Goal: Task Accomplishment & Management: Manage account settings

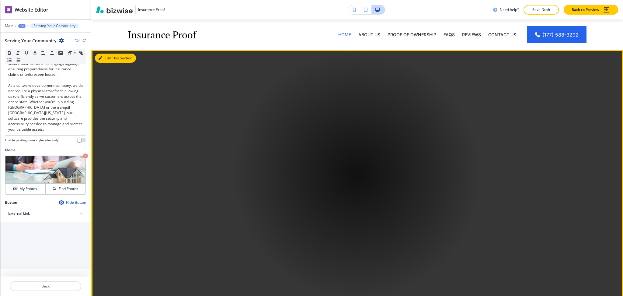
click at [106, 59] on button "Edit This Section" at bounding box center [115, 58] width 41 height 9
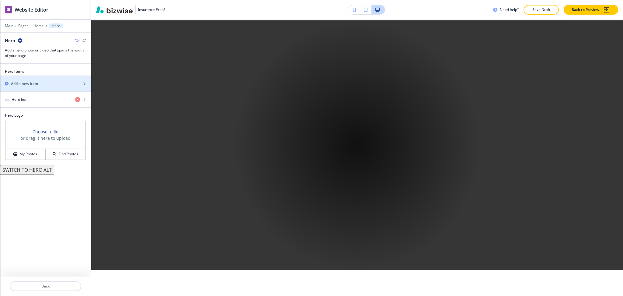
scroll to position [30, 0]
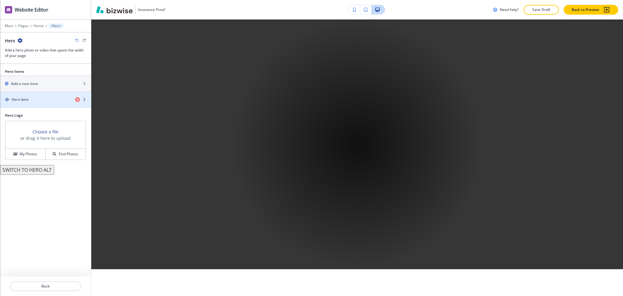
click at [37, 102] on div "button" at bounding box center [45, 104] width 91 height 5
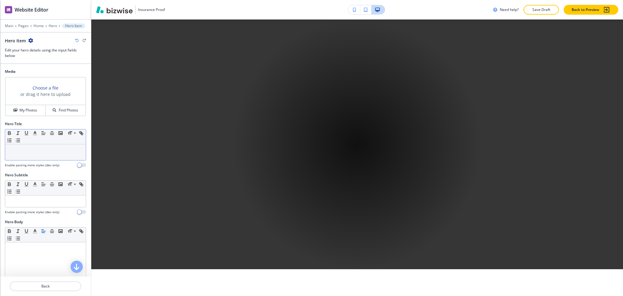
click at [46, 153] on div at bounding box center [45, 152] width 81 height 16
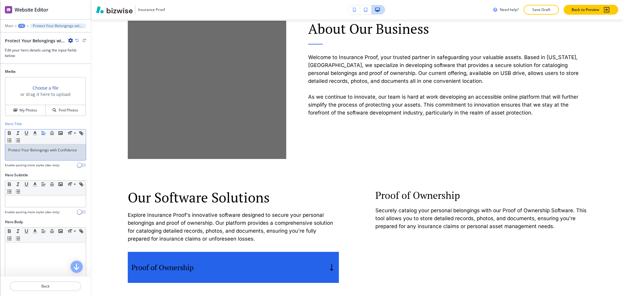
scroll to position [311, 0]
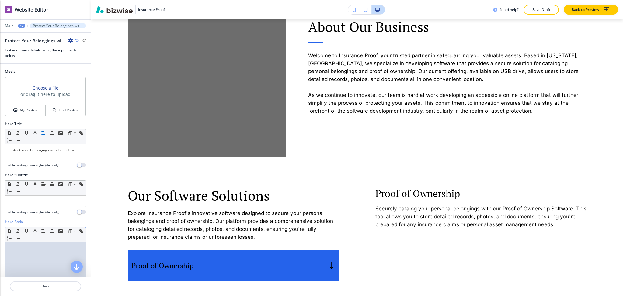
click at [44, 255] on div at bounding box center [45, 281] width 81 height 79
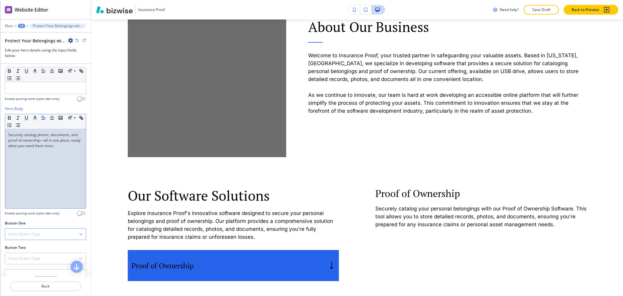
click at [45, 229] on div "Select Button Type Telephone External Link Social Media Email File Sharing Inte…" at bounding box center [45, 234] width 81 height 12
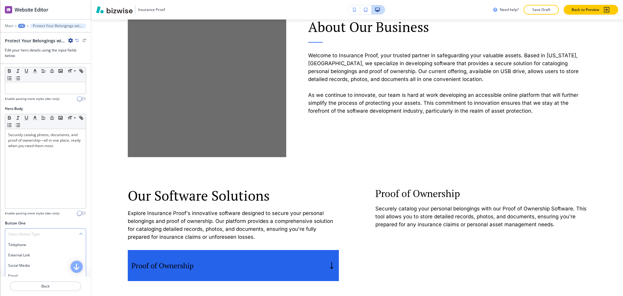
click at [43, 237] on div "Select Button Type" at bounding box center [45, 234] width 81 height 11
click at [40, 245] on div "Button One Select Button Type Telephone External Link Social Media Email File S…" at bounding box center [45, 232] width 91 height 24
click at [37, 237] on h4 "Select Button Type" at bounding box center [24, 233] width 32 height 5
click at [37, 252] on div "External Link" at bounding box center [45, 255] width 81 height 10
click at [35, 236] on div "External Link" at bounding box center [45, 234] width 81 height 11
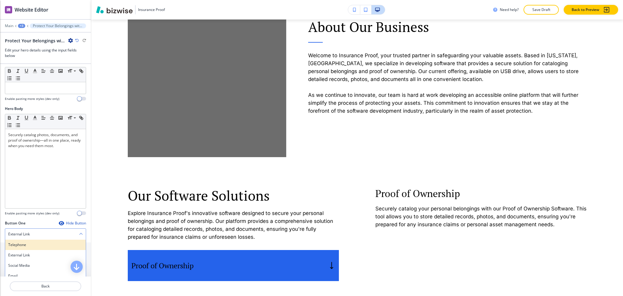
click at [38, 247] on h4 "Telephone" at bounding box center [45, 244] width 75 height 5
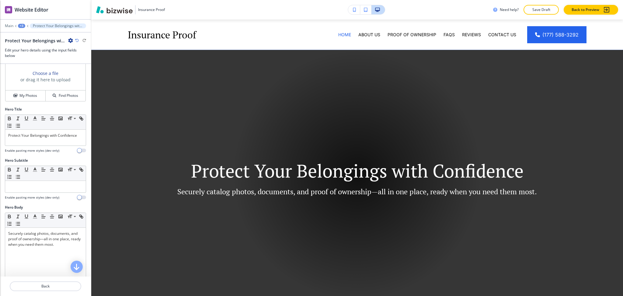
scroll to position [0, 0]
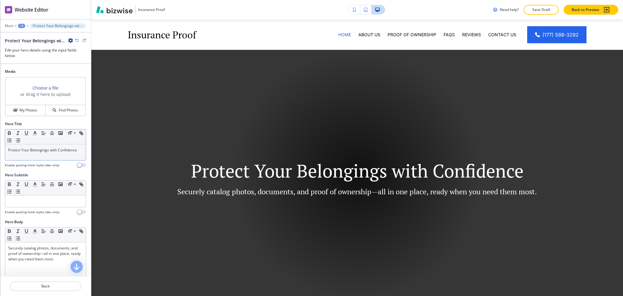
click at [49, 153] on p "Protect Your Belongings with Confidence" at bounding box center [45, 149] width 75 height 5
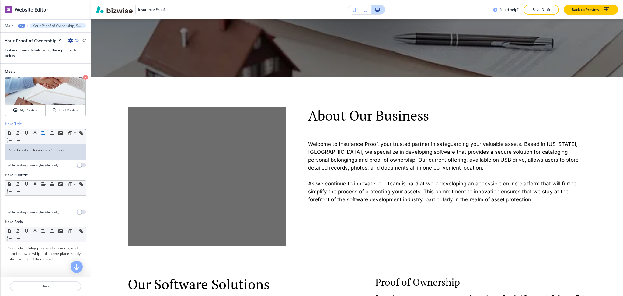
scroll to position [239, 0]
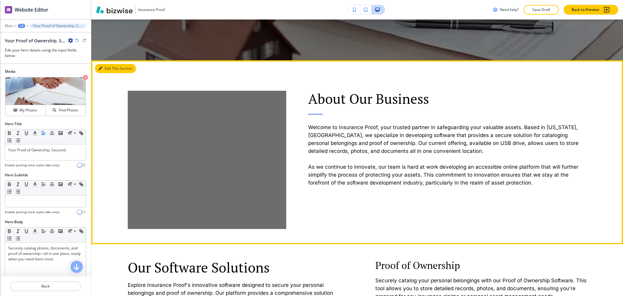
click at [109, 71] on button "Edit This Section" at bounding box center [115, 68] width 41 height 9
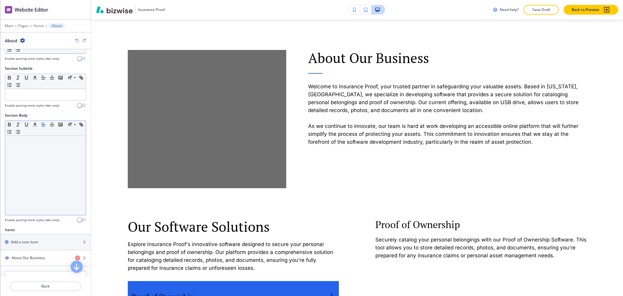
scroll to position [122, 0]
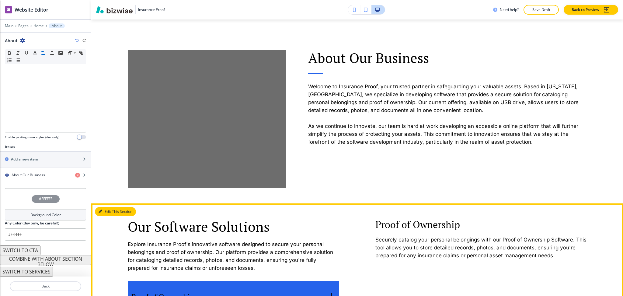
click at [100, 207] on button "Edit This Section" at bounding box center [115, 211] width 41 height 9
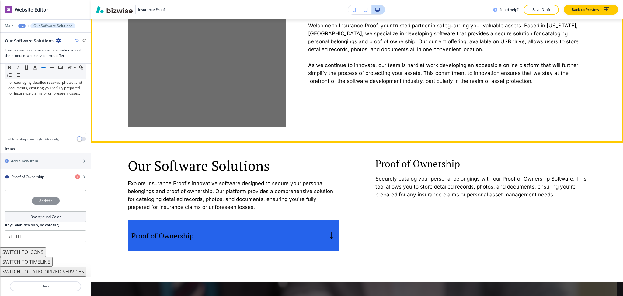
scroll to position [340, 0]
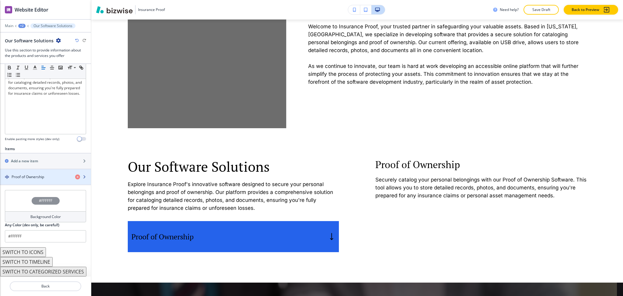
click at [33, 176] on h4 "Proof of Ownership" at bounding box center [28, 176] width 33 height 5
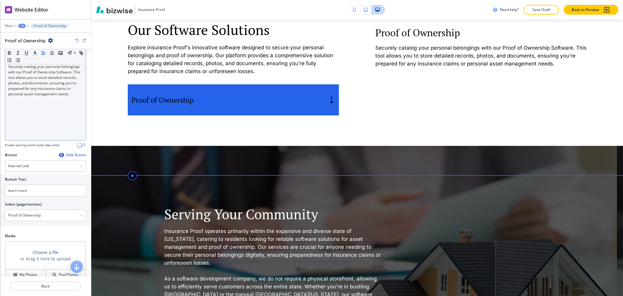
scroll to position [72, 0]
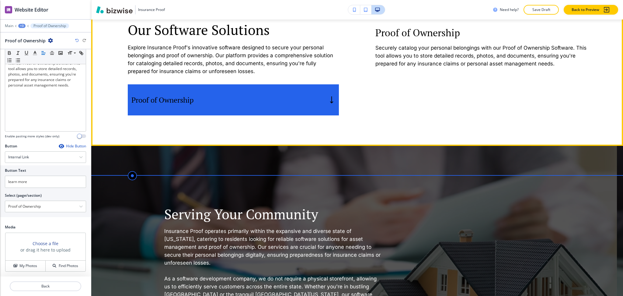
click at [449, 44] on h6 "Securely catalog your personal belongings with our Proof of Ownership Software.…" at bounding box center [480, 56] width 211 height 24
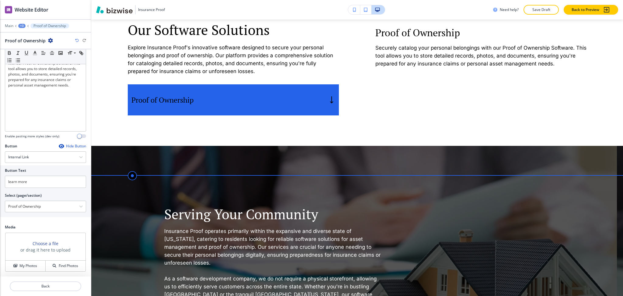
click at [60, 146] on div "Hide Button" at bounding box center [72, 146] width 27 height 5
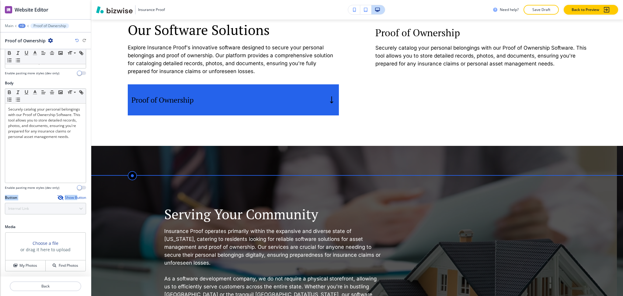
click at [70, 195] on div "Title Small Normal Large Huge Proof of Ownership Enable pasting more styles (de…" at bounding box center [45, 162] width 91 height 227
click at [71, 197] on div "Show Button" at bounding box center [72, 197] width 29 height 5
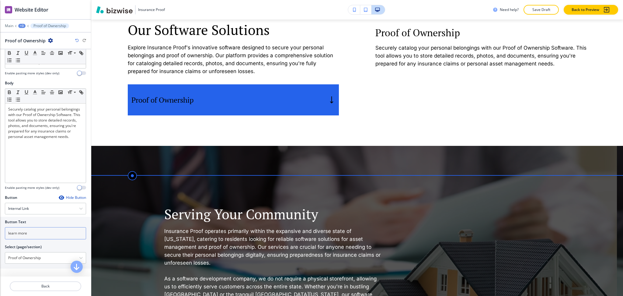
click at [35, 230] on input "learn more" at bounding box center [45, 233] width 81 height 12
drag, startPoint x: 30, startPoint y: 231, endPoint x: 0, endPoint y: 230, distance: 30.5
click at [0, 230] on div "Button Text learn more Select (page/section) Proof of Ownership Home Home | Her…" at bounding box center [45, 243] width 91 height 52
paste input "learn more"
type input "learn more"
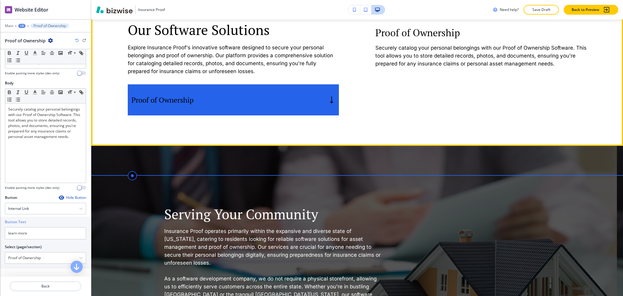
click at [188, 102] on div "Proof of Ownership" at bounding box center [233, 99] width 211 height 31
click at [188, 99] on h5 "Proof of Ownership" at bounding box center [162, 99] width 62 height 9
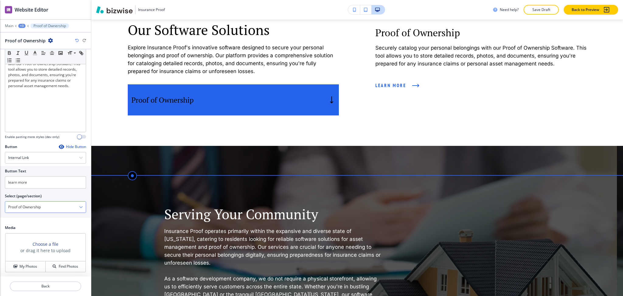
scroll to position [72, 0]
click at [28, 264] on h4 "My Photos" at bounding box center [28, 265] width 18 height 5
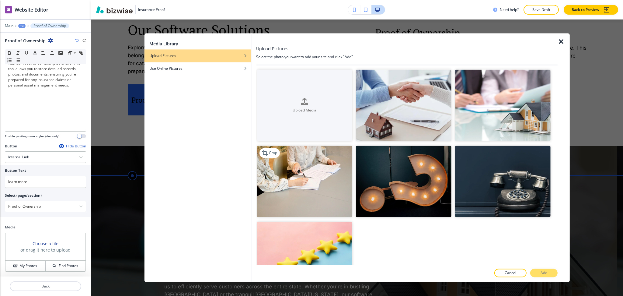
click at [319, 178] on img "button" at bounding box center [305, 182] width 96 height 72
click at [545, 275] on p "Add" at bounding box center [544, 272] width 7 height 5
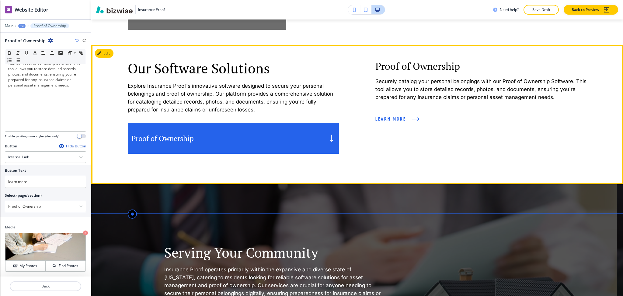
click at [295, 125] on div "Proof of Ownership" at bounding box center [233, 138] width 211 height 31
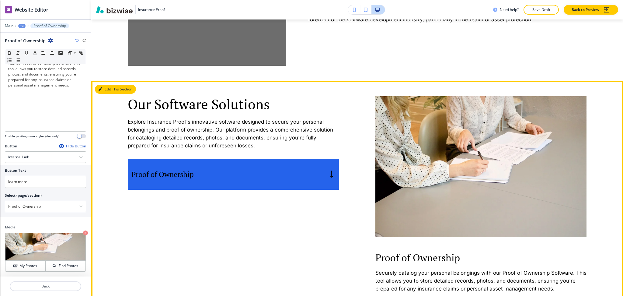
scroll to position [403, 0]
click at [106, 85] on div "Edit This Section Our Software Solutions Explore Insurance Proof's innovative s…" at bounding box center [357, 215] width 532 height 268
click at [106, 88] on button "Edit This Section" at bounding box center [115, 88] width 41 height 9
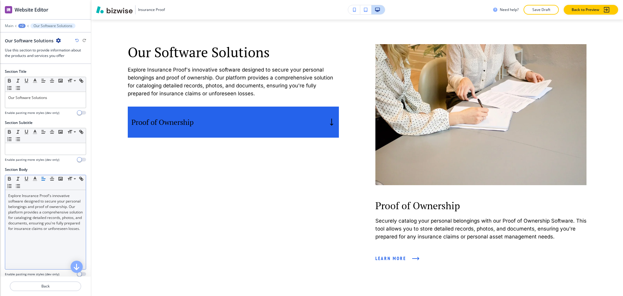
scroll to position [461, 0]
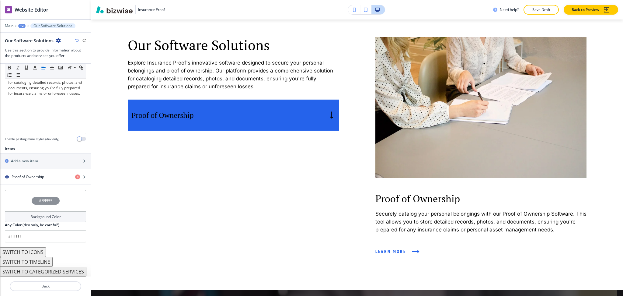
click at [49, 214] on h4 "Background Color" at bounding box center [45, 216] width 30 height 5
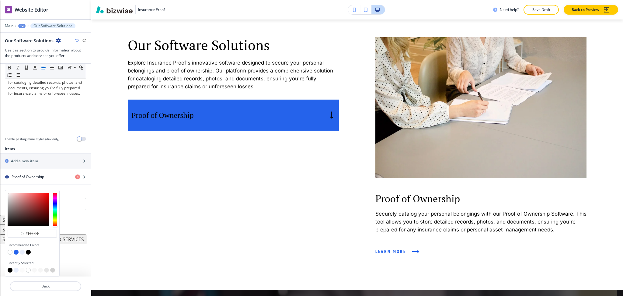
click at [35, 270] on button "button" at bounding box center [34, 269] width 5 height 5
type input "#f8f8f8"
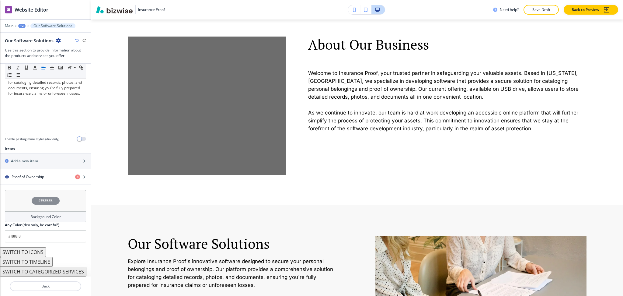
scroll to position [234, 0]
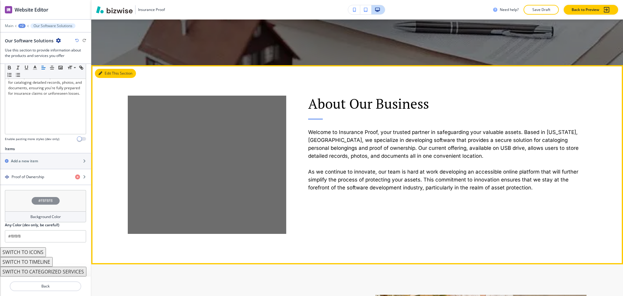
drag, startPoint x: 108, startPoint y: 76, endPoint x: 112, endPoint y: 79, distance: 5.2
click at [112, 78] on div "Edit This Section About Our Business Welcome to Insurance Proof, your trusted p…" at bounding box center [357, 164] width 532 height 199
drag, startPoint x: 336, startPoint y: 131, endPoint x: 374, endPoint y: 129, distance: 38.1
click at [374, 129] on p "Welcome to Insurance Proof, your trusted partner in safeguarding your valuable …" at bounding box center [447, 144] width 279 height 32
copy p "Insurance Proof"
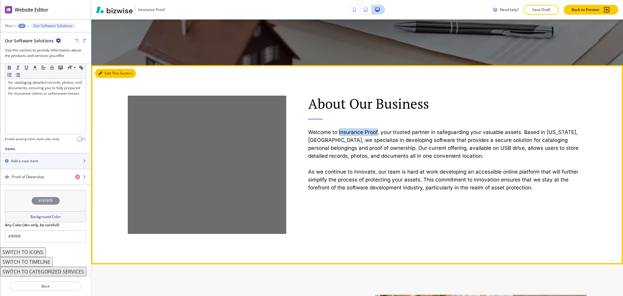
click at [108, 73] on button "Edit This Section" at bounding box center [115, 73] width 41 height 9
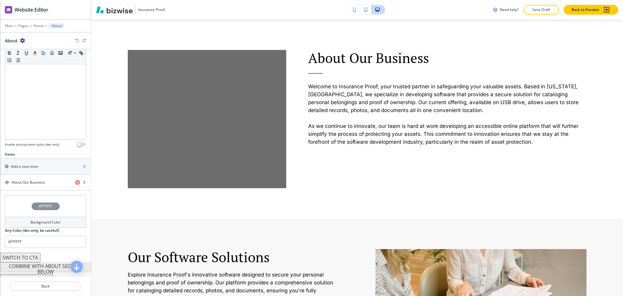
scroll to position [122, 0]
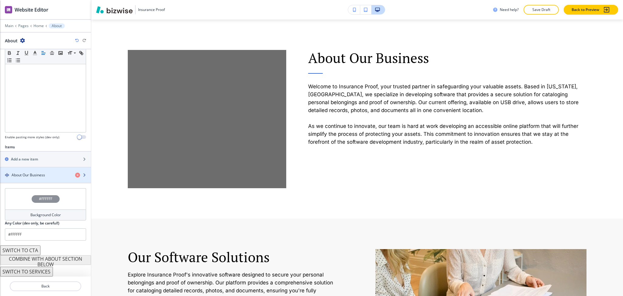
click at [35, 178] on div "button" at bounding box center [45, 180] width 91 height 5
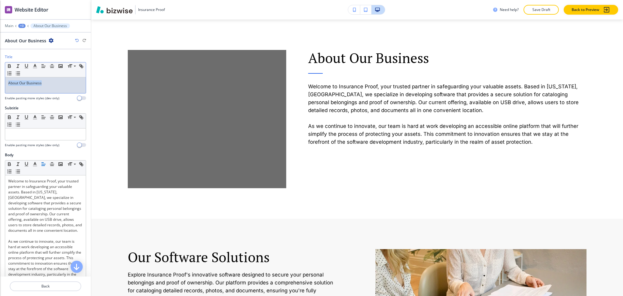
drag, startPoint x: 0, startPoint y: 90, endPoint x: 0, endPoint y: 17, distance: 72.7
click at [0, 86] on div "Title Small Normal Large Huge About Our Business Enable pasting more styles (de…" at bounding box center [45, 79] width 91 height 51
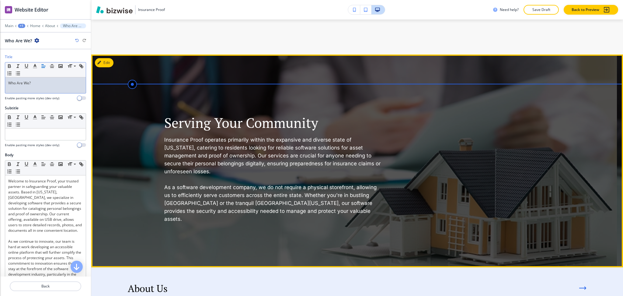
scroll to position [727, 0]
click at [108, 58] on button "Edit This Section" at bounding box center [115, 62] width 41 height 9
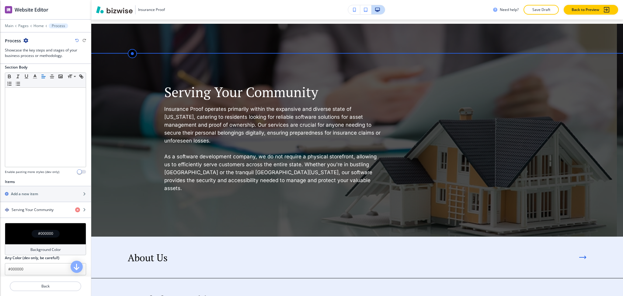
scroll to position [116, 0]
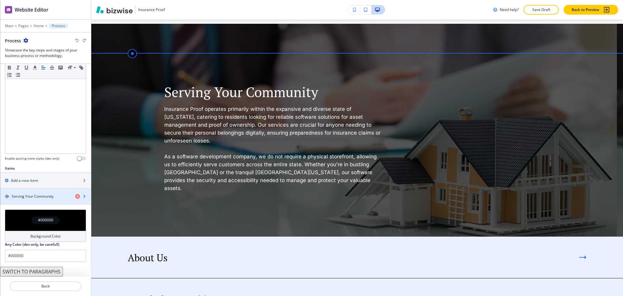
click at [48, 193] on div "button" at bounding box center [45, 191] width 91 height 5
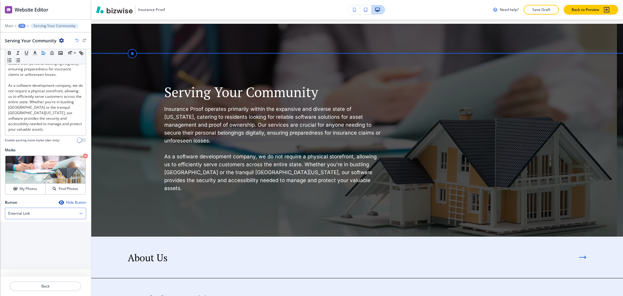
click at [38, 218] on div "External Link" at bounding box center [45, 213] width 81 height 11
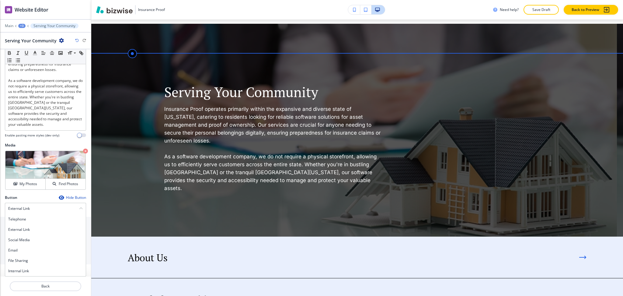
click at [31, 276] on div "Internal Link" at bounding box center [45, 271] width 81 height 10
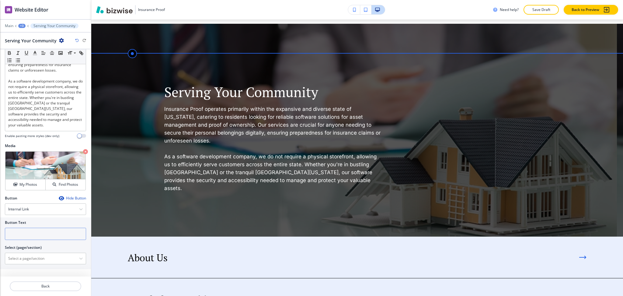
click at [22, 235] on input "text" at bounding box center [45, 234] width 81 height 12
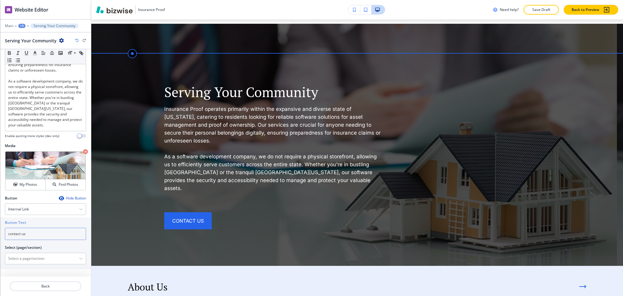
type input "contact us"
click at [31, 264] on div "Button Text contact us Select (page/section) Home Home | Hero Home | About Home…" at bounding box center [45, 243] width 91 height 52
click at [32, 260] on \(page\/section\) "Manual Input" at bounding box center [42, 258] width 74 height 10
paste \(page\/section\) "contact us"
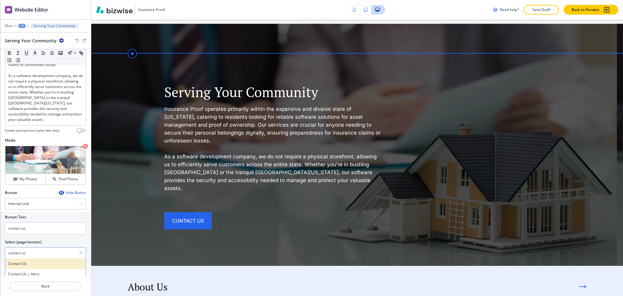
click at [28, 266] on h4 "Contact Us" at bounding box center [45, 263] width 75 height 5
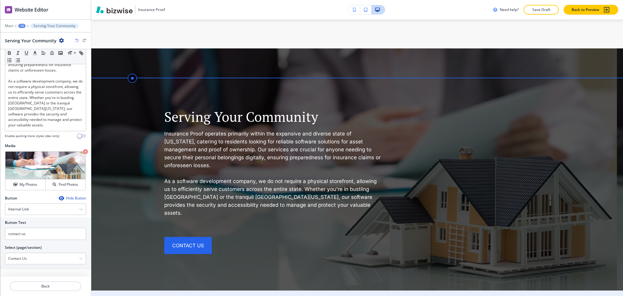
scroll to position [736, 0]
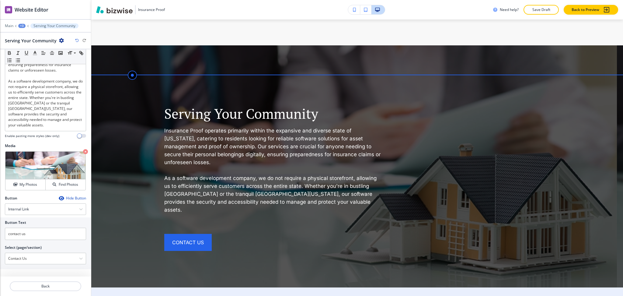
click at [75, 41] on icon "button" at bounding box center [77, 41] width 4 height 4
type \(page\/section\) "contact us"
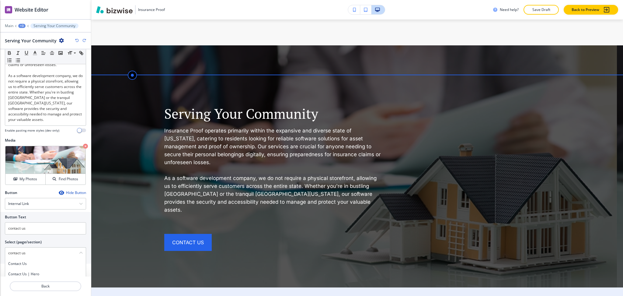
click at [75, 40] on icon "button" at bounding box center [77, 41] width 4 height 4
click at [77, 40] on icon "button" at bounding box center [77, 41] width 4 height 4
click at [82, 40] on icon "button" at bounding box center [84, 41] width 4 height 4
type input "contact us"
click at [84, 41] on icon "button" at bounding box center [84, 41] width 4 height 4
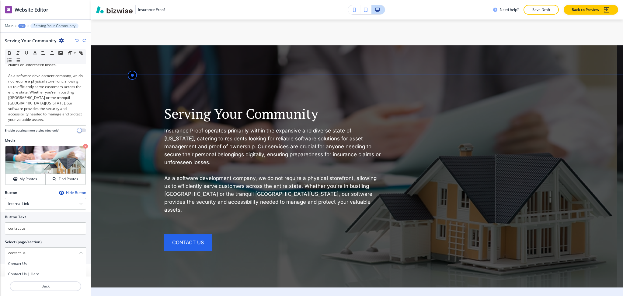
click at [84, 41] on icon "button" at bounding box center [84, 41] width 4 height 4
type \(page\/section\) "Contact Us"
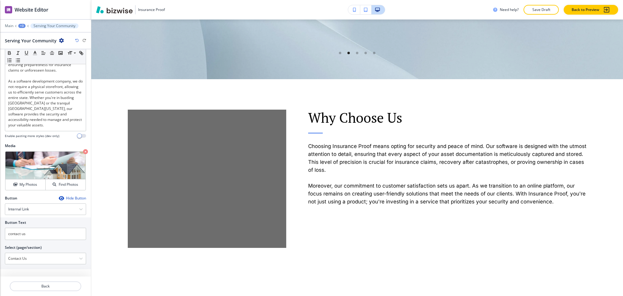
scroll to position [1324, 0]
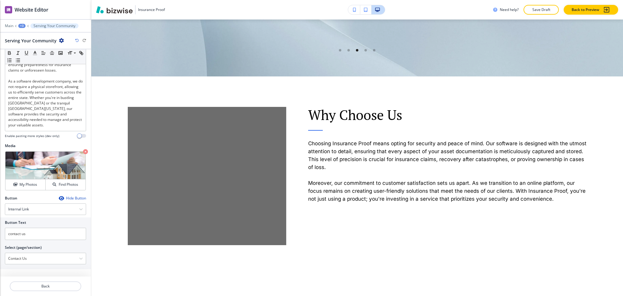
click at [20, 26] on div "+3" at bounding box center [21, 26] width 7 height 4
click at [33, 46] on p "Home" at bounding box center [37, 46] width 31 height 5
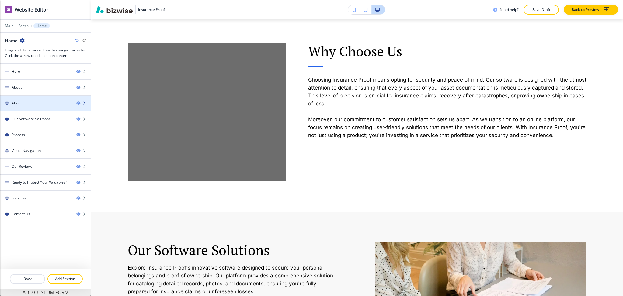
scroll to position [461, 0]
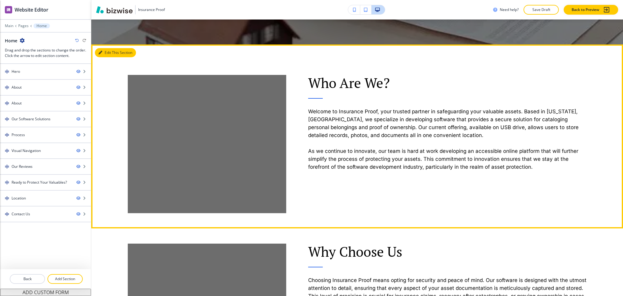
click at [106, 49] on button "Edit This Section" at bounding box center [115, 52] width 41 height 9
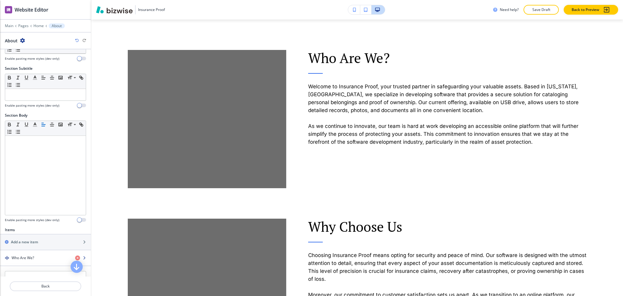
scroll to position [122, 0]
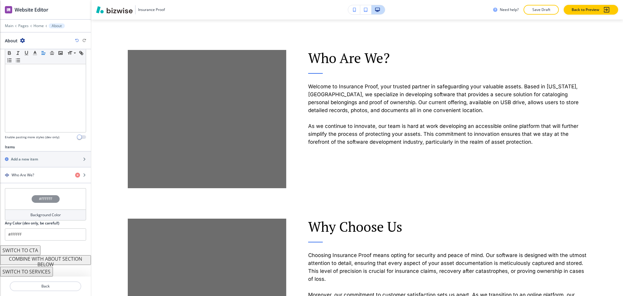
click at [53, 263] on button "COMBINE WITH ABOUT SECTION BELOW" at bounding box center [45, 260] width 91 height 10
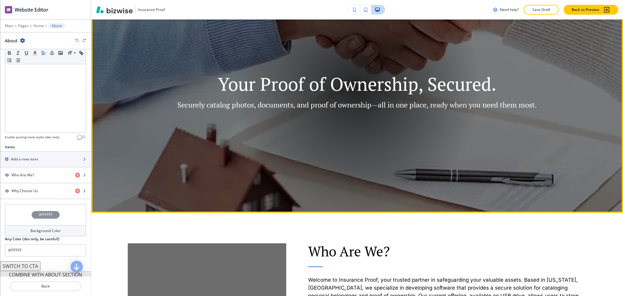
scroll to position [13, 0]
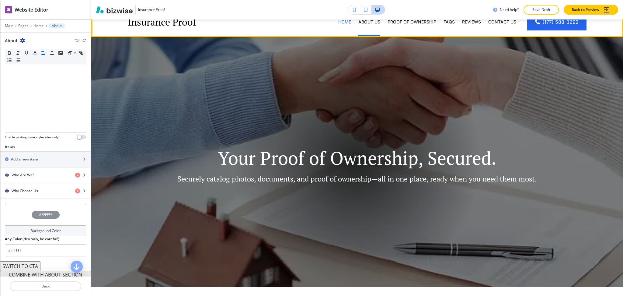
click at [373, 21] on p "About Us" at bounding box center [369, 22] width 22 height 6
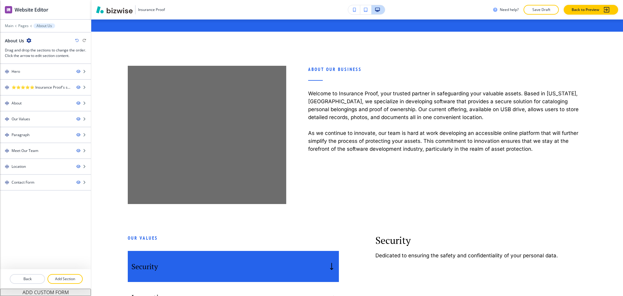
scroll to position [0, 0]
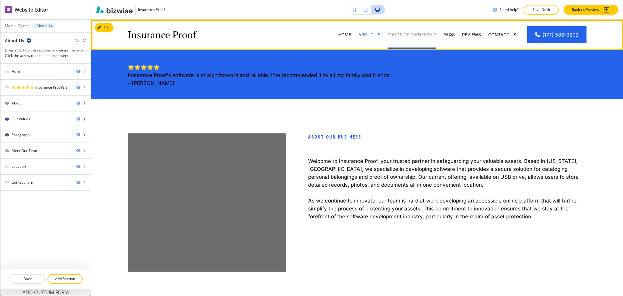
click at [409, 35] on p "Proof of Ownership" at bounding box center [412, 35] width 49 height 6
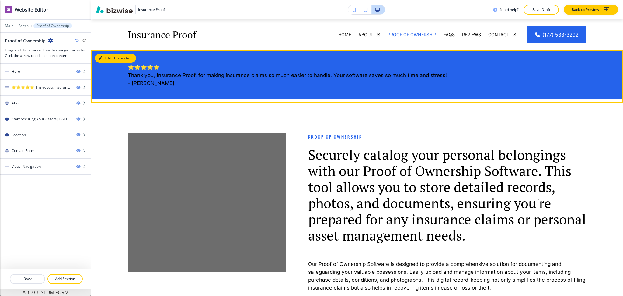
click at [104, 58] on button "Edit This Section" at bounding box center [115, 58] width 41 height 9
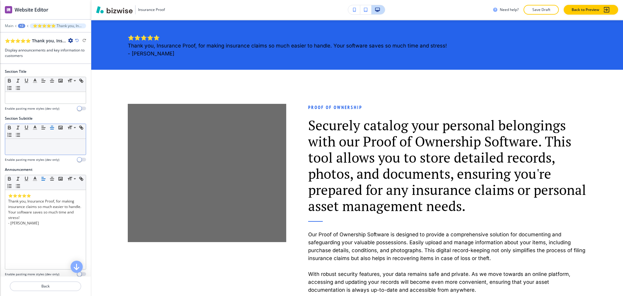
scroll to position [30, 0]
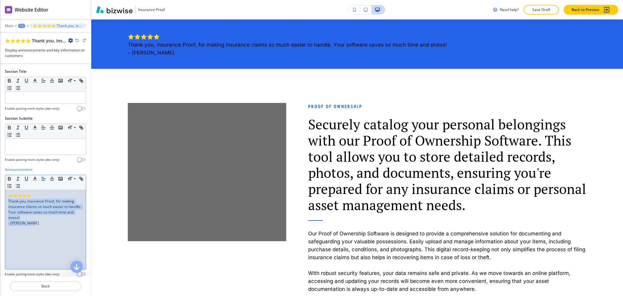
drag, startPoint x: 42, startPoint y: 224, endPoint x: 3, endPoint y: 201, distance: 45.3
click at [3, 201] on div "Announcement Small Normal Large Huge ⭐⭐⭐⭐⭐ Thank you, Insurance Proof, for maki…" at bounding box center [45, 224] width 91 height 114
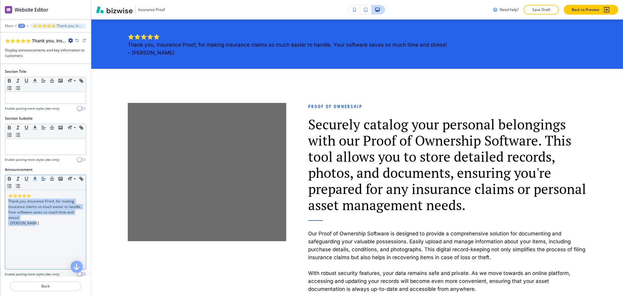
click at [37, 177] on icon "button" at bounding box center [34, 178] width 5 height 5
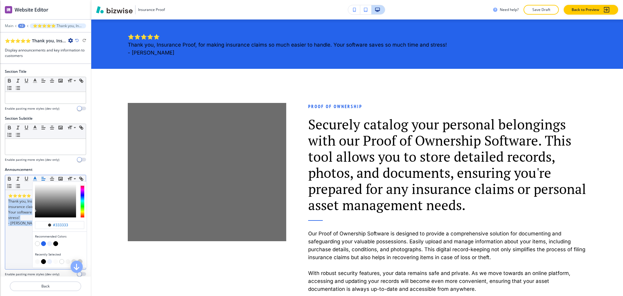
click at [38, 243] on button "button" at bounding box center [37, 243] width 5 height 5
type input "#ffffff"
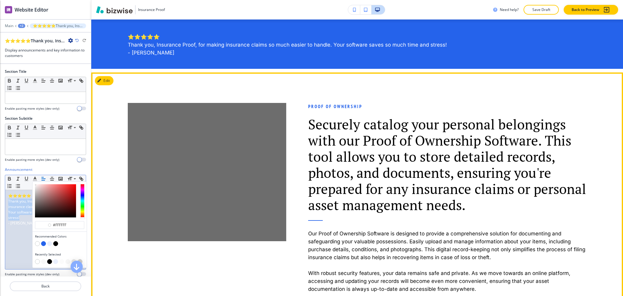
scroll to position [0, 0]
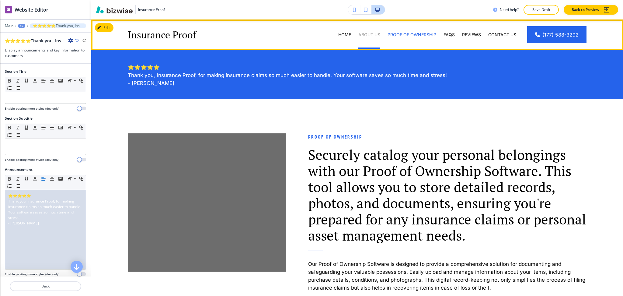
click at [366, 32] on p "About Us" at bounding box center [369, 35] width 22 height 6
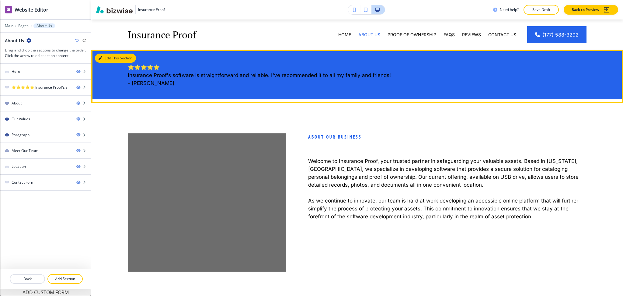
click at [105, 59] on button "Edit This Section" at bounding box center [115, 58] width 41 height 9
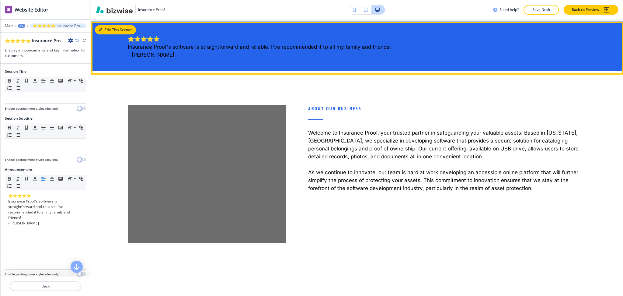
scroll to position [30, 0]
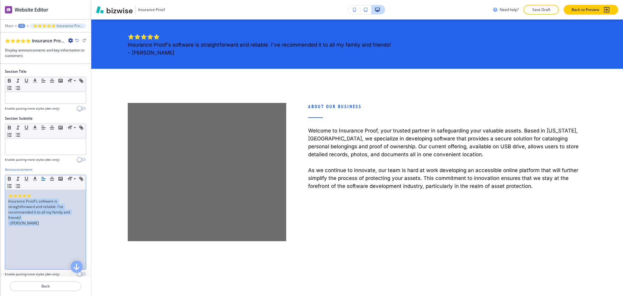
drag, startPoint x: 43, startPoint y: 226, endPoint x: 5, endPoint y: 202, distance: 44.4
click at [5, 202] on div "⭐⭐⭐⭐⭐ Insurance Proof's software is straightforward and reliable. I've recommen…" at bounding box center [45, 229] width 81 height 79
click at [33, 180] on line "button" at bounding box center [35, 180] width 4 height 0
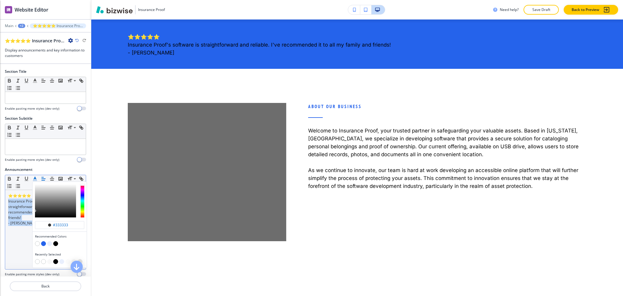
click at [38, 242] on button "button" at bounding box center [37, 243] width 5 height 5
type input "#ffffff"
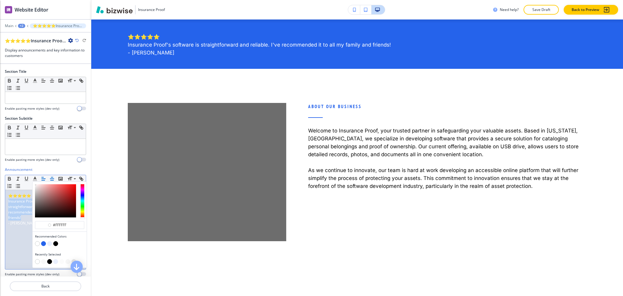
click at [50, 178] on icon "button" at bounding box center [51, 178] width 5 height 5
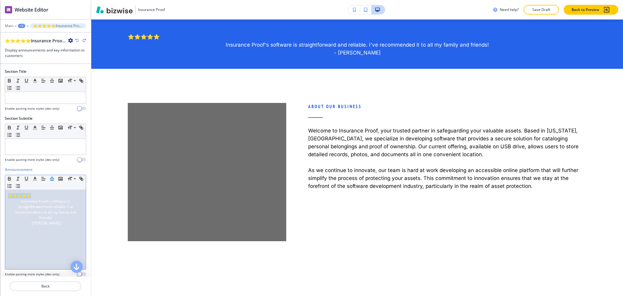
click at [0, 194] on div "Announcement Small Normal Large Huge ⭐⭐⭐⭐⭐ Insurance Proof's software is straig…" at bounding box center [45, 224] width 91 height 114
click at [51, 179] on icon "button" at bounding box center [51, 178] width 5 height 5
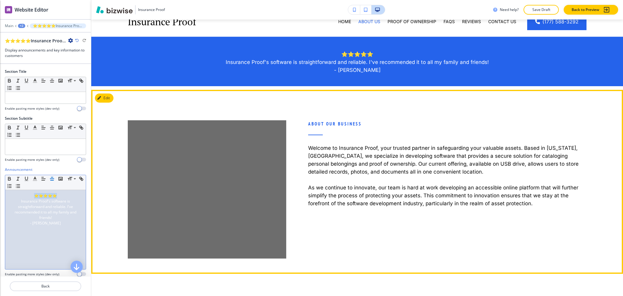
scroll to position [0, 0]
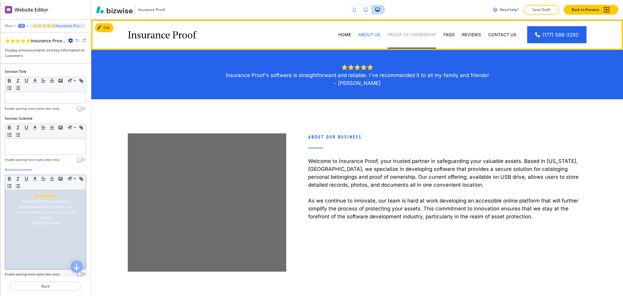
click at [396, 34] on p "Proof of Ownership" at bounding box center [412, 35] width 49 height 6
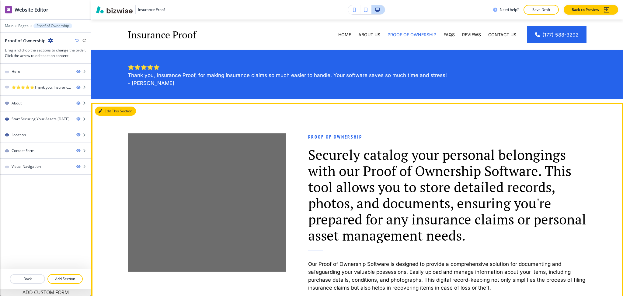
click at [100, 113] on button "Edit This Section" at bounding box center [115, 110] width 41 height 9
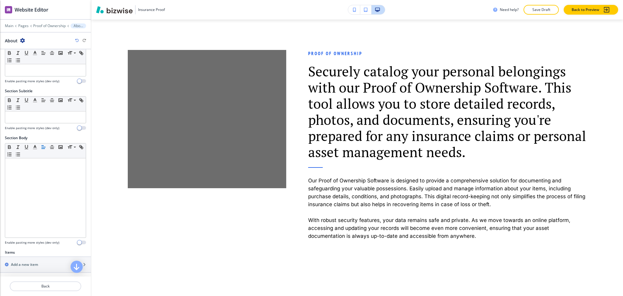
scroll to position [122, 0]
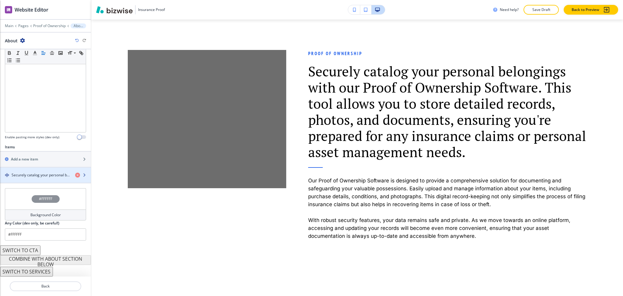
click at [35, 176] on h4 "Securely catalog your personal belongings with our Proof of Ownership Software.…" at bounding box center [41, 174] width 59 height 5
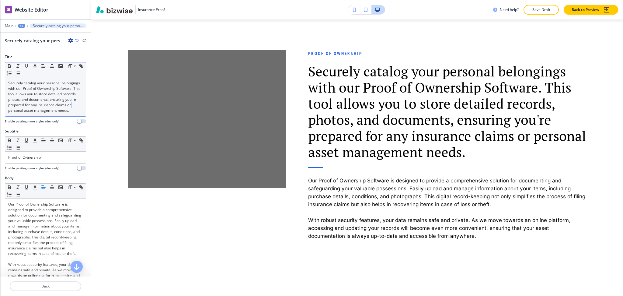
click at [55, 112] on p "Securely catalog your personal belongings with our Proof of Ownership Software.…" at bounding box center [45, 96] width 75 height 33
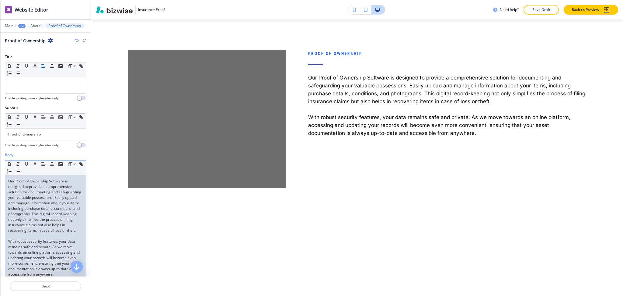
click at [9, 183] on p "Our Proof of Ownership Software is designed to provide a comprehensive solution…" at bounding box center [45, 205] width 75 height 55
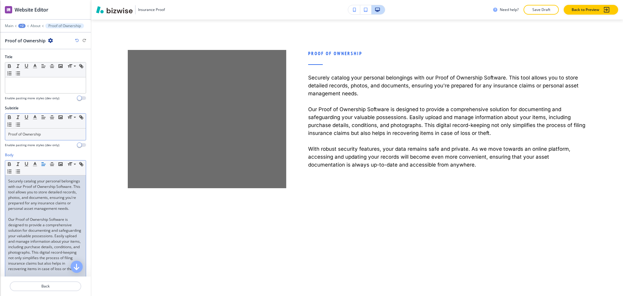
click at [58, 133] on p "Proof of Ownership" at bounding box center [45, 133] width 75 height 5
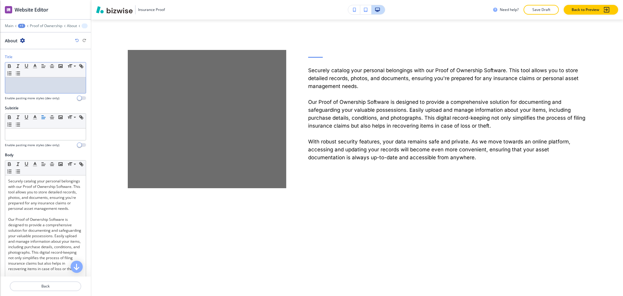
click at [48, 90] on div at bounding box center [45, 85] width 81 height 16
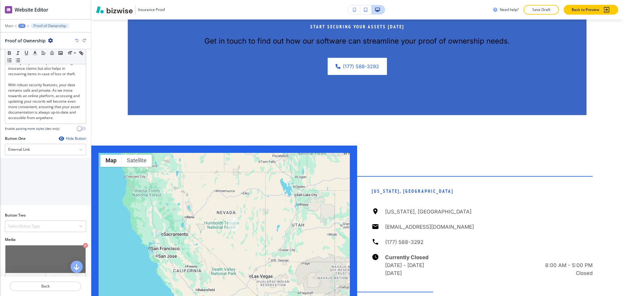
scroll to position [0, 0]
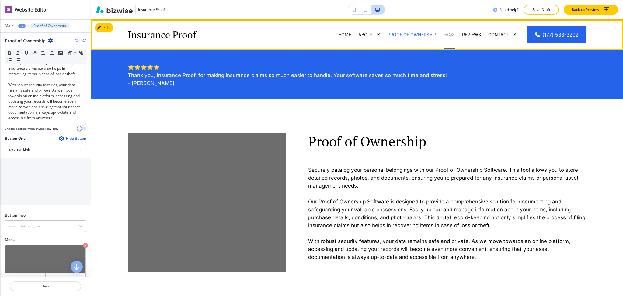
click at [445, 32] on p "FAQs" at bounding box center [449, 35] width 11 height 6
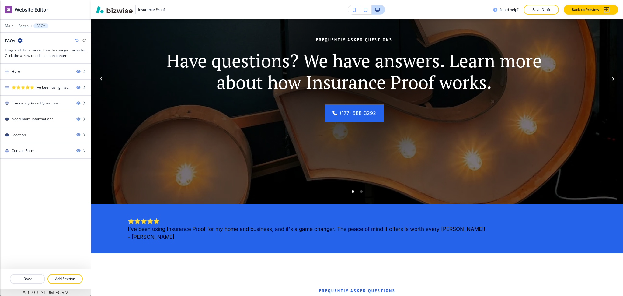
scroll to position [85, 0]
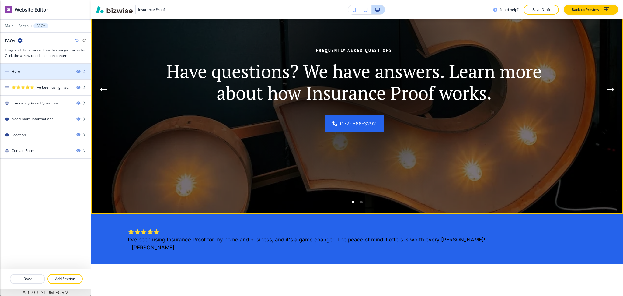
click at [37, 70] on div "Hero" at bounding box center [36, 71] width 72 height 5
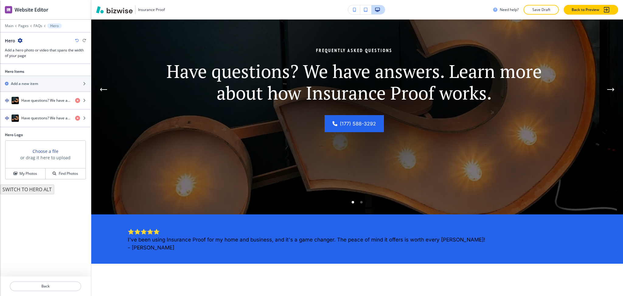
scroll to position [30, 0]
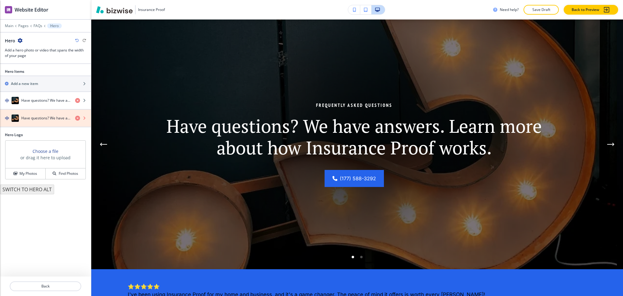
click at [77, 119] on icon "button" at bounding box center [77, 118] width 5 height 5
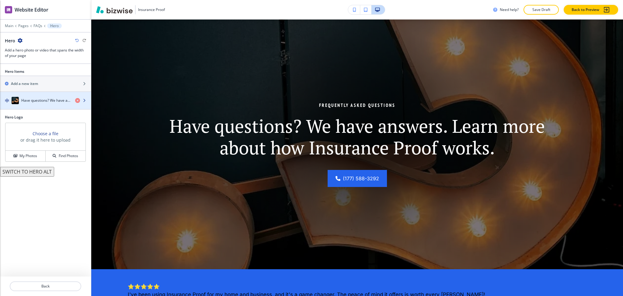
click at [44, 99] on h4 "Have questions? We have answers. Learn more about how Insurance Proof works." at bounding box center [45, 100] width 49 height 5
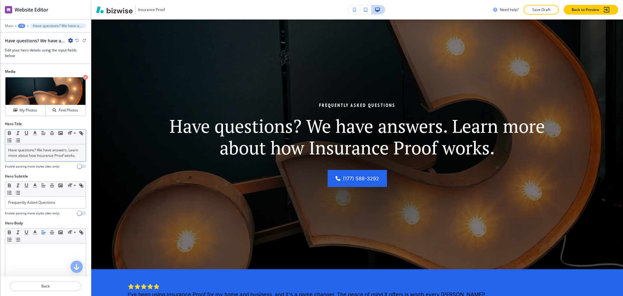
click at [42, 157] on p "Have questions? We have answers. Learn more about how Insurance Proof works." at bounding box center [45, 152] width 75 height 11
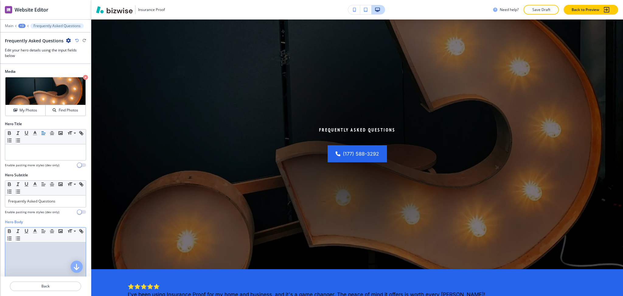
click at [39, 267] on div at bounding box center [45, 281] width 81 height 79
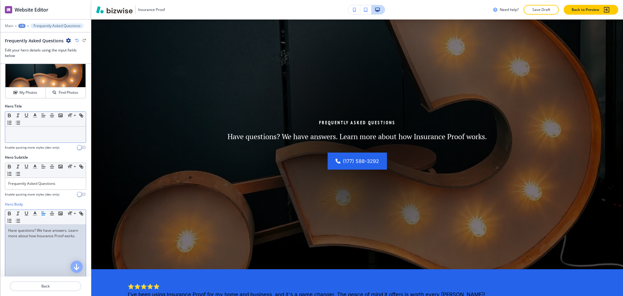
scroll to position [0, 0]
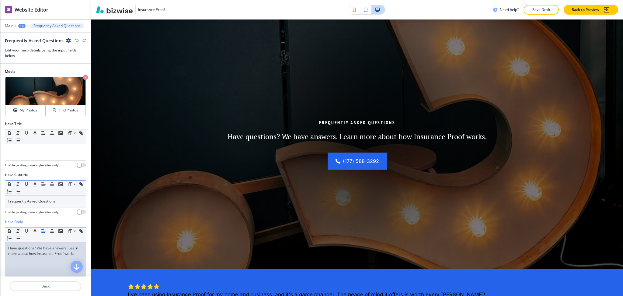
click at [61, 202] on p "Frequently Asked Questions" at bounding box center [45, 200] width 75 height 5
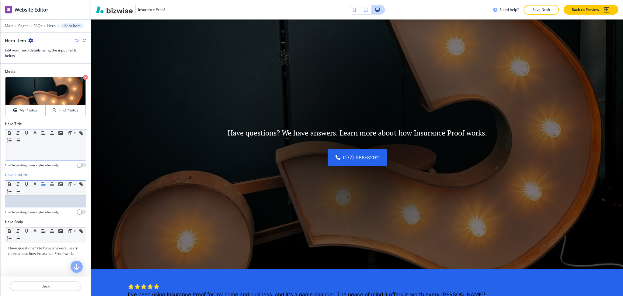
click at [51, 151] on p at bounding box center [45, 149] width 75 height 5
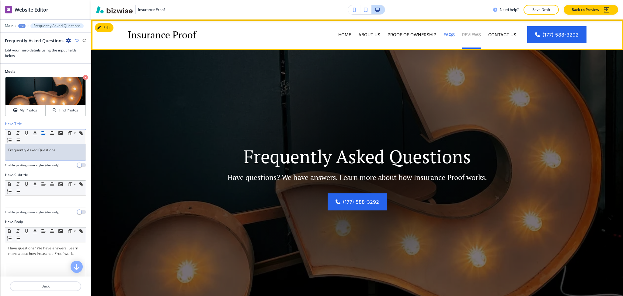
click at [463, 32] on p "Reviews" at bounding box center [471, 35] width 19 height 6
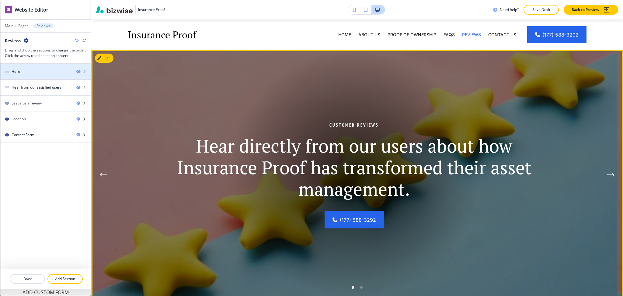
click at [21, 74] on div "Hero" at bounding box center [36, 71] width 72 height 5
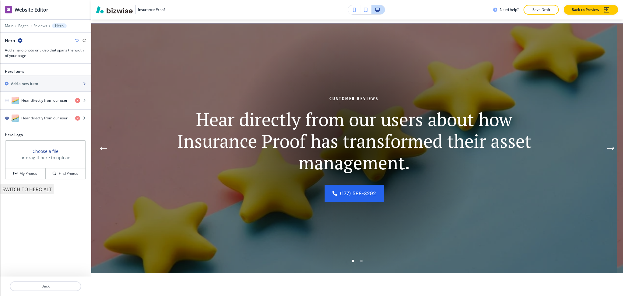
scroll to position [30, 0]
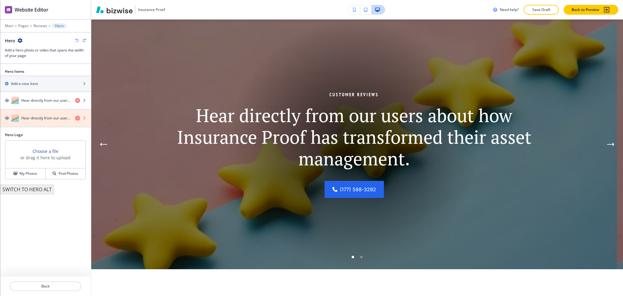
click at [76, 119] on icon "button" at bounding box center [77, 118] width 5 height 5
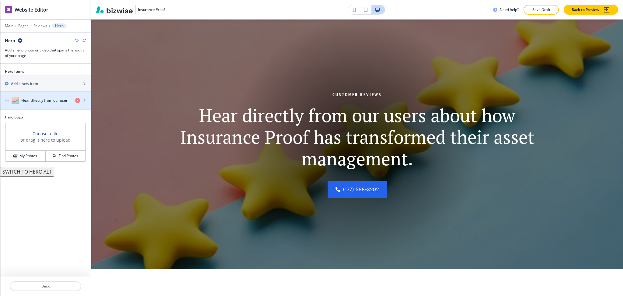
click at [43, 102] on h4 "Hear directly from our users about how Insurance Proof has transformed their as…" at bounding box center [45, 100] width 49 height 5
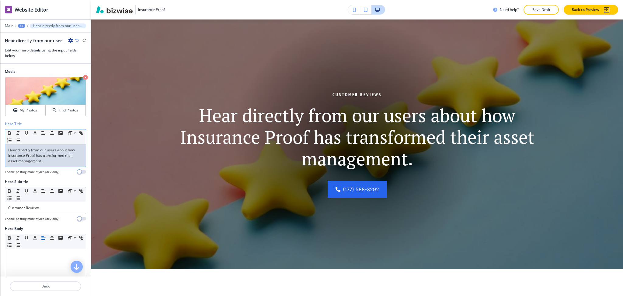
click at [47, 154] on p "Hear directly from our users about how Insurance Proof has transformed their as…" at bounding box center [45, 155] width 75 height 16
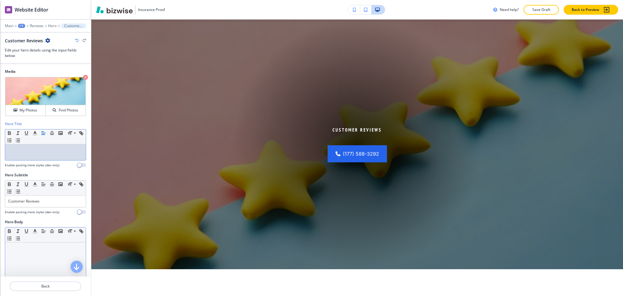
click at [42, 269] on div at bounding box center [45, 281] width 81 height 79
paste div
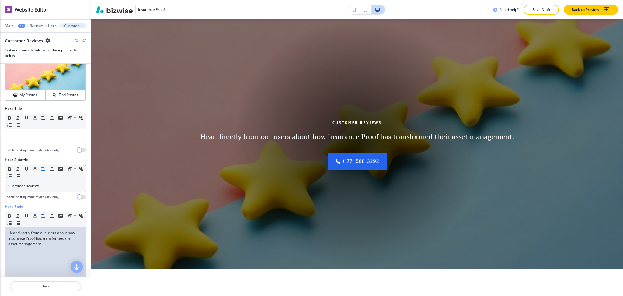
scroll to position [0, 0]
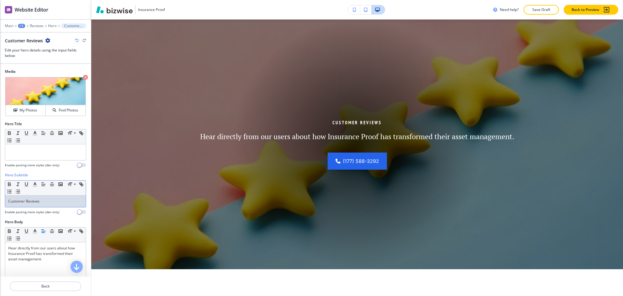
click at [53, 200] on p "Customer Reviews" at bounding box center [45, 200] width 75 height 5
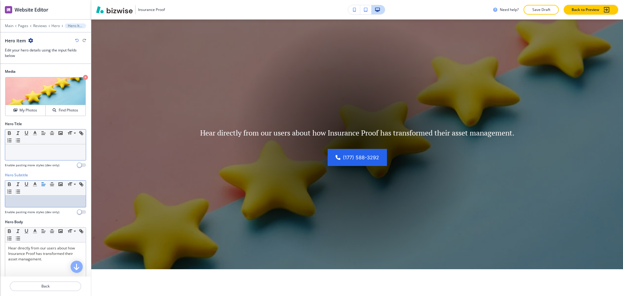
click at [50, 152] on p at bounding box center [45, 149] width 75 height 5
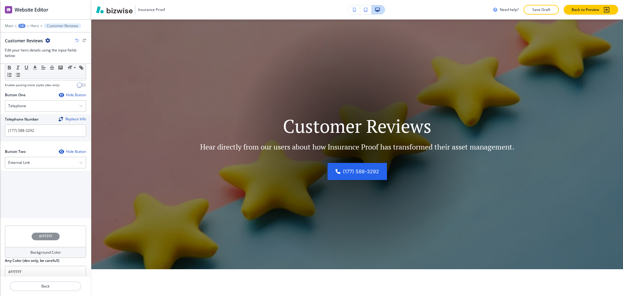
scroll to position [243, 0]
click at [46, 162] on div "External Link" at bounding box center [45, 161] width 81 height 11
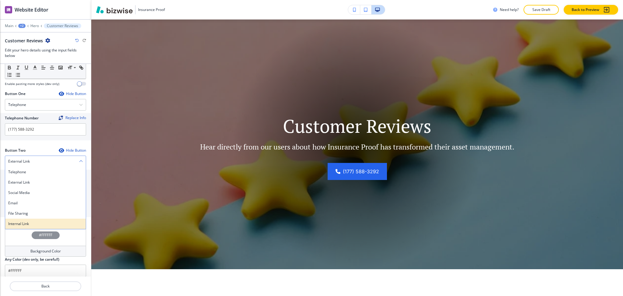
click at [36, 221] on h4 "Internal Link" at bounding box center [45, 223] width 75 height 5
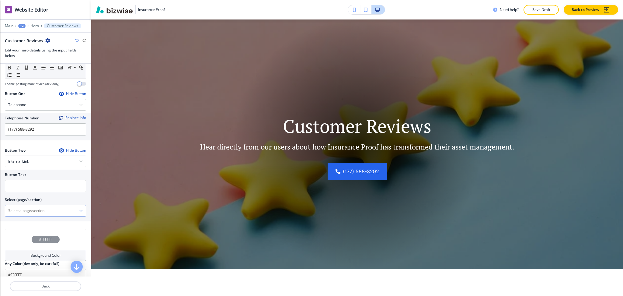
click at [35, 214] on \(page\/section\) "Manual Input" at bounding box center [42, 210] width 74 height 10
drag, startPoint x: 30, startPoint y: 220, endPoint x: 2, endPoint y: 218, distance: 29.0
click at [2, 218] on div "Button Text Select (page/section) CONTACT Contact Us Contact Us | Hero Contact …" at bounding box center [45, 195] width 91 height 52
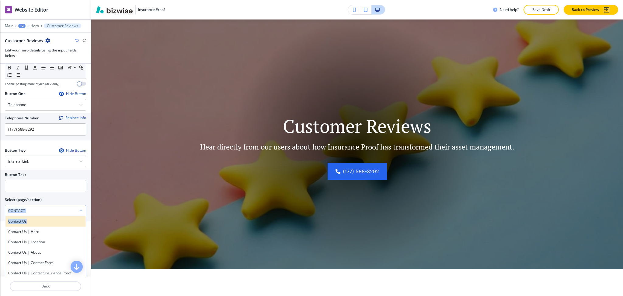
click at [33, 222] on h4 "Contact Us" at bounding box center [45, 220] width 75 height 5
type \(page\/section\) "Contact Us"
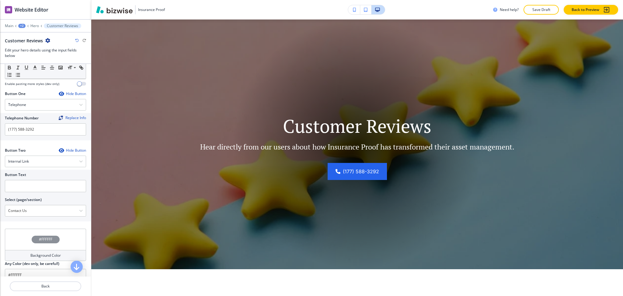
drag, startPoint x: 29, startPoint y: 214, endPoint x: 0, endPoint y: 211, distance: 29.4
click at [0, 211] on div "Button Text Select (page/section) Contact Us Contact Us Contact Us | Hero Conta…" at bounding box center [45, 195] width 91 height 52
click at [20, 184] on input "text" at bounding box center [45, 186] width 81 height 12
paste input "Contact Us"
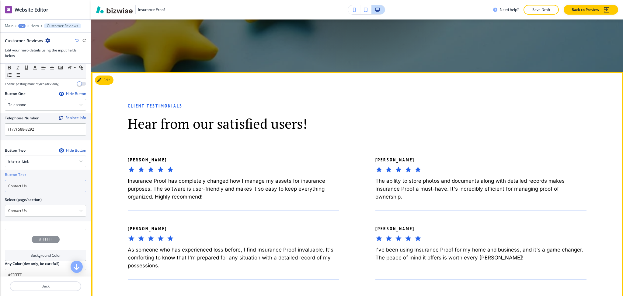
scroll to position [228, 0]
type input "Contact Us"
click at [106, 80] on button "Edit This Section" at bounding box center [115, 79] width 41 height 9
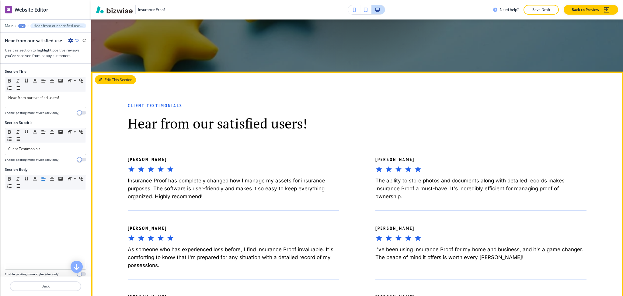
scroll to position [280, 0]
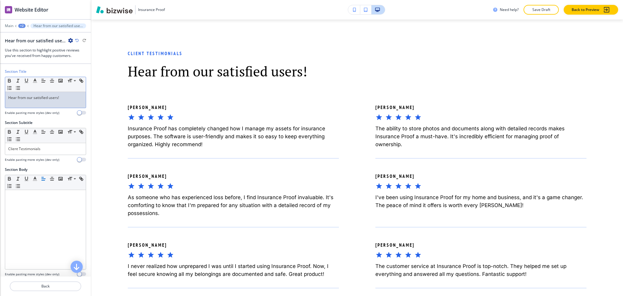
click at [54, 106] on div "Hear from our satisfied users!" at bounding box center [45, 100] width 81 height 16
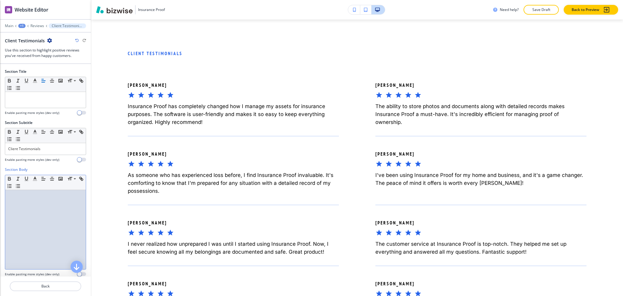
click at [49, 223] on div at bounding box center [45, 229] width 81 height 79
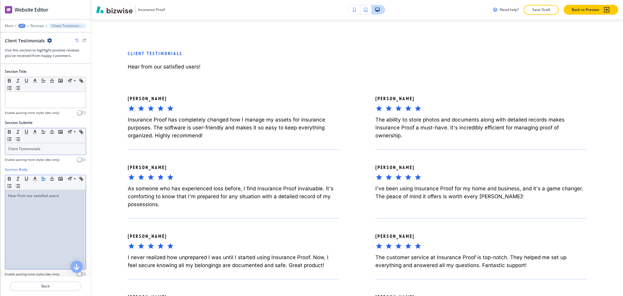
click at [49, 149] on p "Client Testimonials" at bounding box center [45, 148] width 75 height 5
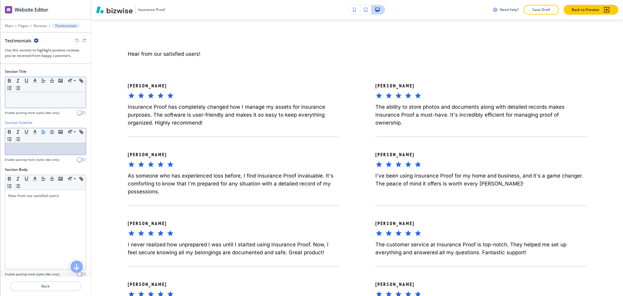
click at [38, 102] on div at bounding box center [45, 100] width 81 height 16
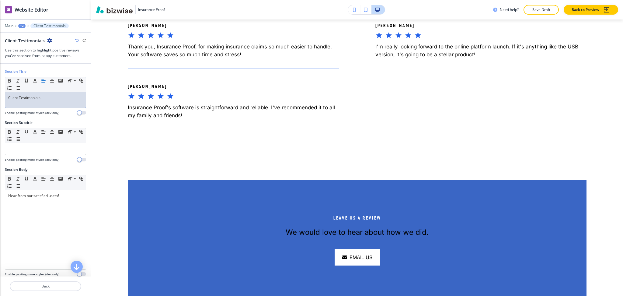
scroll to position [623, 0]
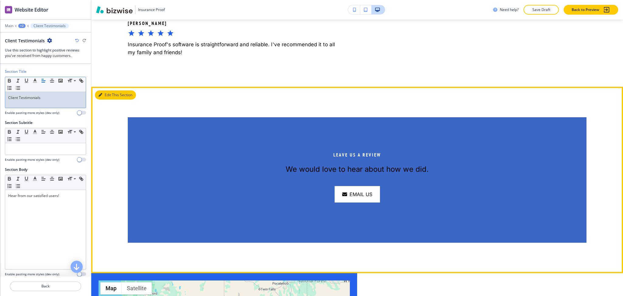
click at [104, 93] on button "Edit This Section" at bounding box center [115, 94] width 41 height 9
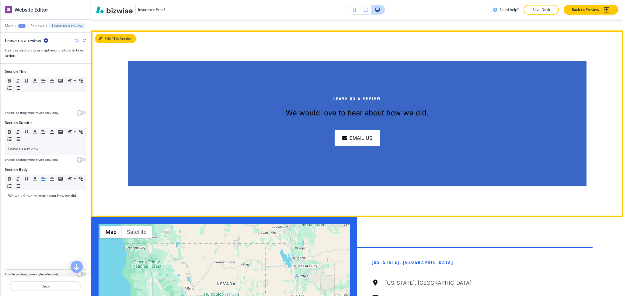
scroll to position [689, 0]
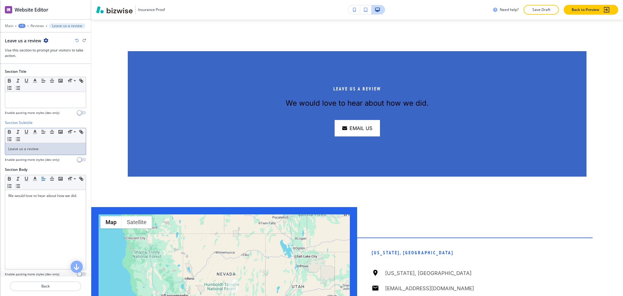
click at [44, 150] on p "Leave us a review" at bounding box center [45, 148] width 75 height 5
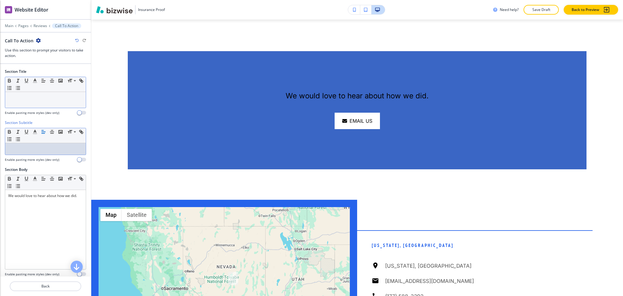
click at [41, 105] on div at bounding box center [45, 100] width 81 height 16
paste div
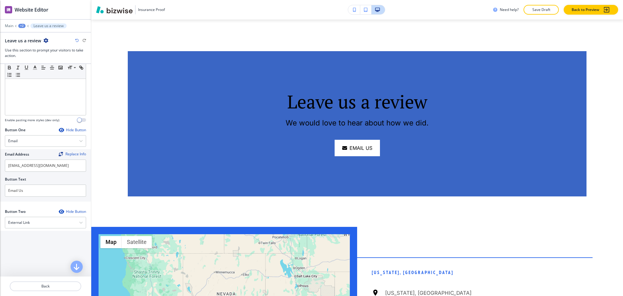
scroll to position [156, 0]
click at [34, 219] on div "External Link" at bounding box center [45, 220] width 81 height 11
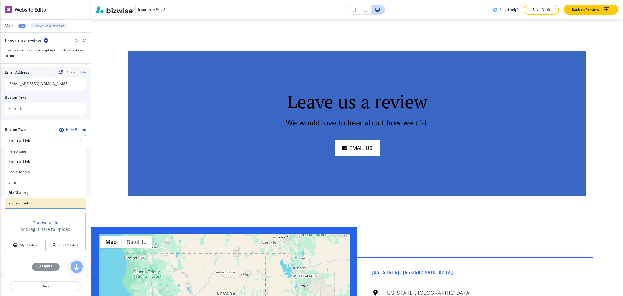
scroll to position [236, 0]
click at [31, 203] on h4 "Internal Link" at bounding box center [45, 202] width 75 height 5
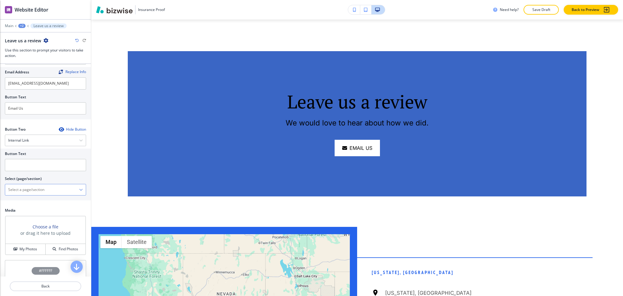
drag, startPoint x: 30, startPoint y: 190, endPoint x: 36, endPoint y: 166, distance: 25.0
click at [30, 190] on \(page\/section\) "Manual Input" at bounding box center [42, 189] width 74 height 10
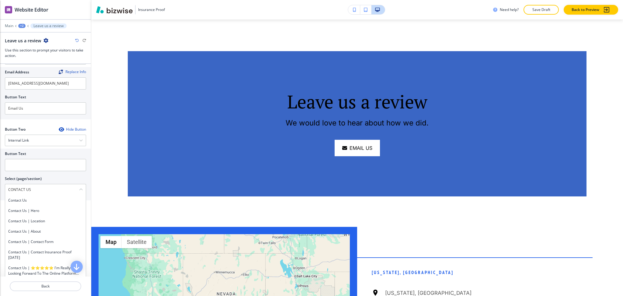
drag, startPoint x: 48, startPoint y: 188, endPoint x: 0, endPoint y: 187, distance: 47.8
click at [0, 187] on div "Button Text Select (page/section) CONTACT US Contact Us Contact Us | Hero Conta…" at bounding box center [45, 174] width 91 height 52
click at [23, 198] on h4 "Contact Us" at bounding box center [45, 199] width 75 height 5
type \(page\/section\) "Contact Us"
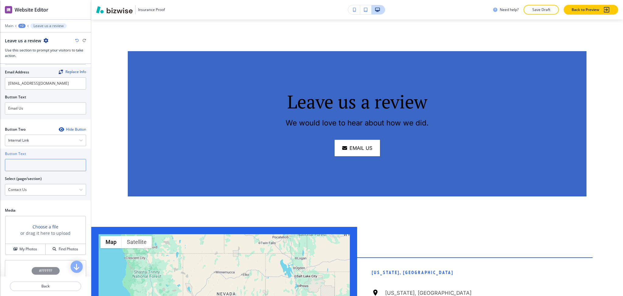
click at [28, 168] on input "text" at bounding box center [45, 165] width 81 height 12
paste input "CONTACT US"
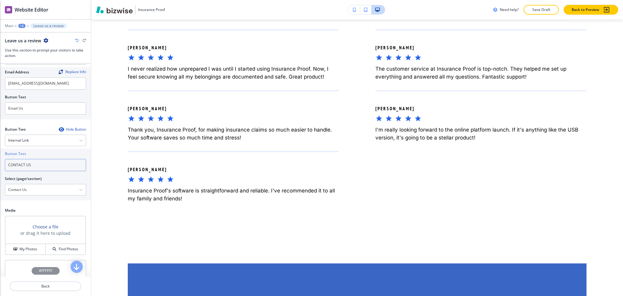
scroll to position [0, 0]
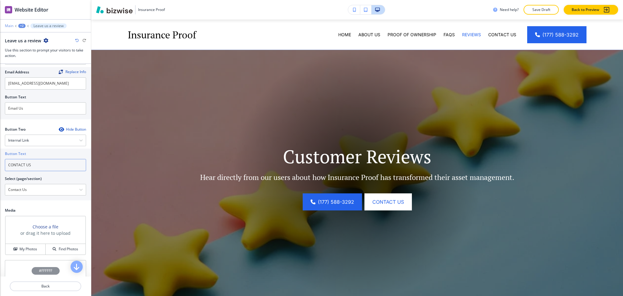
type input "CONTACT US"
click at [11, 25] on p "Main" at bounding box center [9, 26] width 9 height 4
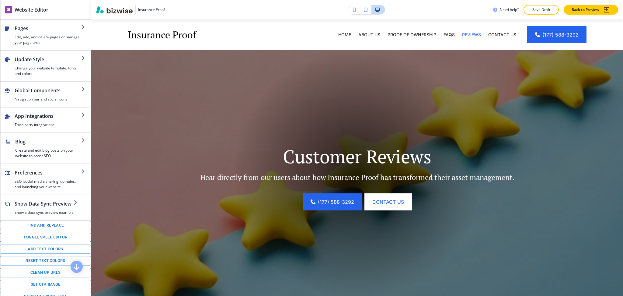
click at [49, 242] on button "Toggle speed editor" at bounding box center [45, 236] width 91 height 9
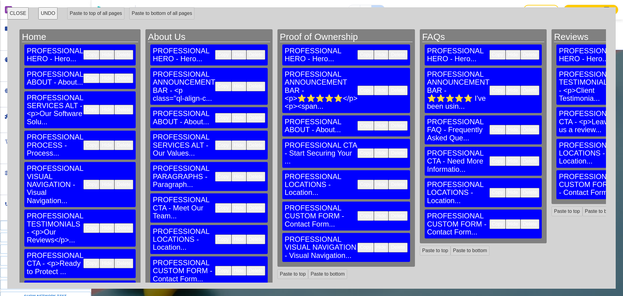
click at [246, 234] on button "Delete" at bounding box center [255, 239] width 19 height 10
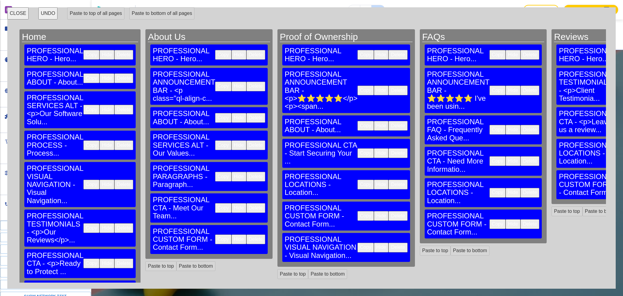
click at [246, 234] on button "Delete" at bounding box center [255, 239] width 19 height 10
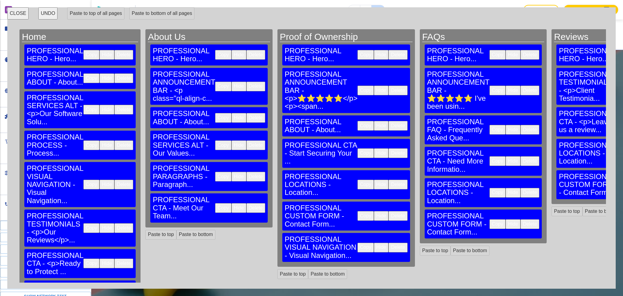
click at [389, 211] on button "Delete" at bounding box center [398, 216] width 19 height 10
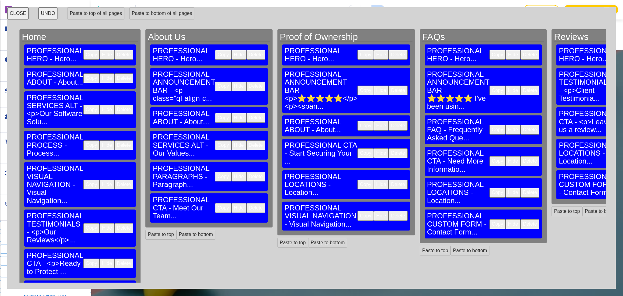
click at [389, 211] on button "Delete" at bounding box center [398, 216] width 19 height 10
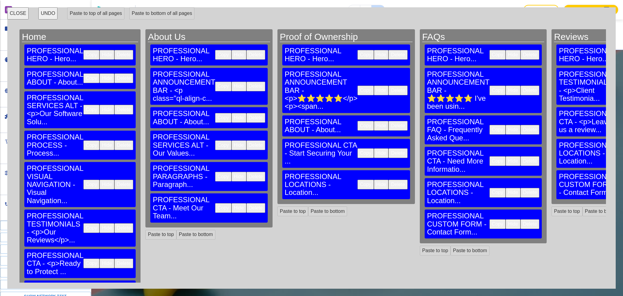
click at [389, 180] on button "Delete" at bounding box center [398, 185] width 19 height 10
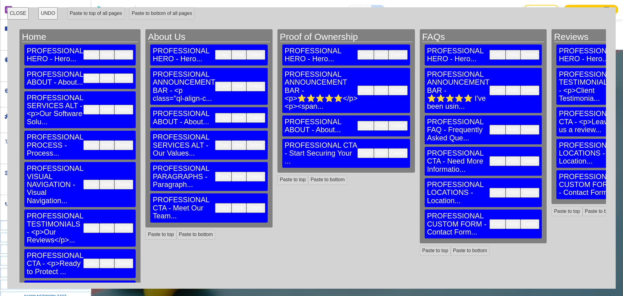
click at [521, 188] on button "Delete" at bounding box center [530, 193] width 19 height 10
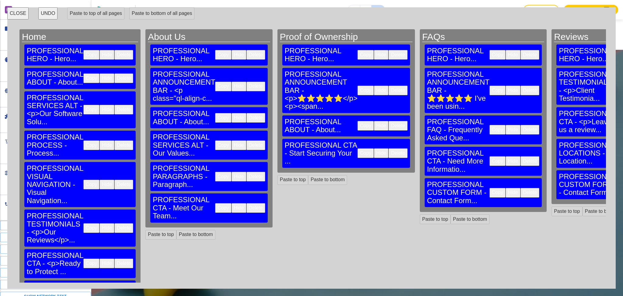
click at [521, 188] on button "Delete" at bounding box center [530, 193] width 19 height 10
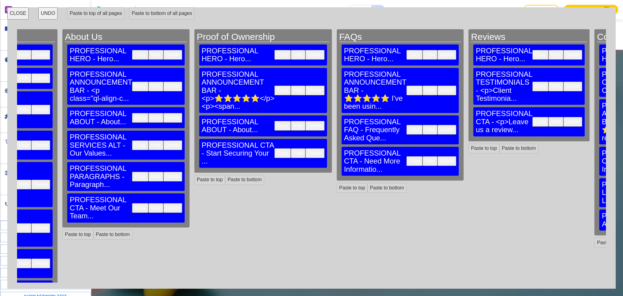
scroll to position [0, 105]
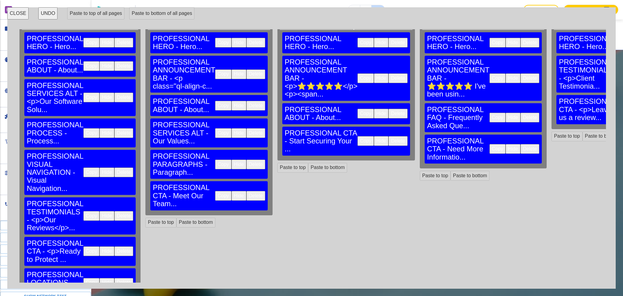
scroll to position [28, 0]
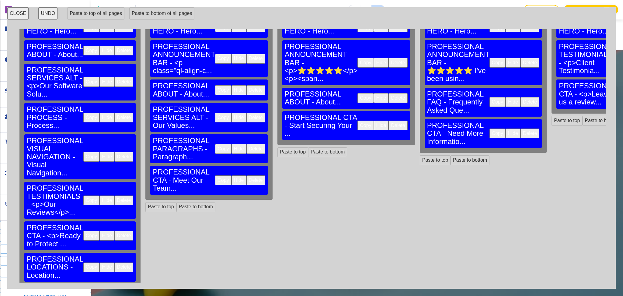
click at [83, 262] on button "Copy" at bounding box center [91, 267] width 16 height 10
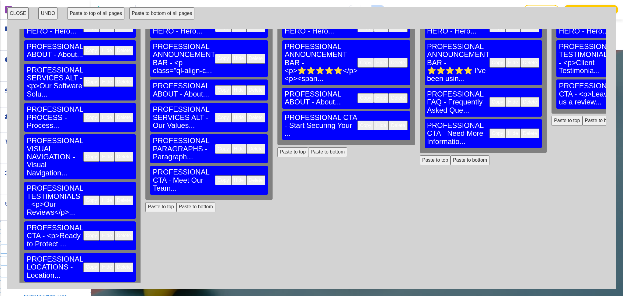
click at [145, 15] on button "Paste to bottom of all pages" at bounding box center [161, 13] width 65 height 12
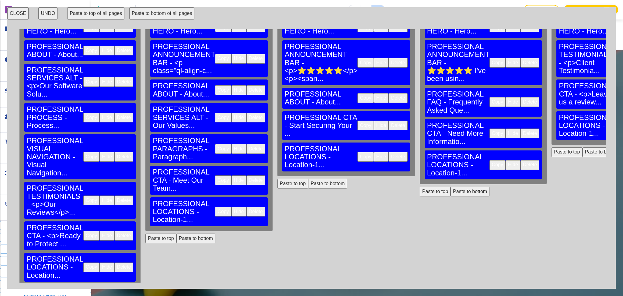
click at [152, 16] on button "Paste to bottom of all pages" at bounding box center [161, 13] width 65 height 12
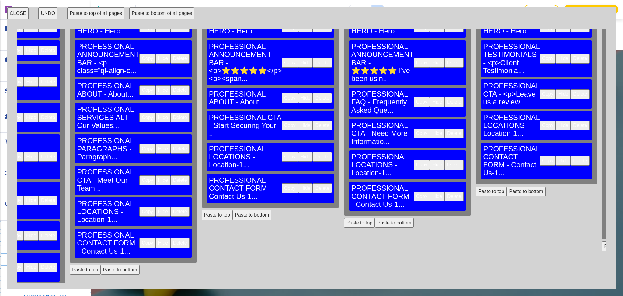
scroll to position [28, 105]
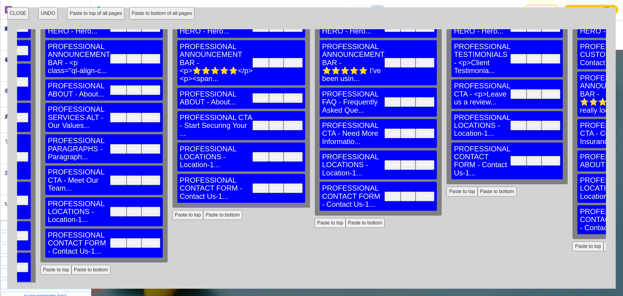
click at [16, 14] on button "CLOSE" at bounding box center [17, 13] width 21 height 12
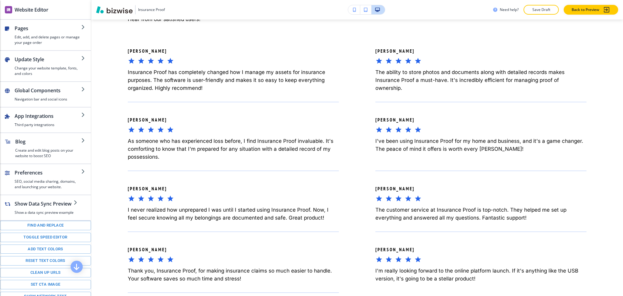
scroll to position [0, 0]
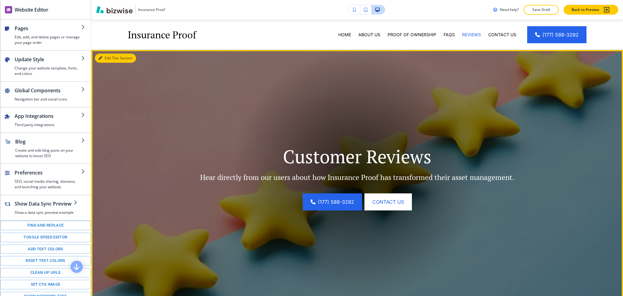
click at [112, 61] on button "Edit This Section" at bounding box center [115, 58] width 41 height 9
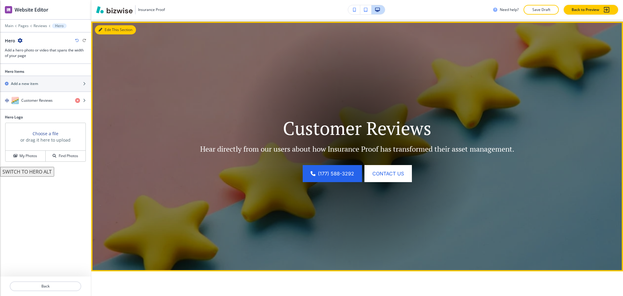
scroll to position [30, 0]
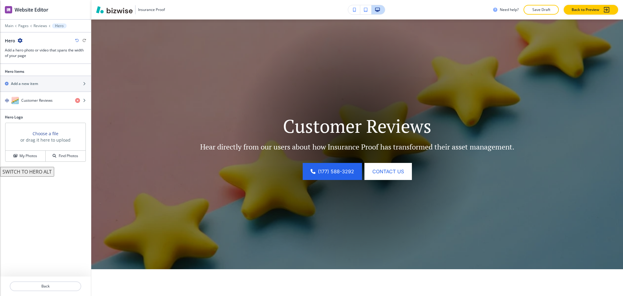
click at [77, 40] on icon "button" at bounding box center [77, 41] width 4 height 4
click at [76, 40] on icon "button" at bounding box center [77, 41] width 4 height 4
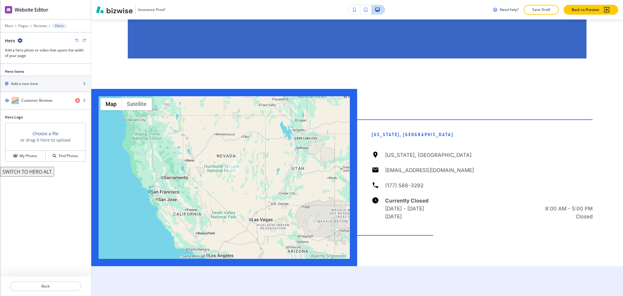
scroll to position [815, 0]
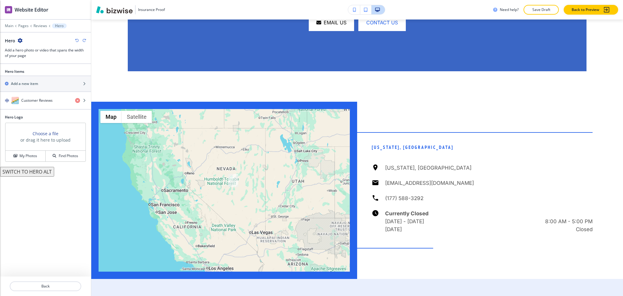
click at [77, 40] on icon "button" at bounding box center [77, 41] width 4 height 4
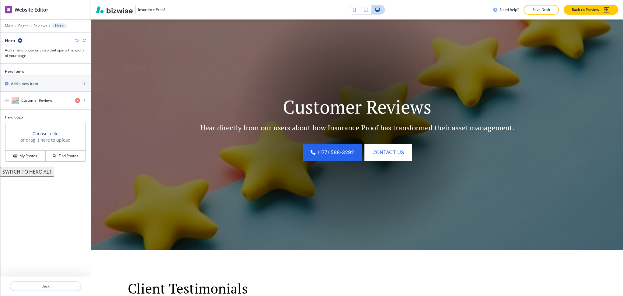
scroll to position [0, 0]
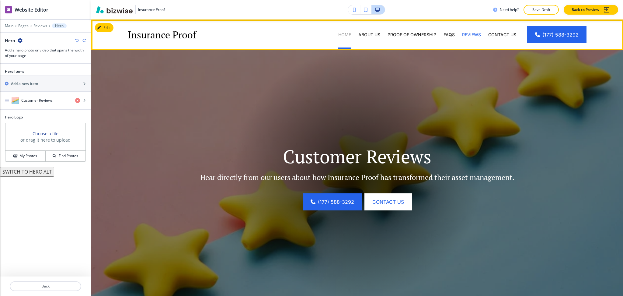
click at [338, 34] on p "Home" at bounding box center [344, 35] width 13 height 6
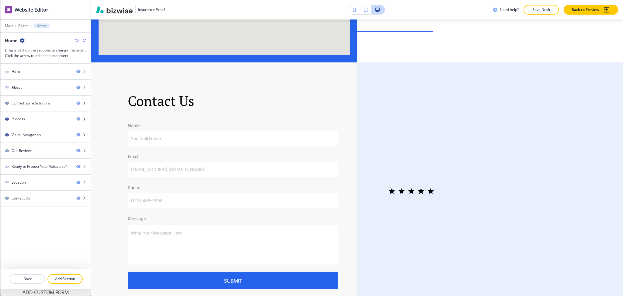
scroll to position [1897, 0]
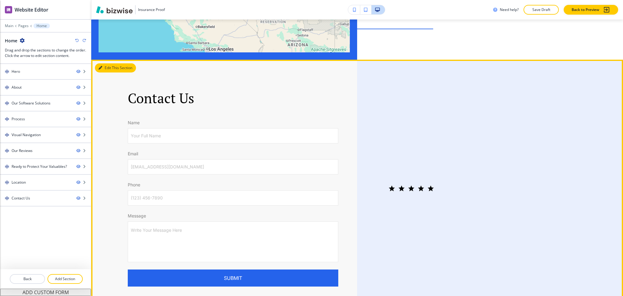
click at [109, 63] on button "Edit This Section" at bounding box center [115, 67] width 41 height 9
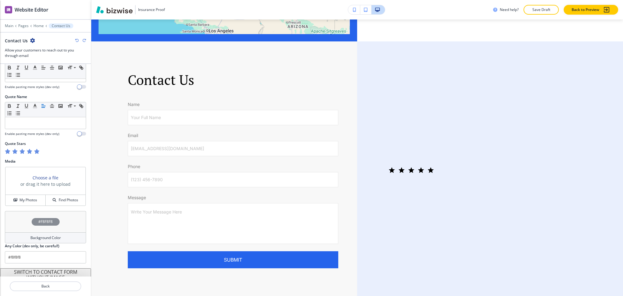
scroll to position [284, 0]
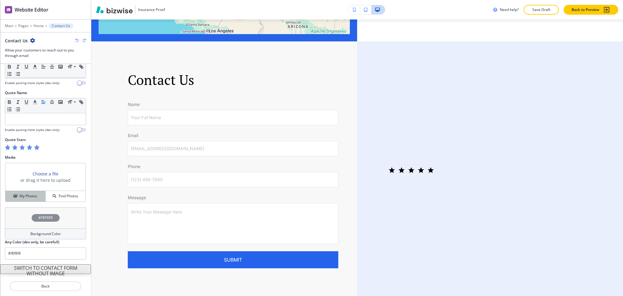
click at [26, 198] on h4 "My Photos" at bounding box center [28, 195] width 18 height 5
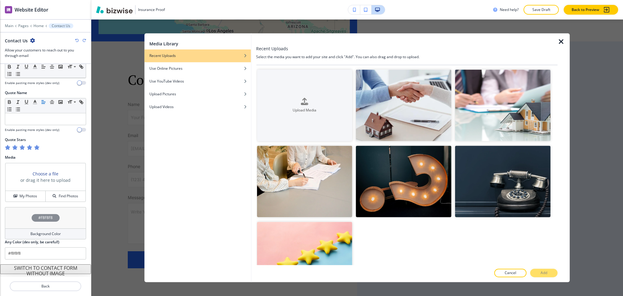
click at [565, 39] on icon "button" at bounding box center [561, 41] width 7 height 7
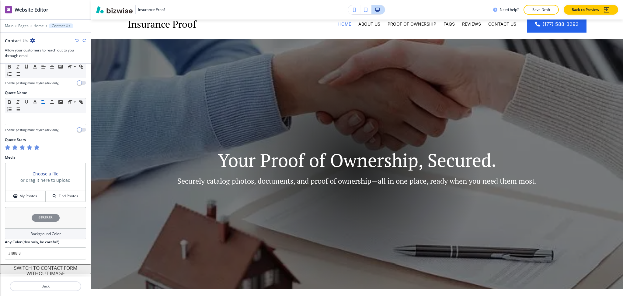
scroll to position [0, 0]
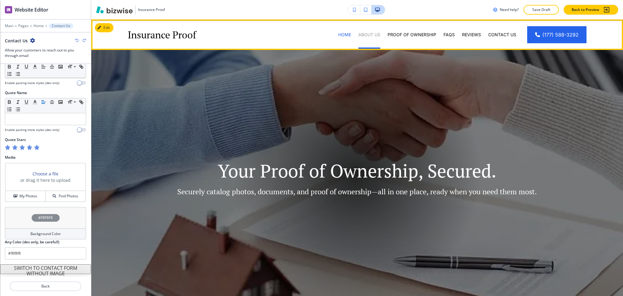
click at [373, 35] on p "About Us" at bounding box center [369, 35] width 22 height 6
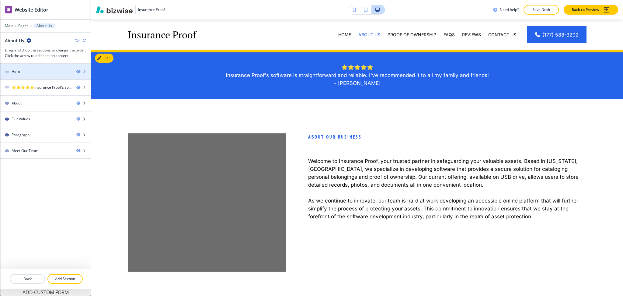
click at [37, 77] on div at bounding box center [45, 76] width 91 height 5
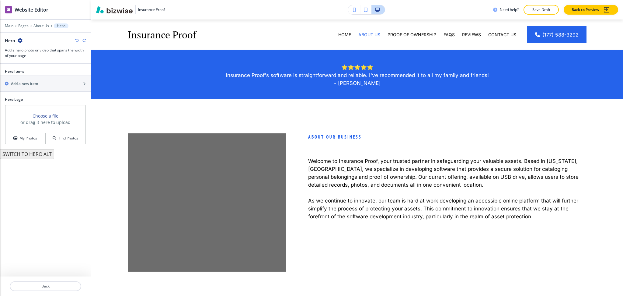
scroll to position [30, 0]
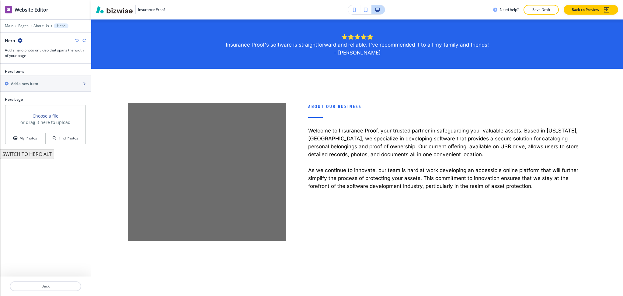
click at [37, 86] on h2 "Add a new item" at bounding box center [24, 83] width 27 height 5
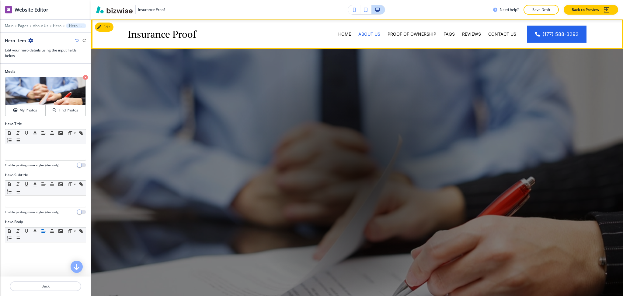
scroll to position [0, 0]
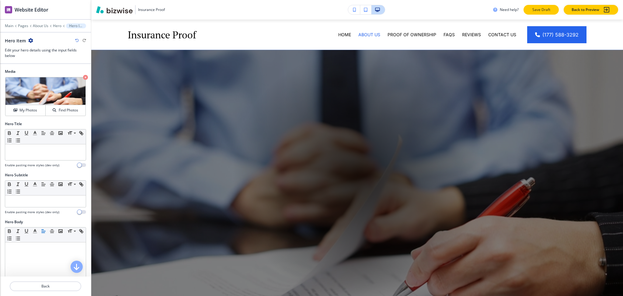
click at [535, 10] on p "Save Draft" at bounding box center [541, 9] width 19 height 5
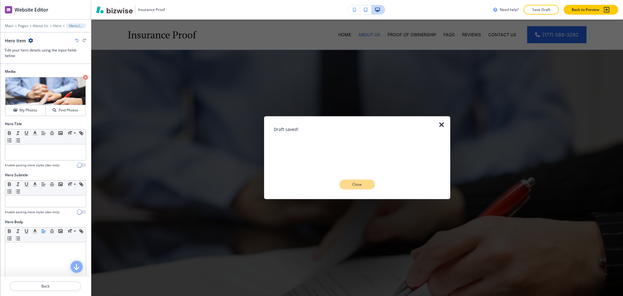
click at [359, 182] on p "Close" at bounding box center [356, 184] width 19 height 5
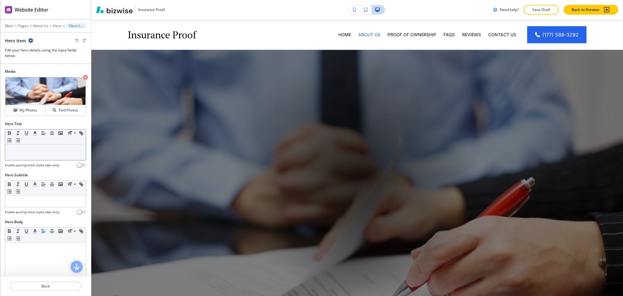
click at [30, 152] on p at bounding box center [45, 149] width 75 height 5
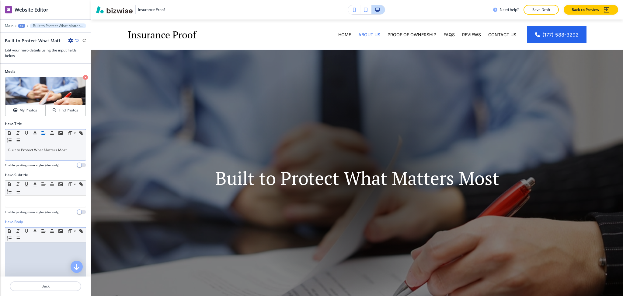
click at [33, 251] on div at bounding box center [45, 281] width 81 height 79
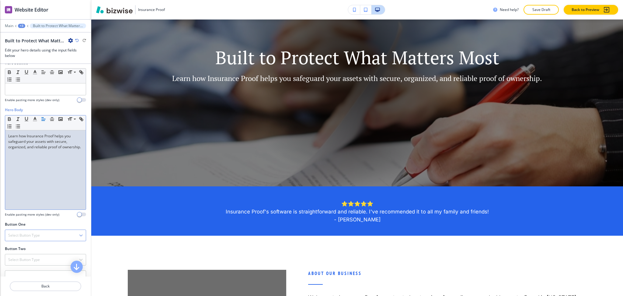
scroll to position [113, 0]
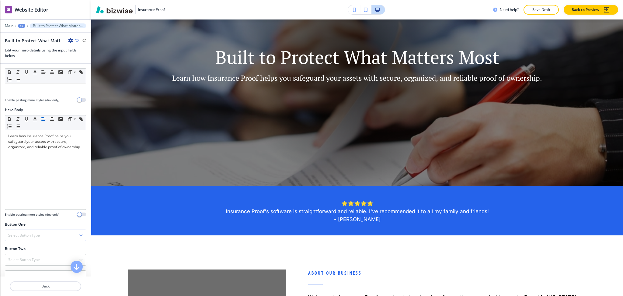
click at [54, 238] on div "Select Button Type" at bounding box center [45, 235] width 81 height 11
click at [45, 243] on div "Telephone" at bounding box center [45, 246] width 81 height 10
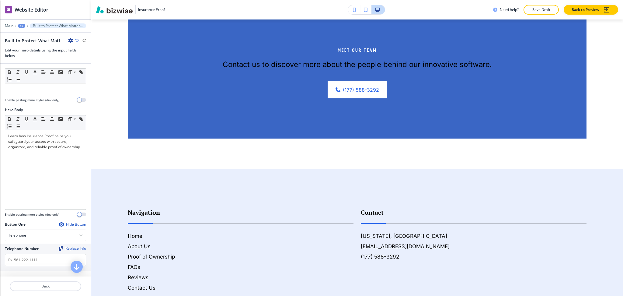
scroll to position [865, 0]
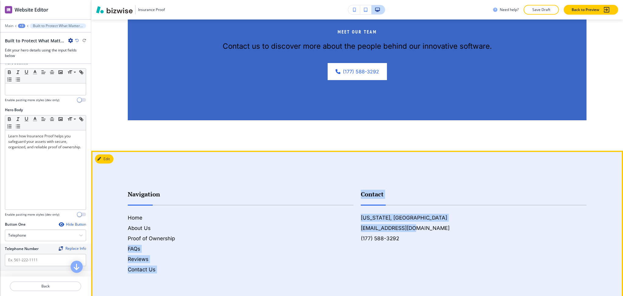
drag, startPoint x: 347, startPoint y: 236, endPoint x: 406, endPoint y: 236, distance: 59.3
click at [406, 236] on div "Navigation Home About Us Proof of Ownership FAQs Reviews Contact Us Contact [US…" at bounding box center [353, 225] width 466 height 96
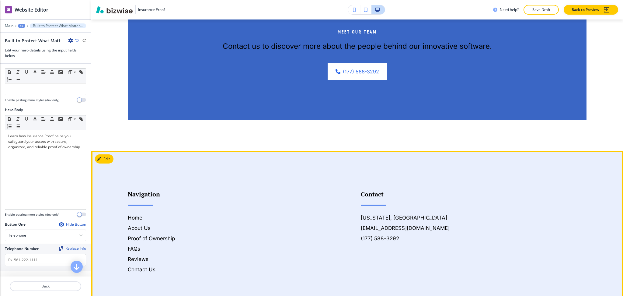
click at [408, 260] on div "Contact [US_STATE], [GEOGRAPHIC_DATA] [EMAIL_ADDRESS][DOMAIN_NAME] (177) 588-32…" at bounding box center [470, 225] width 233 height 96
drag, startPoint x: 398, startPoint y: 241, endPoint x: 351, endPoint y: 238, distance: 47.2
click at [354, 238] on div "Contact [US_STATE], [GEOGRAPHIC_DATA] [EMAIL_ADDRESS][DOMAIN_NAME] (177) 588-32…" at bounding box center [470, 225] width 233 height 96
copy h6 "(177) 588-3292"
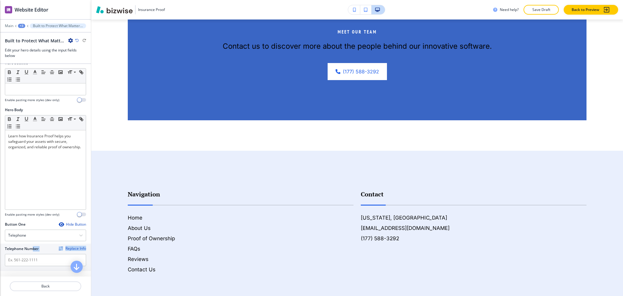
click at [32, 251] on div "Telephone Number Replace Info" at bounding box center [45, 256] width 81 height 20
click at [36, 260] on input "text" at bounding box center [45, 260] width 81 height 12
paste input "(177) 588-3292"
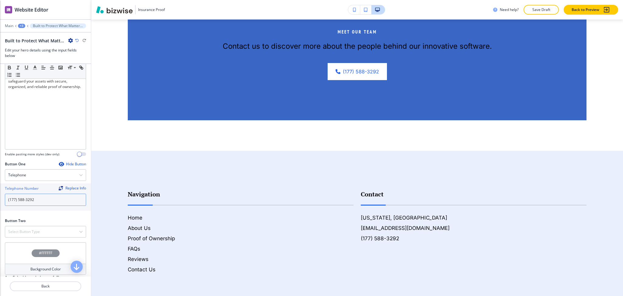
scroll to position [195, 0]
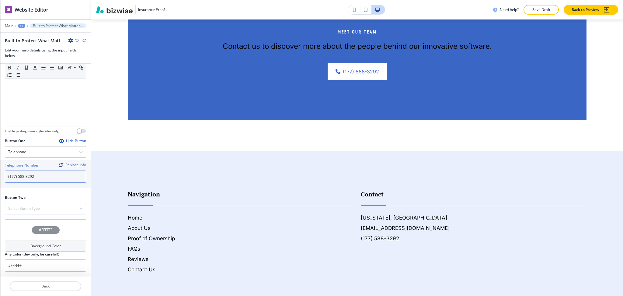
type input "(177) 588-3292"
click at [29, 204] on div "Select Button Type" at bounding box center [45, 208] width 81 height 11
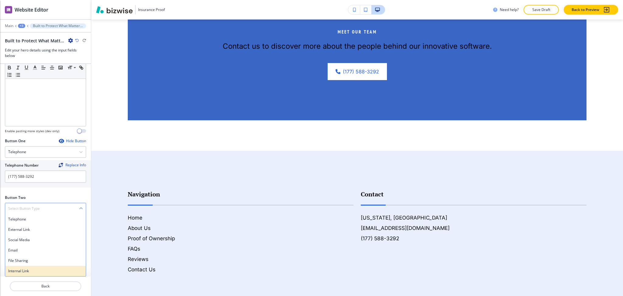
click at [26, 270] on h4 "Internal Link" at bounding box center [45, 270] width 75 height 5
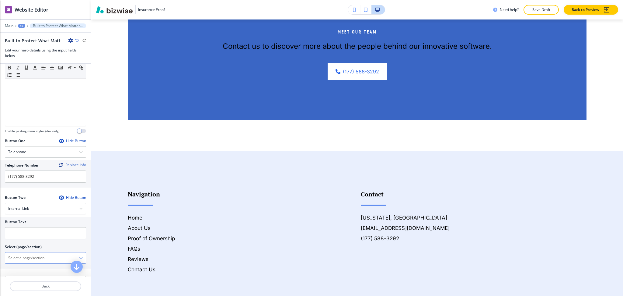
drag, startPoint x: 33, startPoint y: 262, endPoint x: 33, endPoint y: 253, distance: 9.1
click at [33, 262] on \(page\/section\) "Manual Input" at bounding box center [42, 258] width 74 height 10
drag, startPoint x: 39, startPoint y: 257, endPoint x: 0, endPoint y: 256, distance: 39.3
click at [0, 256] on div "Button Text Select (page/section) CONTACT US Contact Us Contact Us | Hero Conta…" at bounding box center [45, 243] width 91 height 52
click at [22, 268] on h4 "Contact Us" at bounding box center [45, 268] width 75 height 5
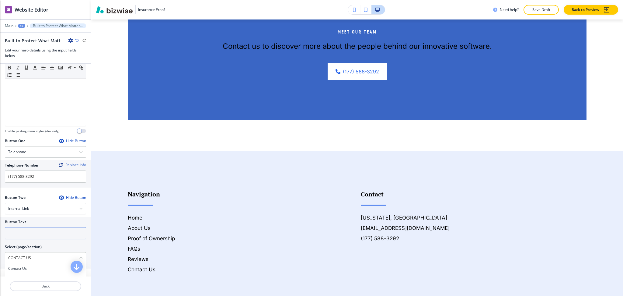
type \(page\/section\) "Contact Us"
click at [21, 232] on input "text" at bounding box center [45, 233] width 81 height 12
paste input "CONTACT US"
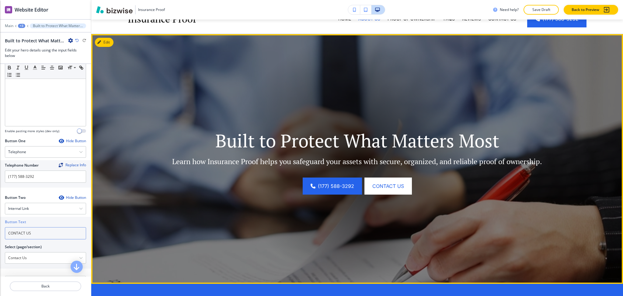
scroll to position [0, 0]
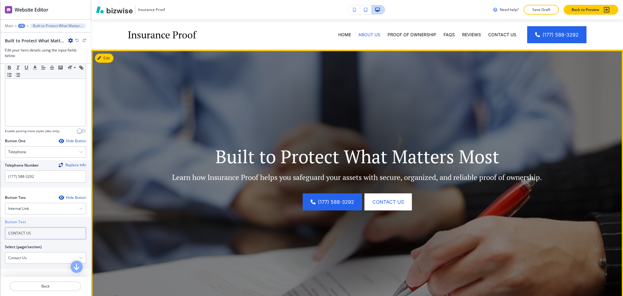
type input "CONTACT US"
click at [106, 56] on button "Edit This Section" at bounding box center [115, 58] width 41 height 9
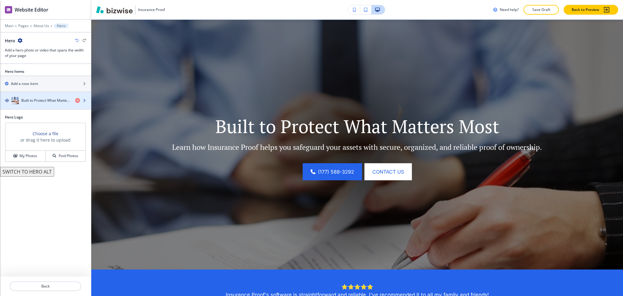
scroll to position [30, 0]
click at [54, 98] on h4 "Built to Protect What Matters Most" at bounding box center [45, 100] width 49 height 5
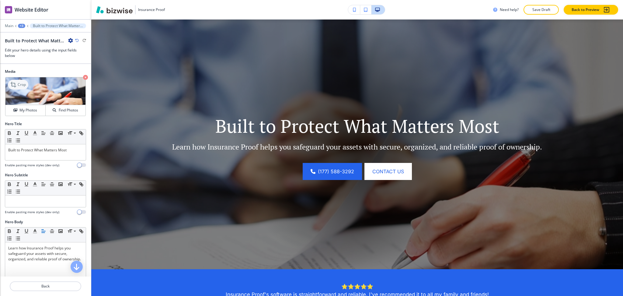
click at [22, 88] on div "Crop" at bounding box center [18, 85] width 20 height 10
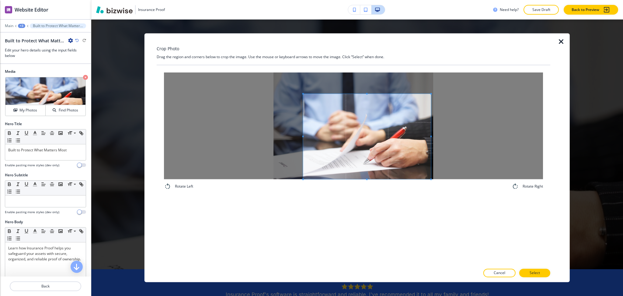
click at [385, 160] on span at bounding box center [367, 136] width 128 height 85
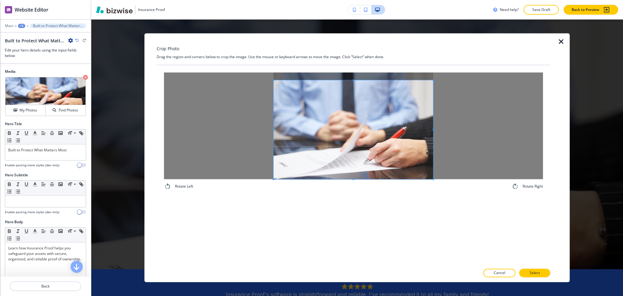
click at [243, 80] on div at bounding box center [353, 125] width 379 height 106
click at [531, 274] on p "Select" at bounding box center [535, 272] width 10 height 5
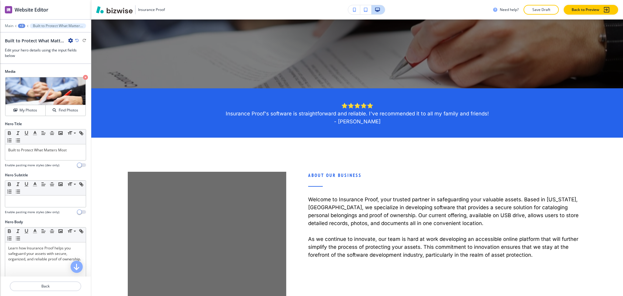
scroll to position [225, 0]
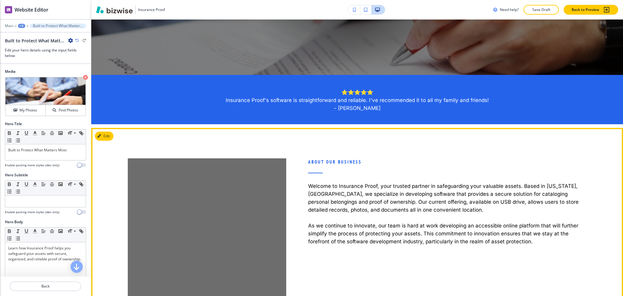
click at [100, 131] on div "About Our Business Welcome to Insurance Proof, your trusted partner in safeguar…" at bounding box center [357, 220] width 532 height 184
click at [104, 135] on button "Edit This Section" at bounding box center [115, 135] width 41 height 9
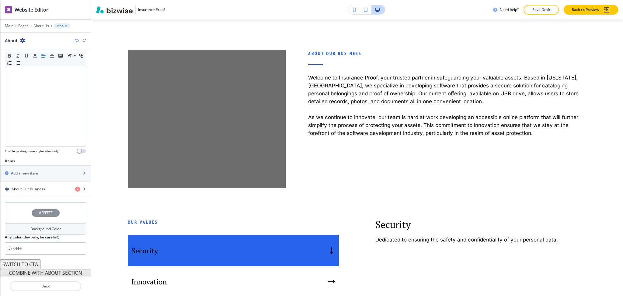
scroll to position [122, 0]
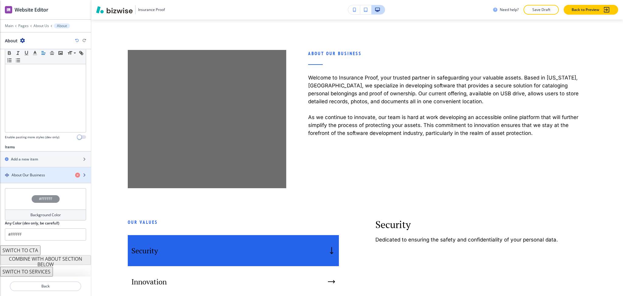
click at [37, 179] on div "button" at bounding box center [45, 180] width 91 height 5
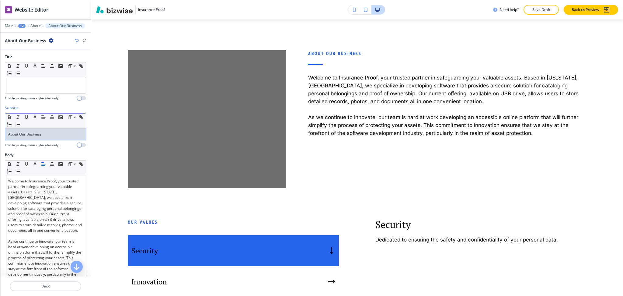
click at [49, 136] on p "About Our Business" at bounding box center [45, 133] width 75 height 5
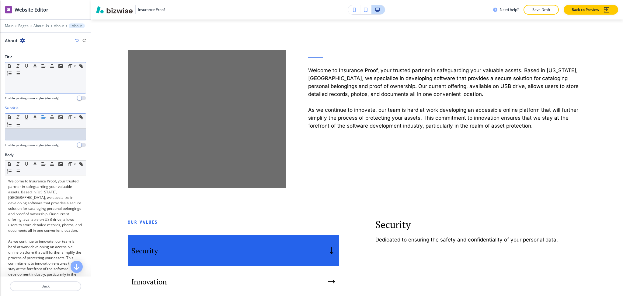
click at [47, 86] on div at bounding box center [45, 85] width 81 height 16
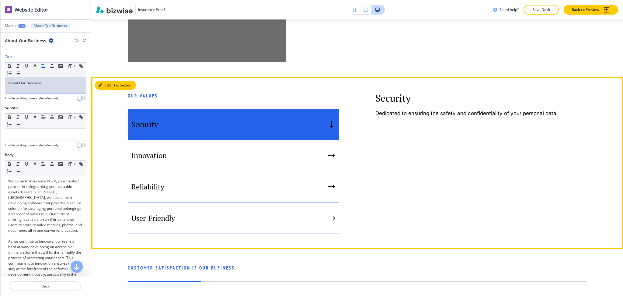
click at [111, 83] on button "Edit This Section" at bounding box center [115, 85] width 41 height 9
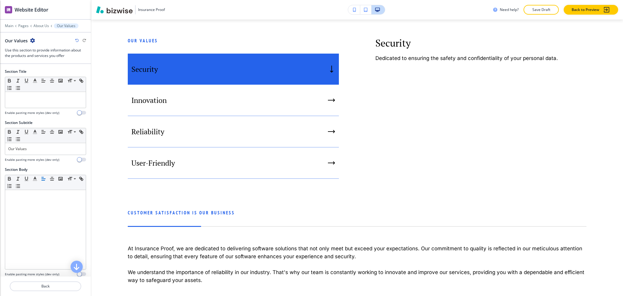
scroll to position [185, 0]
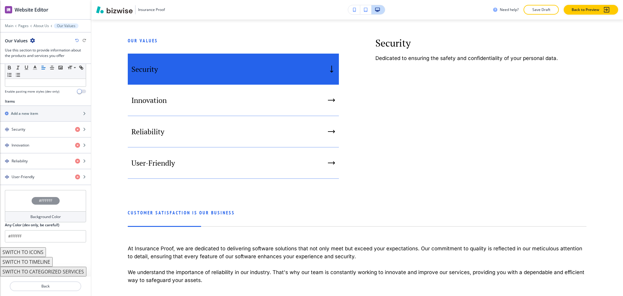
click at [39, 248] on button "SWITCH TO ICONS" at bounding box center [23, 252] width 46 height 10
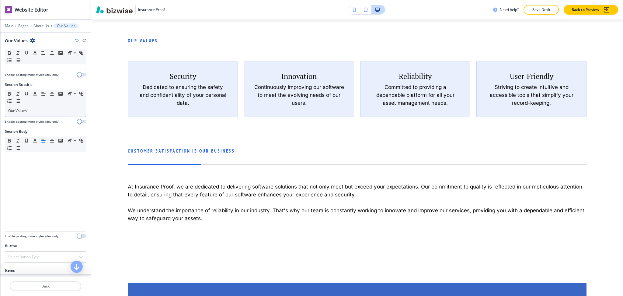
scroll to position [23, 0]
click at [49, 110] on p "Our Values" at bounding box center [45, 110] width 75 height 5
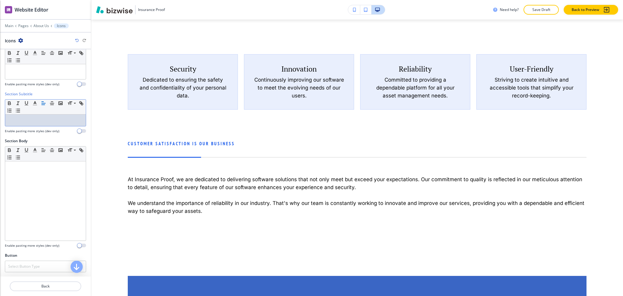
scroll to position [0, 0]
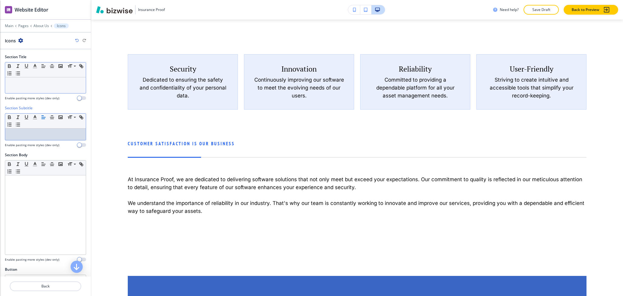
click at [45, 89] on div at bounding box center [45, 85] width 81 height 16
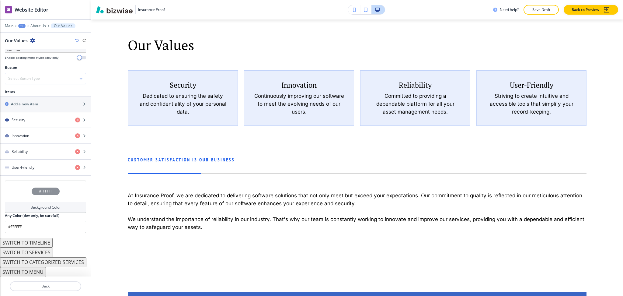
scroll to position [202, 0]
click at [43, 79] on div "Select Button Type" at bounding box center [45, 78] width 81 height 11
click at [39, 143] on div "Internal Link" at bounding box center [45, 140] width 81 height 10
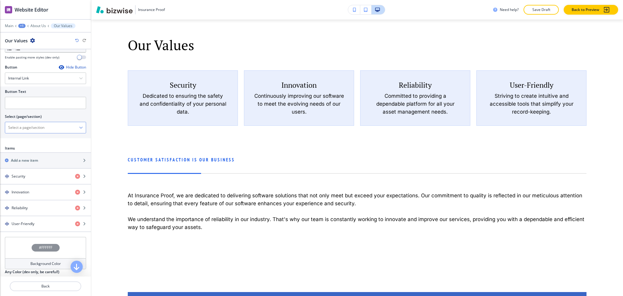
drag, startPoint x: 36, startPoint y: 125, endPoint x: 47, endPoint y: 116, distance: 14.0
click at [36, 125] on \(page\/section\) "Manual Input" at bounding box center [42, 127] width 74 height 10
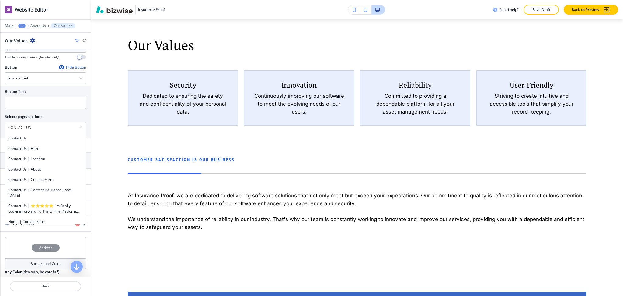
drag, startPoint x: 48, startPoint y: 128, endPoint x: 0, endPoint y: 129, distance: 47.8
click at [0, 129] on div "Button Text Select (page/section) CONTACT US Contact Us Contact Us | Hero Conta…" at bounding box center [45, 112] width 91 height 52
click at [27, 134] on div "Contact Us" at bounding box center [45, 138] width 81 height 10
type \(page\/section\) "Contact Us"
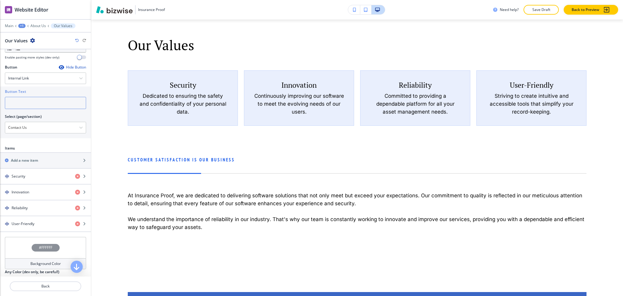
click at [25, 108] on input "text" at bounding box center [45, 103] width 81 height 12
paste input "CONTACT US"
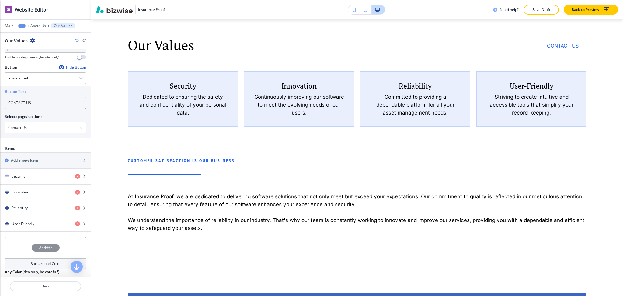
type input "CONTACT US"
click at [61, 66] on div "Hide Button" at bounding box center [72, 67] width 27 height 5
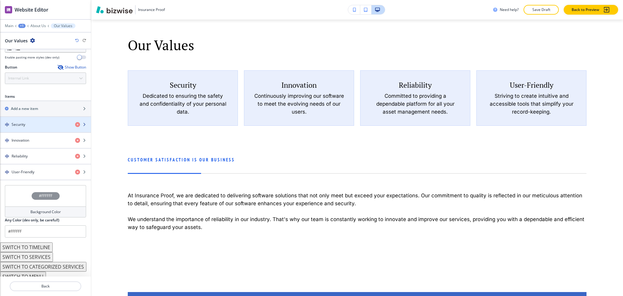
click at [42, 126] on div "Security" at bounding box center [35, 124] width 70 height 5
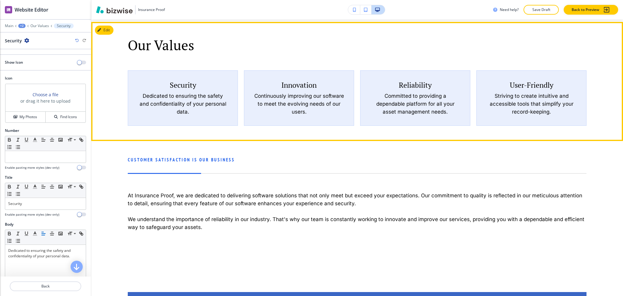
click at [187, 82] on h5 "Security" at bounding box center [183, 84] width 26 height 9
copy h5 "Security"
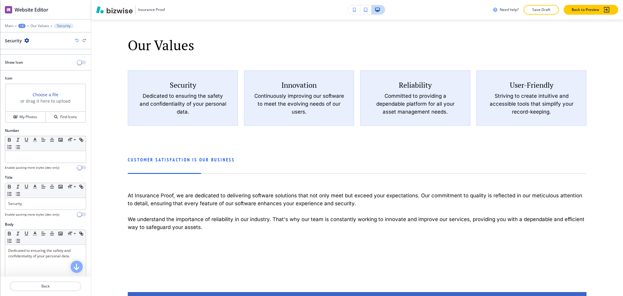
click at [70, 61] on div "Show Icon" at bounding box center [45, 62] width 91 height 5
click at [77, 62] on span "button" at bounding box center [79, 62] width 5 height 5
click at [33, 114] on h4 "My Photos" at bounding box center [28, 116] width 18 height 5
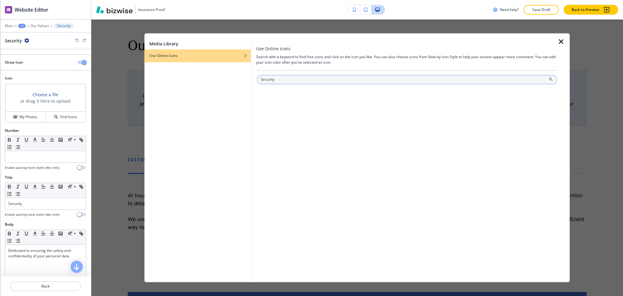
type input "Security"
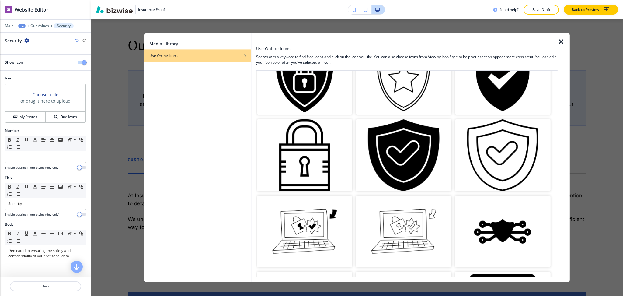
scroll to position [122, 0]
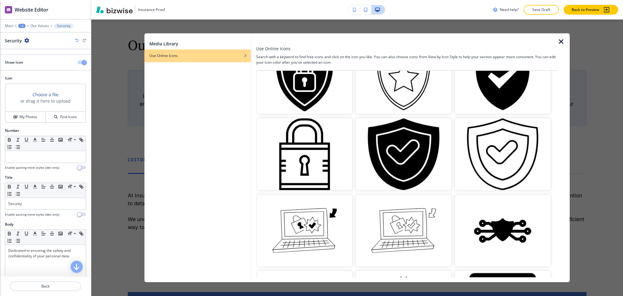
click at [402, 148] on img "button" at bounding box center [404, 154] width 96 height 72
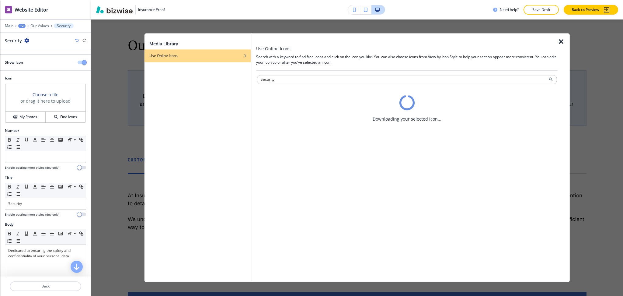
scroll to position [0, 0]
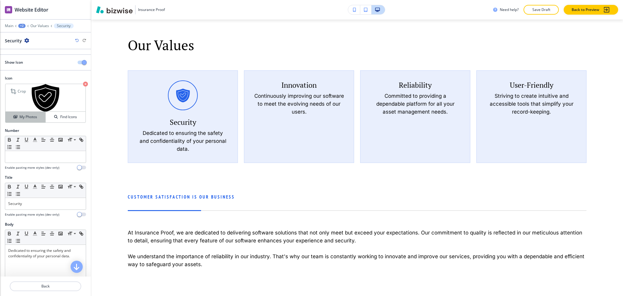
click at [25, 114] on h4 "My Photos" at bounding box center [28, 116] width 18 height 5
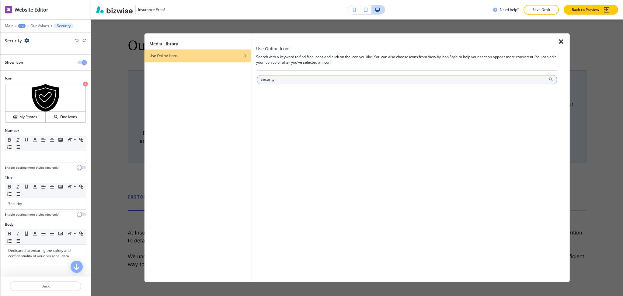
type input "Security"
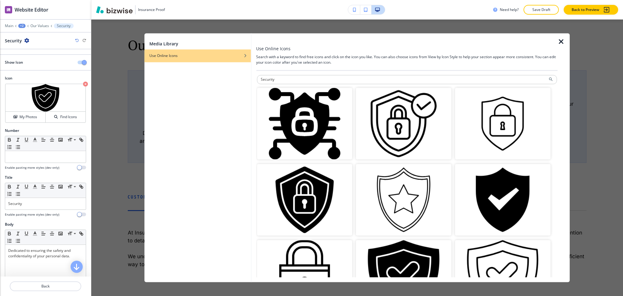
click at [508, 191] on img "button" at bounding box center [503, 200] width 96 height 72
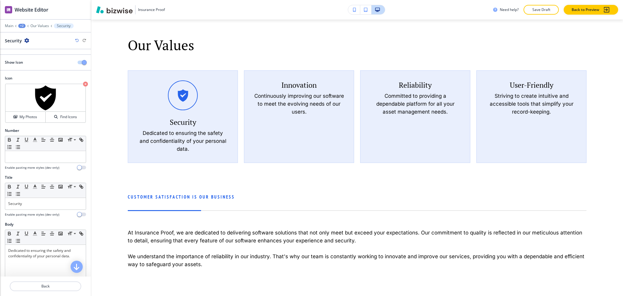
click at [293, 80] on h5 "Innovation" at bounding box center [298, 84] width 35 height 9
copy h5 "Innovation"
click at [53, 284] on p "Back" at bounding box center [45, 285] width 70 height 5
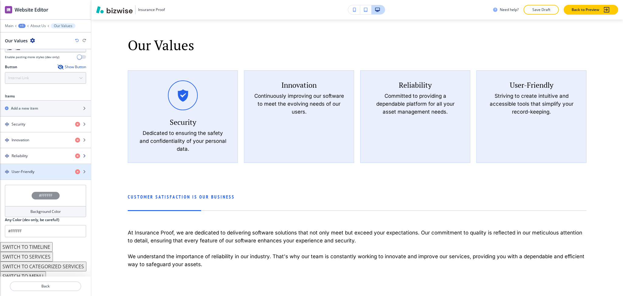
scroll to position [203, 0]
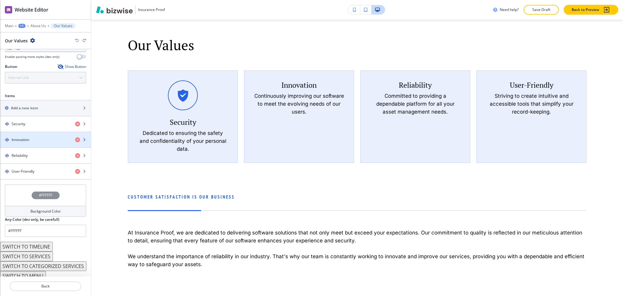
click at [23, 141] on h4 "Innovation" at bounding box center [21, 139] width 18 height 5
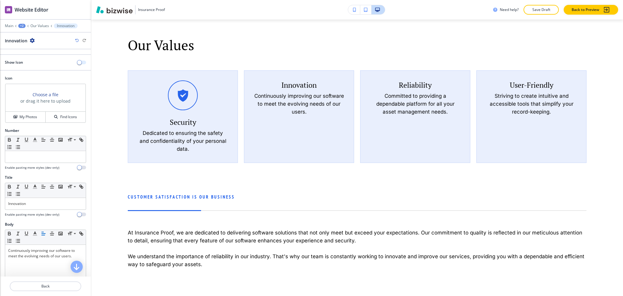
click at [77, 64] on span "button" at bounding box center [79, 62] width 5 height 5
click at [32, 119] on h4 "My Photos" at bounding box center [28, 116] width 18 height 5
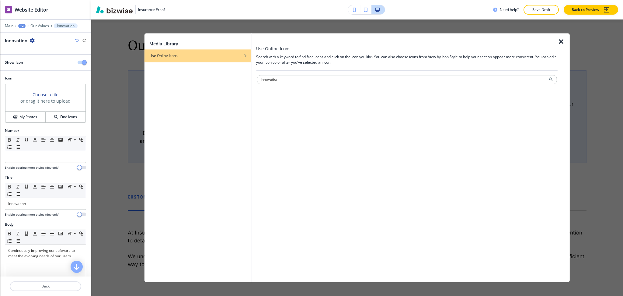
type input "Innovation"
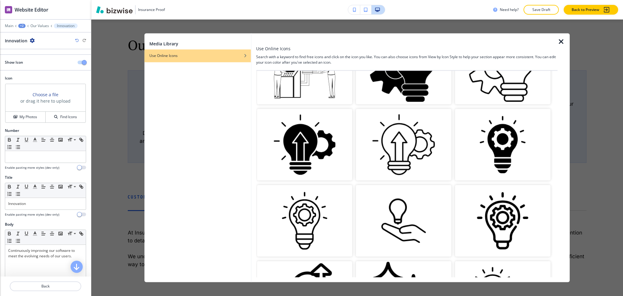
scroll to position [284, 0]
click at [502, 142] on img "button" at bounding box center [503, 144] width 96 height 72
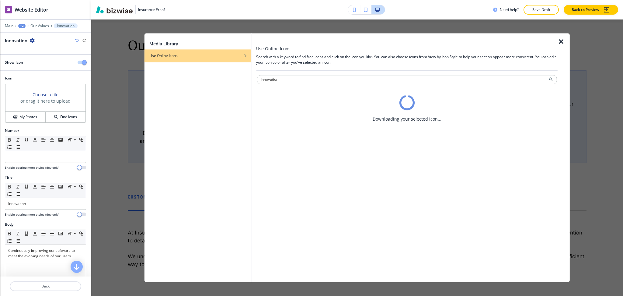
scroll to position [0, 0]
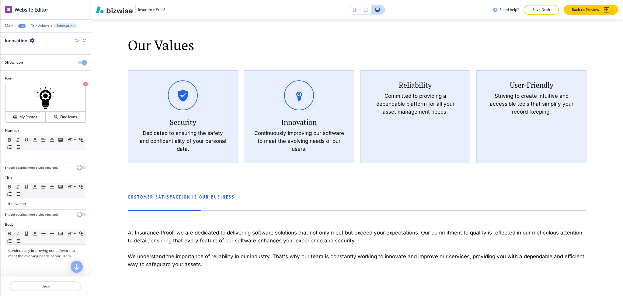
click at [414, 80] on h5 "Reliability" at bounding box center [415, 84] width 33 height 9
click at [415, 80] on h5 "Reliability" at bounding box center [415, 84] width 33 height 9
copy h5 "Reliability"
click at [32, 117] on h4 "My Photos" at bounding box center [28, 116] width 18 height 5
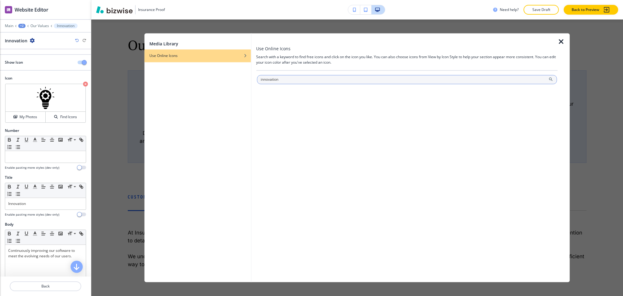
type input "innovation"
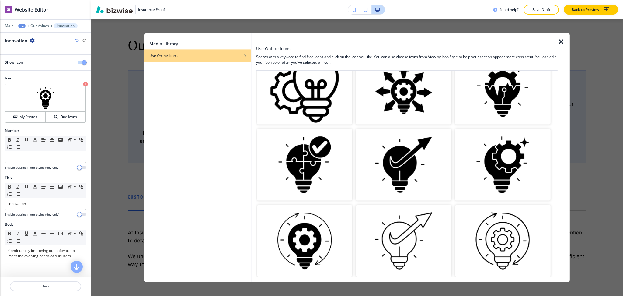
scroll to position [568, 0]
click at [499, 165] on img "button" at bounding box center [503, 165] width 96 height 72
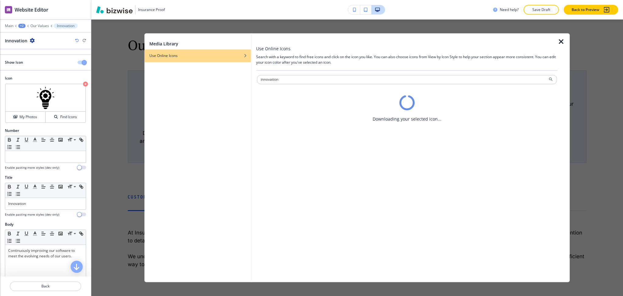
scroll to position [0, 0]
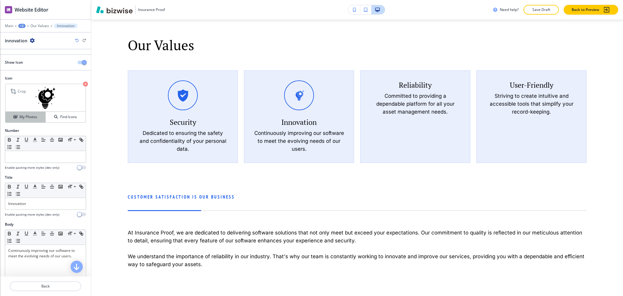
click at [27, 117] on h4 "My Photos" at bounding box center [28, 116] width 18 height 5
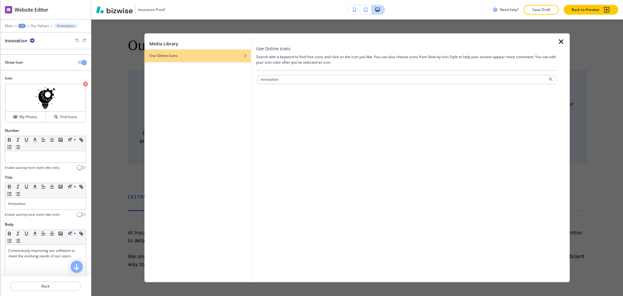
type input "innovation"
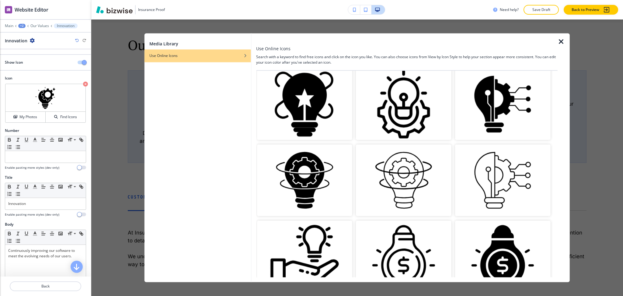
scroll to position [933, 0]
click at [505, 97] on img "button" at bounding box center [503, 104] width 96 height 72
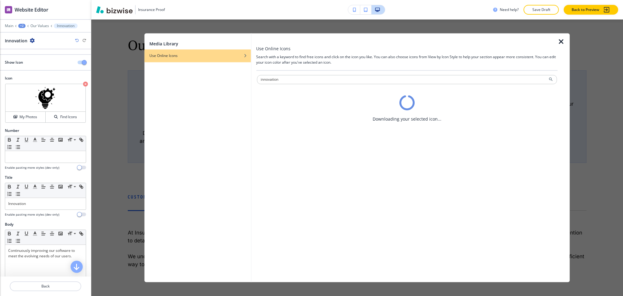
scroll to position [0, 0]
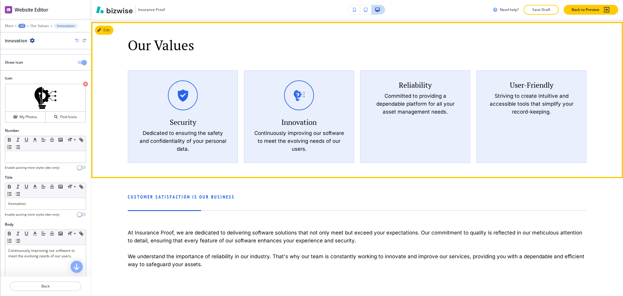
click at [409, 83] on h5 "Reliability" at bounding box center [415, 84] width 33 height 9
click at [419, 83] on h5 "Reliability" at bounding box center [415, 84] width 33 height 9
copy h5 "Reliability"
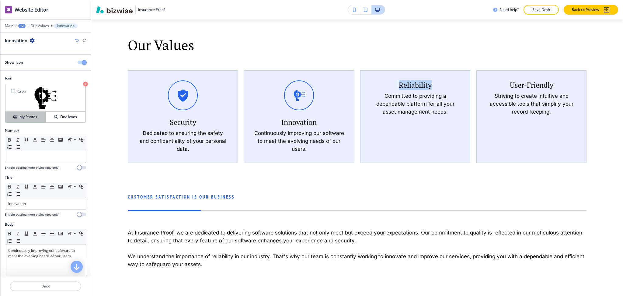
click at [25, 114] on h4 "My Photos" at bounding box center [28, 116] width 18 height 5
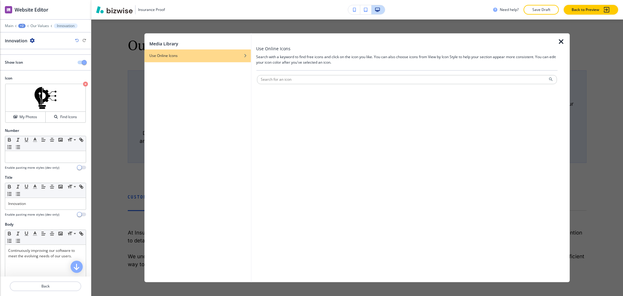
click at [560, 44] on icon "button" at bounding box center [561, 41] width 7 height 7
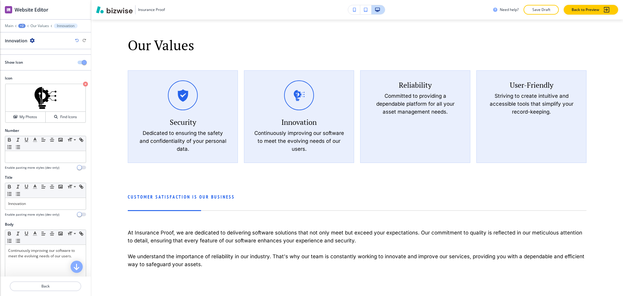
click at [301, 118] on h5 "Innovation" at bounding box center [298, 121] width 35 height 9
click at [302, 118] on h5 "Innovation" at bounding box center [298, 121] width 35 height 9
copy h5 "Innovation"
click at [23, 112] on button "My Photos" at bounding box center [25, 117] width 40 height 11
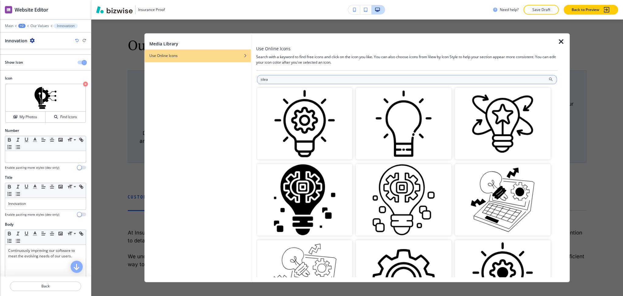
type input "idea"
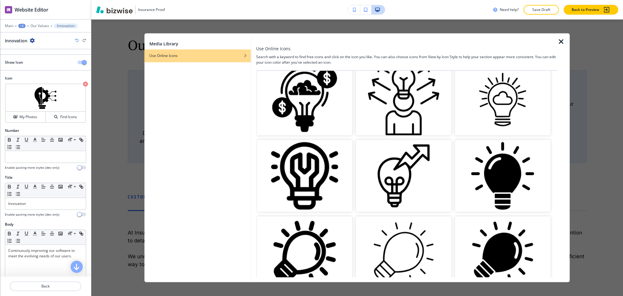
scroll to position [405, 0]
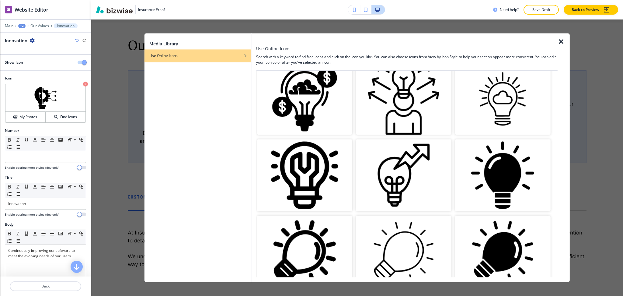
click at [514, 164] on img "button" at bounding box center [503, 175] width 96 height 72
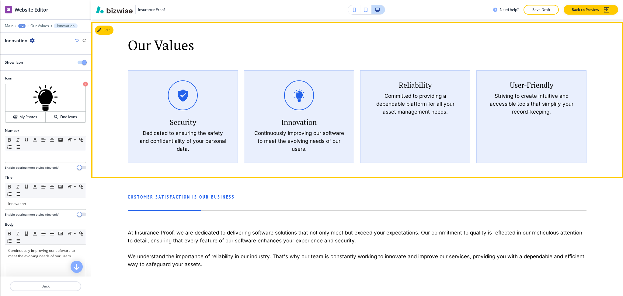
click at [411, 83] on h5 "Reliability" at bounding box center [415, 84] width 33 height 9
copy h5 "Reliability"
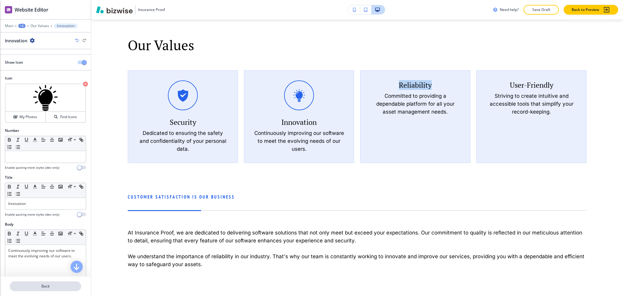
click at [37, 289] on button "Back" at bounding box center [46, 286] width 72 height 10
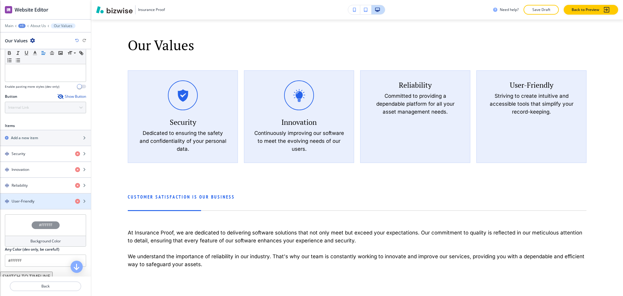
scroll to position [209, 0]
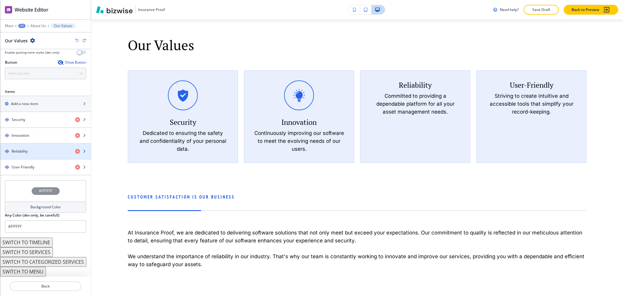
click at [32, 152] on div "Reliability" at bounding box center [35, 150] width 70 height 5
click at [30, 155] on div "button" at bounding box center [45, 156] width 91 height 5
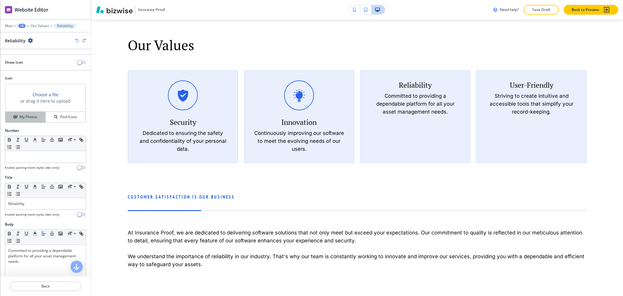
click at [20, 119] on h4 "My Photos" at bounding box center [28, 116] width 18 height 5
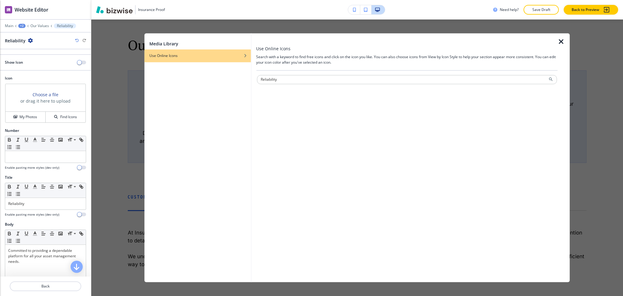
type input "Reliability"
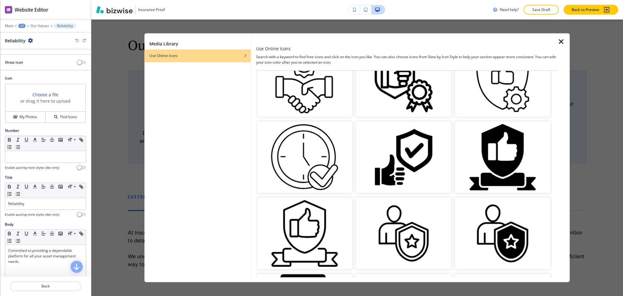
scroll to position [42, 0]
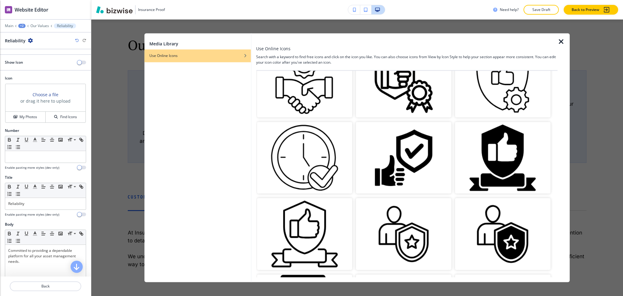
click at [490, 161] on img "button" at bounding box center [503, 158] width 96 height 72
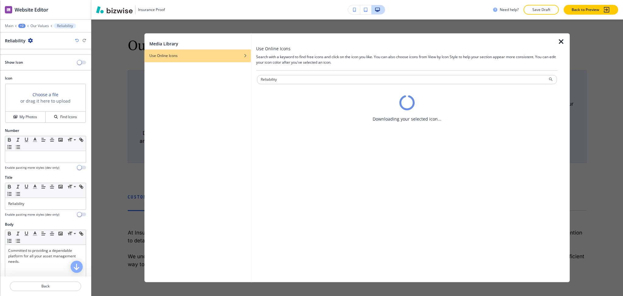
scroll to position [0, 0]
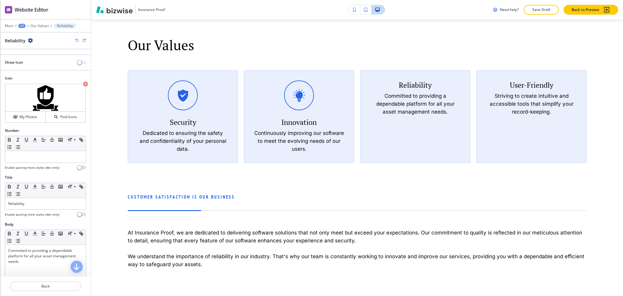
click at [78, 61] on button "button" at bounding box center [82, 63] width 9 height 4
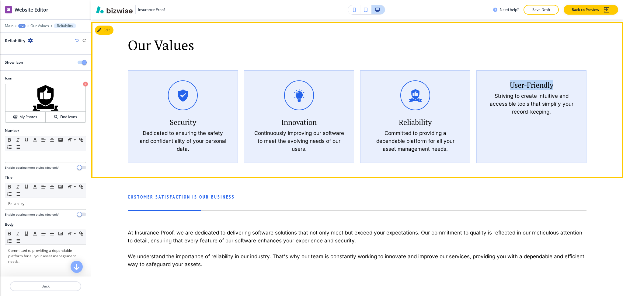
drag, startPoint x: 550, startPoint y: 84, endPoint x: 505, endPoint y: 80, distance: 44.6
click at [505, 80] on div "User-Friendly Striving to create intuitive and accessible tools that simplify y…" at bounding box center [532, 97] width 90 height 35
copy h5 "User-Friendly"
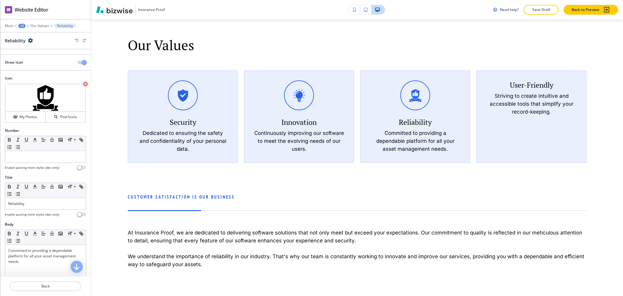
click at [44, 291] on div at bounding box center [45, 293] width 91 height 5
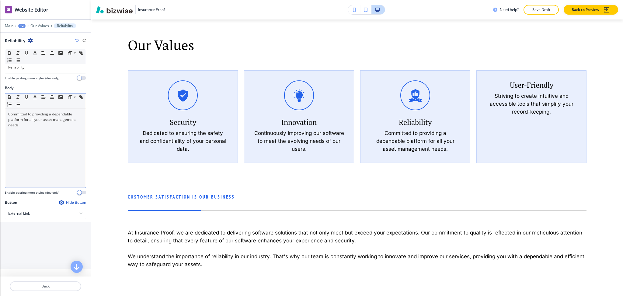
scroll to position [137, 0]
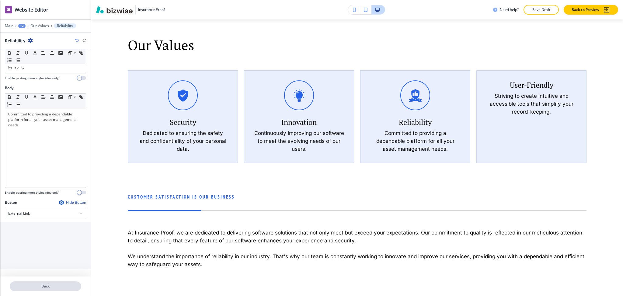
click at [35, 290] on button "Back" at bounding box center [46, 286] width 72 height 10
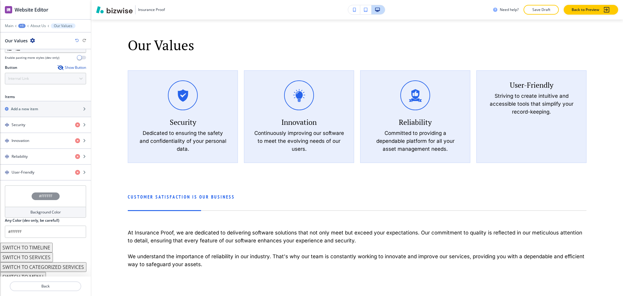
scroll to position [203, 0]
click at [23, 176] on div "button" at bounding box center [45, 176] width 91 height 5
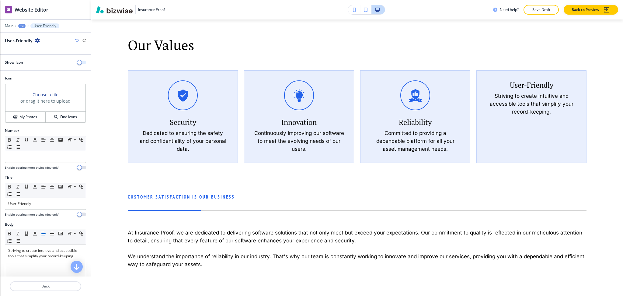
click at [77, 63] on span "button" at bounding box center [79, 62] width 5 height 5
click at [29, 110] on div "Choose a file or drag it here to upload" at bounding box center [45, 98] width 80 height 28
click at [27, 116] on h4 "My Photos" at bounding box center [28, 116] width 18 height 5
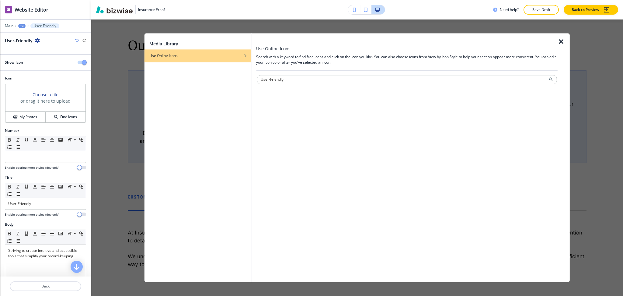
type input "User-Friendly"
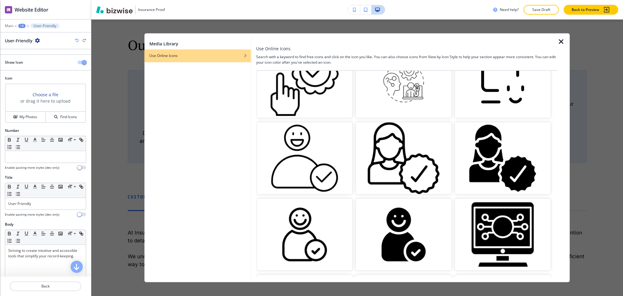
scroll to position [118, 0]
click at [403, 228] on img "button" at bounding box center [404, 234] width 96 height 72
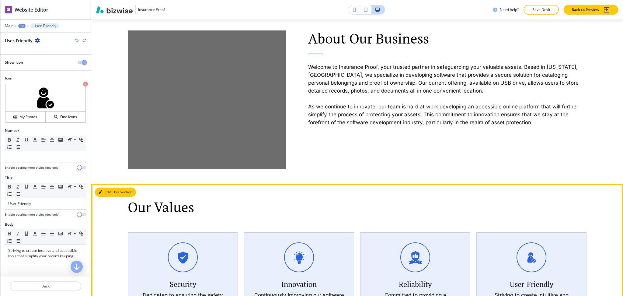
click at [102, 193] on button "Edit This Section" at bounding box center [115, 191] width 41 height 9
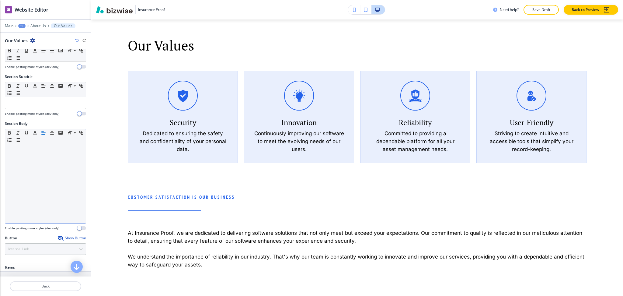
scroll to position [514, 0]
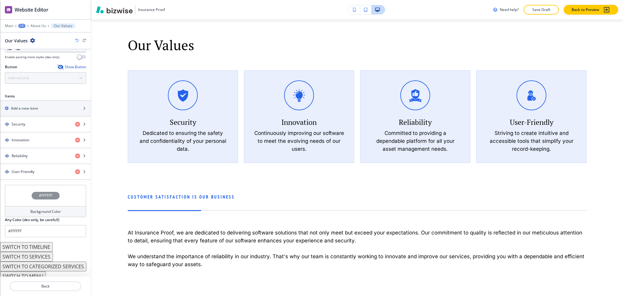
click at [48, 211] on h4 "Background Color" at bounding box center [45, 211] width 30 height 5
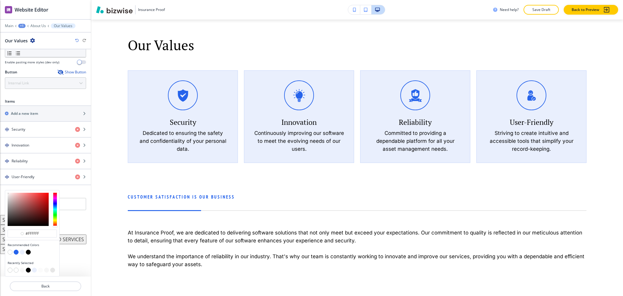
click at [23, 270] on button "button" at bounding box center [22, 269] width 5 height 5
type input "#f8f8f8"
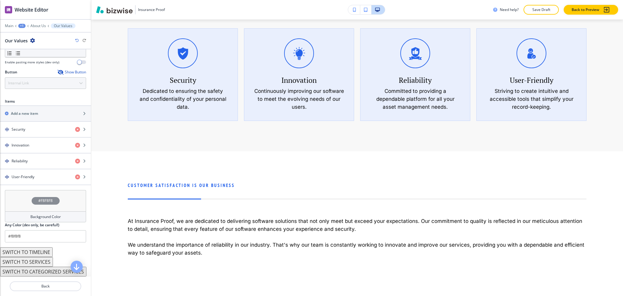
scroll to position [604, 0]
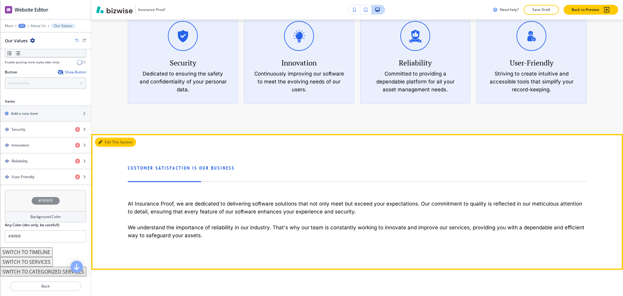
click at [105, 139] on button "Edit This Section" at bounding box center [115, 142] width 41 height 9
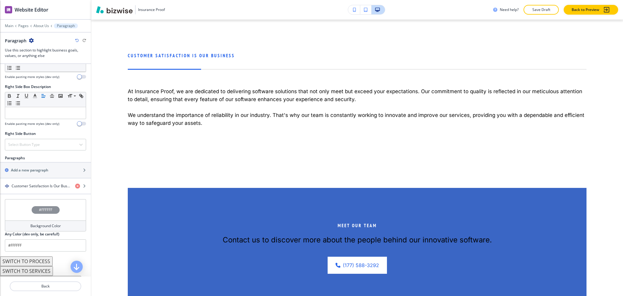
scroll to position [297, 0]
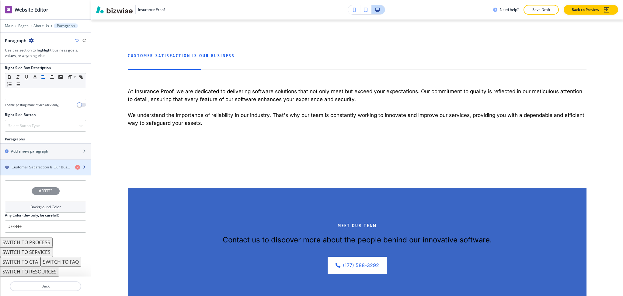
click at [37, 167] on h4 "Customer Satisfaction Is Our Business" at bounding box center [41, 166] width 59 height 5
click at [32, 169] on h4 "Customer Satisfaction Is Our Business" at bounding box center [41, 166] width 59 height 5
click at [31, 168] on h4 "Customer Satisfaction Is Our Business" at bounding box center [41, 166] width 59 height 5
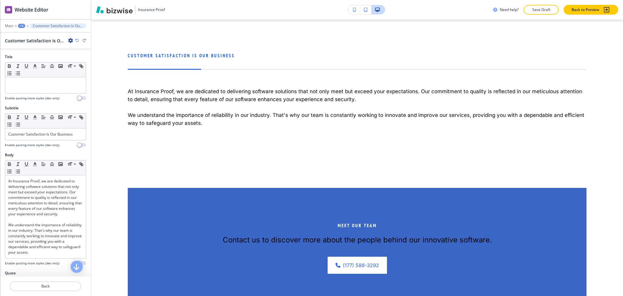
scroll to position [747, 0]
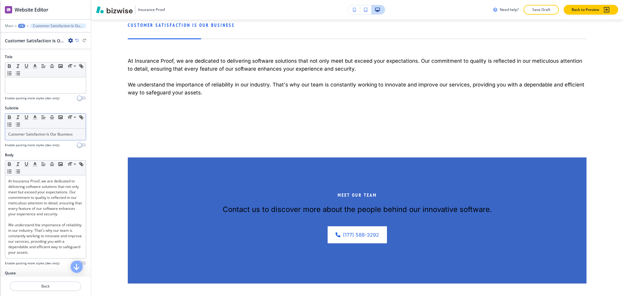
click at [20, 136] on p "Customer Satisfaction Is Our Business" at bounding box center [45, 133] width 75 height 5
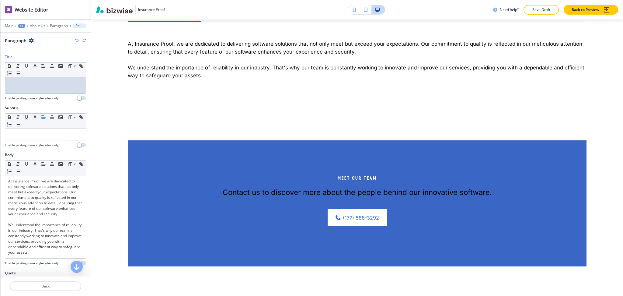
click at [22, 91] on div at bounding box center [45, 85] width 81 height 16
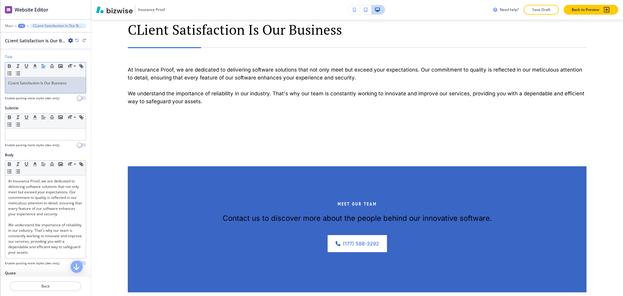
click at [11, 80] on p "CLient Satisfaction Is Our Business" at bounding box center [45, 82] width 75 height 5
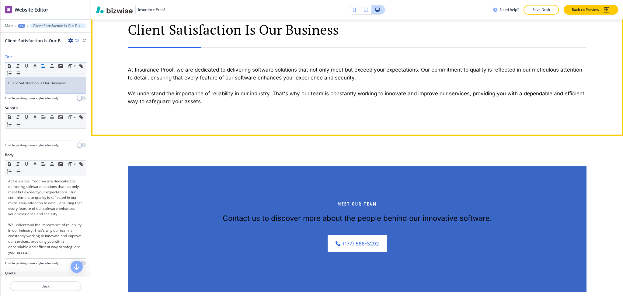
click at [240, 89] on p "We understand the importance of reliability in our industry. That's why our tea…" at bounding box center [357, 97] width 459 height 16
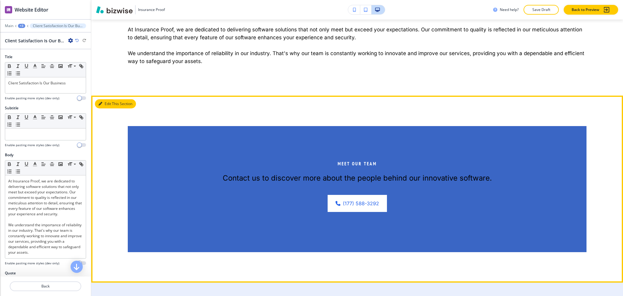
click at [106, 100] on button "Edit This Section" at bounding box center [115, 103] width 41 height 9
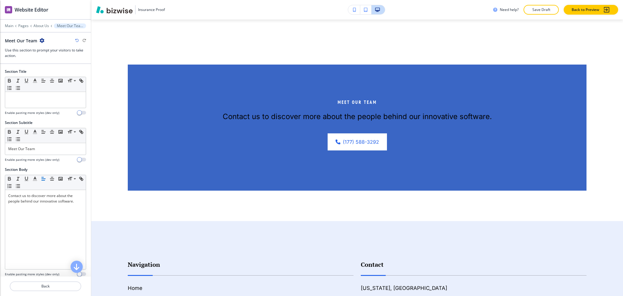
scroll to position [860, 0]
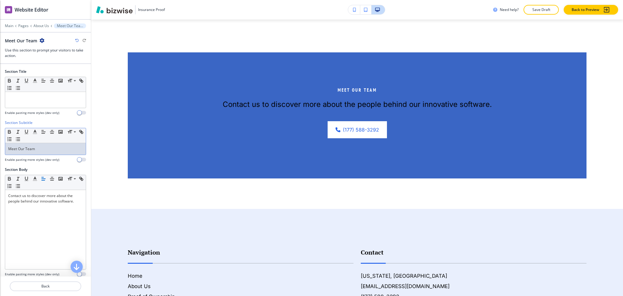
click at [50, 149] on p "Meet Our Team" at bounding box center [45, 148] width 75 height 5
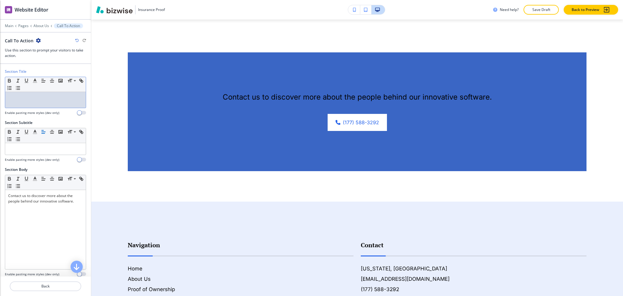
click at [53, 94] on div at bounding box center [45, 100] width 81 height 16
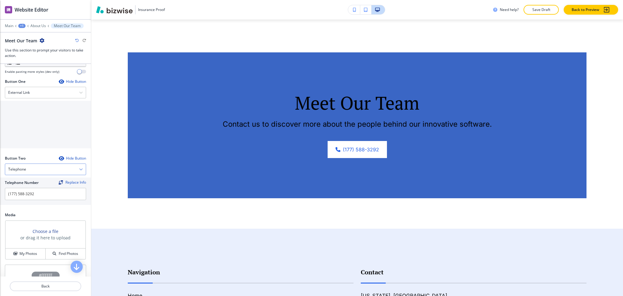
scroll to position [203, 0]
click at [41, 194] on input "(177) 588-3292" at bounding box center [45, 193] width 81 height 12
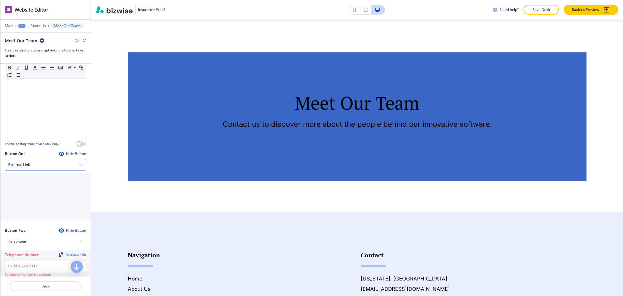
click at [24, 166] on h4 "External Link" at bounding box center [19, 164] width 22 height 5
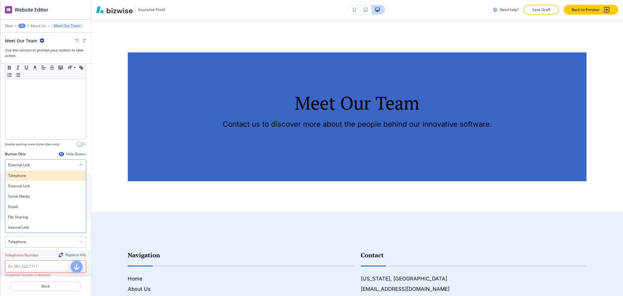
click at [24, 177] on h4 "Telephone" at bounding box center [45, 175] width 75 height 5
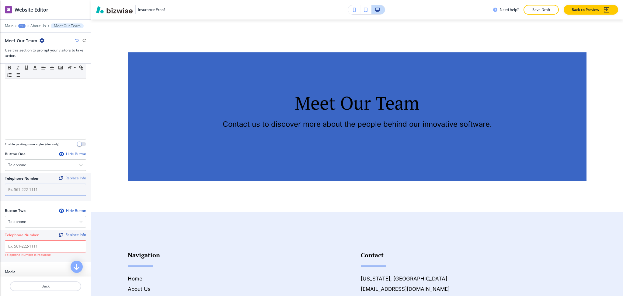
click at [25, 196] on div "Telephone Number Replace Info" at bounding box center [45, 186] width 91 height 27
paste input "(177) 588-3292"
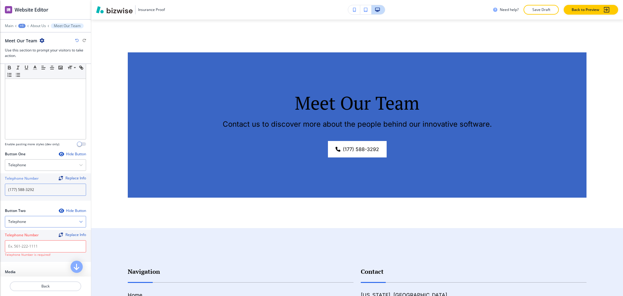
type input "(177) 588-3292"
click at [28, 222] on div "Telephone" at bounding box center [45, 221] width 81 height 11
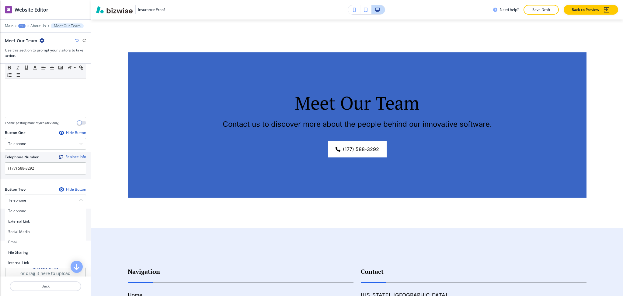
scroll to position [252, 0]
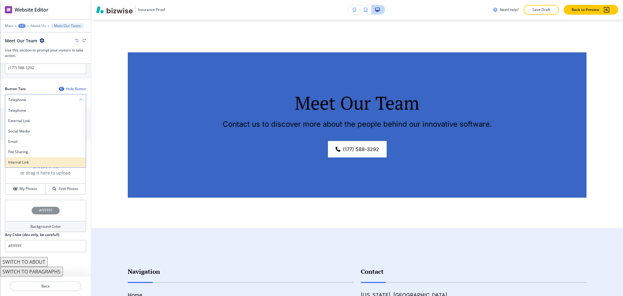
click at [26, 162] on h4 "Internal Link" at bounding box center [45, 161] width 75 height 5
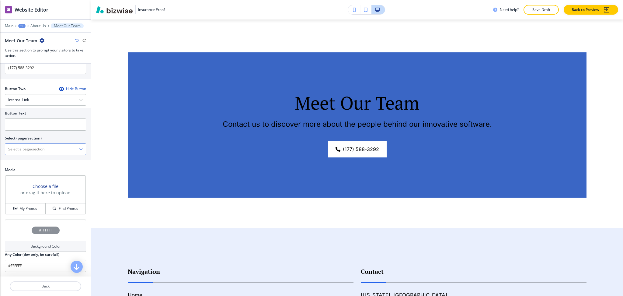
click at [27, 150] on \(page\/section\) "Manual Input" at bounding box center [42, 149] width 74 height 10
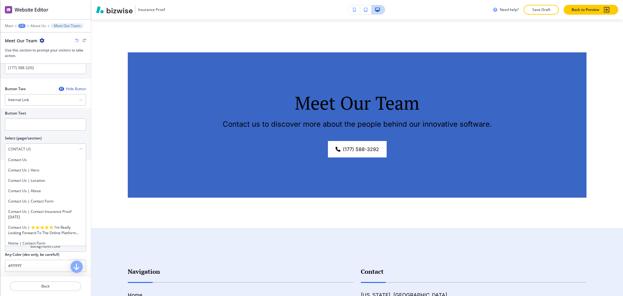
drag, startPoint x: 37, startPoint y: 146, endPoint x: 0, endPoint y: 139, distance: 37.1
click at [0, 139] on div "Button Text Select (page/section) CONTACT US Contact Us Contact Us | Hero Conta…" at bounding box center [45, 134] width 91 height 52
click at [24, 155] on div "Contact Us" at bounding box center [45, 160] width 81 height 10
type \(page\/section\) "Contact Us"
click at [27, 140] on h2 "Select (page/section)" at bounding box center [23, 137] width 37 height 5
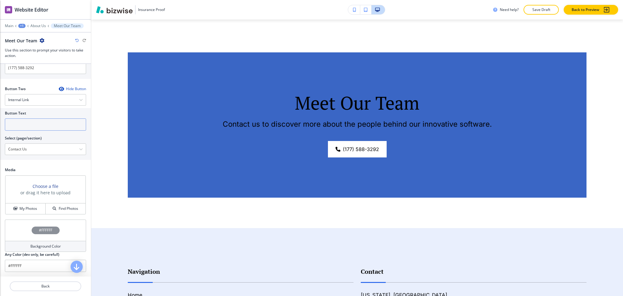
click at [28, 127] on input "text" at bounding box center [45, 124] width 81 height 12
paste input "CONTACT US"
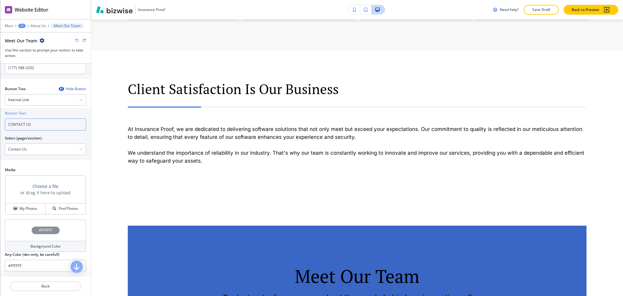
scroll to position [714, 0]
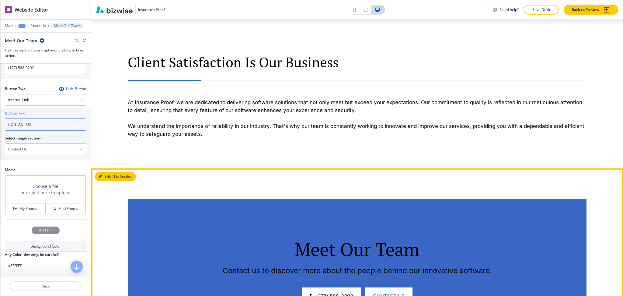
type input "CONTACT US"
click at [103, 174] on button "Edit This Section" at bounding box center [115, 176] width 41 height 9
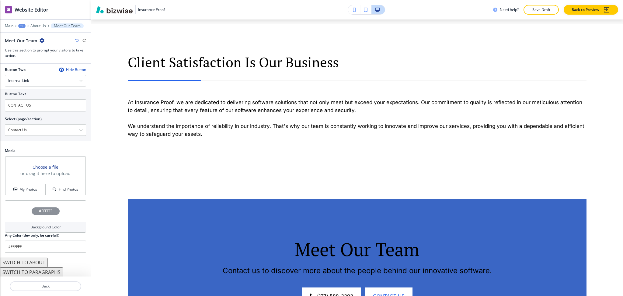
scroll to position [271, 0]
click at [47, 224] on h4 "Background Color" at bounding box center [45, 226] width 30 height 5
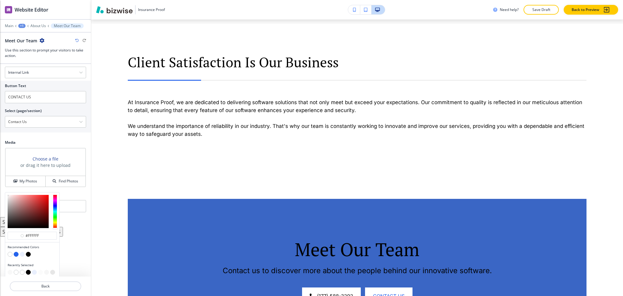
scroll to position [281, 0]
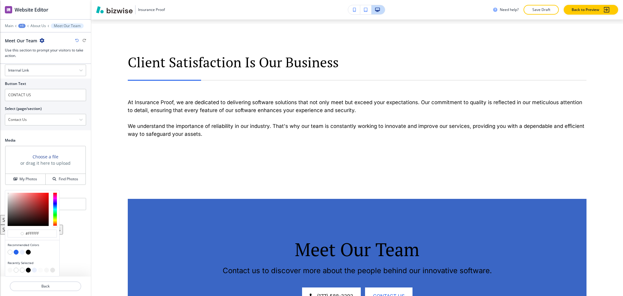
click at [29, 253] on button "button" at bounding box center [28, 252] width 5 height 5
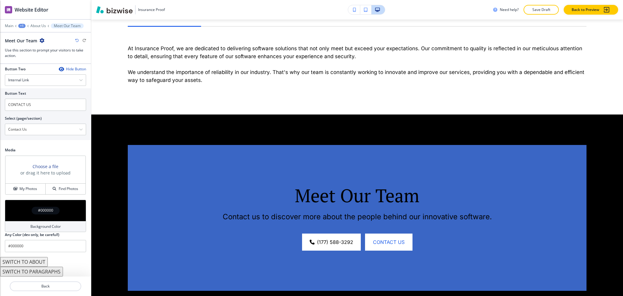
scroll to position [754, 0]
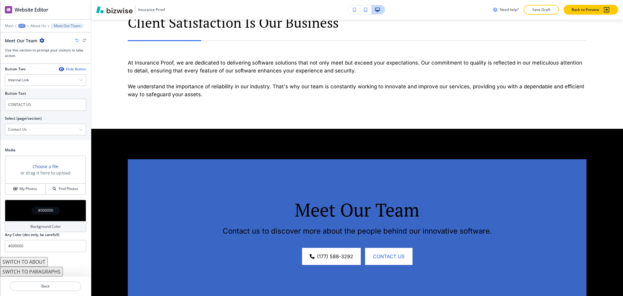
click at [37, 226] on h4 "Background Color" at bounding box center [45, 226] width 30 height 5
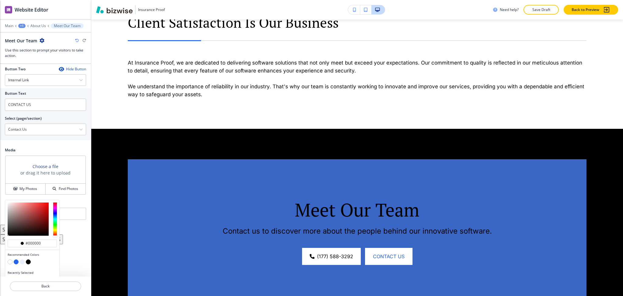
click at [14, 263] on button "button" at bounding box center [16, 261] width 5 height 5
type input "#2563EB"
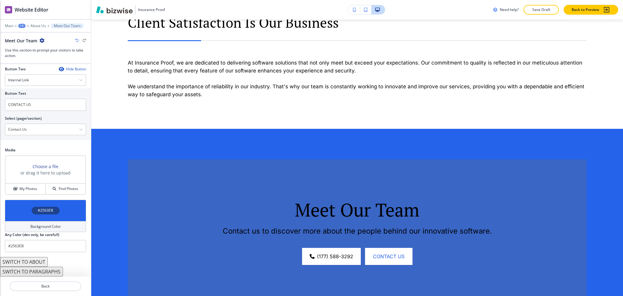
click at [30, 225] on h4 "Background Color" at bounding box center [45, 226] width 30 height 5
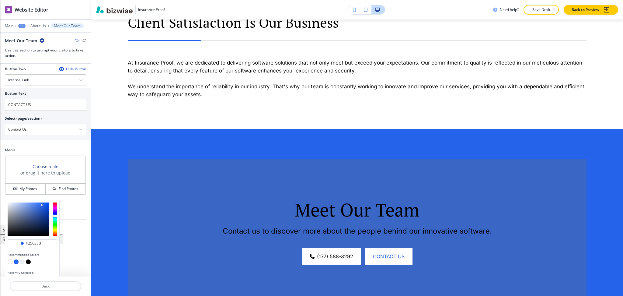
type input "#112759"
click at [41, 224] on div at bounding box center [28, 218] width 41 height 33
type input "#112759"
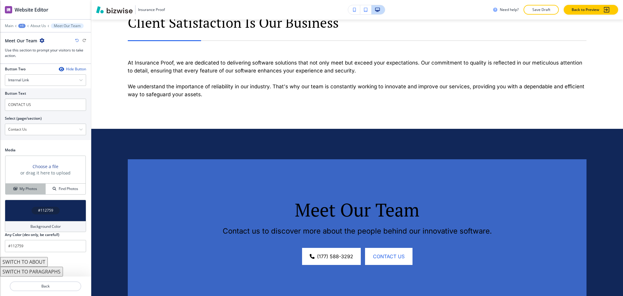
click at [34, 189] on h4 "My Photos" at bounding box center [28, 188] width 18 height 5
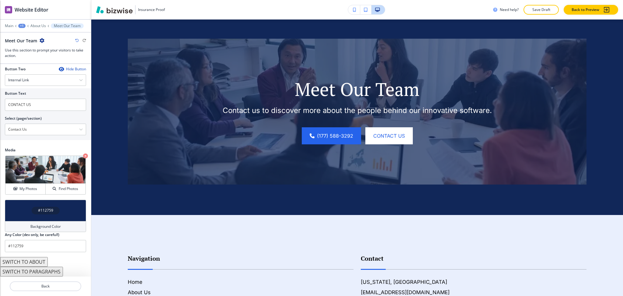
scroll to position [879, 0]
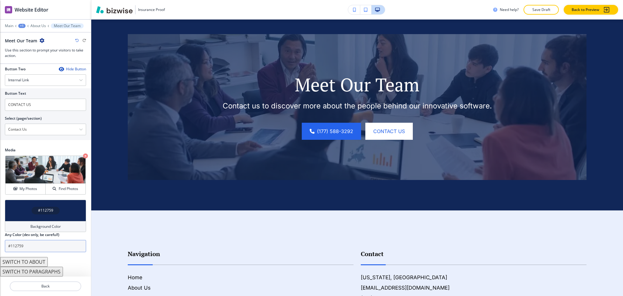
click at [50, 246] on input "#112759" at bounding box center [45, 246] width 81 height 12
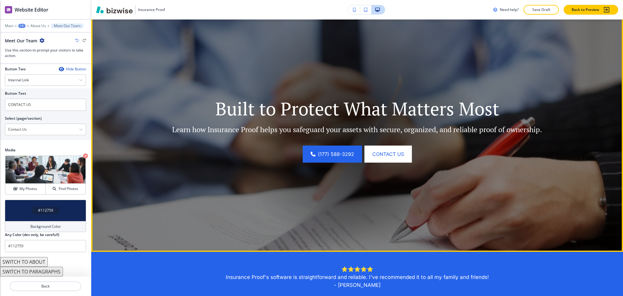
scroll to position [0, 0]
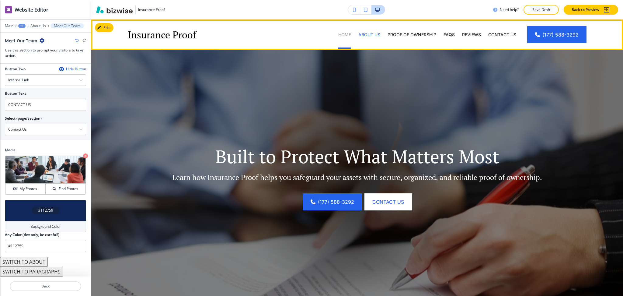
click at [341, 33] on p "Home" at bounding box center [344, 35] width 13 height 6
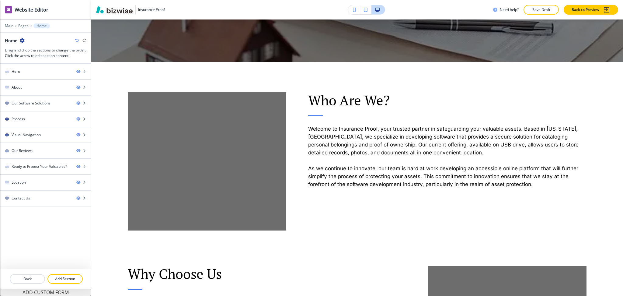
scroll to position [250, 0]
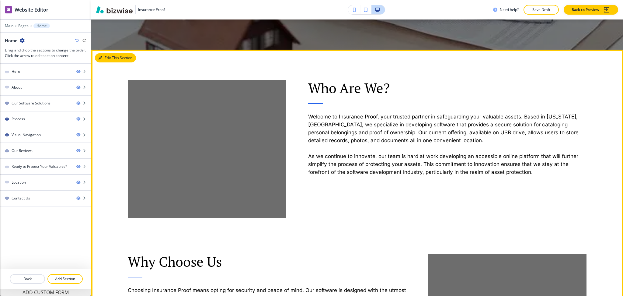
click at [107, 59] on button "Edit This Section" at bounding box center [115, 57] width 41 height 9
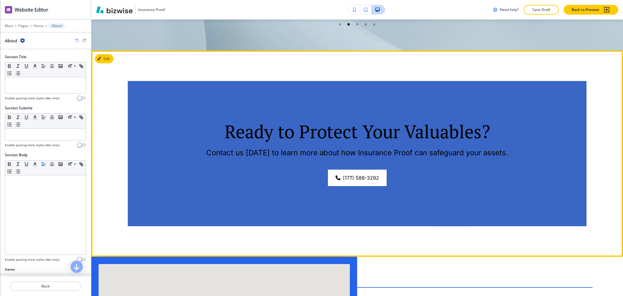
scroll to position [1524, 0]
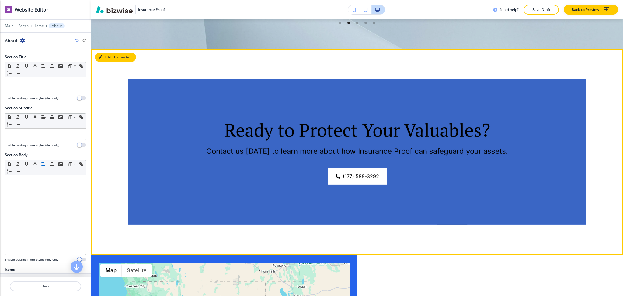
click at [108, 53] on button "Edit This Section" at bounding box center [115, 57] width 41 height 9
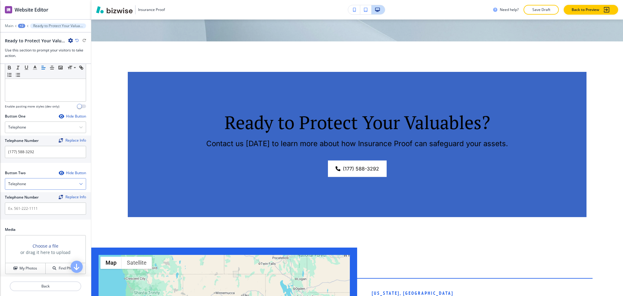
scroll to position [167, 0]
click at [40, 184] on div "Telephone" at bounding box center [45, 184] width 81 height 11
click at [30, 246] on h4 "Internal Link" at bounding box center [45, 246] width 75 height 5
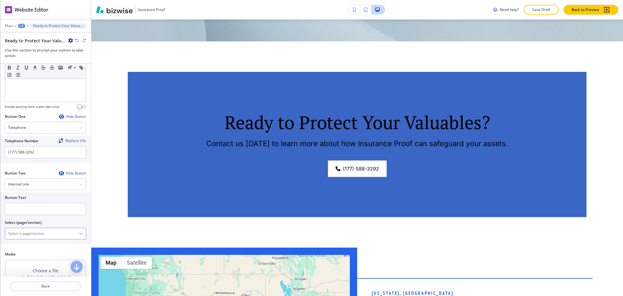
drag, startPoint x: 32, startPoint y: 235, endPoint x: 33, endPoint y: 231, distance: 4.7
click at [32, 235] on \(page\/section\) "Manual Input" at bounding box center [42, 233] width 74 height 10
drag, startPoint x: 40, startPoint y: 231, endPoint x: 0, endPoint y: 226, distance: 40.4
click at [0, 226] on div "Button Text Select (page/section) CONTACT US Contact Us Contact Us | Hero Conta…" at bounding box center [45, 218] width 91 height 52
click at [20, 241] on h4 "Contact Us" at bounding box center [45, 243] width 75 height 5
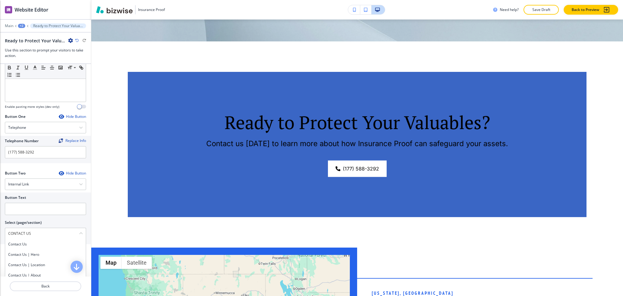
type \(page\/section\) "Contact Us"
click at [20, 212] on input "text" at bounding box center [45, 209] width 81 height 12
paste input "CONTACT US"
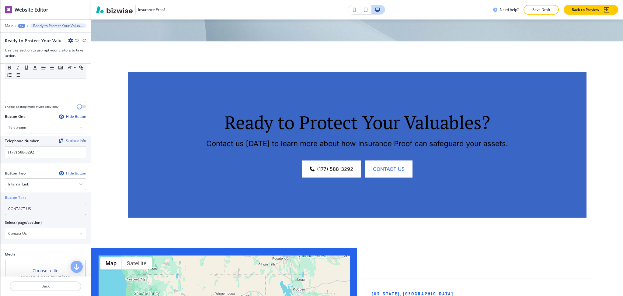
scroll to position [271, 0]
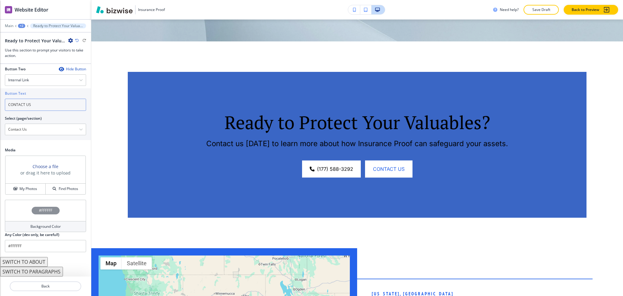
type input "CONTACT US"
click at [31, 226] on h4 "Background Color" at bounding box center [45, 226] width 30 height 5
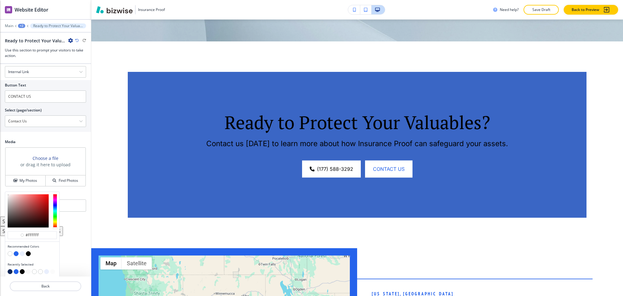
scroll to position [281, 0]
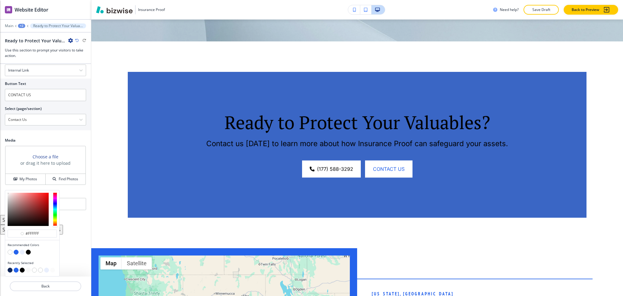
click at [11, 270] on button "button" at bounding box center [10, 269] width 5 height 5
type input "#112759"
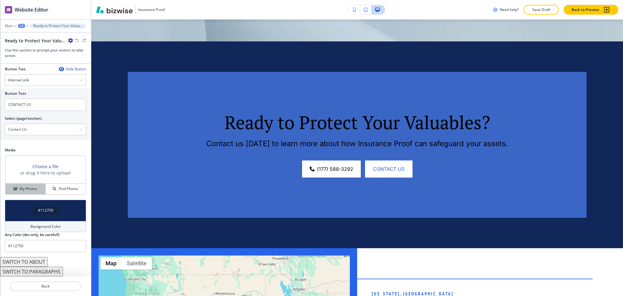
click at [28, 189] on h4 "My Photos" at bounding box center [28, 188] width 18 height 5
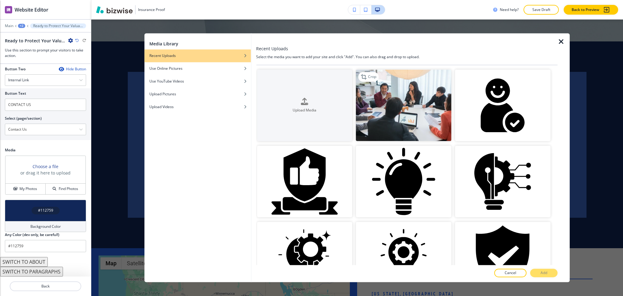
click at [397, 126] on img "button" at bounding box center [404, 105] width 96 height 72
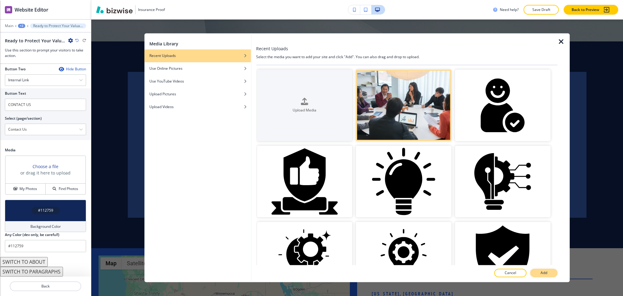
click at [537, 273] on button "Add" at bounding box center [543, 273] width 27 height 9
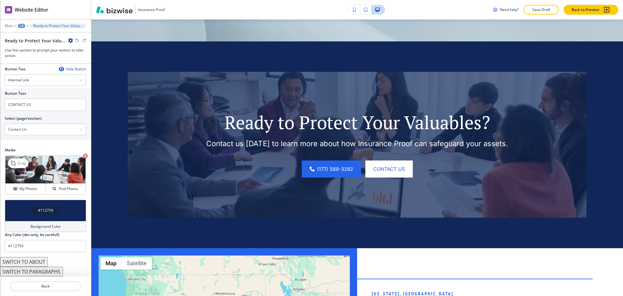
click at [83, 155] on icon "button" at bounding box center [85, 155] width 5 height 5
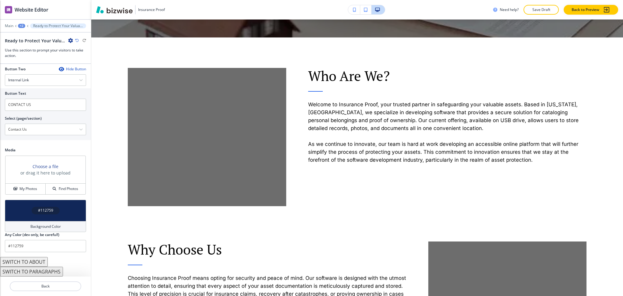
scroll to position [256, 0]
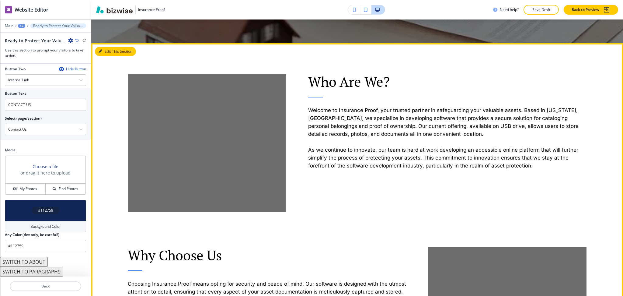
click at [110, 49] on button "Edit This Section" at bounding box center [115, 51] width 41 height 9
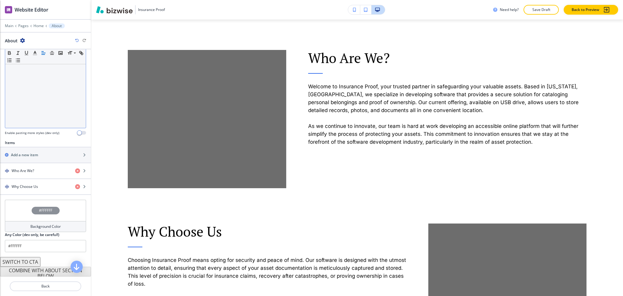
scroll to position [138, 0]
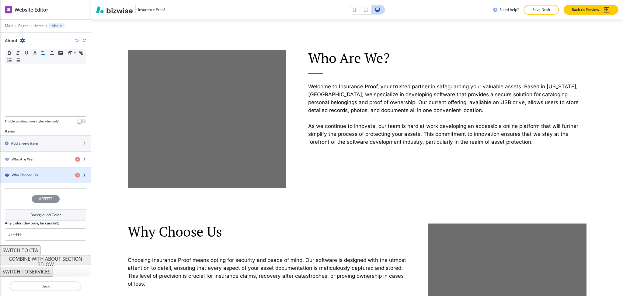
click at [26, 174] on h4 "Why Choose Us" at bounding box center [25, 174] width 26 height 5
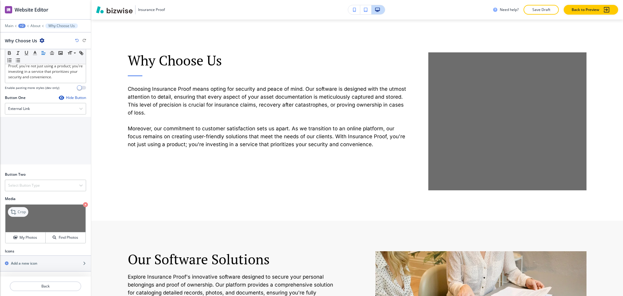
scroll to position [203, 0]
click at [21, 236] on h4 "My Photos" at bounding box center [28, 237] width 18 height 5
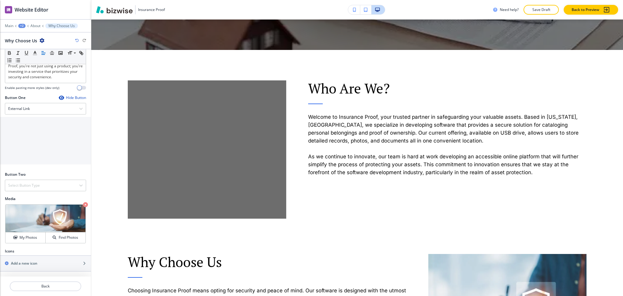
scroll to position [0, 0]
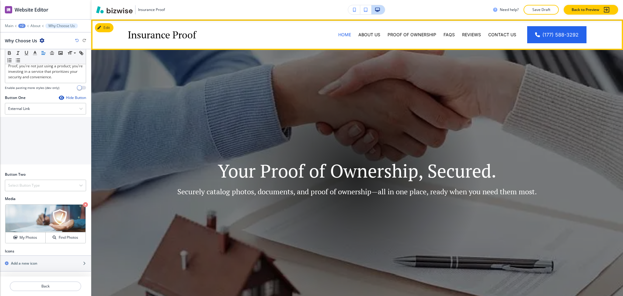
click at [492, 30] on div "Contact Us" at bounding box center [502, 34] width 35 height 30
click at [494, 35] on p "Contact Us" at bounding box center [502, 35] width 28 height 6
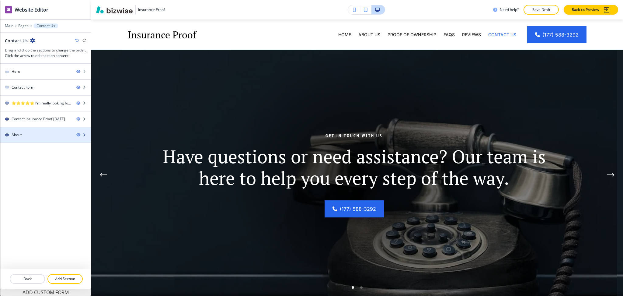
click at [57, 132] on div "About" at bounding box center [36, 134] width 72 height 5
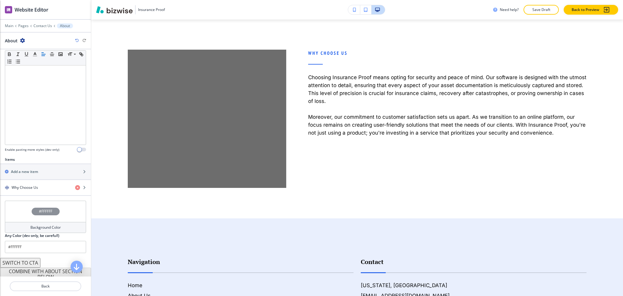
scroll to position [110, 0]
click at [19, 190] on div "button" at bounding box center [45, 192] width 91 height 5
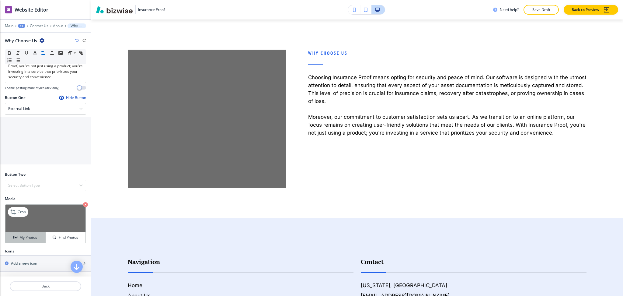
scroll to position [203, 0]
click at [23, 237] on h4 "My Photos" at bounding box center [28, 237] width 18 height 5
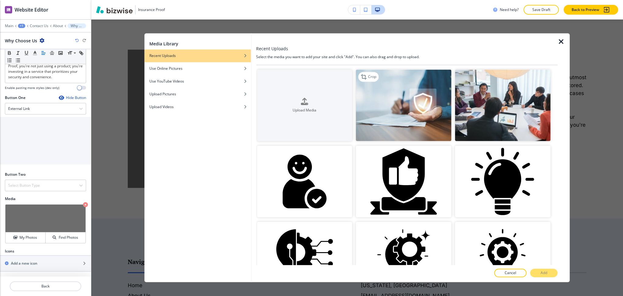
click at [416, 107] on img "button" at bounding box center [404, 105] width 96 height 72
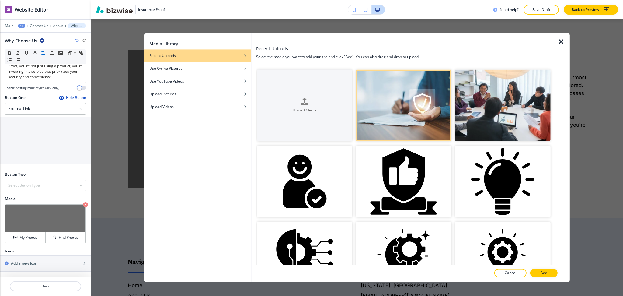
click at [551, 271] on button "Add" at bounding box center [543, 273] width 27 height 9
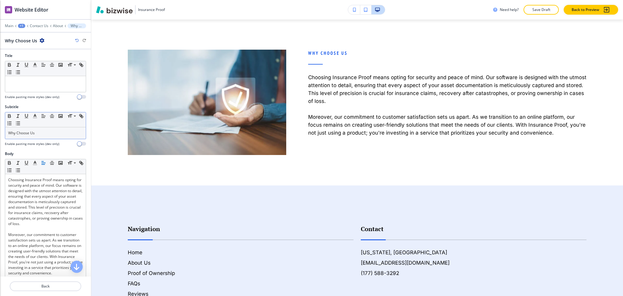
scroll to position [1, 0]
click at [47, 138] on div "Why Choose Us" at bounding box center [45, 133] width 81 height 12
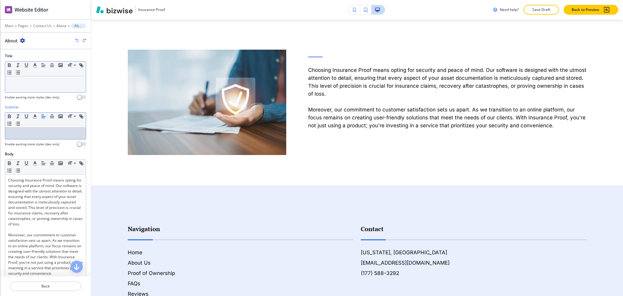
click at [44, 92] on div at bounding box center [45, 84] width 81 height 16
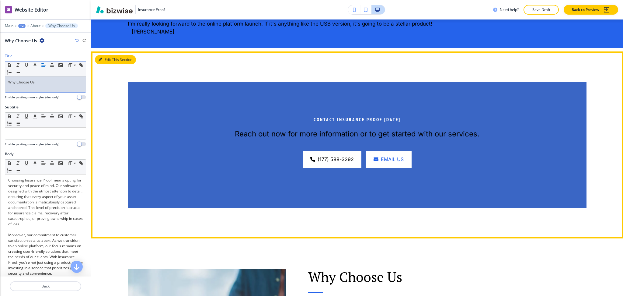
click at [102, 60] on icon "button" at bounding box center [101, 60] width 4 height 4
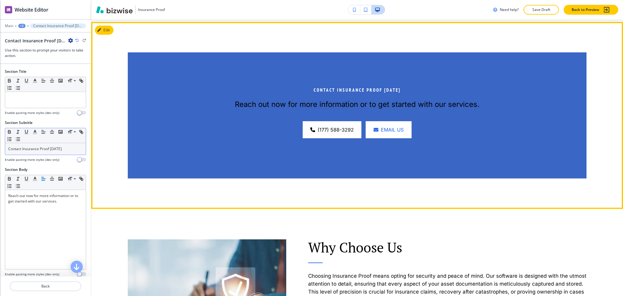
scroll to position [660, 0]
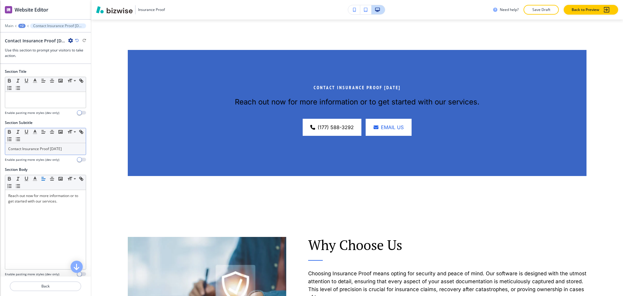
click at [64, 151] on p "Contact Insurance Proof [DATE]" at bounding box center [45, 148] width 75 height 5
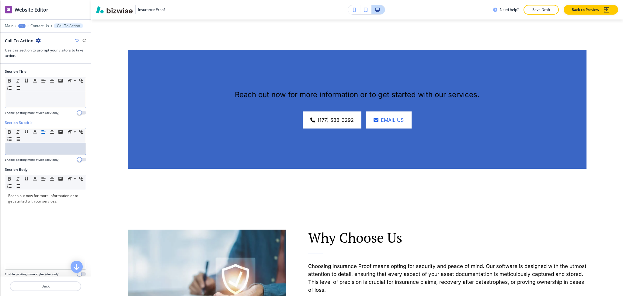
click at [47, 96] on p at bounding box center [45, 97] width 75 height 5
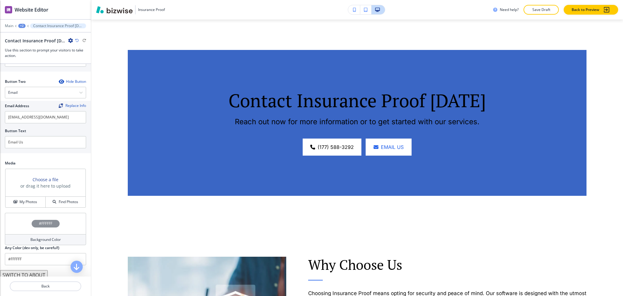
scroll to position [272, 0]
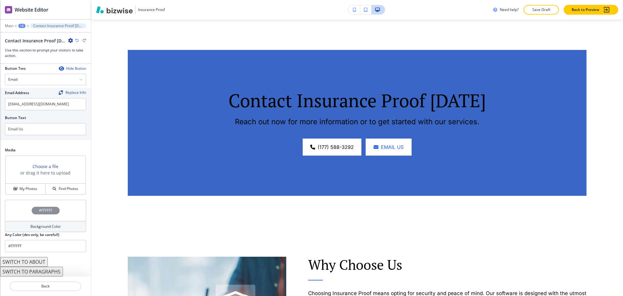
click at [38, 231] on div "Background Color" at bounding box center [45, 226] width 81 height 11
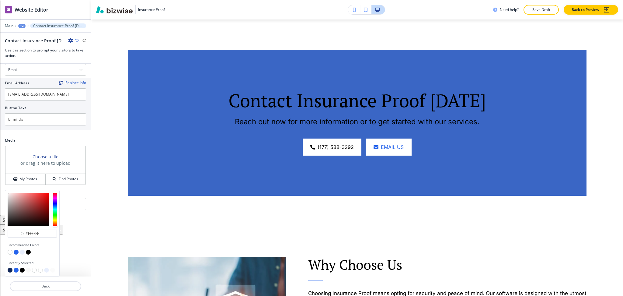
click at [8, 269] on button "button" at bounding box center [10, 269] width 5 height 5
type input "#112759"
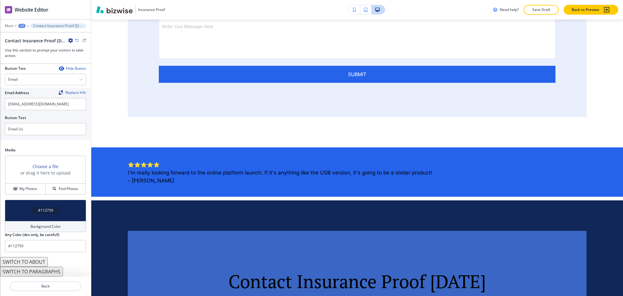
scroll to position [466, 0]
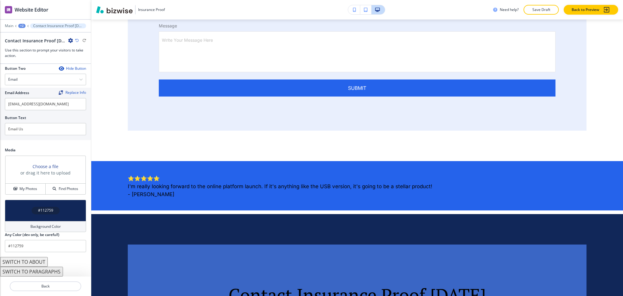
click at [23, 25] on div "+2" at bounding box center [21, 26] width 7 height 4
click at [33, 44] on p "Contact Us" at bounding box center [37, 46] width 31 height 5
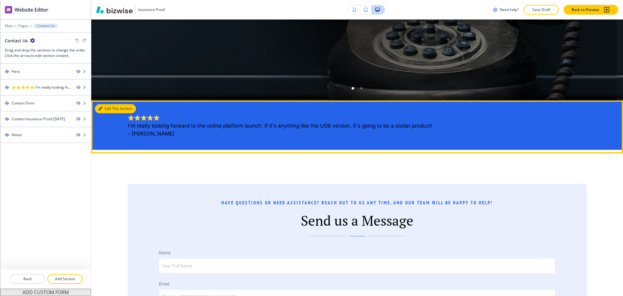
click at [111, 106] on button "Edit This Section" at bounding box center [115, 108] width 41 height 9
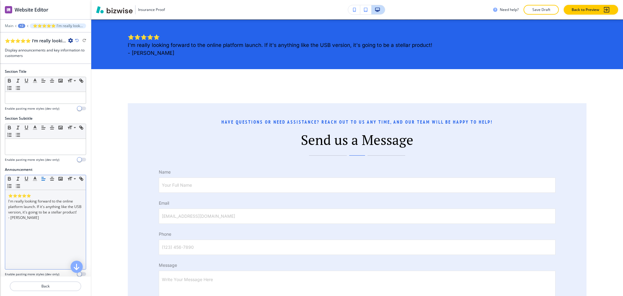
scroll to position [280, 0]
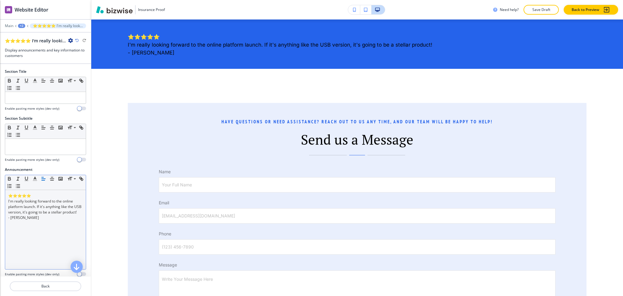
click at [50, 215] on p "I'm really looking forward to the online platform launch. If it's anything like…" at bounding box center [45, 206] width 75 height 16
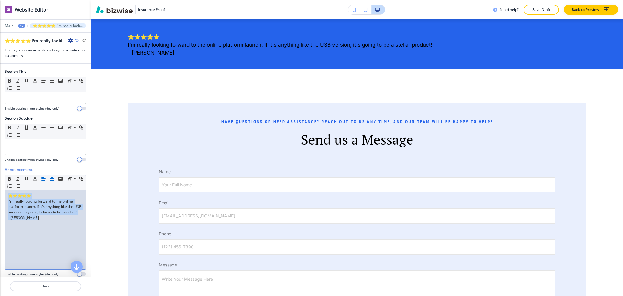
click at [51, 179] on icon "button" at bounding box center [51, 178] width 5 height 5
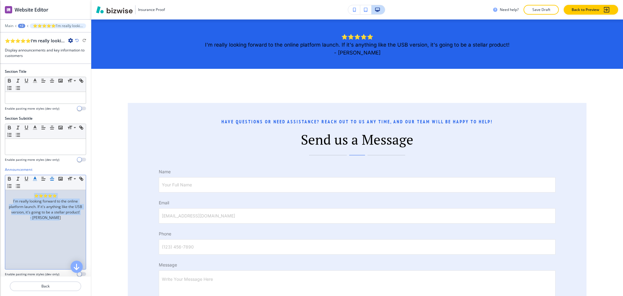
click at [37, 177] on icon "button" at bounding box center [34, 178] width 5 height 5
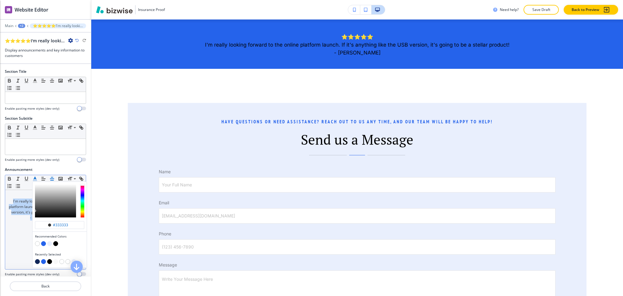
click at [36, 242] on button "button" at bounding box center [37, 243] width 5 height 5
type input "#ffffff"
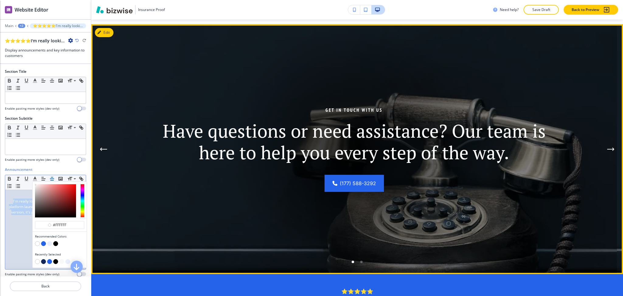
scroll to position [0, 0]
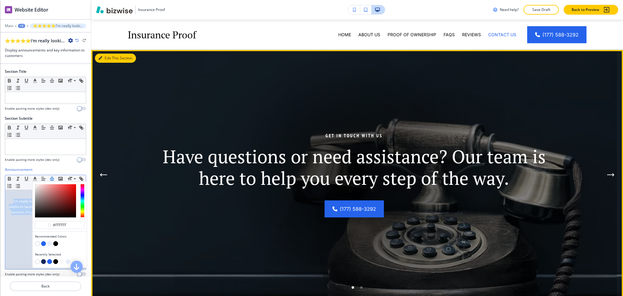
click at [107, 57] on button "Edit This Section" at bounding box center [115, 58] width 41 height 9
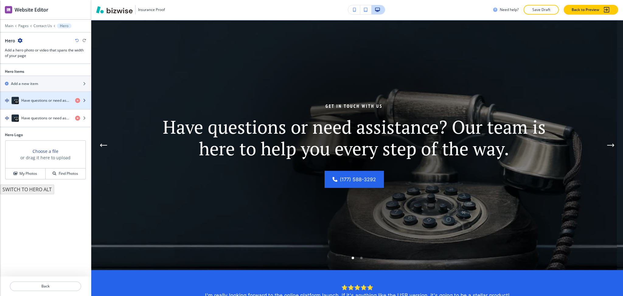
scroll to position [30, 0]
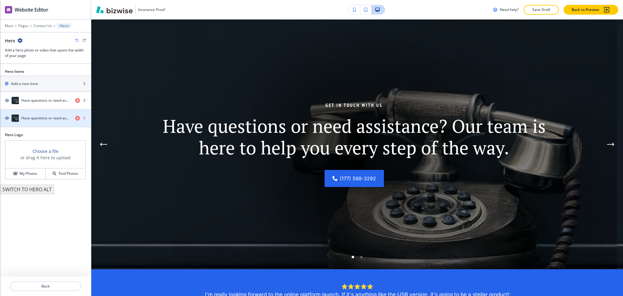
click at [77, 119] on icon "button" at bounding box center [77, 118] width 5 height 5
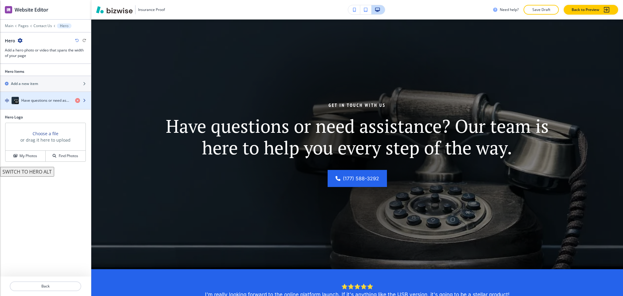
click at [45, 102] on h4 "Have questions or need assistance? Our team is here to help you every step of t…" at bounding box center [45, 100] width 49 height 5
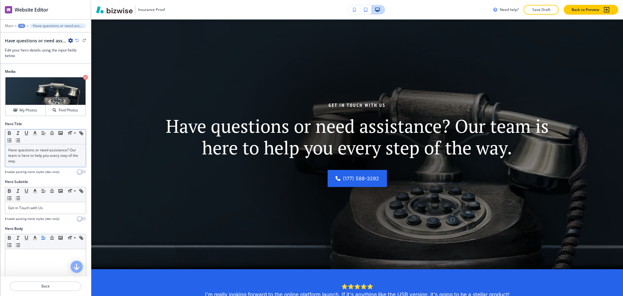
click at [47, 156] on p "Have questions or need assistance? Our team is here to help you every step of t…" at bounding box center [45, 155] width 75 height 16
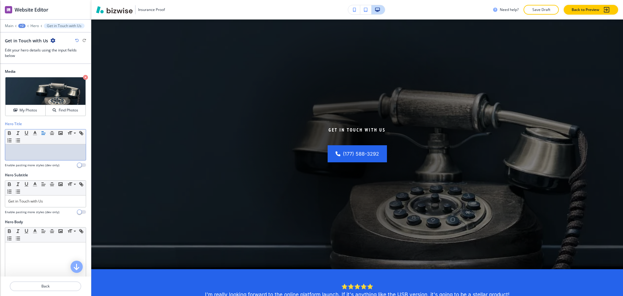
click at [46, 262] on div at bounding box center [45, 281] width 81 height 79
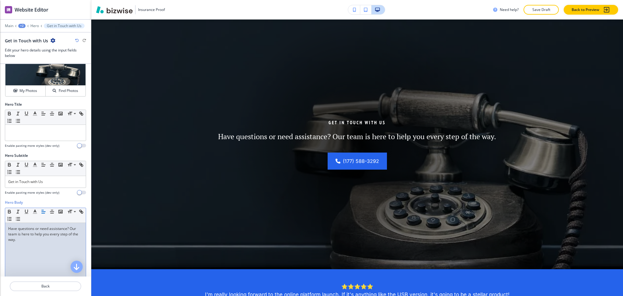
scroll to position [0, 0]
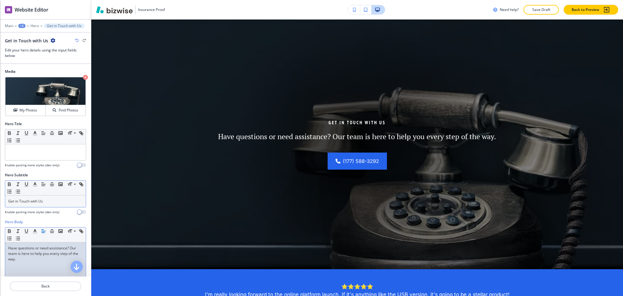
click at [53, 202] on p "Get in Touch with Us" at bounding box center [45, 200] width 75 height 5
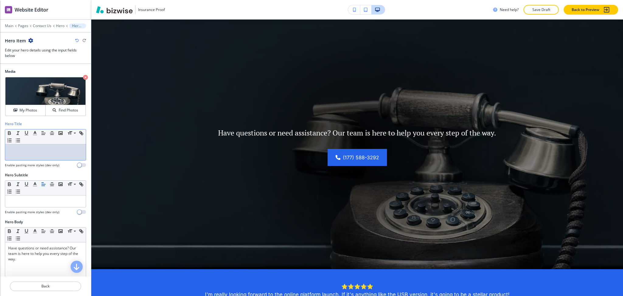
click at [43, 154] on div at bounding box center [45, 152] width 81 height 16
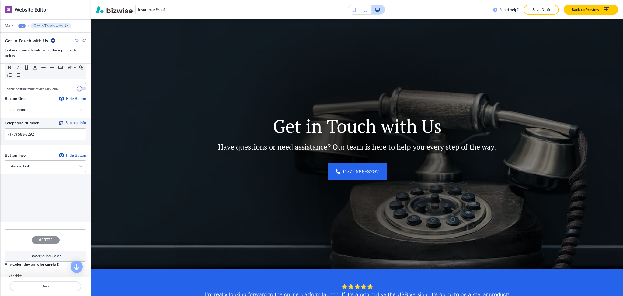
scroll to position [238, 0]
click at [42, 164] on div "External Link" at bounding box center [45, 165] width 81 height 11
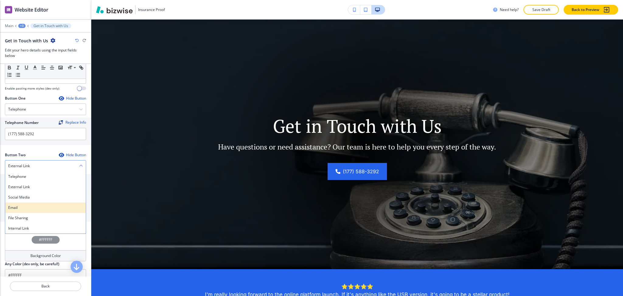
click at [33, 207] on h4 "Email" at bounding box center [45, 207] width 75 height 5
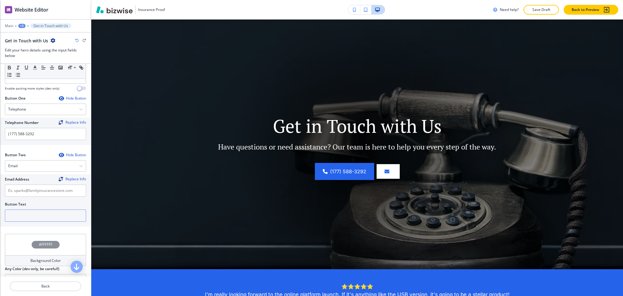
click at [32, 219] on input "text" at bounding box center [45, 215] width 81 height 12
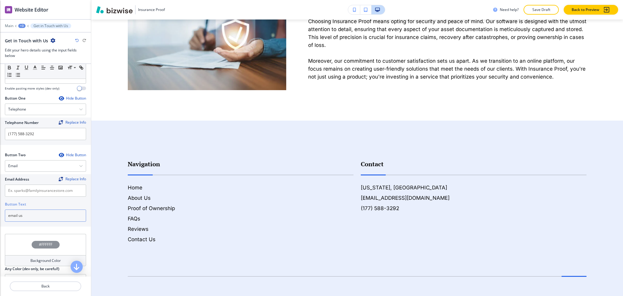
scroll to position [946, 0]
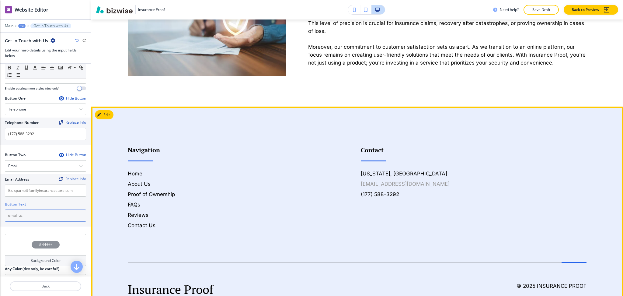
type input "email us"
drag, startPoint x: 440, startPoint y: 181, endPoint x: 356, endPoint y: 180, distance: 84.0
click at [356, 180] on div "Contact [US_STATE], [GEOGRAPHIC_DATA] [EMAIL_ADDRESS][DOMAIN_NAME] (177) 588-32…" at bounding box center [470, 181] width 233 height 96
copy h6 "[EMAIL_ADDRESS][DOMAIN_NAME]"
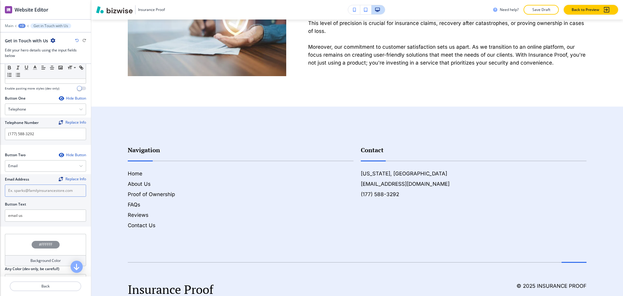
click at [43, 191] on input "text" at bounding box center [45, 190] width 81 height 12
paste input "[EMAIL_ADDRESS][DOMAIN_NAME]"
type input "[EMAIL_ADDRESS][DOMAIN_NAME]"
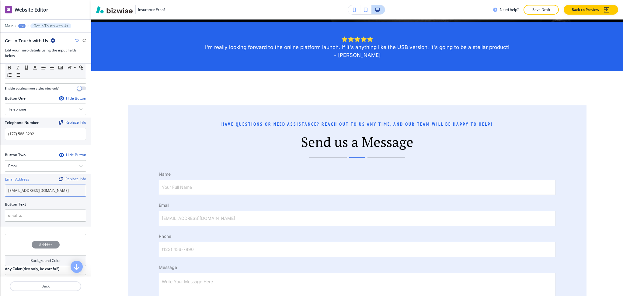
scroll to position [271, 0]
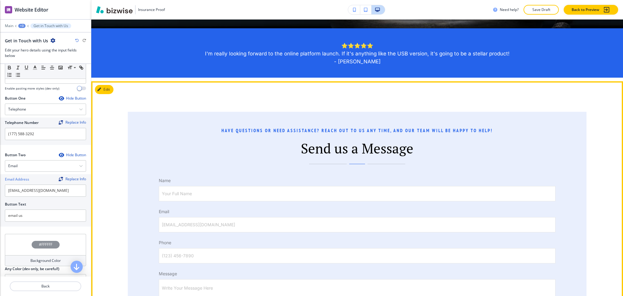
click at [112, 87] on button "Edit" at bounding box center [104, 89] width 19 height 9
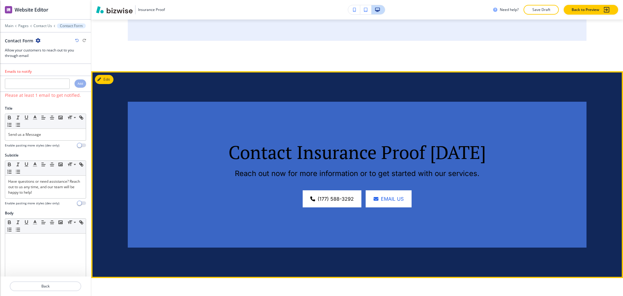
scroll to position [609, 0]
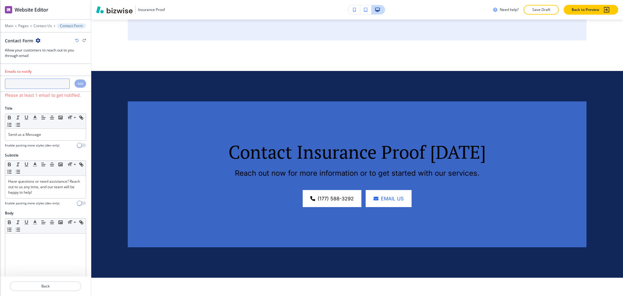
click at [44, 86] on input "text" at bounding box center [37, 84] width 65 height 10
paste input "[EMAIL_ADDRESS][DOMAIN_NAME]"
type input "[EMAIL_ADDRESS][DOMAIN_NAME]"
click at [78, 83] on h4 "Add" at bounding box center [80, 83] width 5 height 5
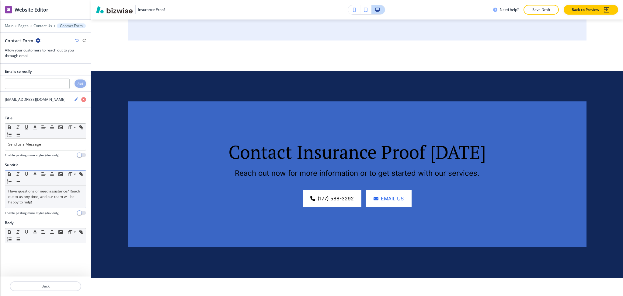
click at [44, 201] on p "Have questions or need assistance? Reach out to us any time, and our team will …" at bounding box center [45, 196] width 75 height 16
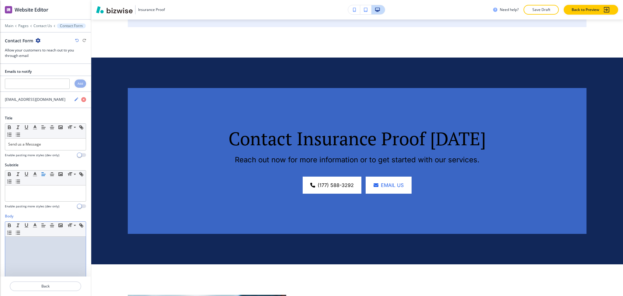
click at [52, 252] on div at bounding box center [45, 275] width 81 height 79
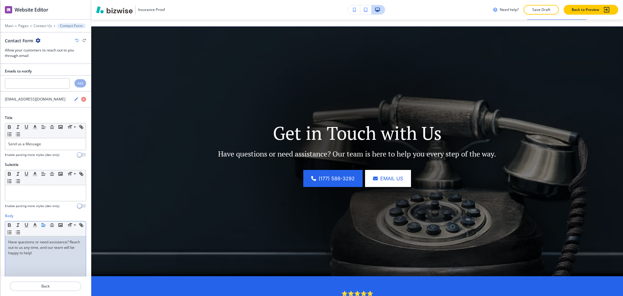
scroll to position [0, 0]
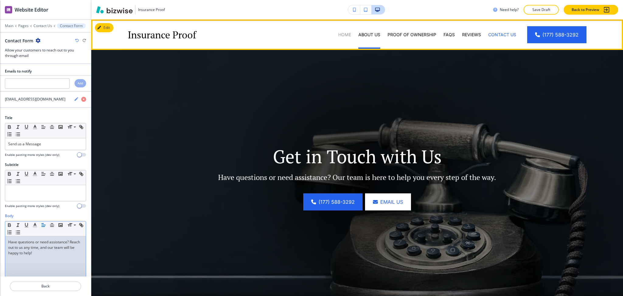
click at [341, 32] on p "Home" at bounding box center [344, 35] width 13 height 6
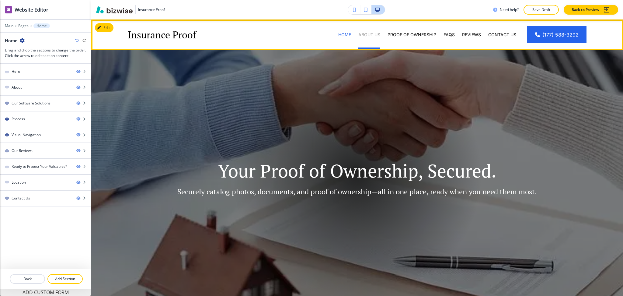
click at [361, 36] on p "About Us" at bounding box center [369, 35] width 22 height 6
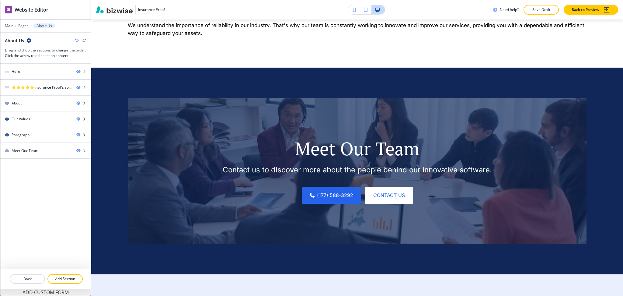
scroll to position [790, 0]
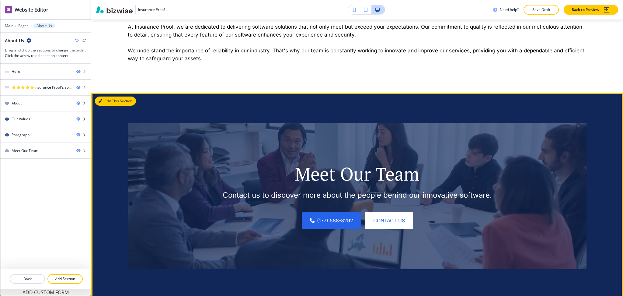
click at [104, 97] on button "Edit This Section" at bounding box center [115, 100] width 41 height 9
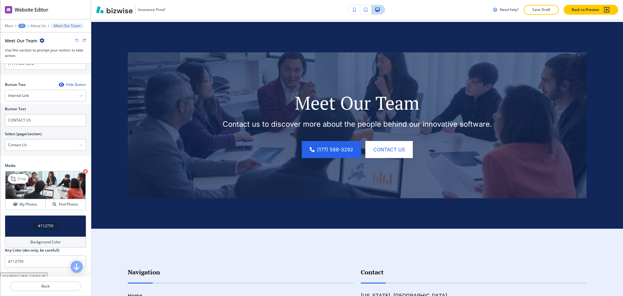
scroll to position [271, 0]
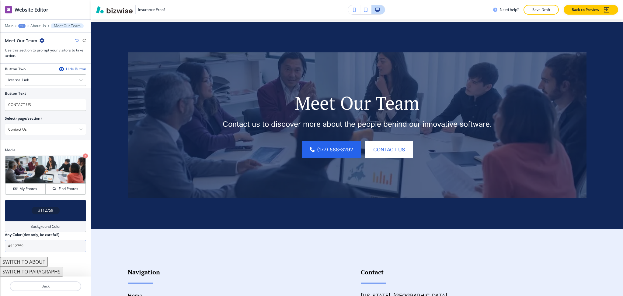
click at [54, 245] on input "#112759" at bounding box center [45, 246] width 81 height 12
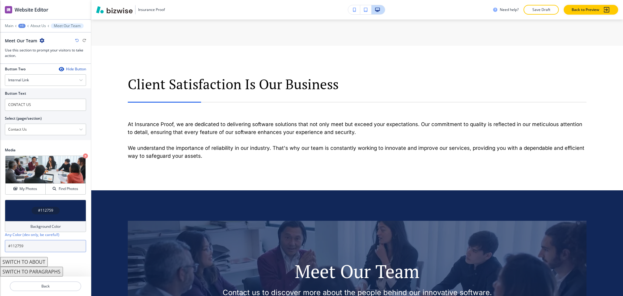
scroll to position [0, 0]
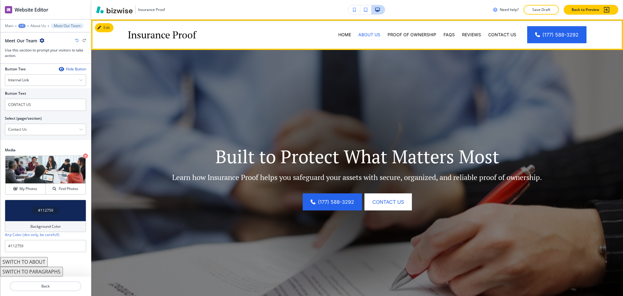
click at [339, 30] on div "Home" at bounding box center [345, 34] width 20 height 30
click at [340, 30] on div "Home" at bounding box center [345, 34] width 20 height 30
click at [341, 36] on p "Home" at bounding box center [344, 35] width 13 height 6
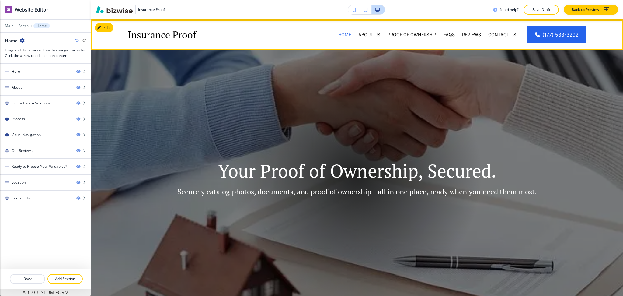
click at [413, 38] on div "Proof of Ownership" at bounding box center [412, 34] width 56 height 30
click at [412, 33] on p "Proof of Ownership" at bounding box center [412, 35] width 49 height 6
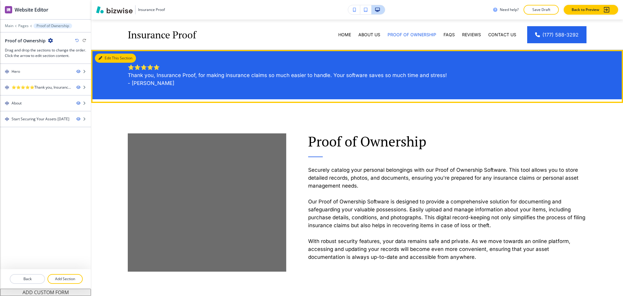
click at [109, 57] on button "Edit This Section" at bounding box center [115, 58] width 41 height 9
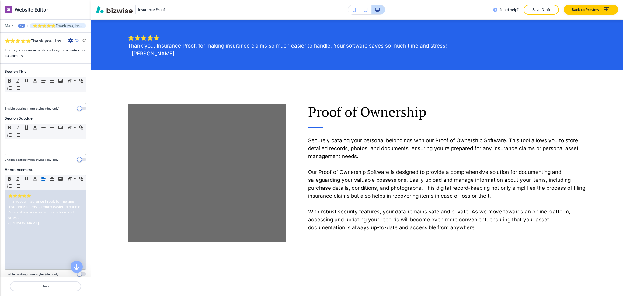
scroll to position [30, 0]
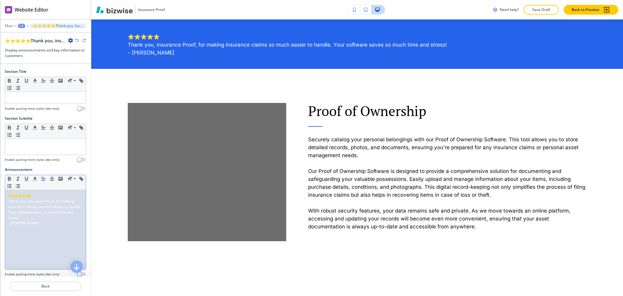
click at [49, 225] on p "- [PERSON_NAME]" at bounding box center [45, 222] width 75 height 5
click at [51, 180] on icon "button" at bounding box center [51, 178] width 5 height 5
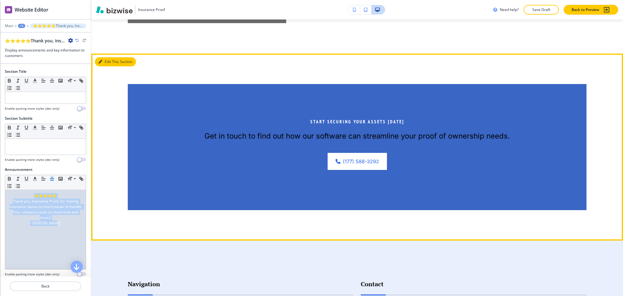
click at [106, 62] on button "Edit This Section" at bounding box center [115, 61] width 41 height 9
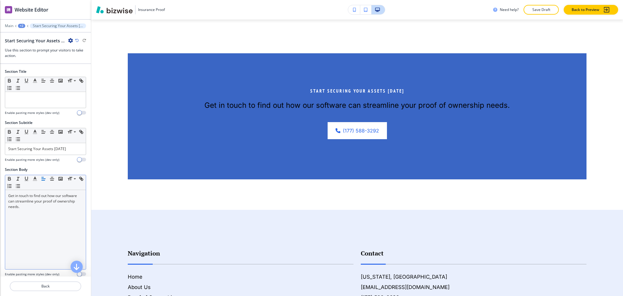
scroll to position [280, 0]
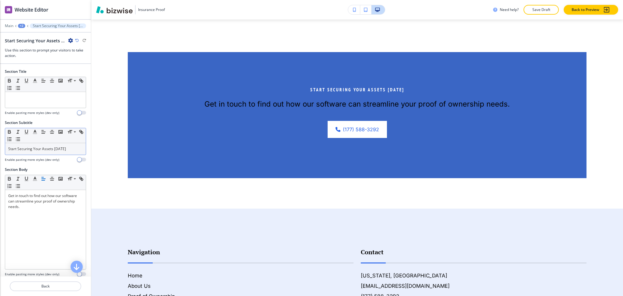
click at [63, 147] on p "Start Securing Your Assets [DATE]" at bounding box center [45, 148] width 75 height 5
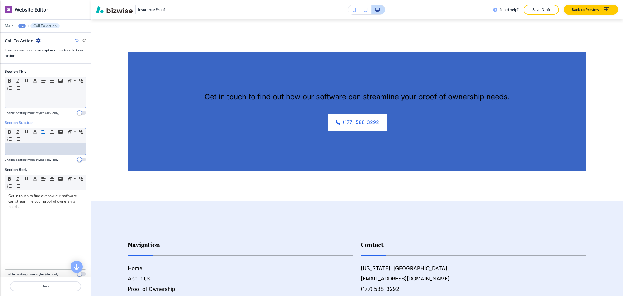
click at [64, 100] on div at bounding box center [45, 100] width 81 height 16
paste div
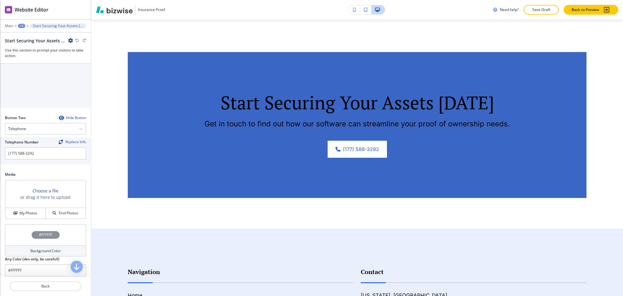
scroll to position [243, 0]
click at [41, 152] on input "(177) 588-3292" at bounding box center [45, 153] width 81 height 12
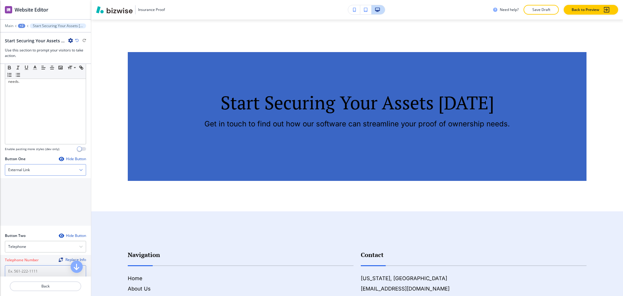
scroll to position [124, 0]
drag, startPoint x: 42, startPoint y: 172, endPoint x: 38, endPoint y: 177, distance: 6.9
click at [42, 172] on div "External Link" at bounding box center [45, 170] width 81 height 11
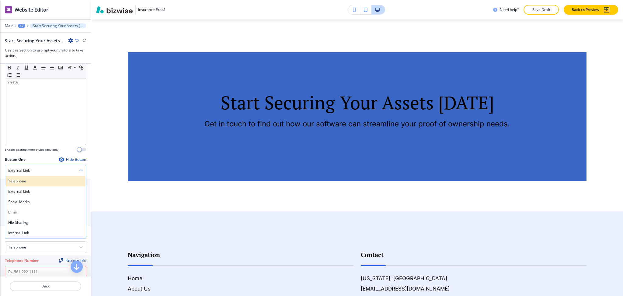
click at [37, 182] on h4 "Telephone" at bounding box center [45, 180] width 75 height 5
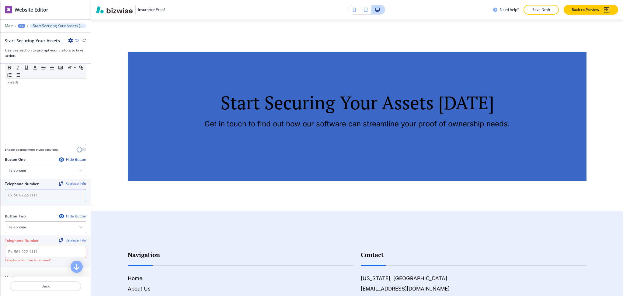
click at [40, 198] on input "text" at bounding box center [45, 195] width 81 height 12
paste input "(177) 588-3292"
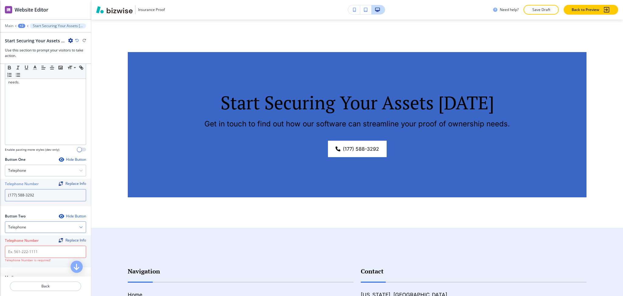
type input "(177) 588-3292"
click at [30, 230] on div "Telephone" at bounding box center [45, 227] width 81 height 11
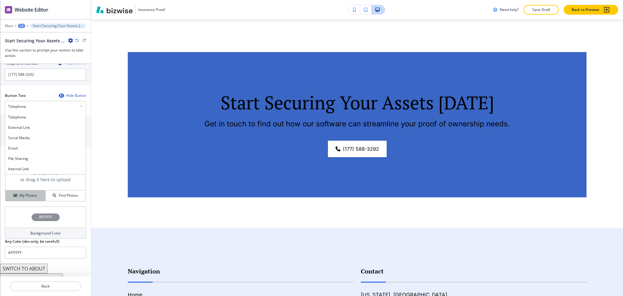
scroll to position [246, 0]
click at [21, 170] on h4 "Internal Link" at bounding box center [45, 167] width 75 height 5
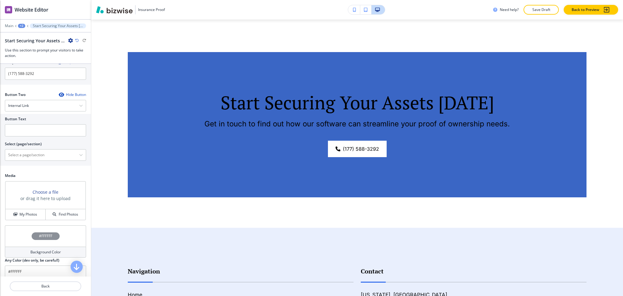
drag, startPoint x: 25, startPoint y: 151, endPoint x: 35, endPoint y: 144, distance: 12.8
click at [25, 151] on \(page\/section\) "Manual Input" at bounding box center [42, 155] width 74 height 10
click at [0, 152] on div "Button Text Select (page/section) CONTACT US Contact Us Contact Us | Hero Conta…" at bounding box center [45, 140] width 91 height 52
click at [19, 167] on h4 "Contact Us" at bounding box center [45, 165] width 75 height 5
type \(page\/section\) "Contact Us"
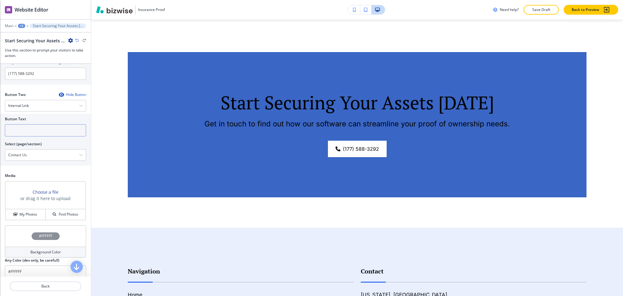
click at [14, 135] on input "text" at bounding box center [45, 130] width 81 height 12
paste input "CONTACT US"
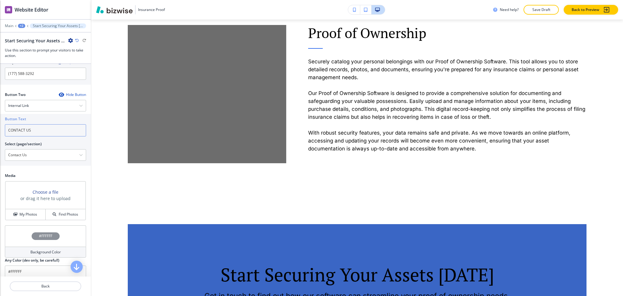
scroll to position [0, 0]
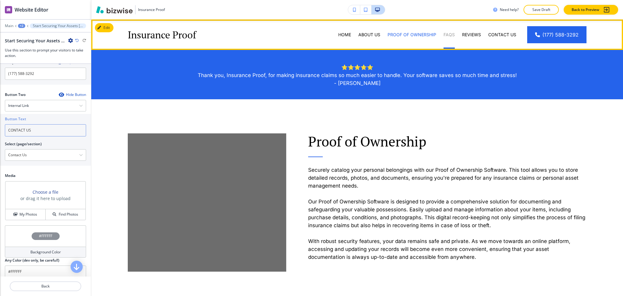
type input "CONTACT US"
click at [444, 34] on p "FAQs" at bounding box center [449, 35] width 11 height 6
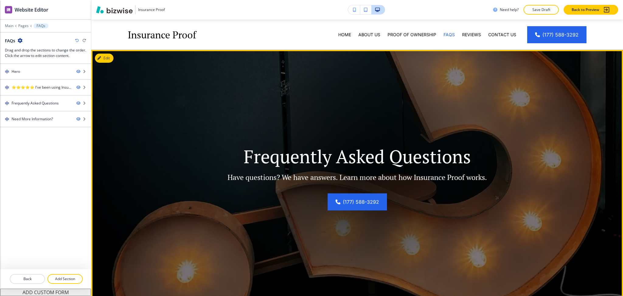
click at [106, 60] on button "Edit" at bounding box center [104, 58] width 19 height 9
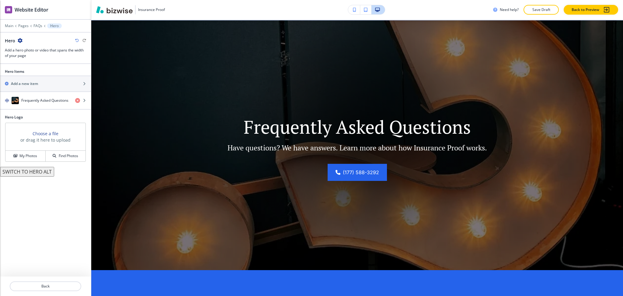
scroll to position [30, 0]
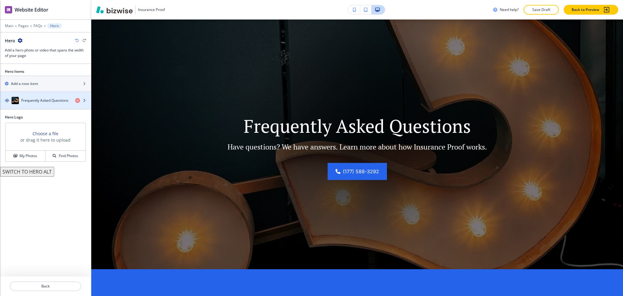
click at [37, 106] on div "button" at bounding box center [45, 106] width 91 height 5
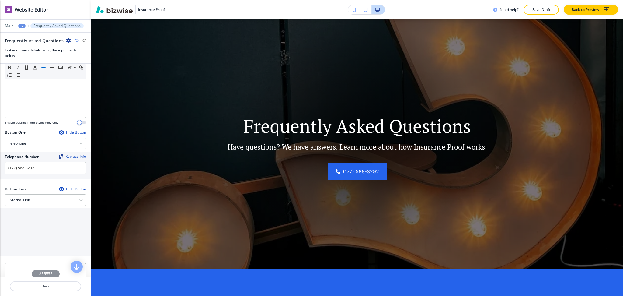
scroll to position [204, 0]
click at [41, 201] on div "External Link" at bounding box center [45, 199] width 81 height 11
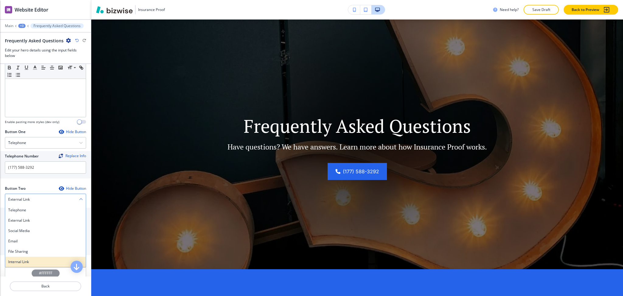
click at [34, 263] on h4 "Internal Link" at bounding box center [45, 261] width 75 height 5
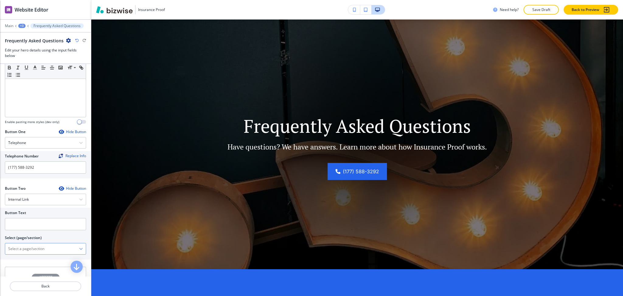
click at [32, 246] on \(page\/section\) "Manual Input" at bounding box center [42, 248] width 74 height 10
drag, startPoint x: 0, startPoint y: 239, endPoint x: 12, endPoint y: 246, distance: 13.3
click at [0, 239] on div "Button Text Select (page/section) CONTACT US Contact Us Contact Us | Hero Conta…" at bounding box center [45, 234] width 91 height 52
click at [26, 259] on h4 "Contact Us" at bounding box center [45, 259] width 75 height 5
type \(page\/section\) "Contact Us"
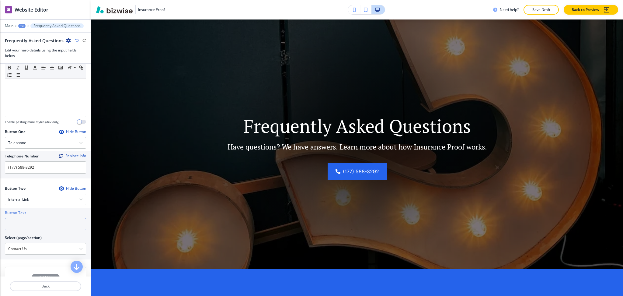
click at [16, 222] on input "text" at bounding box center [45, 224] width 81 height 12
paste input "CONTACT US"
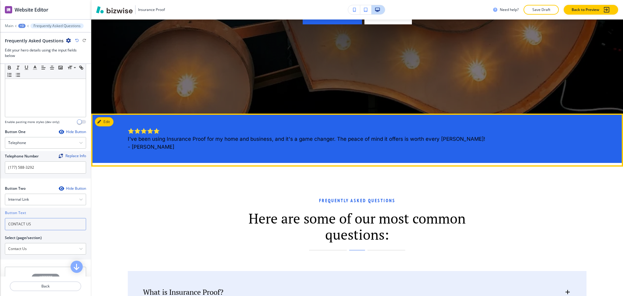
type input "CONTACT US"
click at [108, 120] on button "Edit" at bounding box center [104, 121] width 19 height 9
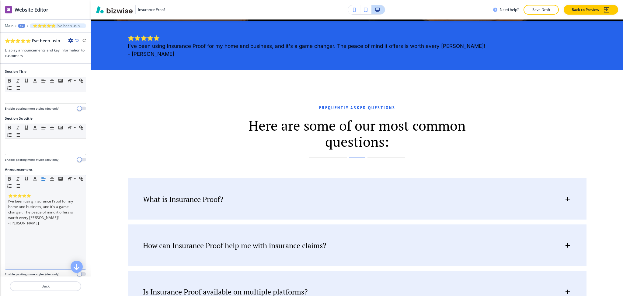
scroll to position [280, 0]
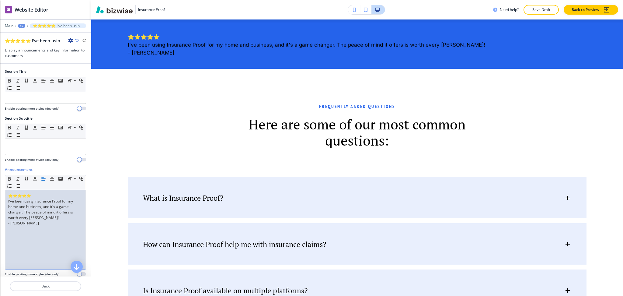
click at [69, 224] on p "- [PERSON_NAME]" at bounding box center [45, 222] width 75 height 5
click at [54, 179] on icon "button" at bounding box center [51, 178] width 5 height 5
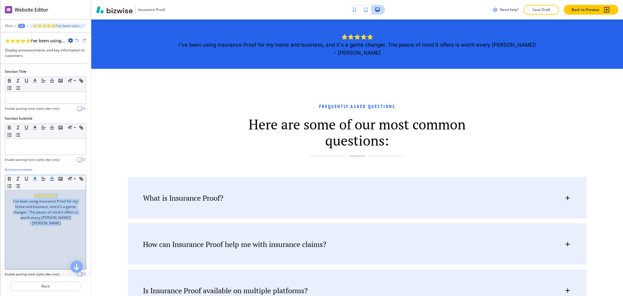
click at [35, 180] on icon "button" at bounding box center [34, 178] width 5 height 5
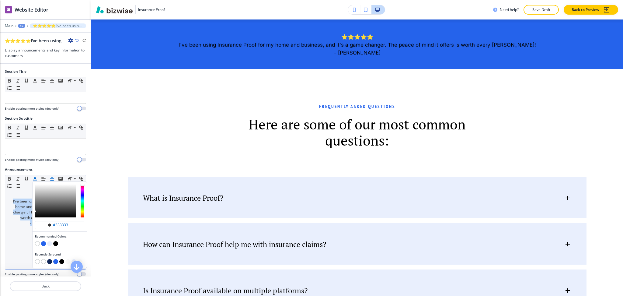
click at [37, 243] on button "button" at bounding box center [37, 243] width 5 height 5
type input "#ffffff"
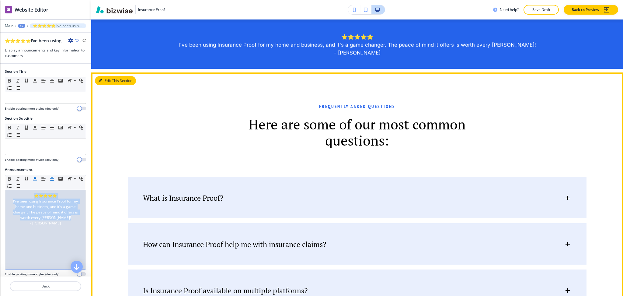
click at [109, 83] on button "Edit This Section" at bounding box center [115, 80] width 41 height 9
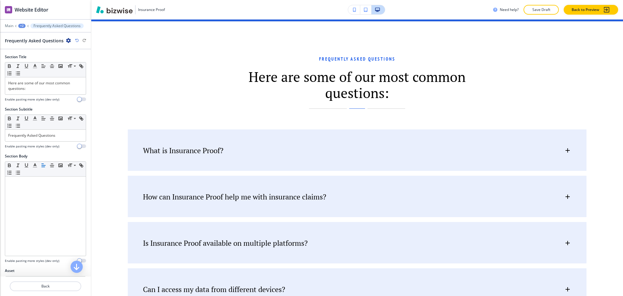
scroll to position [333, 0]
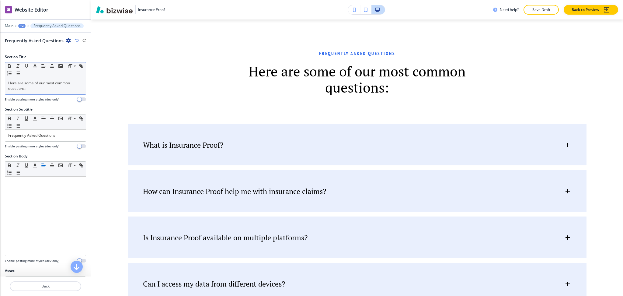
click at [55, 89] on div "Here are some of our most common questions:" at bounding box center [45, 85] width 81 height 17
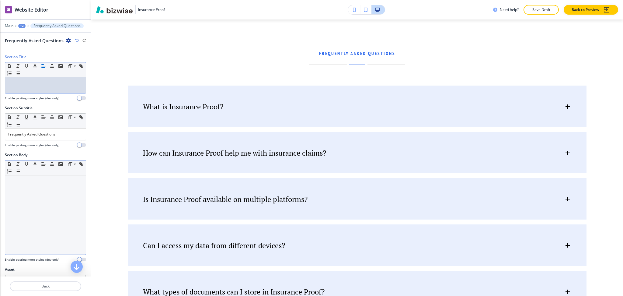
click at [46, 204] on div at bounding box center [45, 214] width 81 height 79
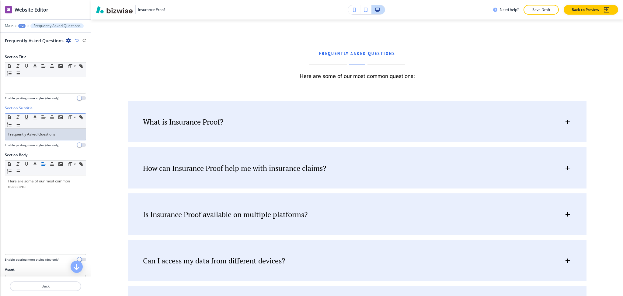
click at [63, 137] on div "Frequently Asked Questions" at bounding box center [45, 134] width 81 height 12
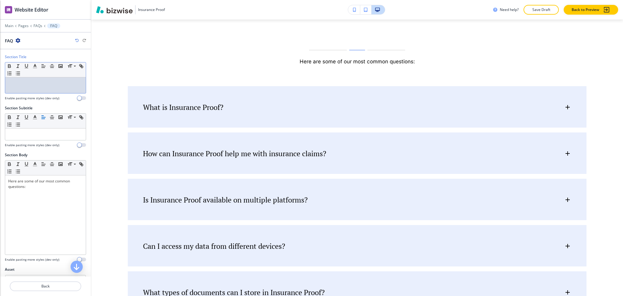
click at [58, 84] on p at bounding box center [45, 82] width 75 height 5
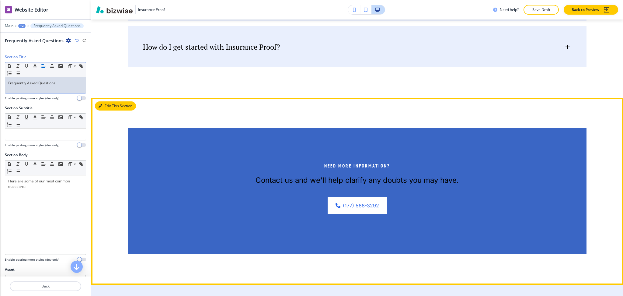
click at [104, 106] on button "Edit This Section" at bounding box center [115, 105] width 41 height 9
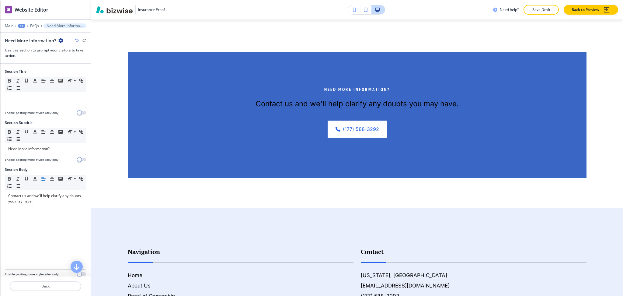
scroll to position [772, 0]
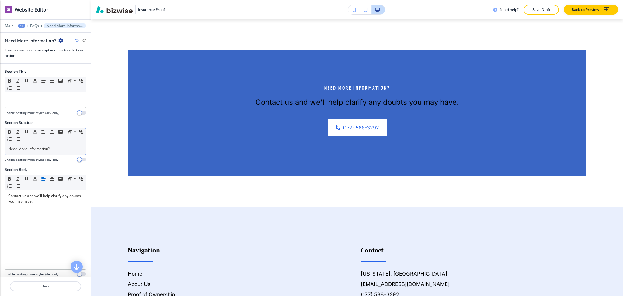
click at [59, 144] on div "Need More Information?" at bounding box center [45, 149] width 81 height 12
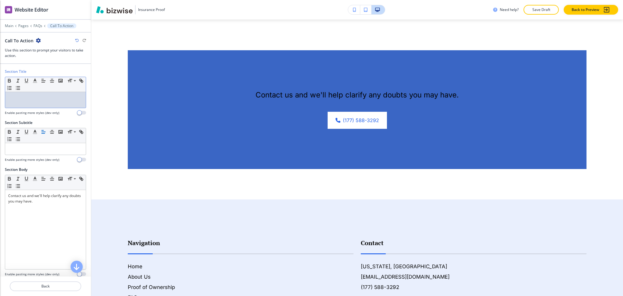
click at [49, 93] on div at bounding box center [45, 100] width 81 height 16
paste div
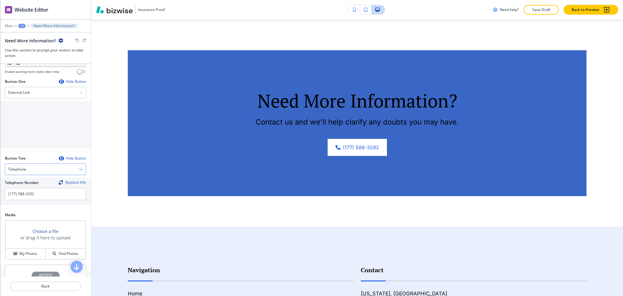
scroll to position [203, 0]
click at [41, 194] on input "(177) 588-3292" at bounding box center [45, 193] width 81 height 12
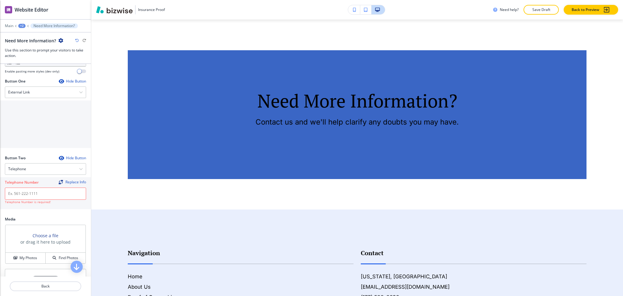
click at [36, 98] on div "Button One Hide Button External Link Telephone External Link Social Media Email…" at bounding box center [45, 115] width 81 height 72
click at [36, 90] on div "External Link" at bounding box center [45, 92] width 81 height 11
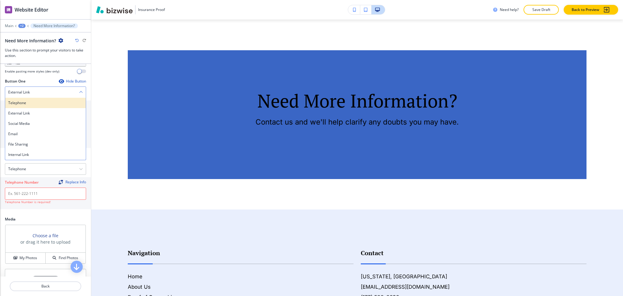
click at [33, 107] on div "Telephone" at bounding box center [45, 103] width 81 height 10
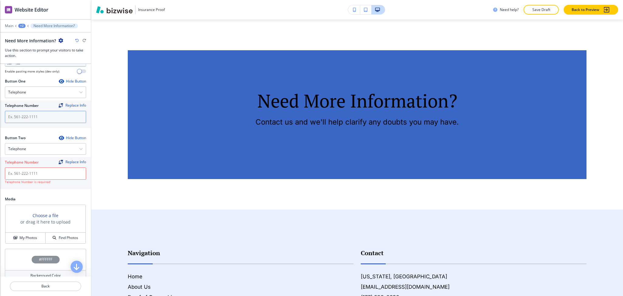
drag, startPoint x: 35, startPoint y: 119, endPoint x: 37, endPoint y: 125, distance: 6.4
click at [35, 119] on input "text" at bounding box center [45, 117] width 81 height 12
paste input "(177) 588-3292"
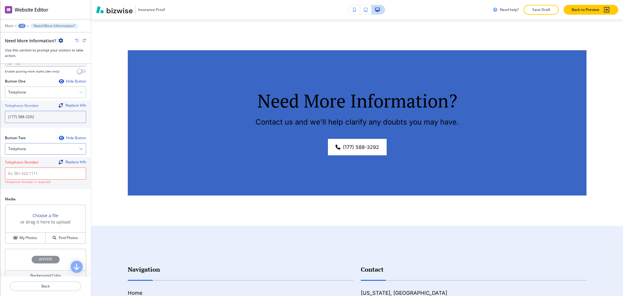
type input "(177) 588-3292"
click at [37, 150] on div "Telephone" at bounding box center [45, 148] width 81 height 11
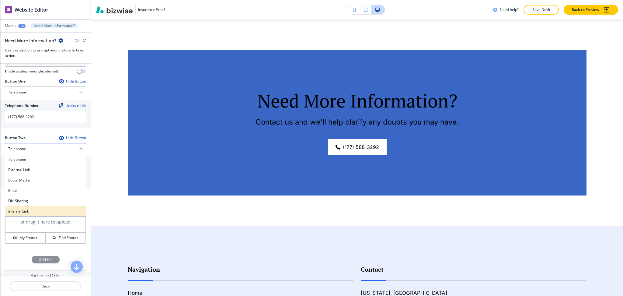
click at [36, 215] on div "Internal Link" at bounding box center [45, 211] width 81 height 10
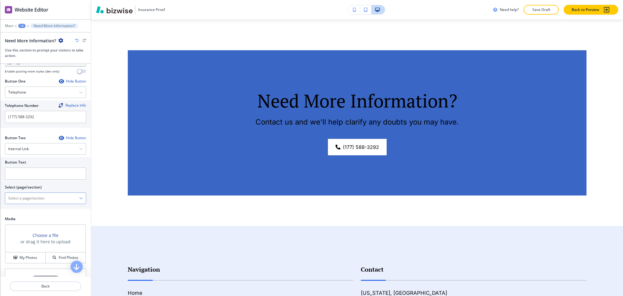
click at [37, 204] on div "Home Home | Hero Home | About Home | Our Software Solutions Home | Serving Your…" at bounding box center [45, 198] width 81 height 12
click at [42, 194] on \(page\/section\) "Manual Input" at bounding box center [42, 198] width 74 height 10
drag, startPoint x: 46, startPoint y: 191, endPoint x: 4, endPoint y: 188, distance: 42.1
click at [0, 186] on div "Button Text Select (page/section) CONTACT US Contact Us Contact Us | Hero Conta…" at bounding box center [45, 183] width 91 height 52
drag, startPoint x: 30, startPoint y: 198, endPoint x: 8, endPoint y: 198, distance: 22.5
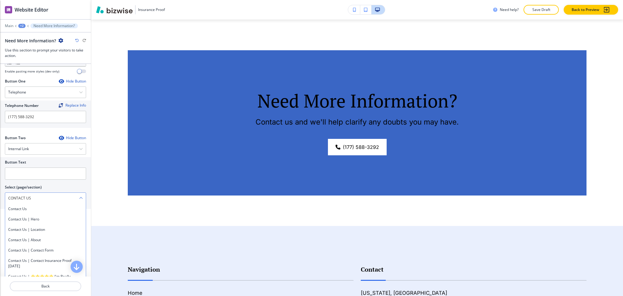
click at [8, 198] on \(page\/section\) "CONTACT US" at bounding box center [42, 198] width 74 height 10
click at [16, 207] on h4 "Contact Us" at bounding box center [45, 208] width 75 height 5
type \(page\/section\) "Contact Us"
click at [13, 174] on input "text" at bounding box center [45, 173] width 81 height 12
paste input "CONTACT US"
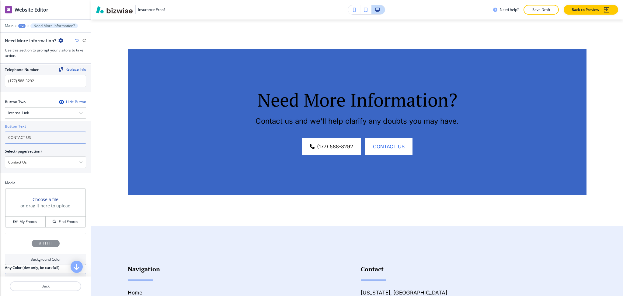
scroll to position [271, 0]
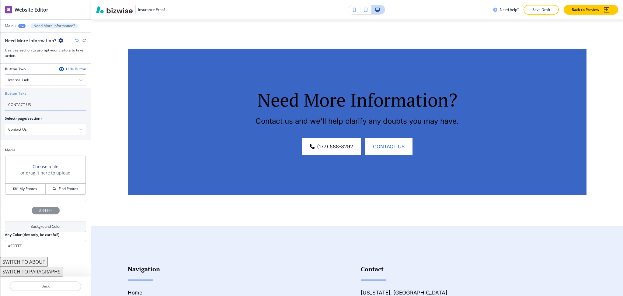
type input "CONTACT US"
click at [33, 227] on h4 "Background Color" at bounding box center [45, 226] width 30 height 5
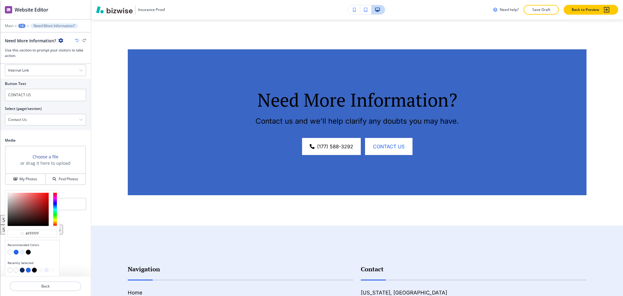
click at [22, 269] on button "button" at bounding box center [22, 269] width 5 height 5
type input "#112759"
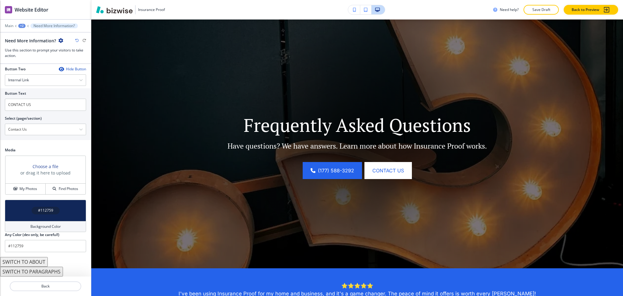
scroll to position [0, 0]
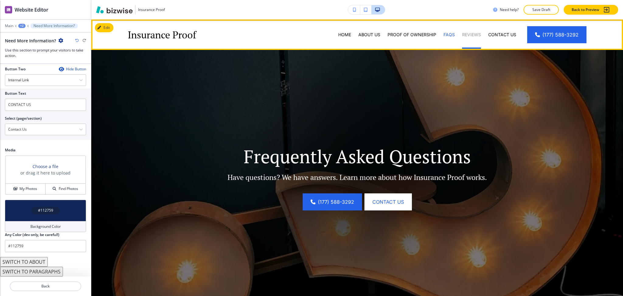
click at [469, 33] on p "Reviews" at bounding box center [471, 35] width 19 height 6
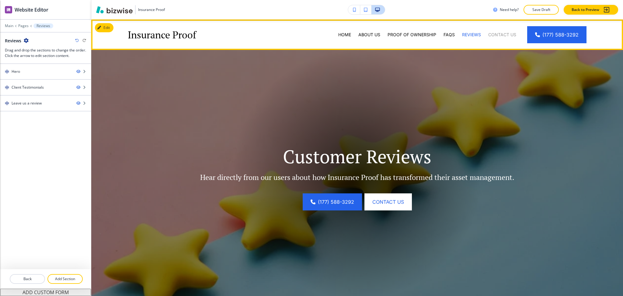
click at [496, 33] on p "Contact Us" at bounding box center [502, 35] width 28 height 6
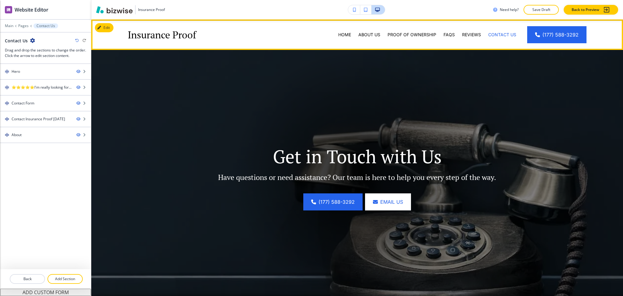
click at [361, 38] on div "About Us" at bounding box center [369, 34] width 29 height 30
click at [360, 35] on p "About Us" at bounding box center [369, 35] width 22 height 6
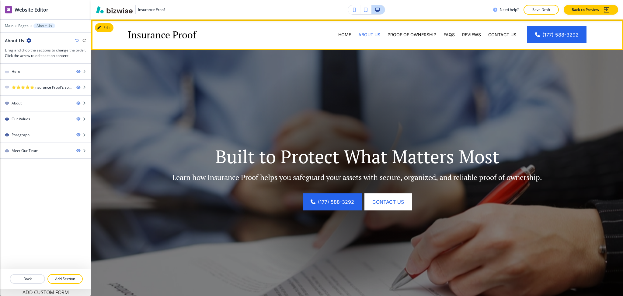
click at [335, 38] on div "Home" at bounding box center [345, 34] width 20 height 30
click at [338, 33] on p "Home" at bounding box center [344, 35] width 13 height 6
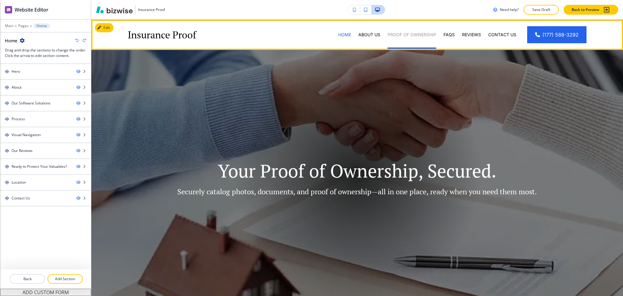
click at [404, 37] on p "Proof of Ownership" at bounding box center [412, 35] width 49 height 6
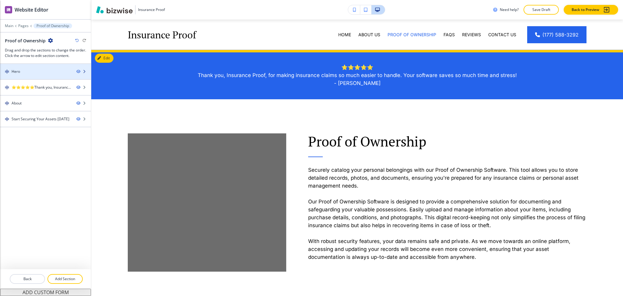
click at [39, 65] on div at bounding box center [45, 66] width 91 height 5
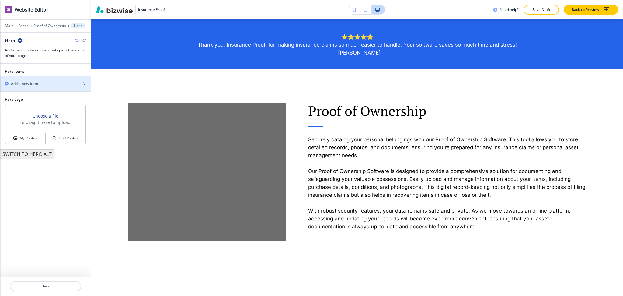
click at [26, 83] on h2 "Add a new item" at bounding box center [24, 83] width 27 height 5
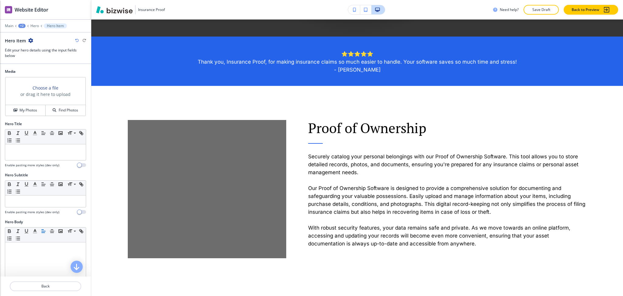
scroll to position [179, 0]
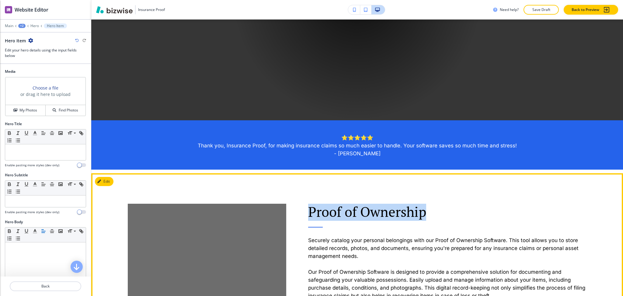
drag, startPoint x: 315, startPoint y: 210, endPoint x: 295, endPoint y: 210, distance: 20.1
click at [295, 210] on div "Proof of Ownership Securely catalog your personal belongings with our Proof of …" at bounding box center [436, 257] width 301 height 169
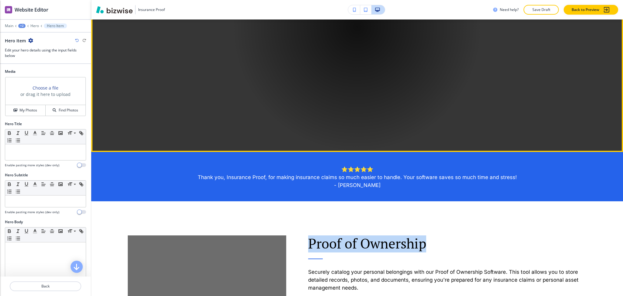
scroll to position [0, 0]
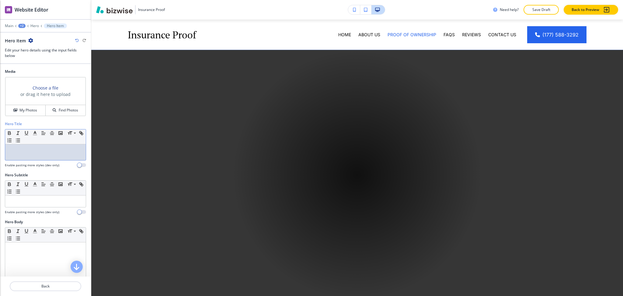
click at [38, 150] on p at bounding box center [45, 149] width 75 height 5
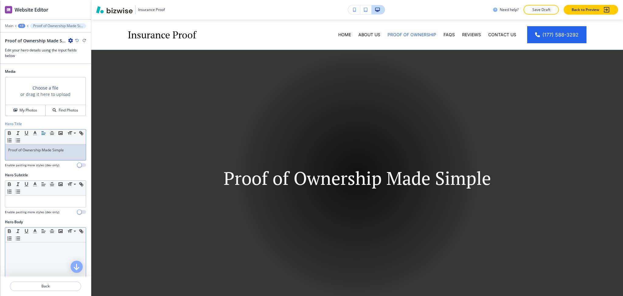
click at [51, 244] on div at bounding box center [45, 281] width 81 height 79
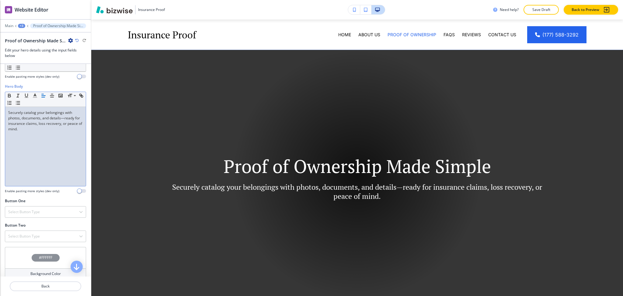
scroll to position [163, 0]
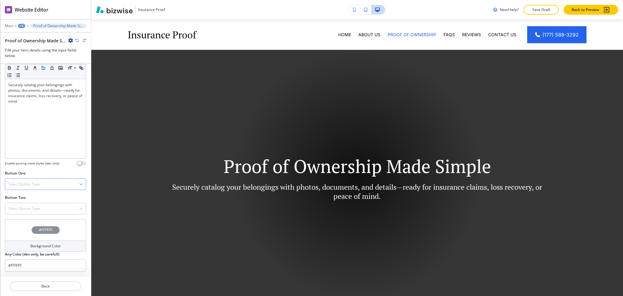
click at [57, 185] on div "Select Button Type" at bounding box center [45, 184] width 81 height 11
click at [49, 198] on div "Telephone" at bounding box center [45, 195] width 81 height 10
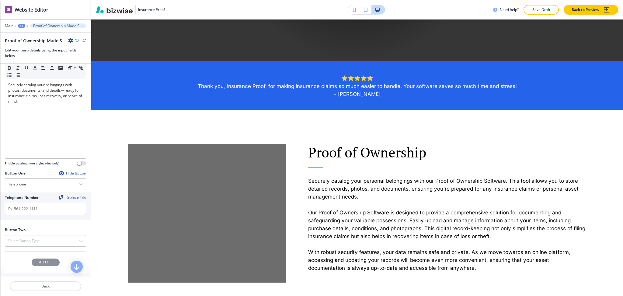
scroll to position [671, 0]
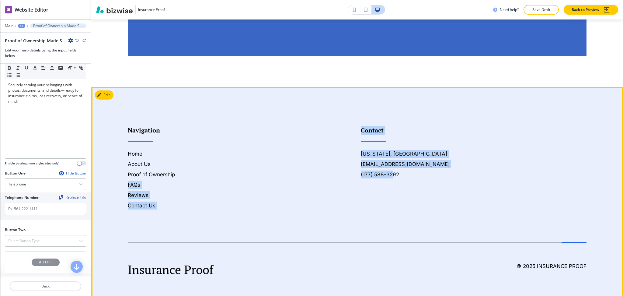
drag, startPoint x: 347, startPoint y: 176, endPoint x: 391, endPoint y: 176, distance: 43.8
click at [390, 175] on div "Navigation Home About Us Proof of Ownership FAQs Reviews Contact Us Contact [US…" at bounding box center [353, 161] width 466 height 96
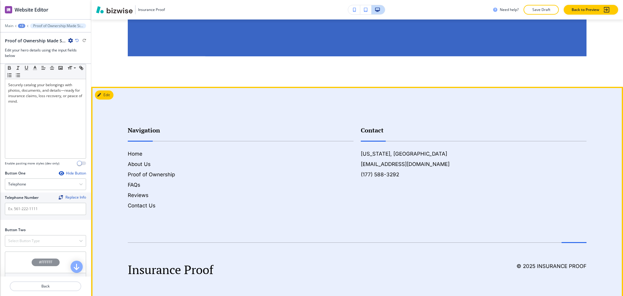
click at [404, 191] on div "Contact [US_STATE], [GEOGRAPHIC_DATA] [EMAIL_ADDRESS][DOMAIN_NAME] (177) 588-32…" at bounding box center [470, 161] width 233 height 96
drag, startPoint x: 390, startPoint y: 174, endPoint x: 358, endPoint y: 171, distance: 32.5
click at [361, 171] on div "[US_STATE], [GEOGRAPHIC_DATA] [EMAIL_ADDRESS][DOMAIN_NAME] (177) 588-3292" at bounding box center [474, 164] width 226 height 29
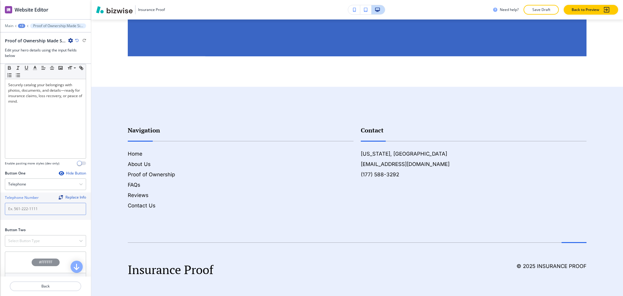
click at [23, 208] on input "text" at bounding box center [45, 209] width 81 height 12
paste input "(177) 588-3292"
type input "(177) 588-3292"
click at [28, 242] on h4 "Select Button Type" at bounding box center [24, 240] width 32 height 5
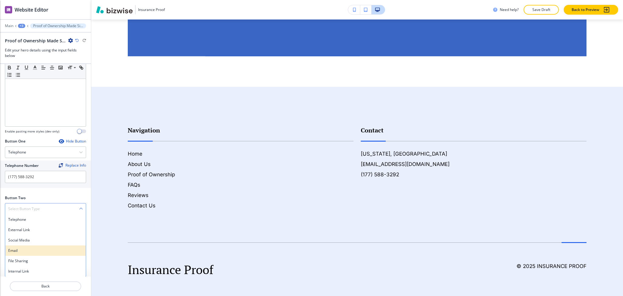
scroll to position [195, 0]
click at [30, 271] on h4 "Internal Link" at bounding box center [45, 270] width 75 height 5
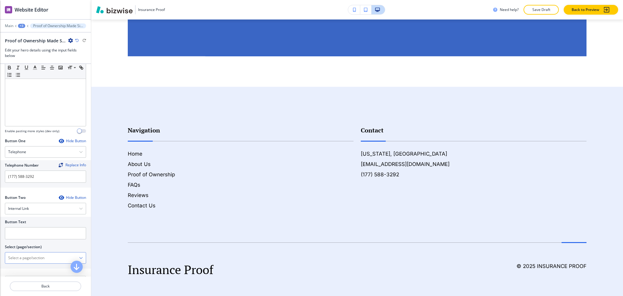
drag, startPoint x: 31, startPoint y: 260, endPoint x: 33, endPoint y: 253, distance: 6.5
click at [32, 260] on \(page\/section\) "Manual Input" at bounding box center [42, 258] width 74 height 10
drag, startPoint x: 37, startPoint y: 260, endPoint x: 11, endPoint y: 257, distance: 26.0
click at [11, 257] on \(page\/section\) "CONTACT US" at bounding box center [42, 258] width 74 height 10
click at [10, 257] on \(page\/section\) "CONTACT US" at bounding box center [42, 258] width 74 height 10
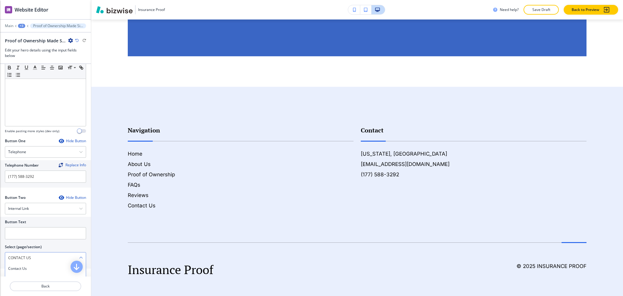
click at [10, 257] on \(page\/section\) "CONTACT US" at bounding box center [42, 258] width 74 height 10
drag, startPoint x: 37, startPoint y: 257, endPoint x: 0, endPoint y: 256, distance: 37.2
click at [0, 256] on div "Button Text Select (page/section) CONTACT US Contact Us Contact Us | Hero Conta…" at bounding box center [45, 243] width 91 height 52
click at [15, 265] on div "Contact Us" at bounding box center [45, 268] width 81 height 10
type \(page\/section\) "Contact Us"
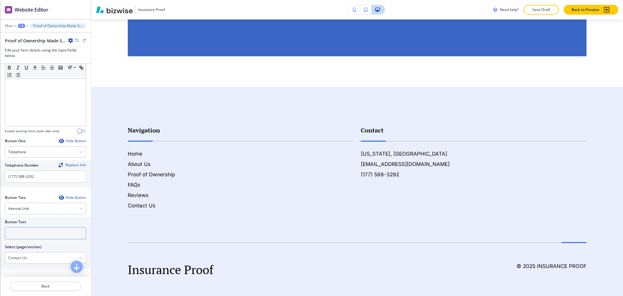
click at [12, 231] on input "text" at bounding box center [45, 233] width 81 height 12
paste input "CONTACT US"
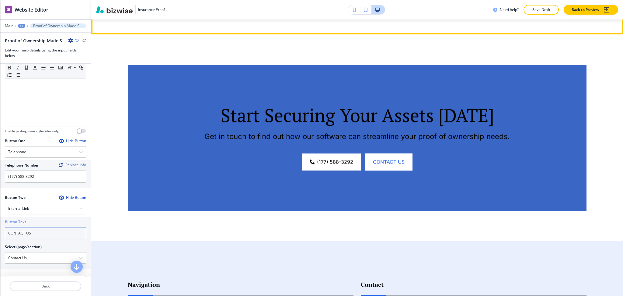
type input "CONTACT US"
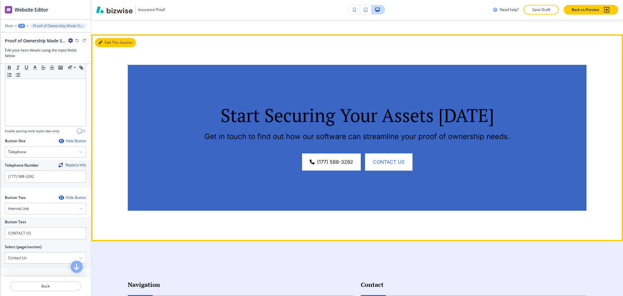
click at [106, 40] on button "Edit This Section" at bounding box center [115, 42] width 41 height 9
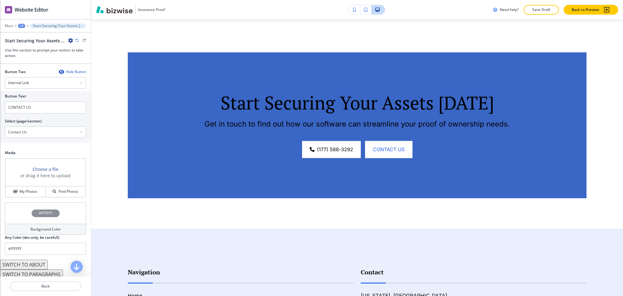
scroll to position [271, 0]
click at [50, 229] on div "Background Color" at bounding box center [45, 226] width 81 height 11
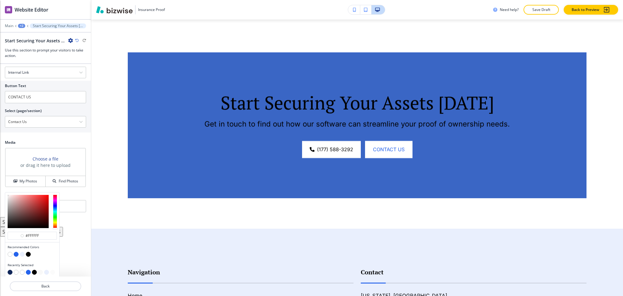
scroll to position [281, 0]
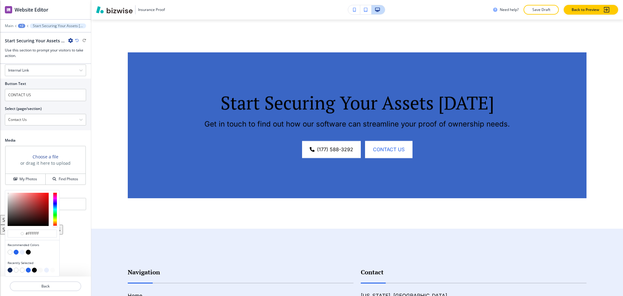
click at [8, 270] on div at bounding box center [32, 270] width 49 height 6
click at [9, 270] on button "button" at bounding box center [10, 269] width 5 height 5
type input "#112759"
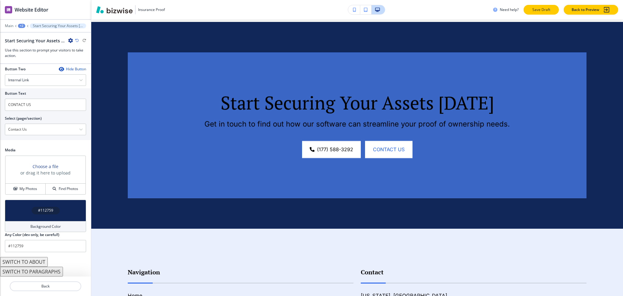
click at [542, 13] on button "Save Draft" at bounding box center [541, 10] width 35 height 10
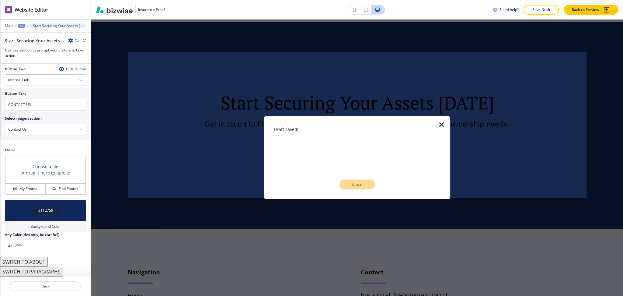
click at [360, 187] on p "Close" at bounding box center [356, 184] width 19 height 5
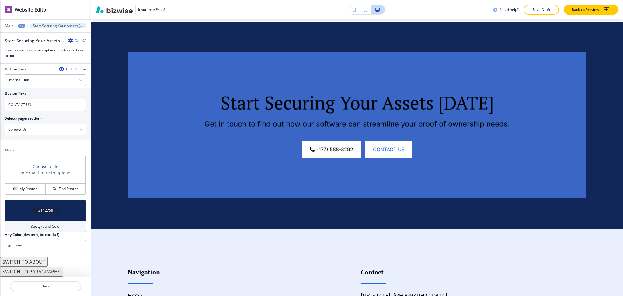
click at [40, 14] on div "Website Editor" at bounding box center [45, 9] width 91 height 19
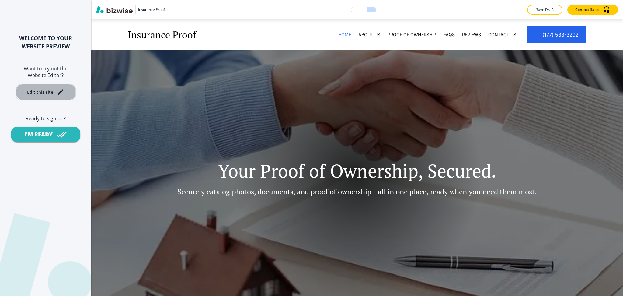
click at [55, 87] on button "Edit this site" at bounding box center [46, 92] width 61 height 17
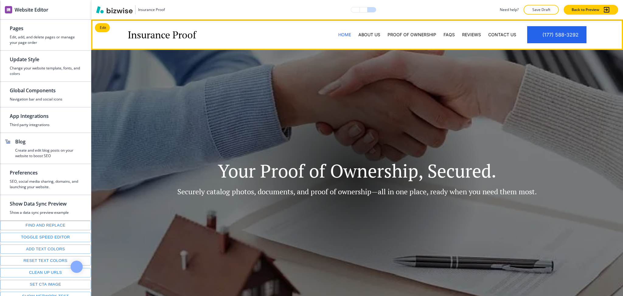
click at [420, 38] on div "Proof of Ownership" at bounding box center [412, 34] width 56 height 30
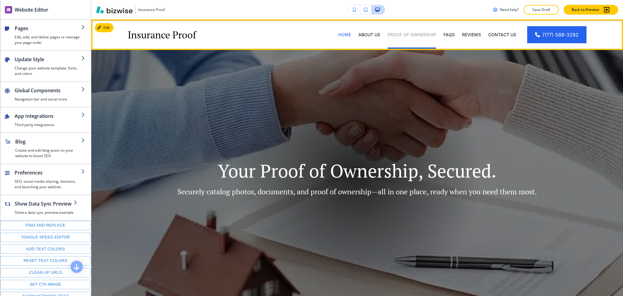
click at [420, 33] on p "Proof of Ownership" at bounding box center [412, 35] width 49 height 6
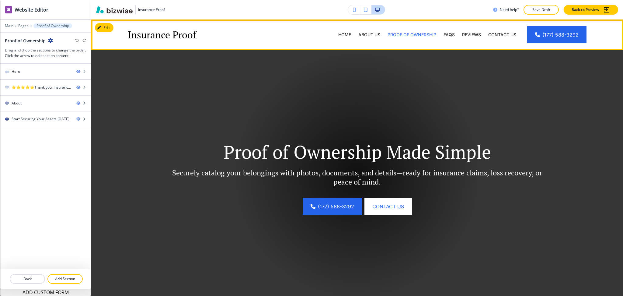
click at [443, 30] on div "FAQs" at bounding box center [449, 34] width 19 height 30
click at [444, 35] on p "FAQs" at bounding box center [449, 35] width 11 height 6
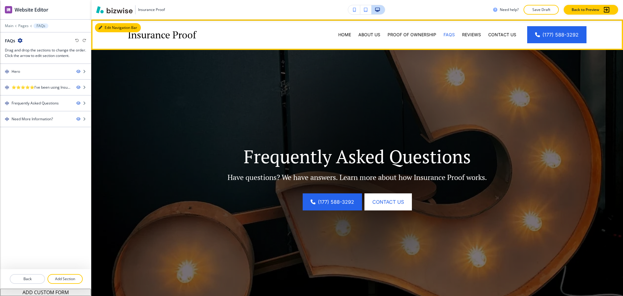
click at [109, 23] on button "Edit Navigation Bar" at bounding box center [118, 27] width 46 height 9
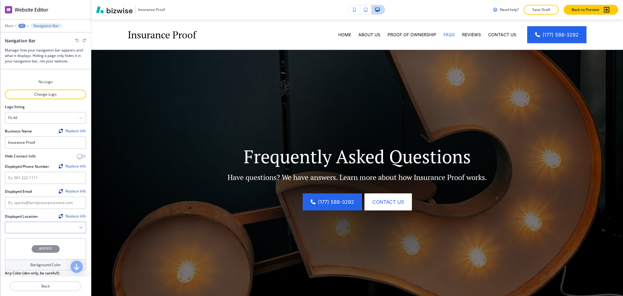
click at [79, 229] on icon "button" at bounding box center [81, 227] width 4 height 4
click at [56, 239] on h4 "[US_STATE], [GEOGRAPHIC_DATA]" at bounding box center [45, 237] width 75 height 5
type Location "[US_STATE], [GEOGRAPHIC_DATA]"
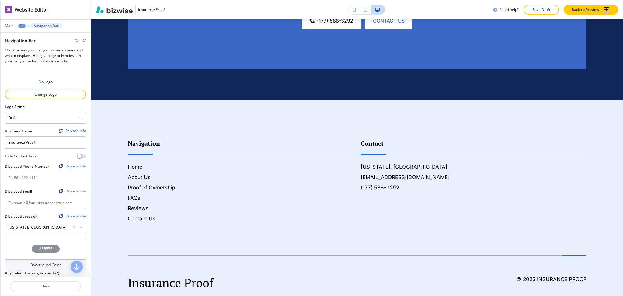
scroll to position [928, 0]
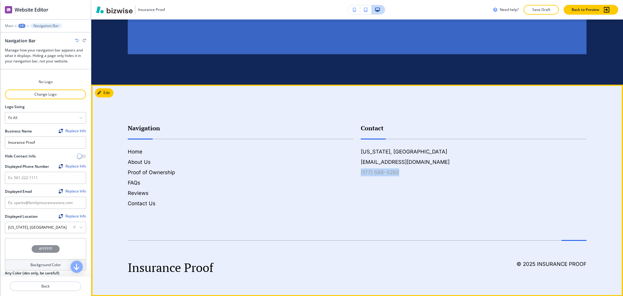
drag, startPoint x: 401, startPoint y: 173, endPoint x: 358, endPoint y: 171, distance: 43.8
click at [361, 171] on div "[US_STATE], [GEOGRAPHIC_DATA] [EMAIL_ADDRESS][DOMAIN_NAME] (177) 588-3292" at bounding box center [474, 162] width 226 height 29
copy h6 "(177) 588-3292"
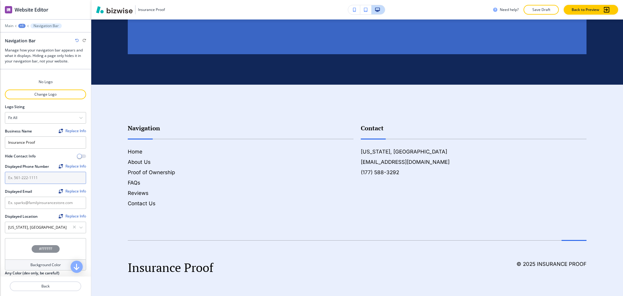
click at [39, 180] on input "text" at bounding box center [45, 178] width 81 height 12
paste input "(177) 588-3292"
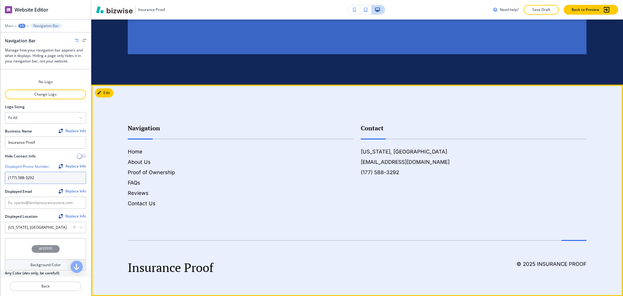
type input "(177) 588-3292"
drag, startPoint x: 447, startPoint y: 162, endPoint x: 349, endPoint y: 162, distance: 97.7
click at [349, 162] on div "Navigation Home About Us Proof of Ownership FAQs Reviews Contact Us Contact [US…" at bounding box center [353, 159] width 466 height 96
copy div "Proof of Ownership FAQs Reviews Contact Us Contact Nevada, USA sparks@familyins…"
click at [385, 219] on footer "Navigation Home About Us Proof of Ownership FAQs Reviews Contact Us Contact [US…" at bounding box center [357, 190] width 532 height 211
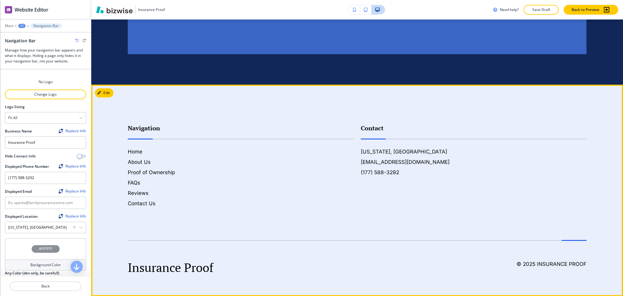
drag, startPoint x: 441, startPoint y: 158, endPoint x: 352, endPoint y: 164, distance: 89.1
click at [354, 164] on div "Contact [US_STATE], [GEOGRAPHIC_DATA] [EMAIL_ADDRESS][DOMAIN_NAME] (177) 588-32…" at bounding box center [470, 159] width 233 height 96
copy h6 "[EMAIL_ADDRESS][DOMAIN_NAME]"
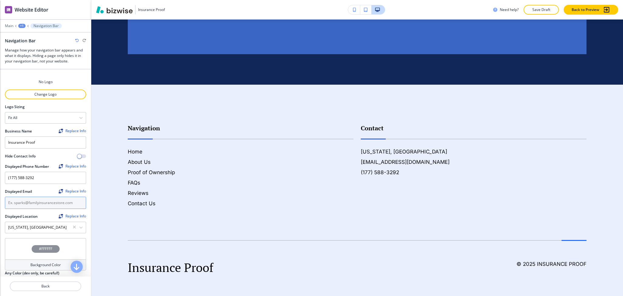
click at [70, 201] on input "text" at bounding box center [45, 203] width 81 height 12
paste input "[EMAIL_ADDRESS][DOMAIN_NAME]"
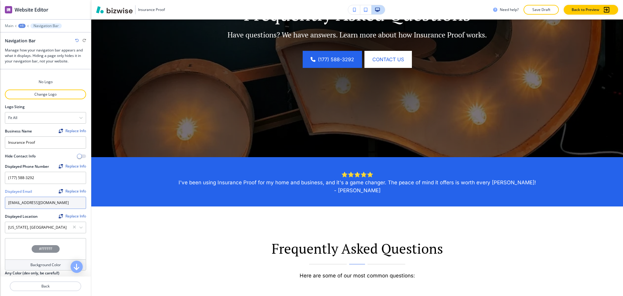
scroll to position [0, 0]
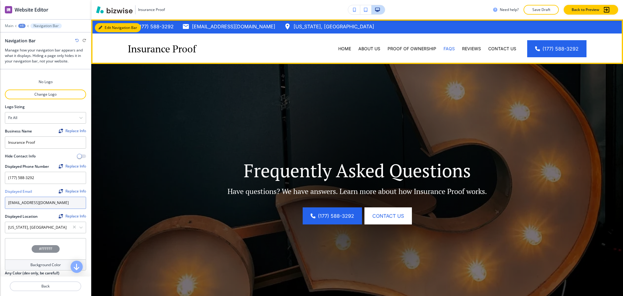
type input "[EMAIL_ADDRESS][DOMAIN_NAME]"
click at [107, 28] on button "Edit Navigation Bar" at bounding box center [118, 27] width 46 height 9
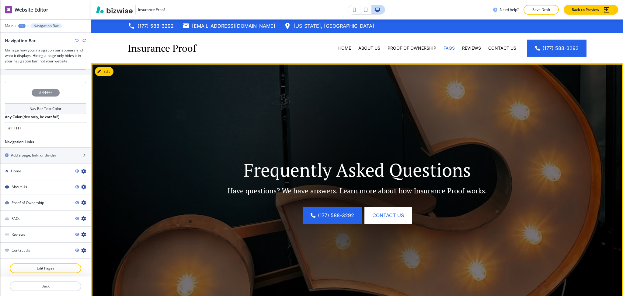
scroll to position [1, 0]
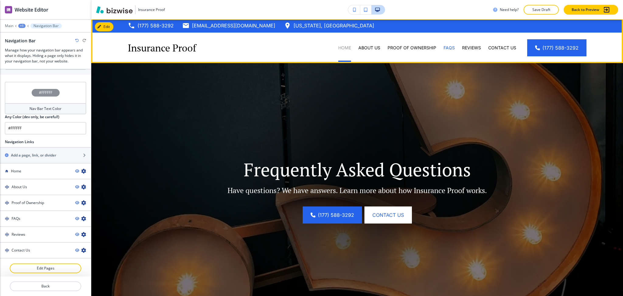
click at [340, 49] on p "Home" at bounding box center [344, 48] width 13 height 6
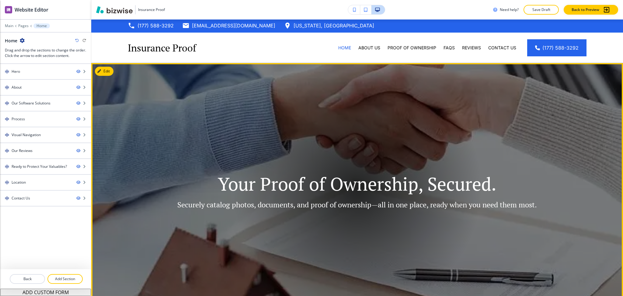
scroll to position [0, 0]
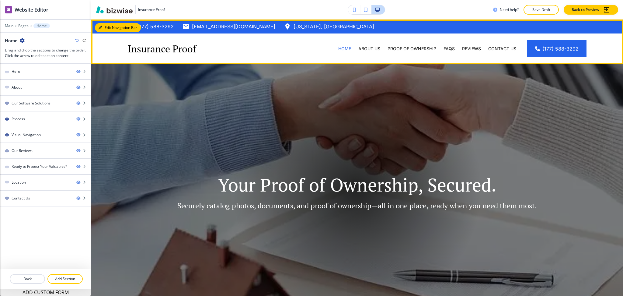
click at [107, 30] on button "Edit Navigation Bar" at bounding box center [118, 27] width 46 height 9
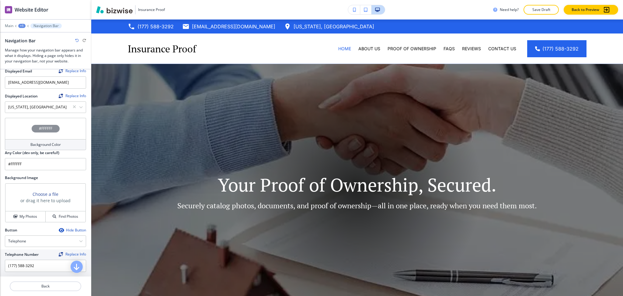
scroll to position [121, 0]
click at [46, 145] on h4 "Background Color" at bounding box center [45, 143] width 30 height 5
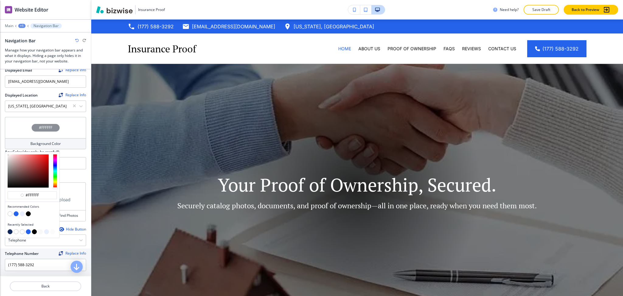
click at [16, 211] on button "button" at bounding box center [16, 213] width 5 height 5
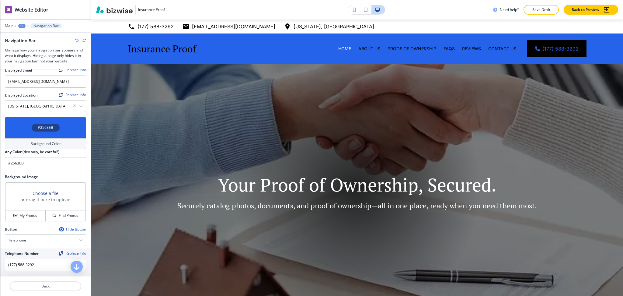
click at [76, 41] on icon "button" at bounding box center [77, 41] width 4 height 4
type input "#FFFFFF"
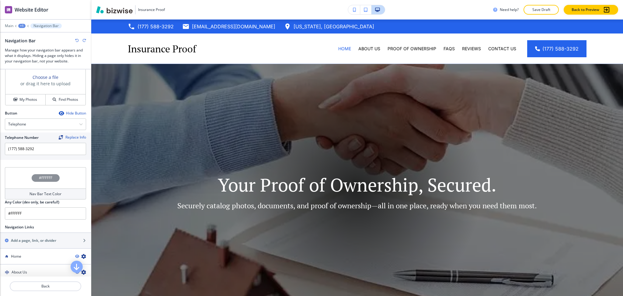
scroll to position [238, 0]
click at [51, 195] on h4 "Nav Bar Text Color" at bounding box center [46, 192] width 32 height 5
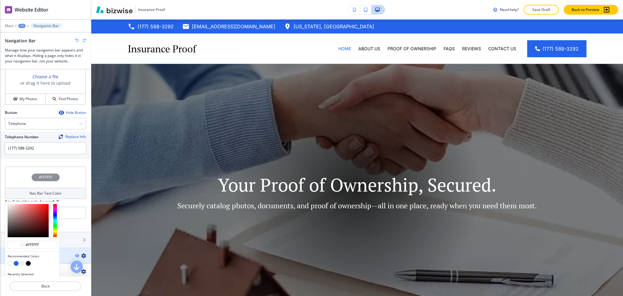
click at [15, 263] on button "button" at bounding box center [16, 263] width 5 height 5
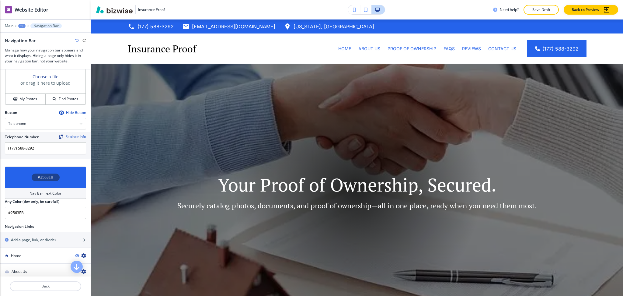
click at [76, 40] on icon "button" at bounding box center [77, 41] width 4 height 4
type input "#FFFFFF"
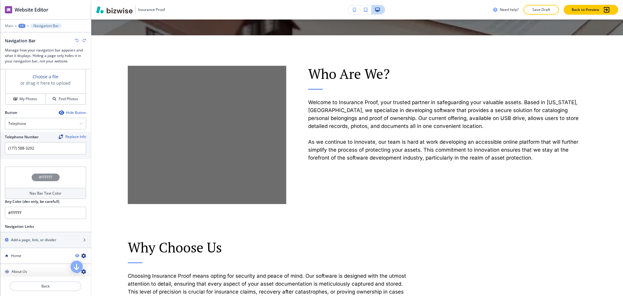
scroll to position [275, 0]
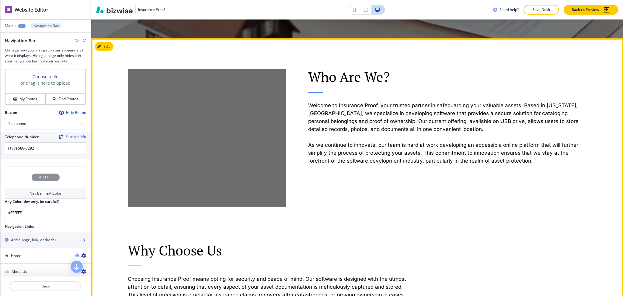
click at [114, 45] on div at bounding box center [196, 122] width 180 height 169
click at [109, 48] on button "Edit This Section" at bounding box center [115, 46] width 41 height 9
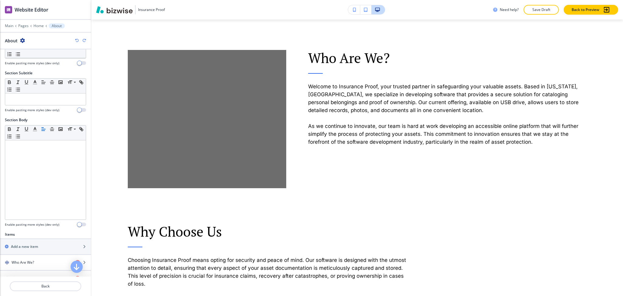
scroll to position [138, 0]
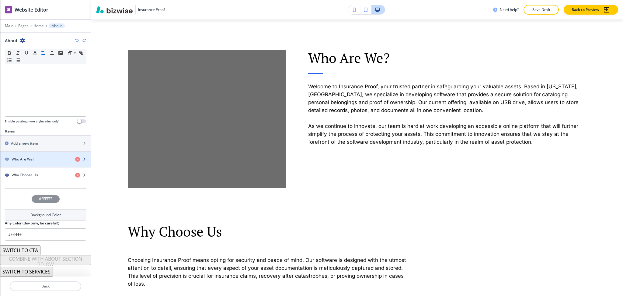
click at [44, 162] on div "button" at bounding box center [45, 164] width 91 height 5
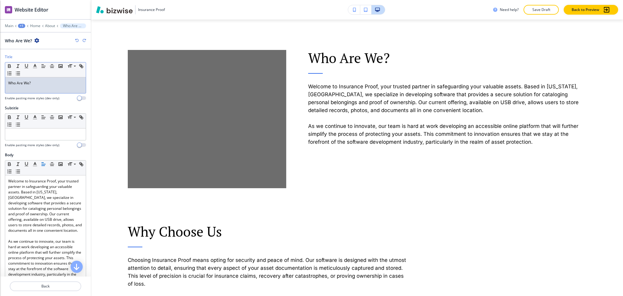
click at [44, 88] on div "Who Are We?" at bounding box center [45, 85] width 81 height 16
click at [36, 66] on line "button" at bounding box center [35, 66] width 2 height 0
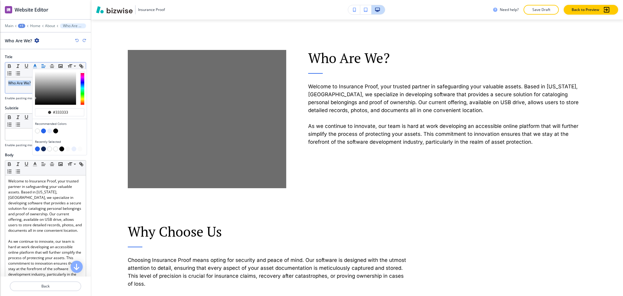
click at [44, 130] on button "button" at bounding box center [43, 130] width 5 height 5
type input "#2563eb"
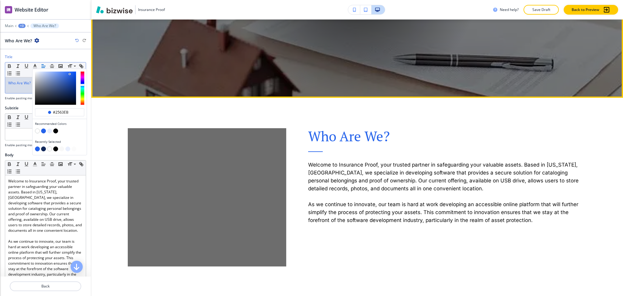
scroll to position [215, 0]
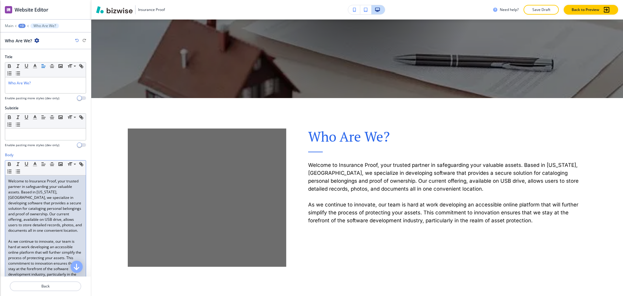
click at [27, 233] on p "Welcome to Insurance Proof, your trusted partner in safeguarding your valuable …" at bounding box center [45, 205] width 75 height 55
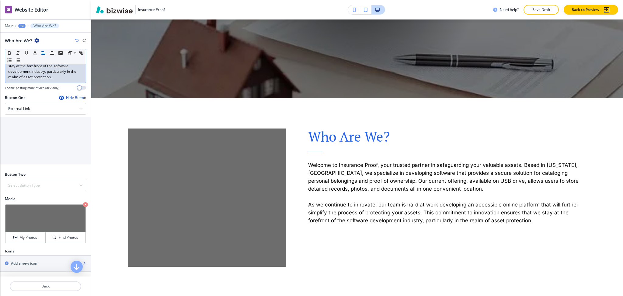
scroll to position [214, 0]
click at [83, 204] on icon "button" at bounding box center [85, 204] width 5 height 5
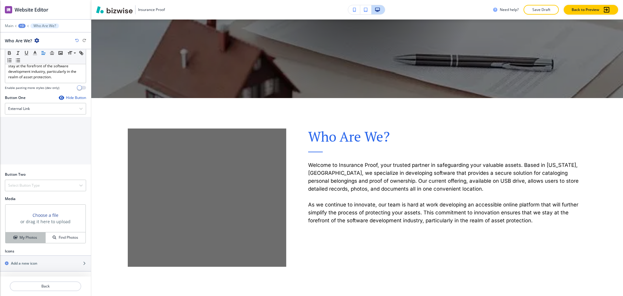
click at [25, 236] on h4 "My Photos" at bounding box center [28, 237] width 18 height 5
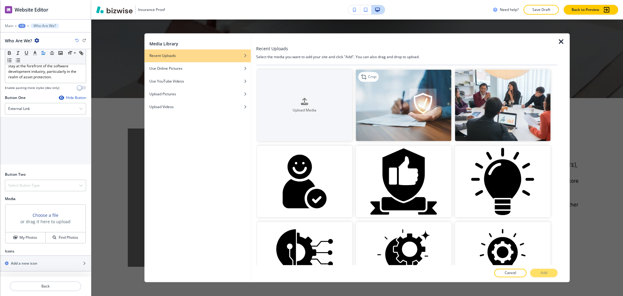
drag, startPoint x: 385, startPoint y: 119, endPoint x: 424, endPoint y: 135, distance: 43.0
click at [385, 119] on img "button" at bounding box center [404, 105] width 96 height 72
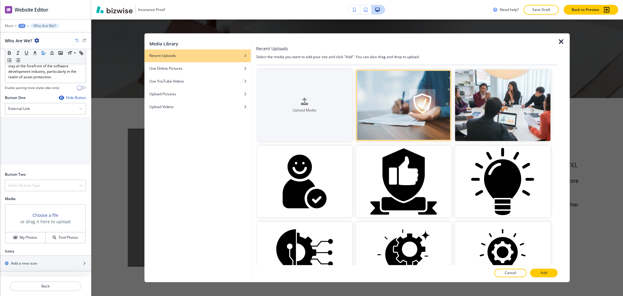
click at [564, 39] on icon "button" at bounding box center [561, 41] width 7 height 7
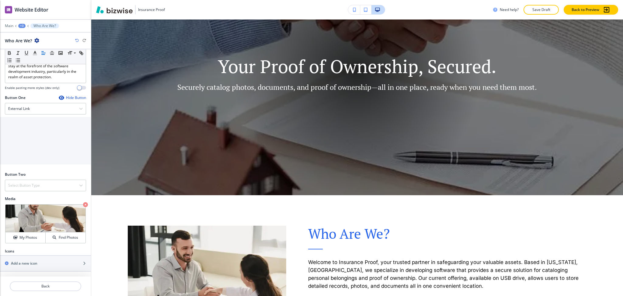
scroll to position [0, 0]
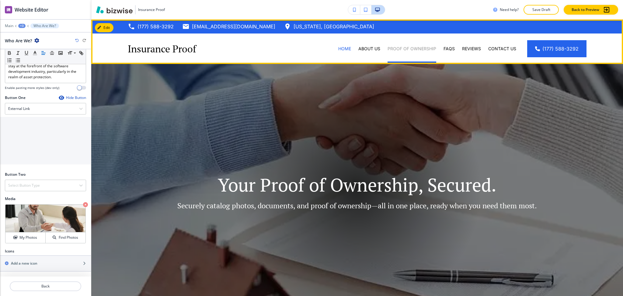
click at [419, 49] on p "Proof of Ownership" at bounding box center [412, 49] width 49 height 6
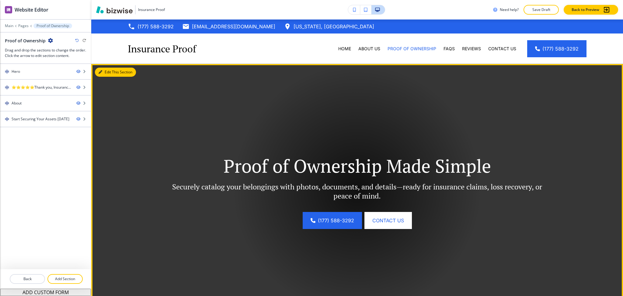
click at [108, 70] on button "Edit This Section" at bounding box center [115, 72] width 41 height 9
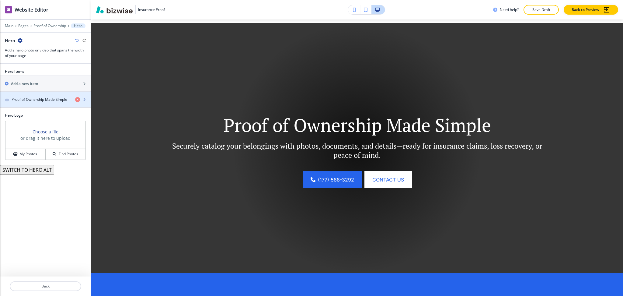
scroll to position [44, 0]
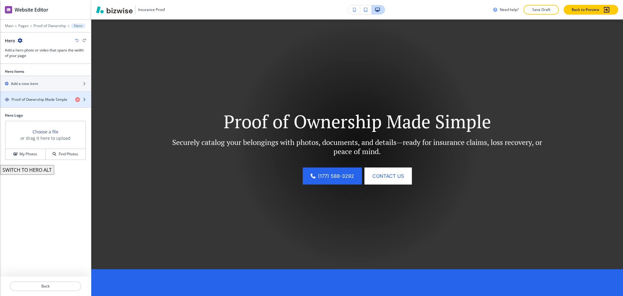
click at [36, 103] on div "button" at bounding box center [45, 104] width 91 height 5
click at [28, 98] on h4 "Proof of Ownership Made Simple" at bounding box center [40, 99] width 56 height 5
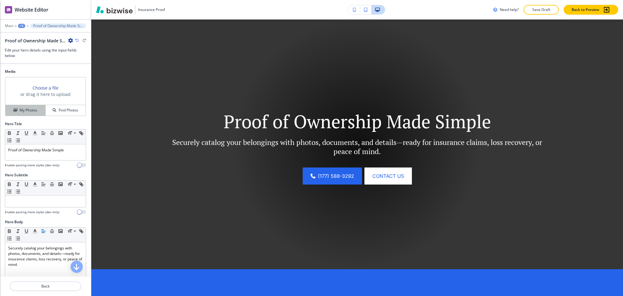
click at [22, 109] on h4 "My Photos" at bounding box center [28, 109] width 18 height 5
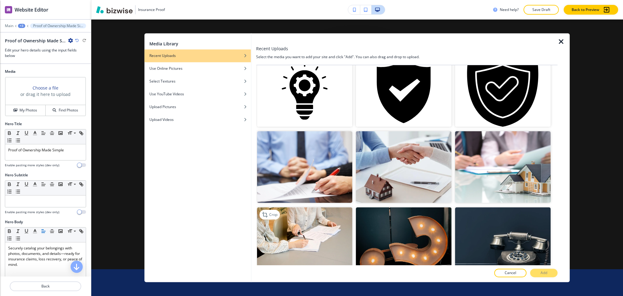
click at [339, 220] on img "button" at bounding box center [305, 244] width 96 height 72
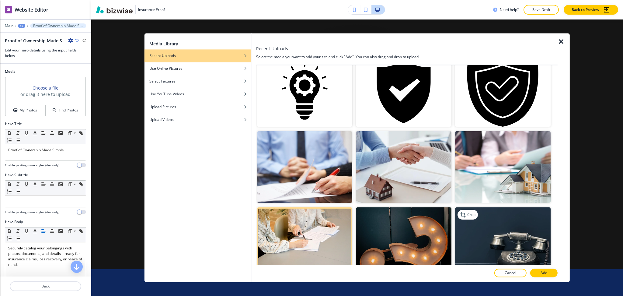
scroll to position [243, 0]
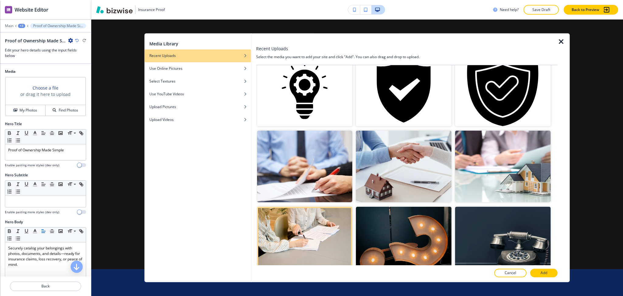
click at [544, 274] on p "Add" at bounding box center [544, 272] width 7 height 5
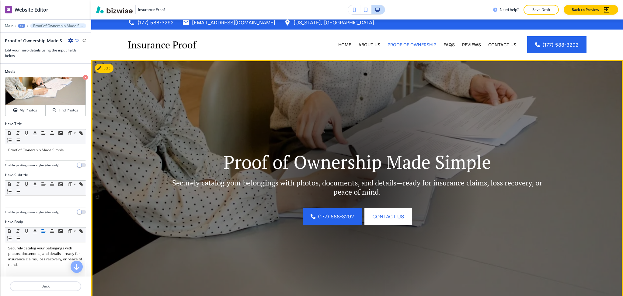
scroll to position [0, 0]
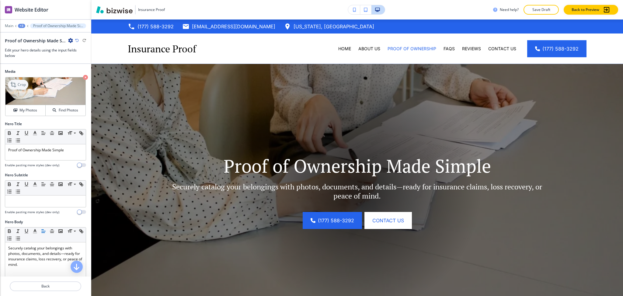
click at [22, 83] on p "Crop" at bounding box center [22, 84] width 8 height 5
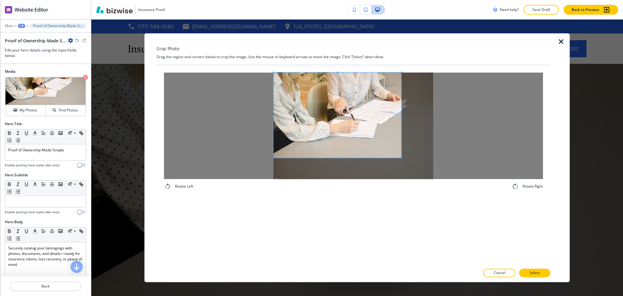
click at [371, 131] on span at bounding box center [338, 114] width 128 height 85
click at [534, 272] on p "Select" at bounding box center [535, 272] width 10 height 5
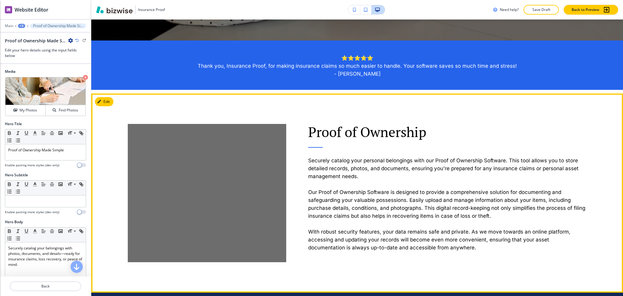
scroll to position [273, 0]
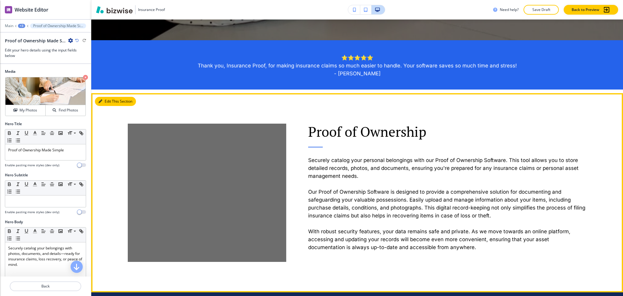
click at [103, 104] on button "Edit This Section" at bounding box center [115, 101] width 41 height 9
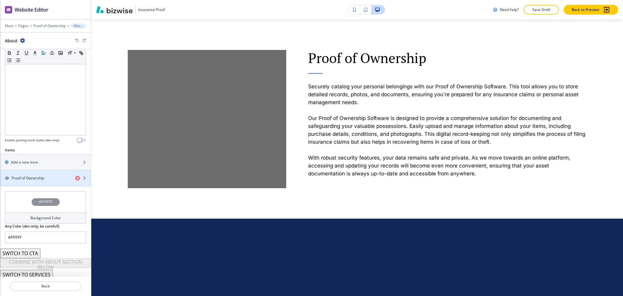
scroll to position [122, 0]
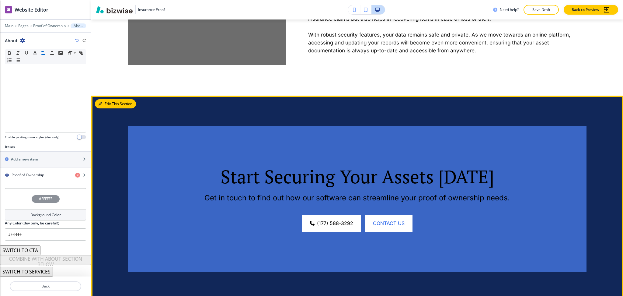
click at [110, 102] on button "Edit This Section" at bounding box center [115, 103] width 41 height 9
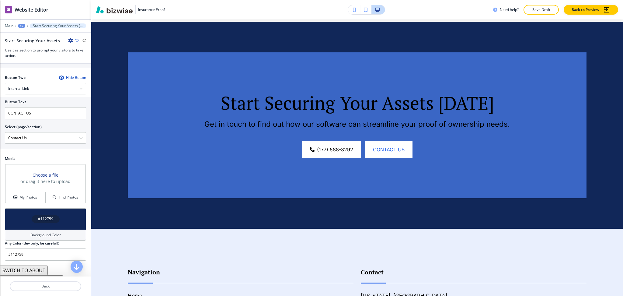
scroll to position [271, 0]
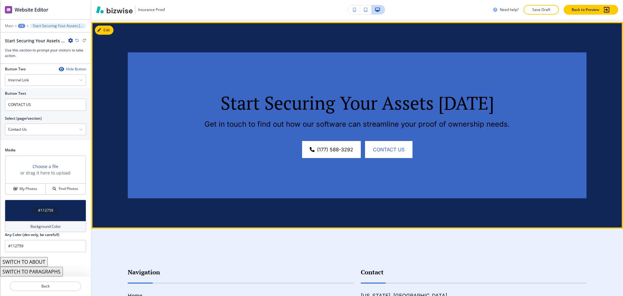
click at [402, 105] on p "Start Securing Your Assets [DATE]" at bounding box center [357, 103] width 397 height 22
copy p "Assets"
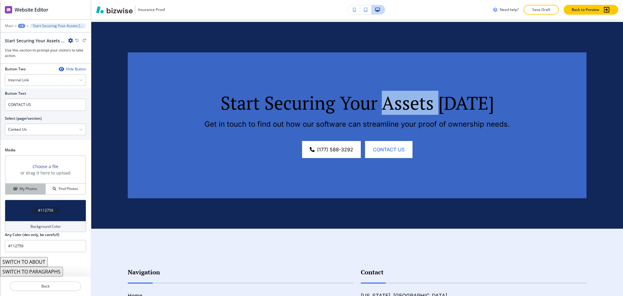
click at [27, 189] on h4 "My Photos" at bounding box center [28, 188] width 18 height 5
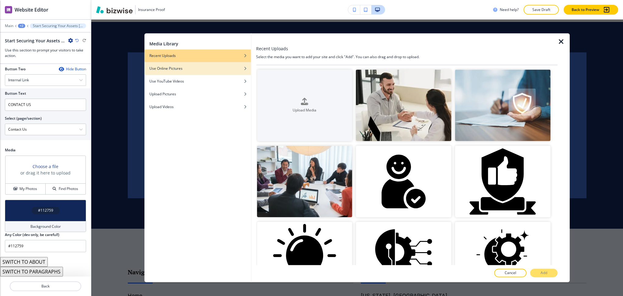
click at [185, 69] on div "Use Online Pictures" at bounding box center [198, 68] width 106 height 5
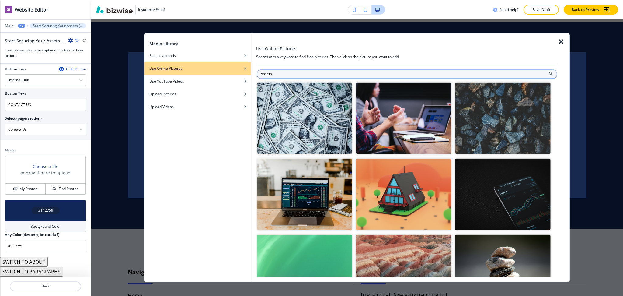
click at [320, 73] on input "Assets" at bounding box center [407, 73] width 300 height 9
type input "Assets"
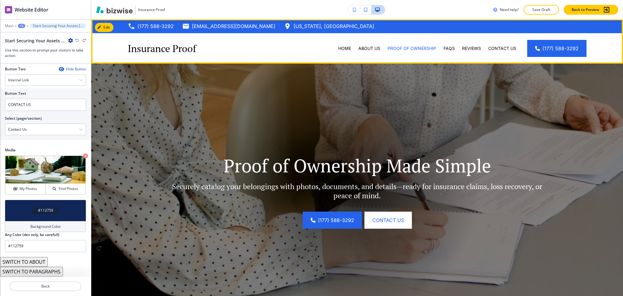
scroll to position [0, 0]
click at [358, 46] on p "About Us" at bounding box center [369, 49] width 22 height 6
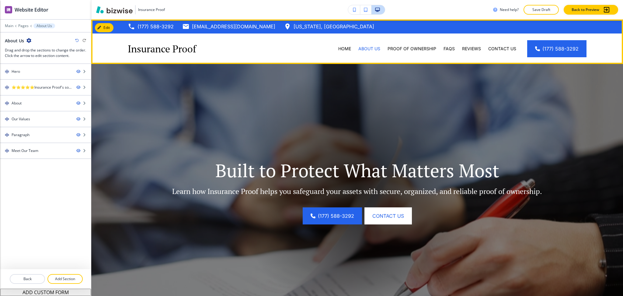
drag, startPoint x: 336, startPoint y: 47, endPoint x: 380, endPoint y: 55, distance: 44.9
click at [338, 47] on p "Home" at bounding box center [344, 49] width 13 height 6
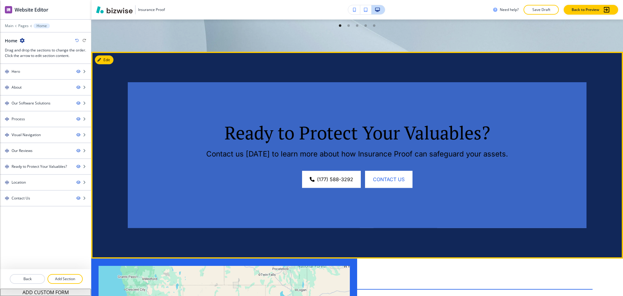
click at [112, 55] on button "Edit" at bounding box center [104, 59] width 19 height 9
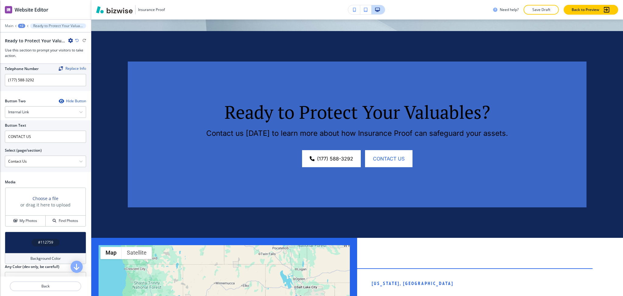
scroll to position [271, 0]
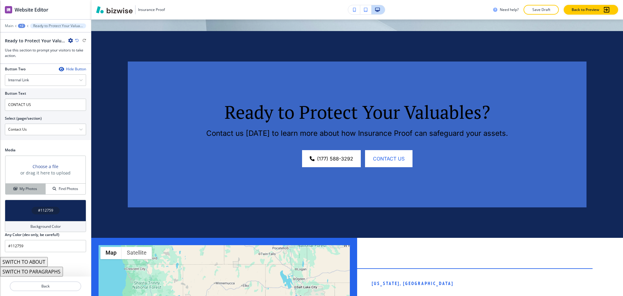
click at [32, 190] on h4 "My Photos" at bounding box center [28, 188] width 18 height 5
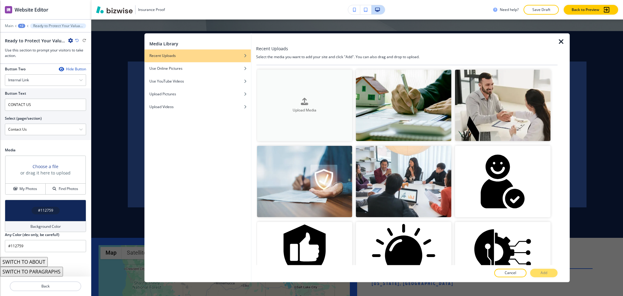
click at [319, 101] on div "Upload Media" at bounding box center [305, 106] width 96 height 16
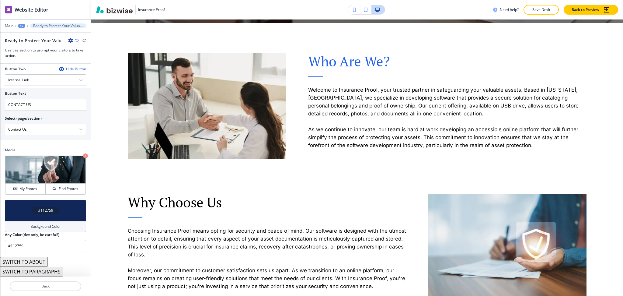
scroll to position [285, 0]
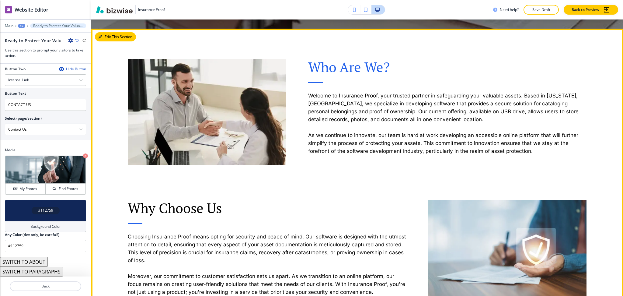
click at [101, 38] on icon "button" at bounding box center [101, 37] width 4 height 4
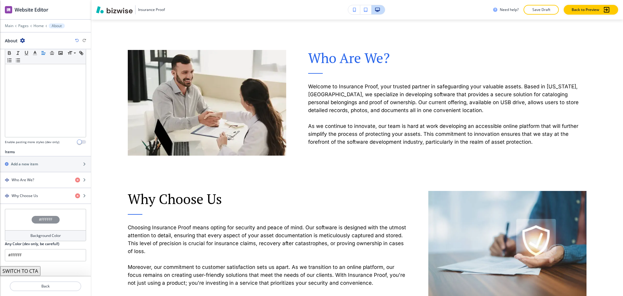
scroll to position [138, 0]
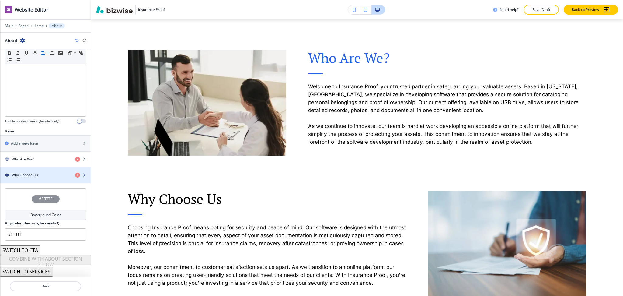
click at [44, 173] on div "Why Choose Us" at bounding box center [35, 174] width 70 height 5
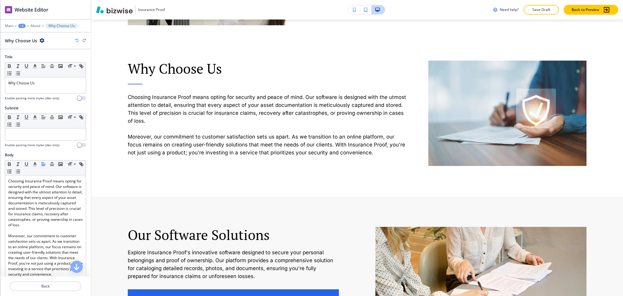
scroll to position [433, 0]
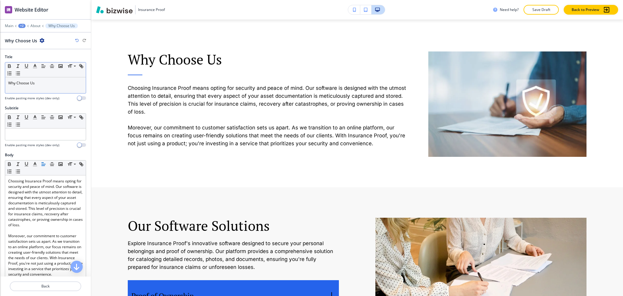
click at [47, 86] on div "Why Choose Us" at bounding box center [45, 85] width 81 height 16
click at [37, 66] on icon "button" at bounding box center [34, 65] width 5 height 5
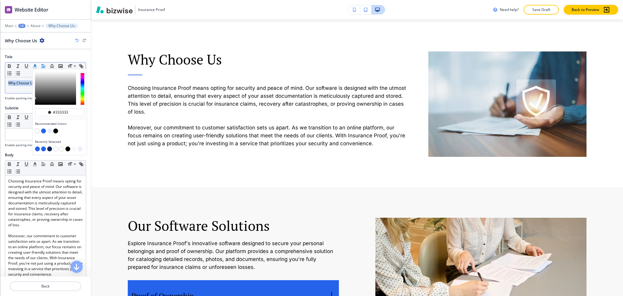
click at [44, 129] on button "button" at bounding box center [43, 130] width 5 height 5
type input "#2563eb"
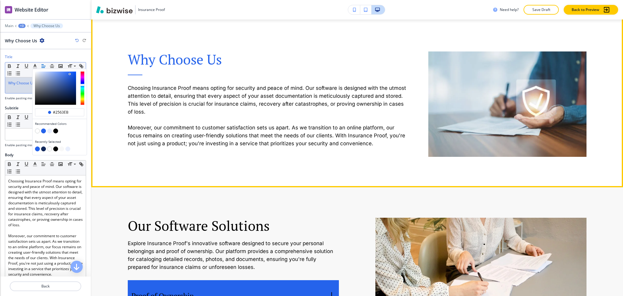
click at [205, 135] on p "Moreover, our commitment to customer satisfaction sets us apart. As we transiti…" at bounding box center [267, 136] width 279 height 24
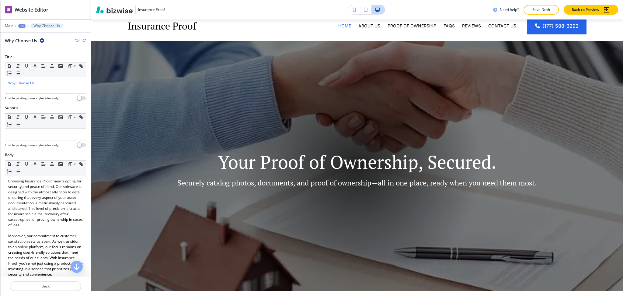
scroll to position [0, 0]
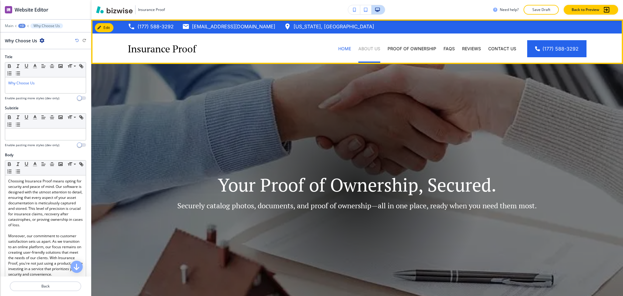
click at [369, 49] on p "About Us" at bounding box center [369, 49] width 22 height 6
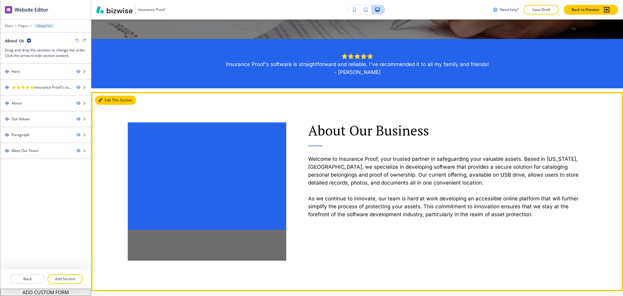
click at [106, 99] on button "Edit This Section" at bounding box center [115, 100] width 41 height 9
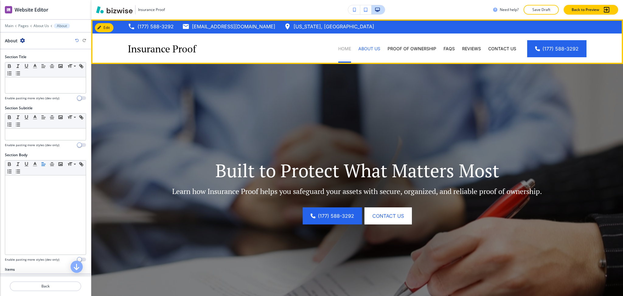
click at [338, 46] on p "Home" at bounding box center [344, 49] width 13 height 6
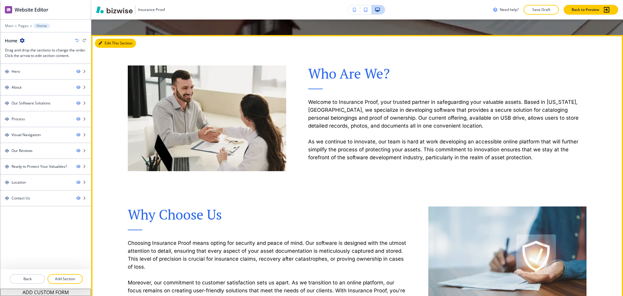
click at [104, 45] on button "Edit This Section" at bounding box center [115, 43] width 41 height 9
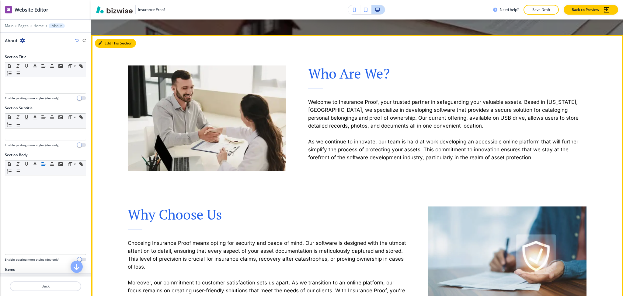
scroll to position [294, 0]
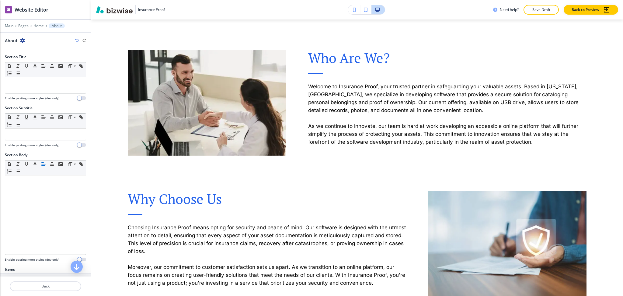
click at [23, 42] on icon "button" at bounding box center [22, 40] width 5 height 5
click at [33, 59] on p "Duplicate Section" at bounding box center [39, 61] width 31 height 5
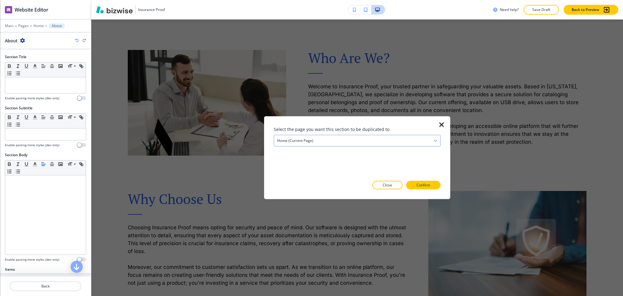
click at [298, 138] on h4 "Home (current page)" at bounding box center [295, 140] width 36 height 5
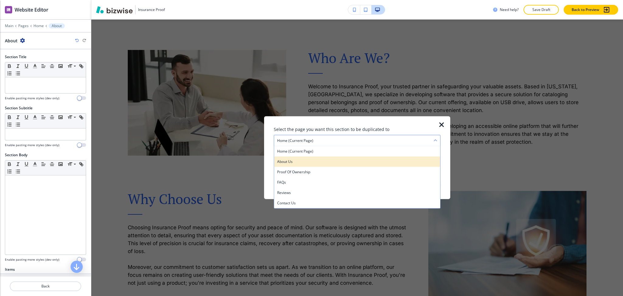
click at [295, 159] on h4 "About Us" at bounding box center [357, 161] width 160 height 5
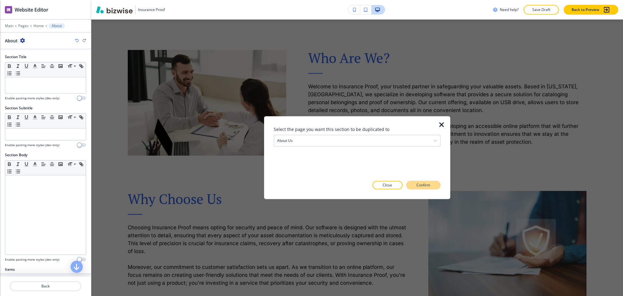
click at [425, 190] on div at bounding box center [357, 194] width 167 height 10
click at [425, 186] on p "Confirm" at bounding box center [424, 184] width 14 height 5
click at [406, 185] on p "Take me there" at bounding box center [418, 184] width 25 height 5
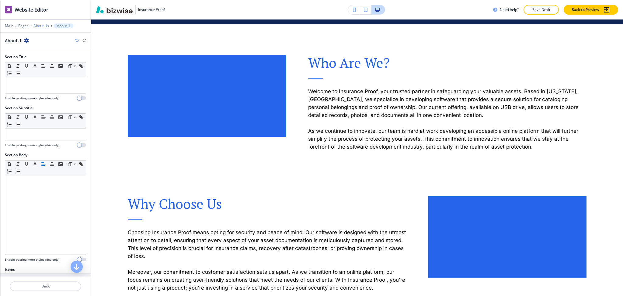
scroll to position [1081, 0]
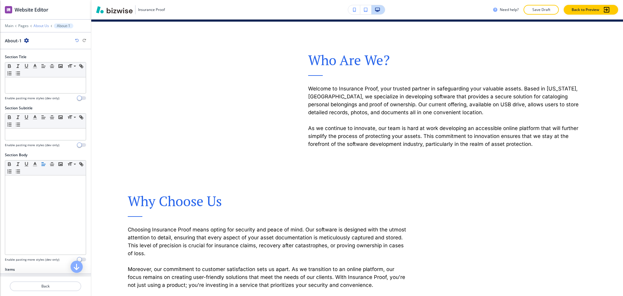
click at [40, 26] on p "About Us" at bounding box center [41, 26] width 16 height 4
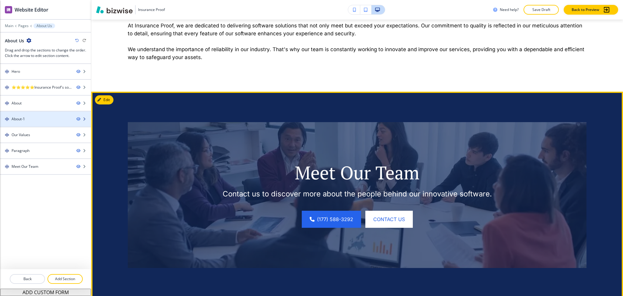
scroll to position [529, 0]
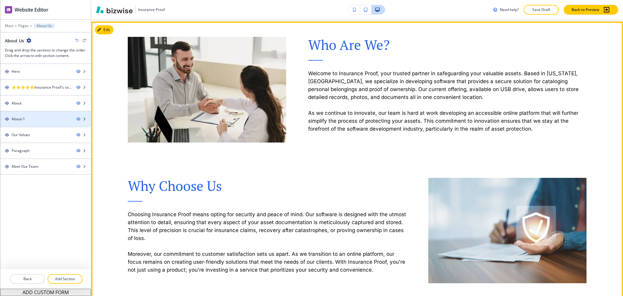
click at [23, 121] on div "About-1" at bounding box center [18, 118] width 13 height 5
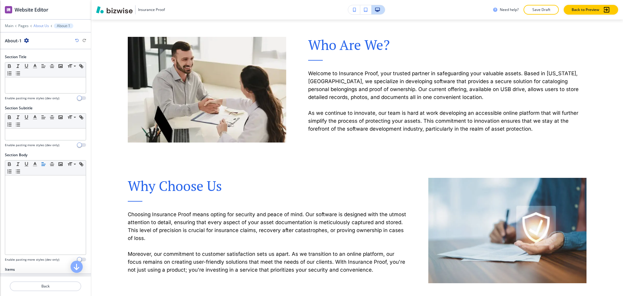
click at [41, 25] on p "About Us" at bounding box center [41, 26] width 16 height 4
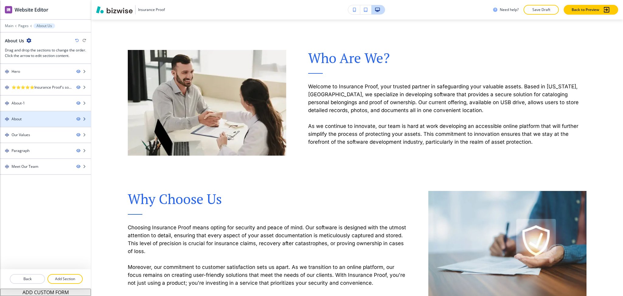
click at [25, 118] on div "About" at bounding box center [36, 118] width 72 height 5
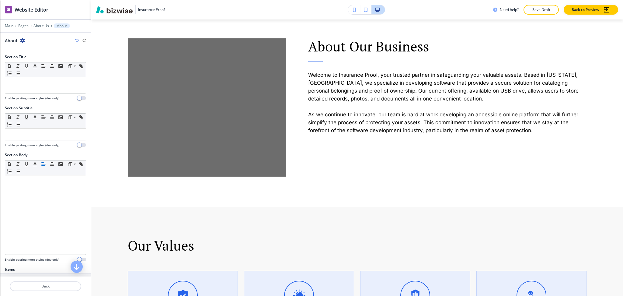
scroll to position [635, 0]
click at [22, 40] on icon "button" at bounding box center [22, 40] width 5 height 5
click at [37, 76] on button "Delete Section" at bounding box center [39, 72] width 39 height 11
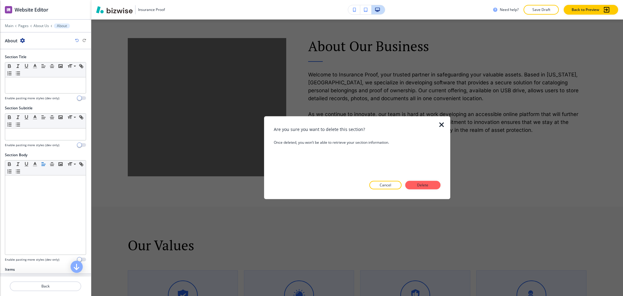
click at [423, 184] on p "Delete" at bounding box center [423, 184] width 15 height 5
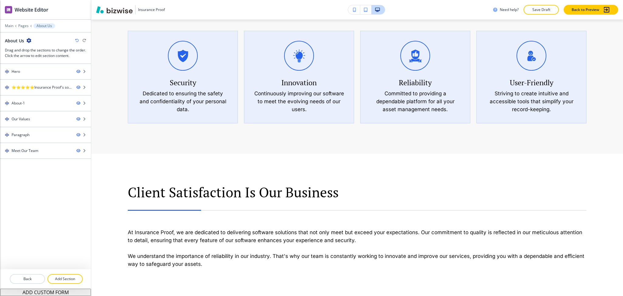
scroll to position [769, 0]
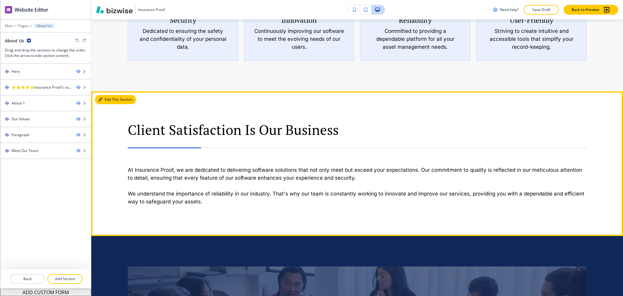
click at [103, 96] on button "Edit This Section" at bounding box center [115, 99] width 41 height 9
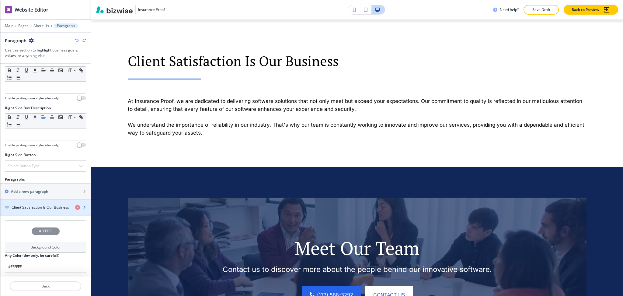
scroll to position [297, 0]
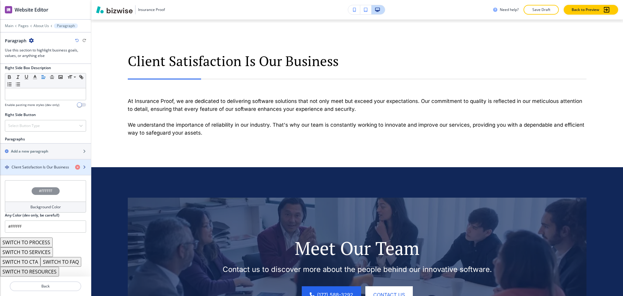
click at [44, 167] on h4 "Client Satisfaction Is Our Business" at bounding box center [41, 166] width 58 height 5
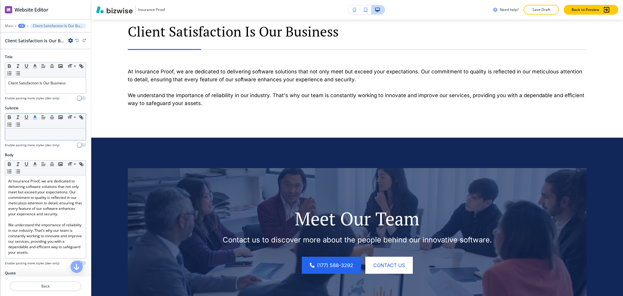
scroll to position [868, 0]
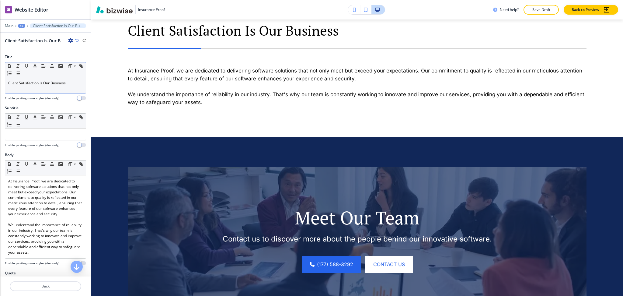
click at [69, 85] on p "Client Satisfaction Is Our Business" at bounding box center [45, 82] width 75 height 5
click at [36, 65] on icon "button" at bounding box center [34, 65] width 5 height 5
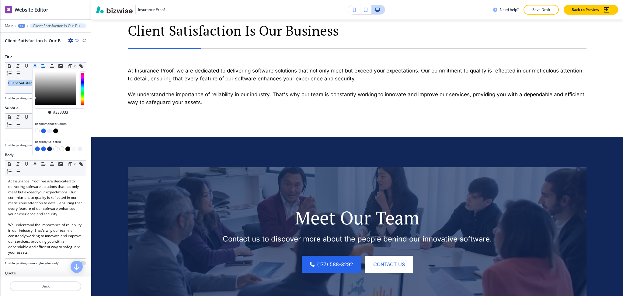
click at [43, 130] on button "button" at bounding box center [43, 130] width 5 height 5
type input "#2563eb"
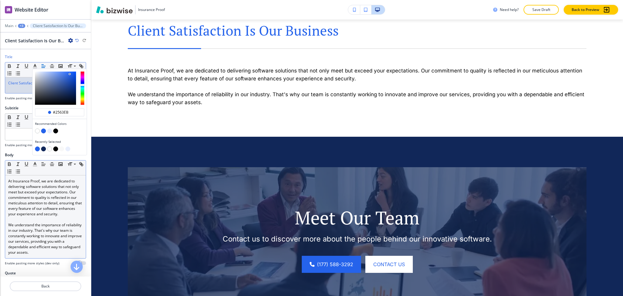
click at [37, 204] on p "At Insurance Proof, we are dedicated to delivering software solutions that not …" at bounding box center [45, 197] width 75 height 38
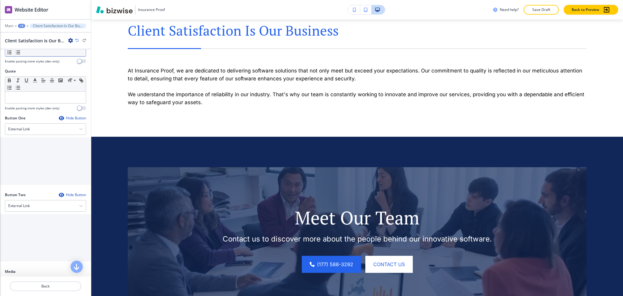
scroll to position [202, 0]
click at [30, 128] on div "External Link" at bounding box center [45, 128] width 81 height 11
click at [37, 285] on p "Back" at bounding box center [45, 285] width 70 height 5
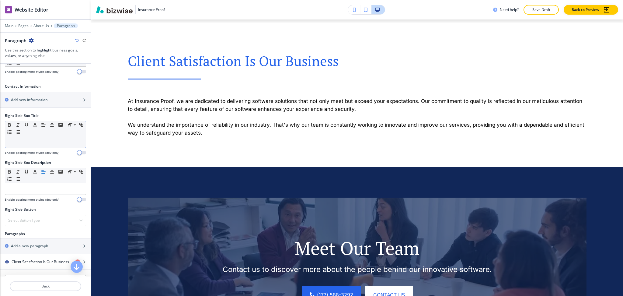
scroll to position [203, 0]
click at [35, 218] on h4 "Select Button Type" at bounding box center [24, 219] width 32 height 5
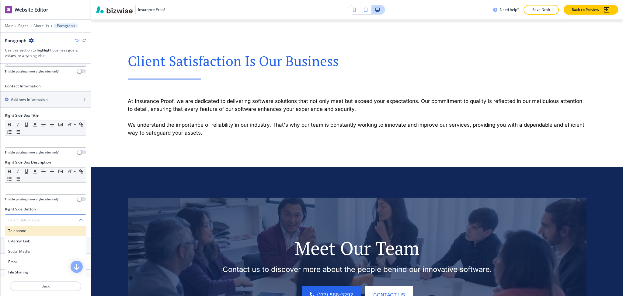
click at [35, 227] on div "Telephone" at bounding box center [45, 230] width 81 height 10
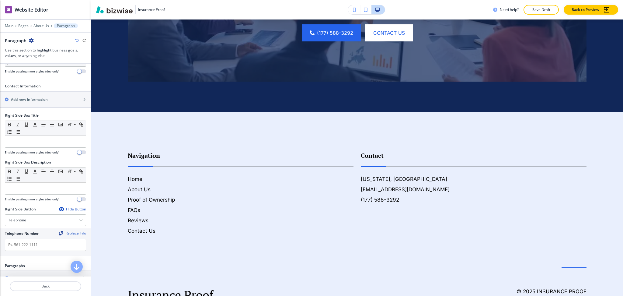
scroll to position [1108, 0]
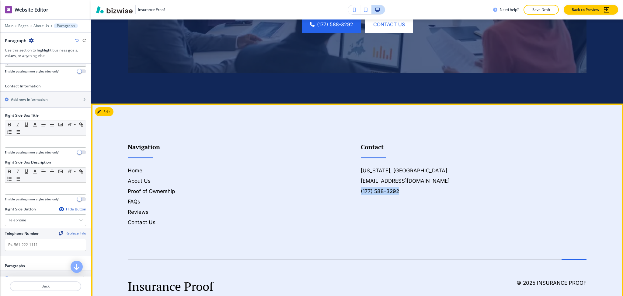
drag, startPoint x: 393, startPoint y: 191, endPoint x: 357, endPoint y: 189, distance: 36.9
click at [357, 189] on div "Contact [US_STATE], [GEOGRAPHIC_DATA] [EMAIL_ADDRESS][DOMAIN_NAME] (177) 588-32…" at bounding box center [470, 178] width 233 height 96
copy h6 "(177) 588-3292"
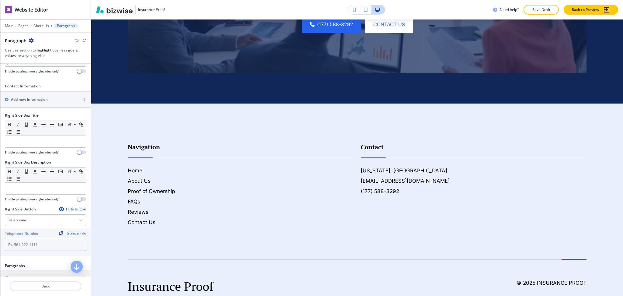
click at [26, 247] on input "text" at bounding box center [45, 245] width 81 height 12
paste input "(177) 588-3292"
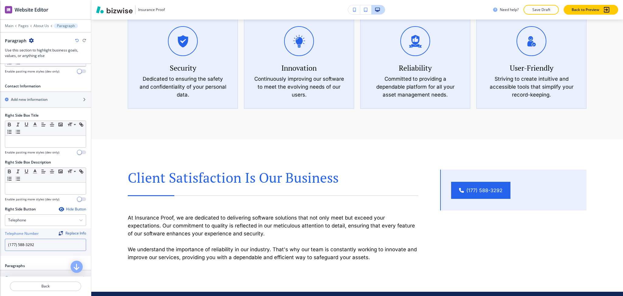
scroll to position [717, 0]
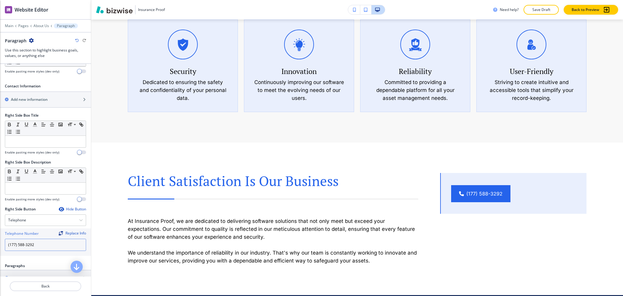
type input "(177) 588-3292"
click at [77, 209] on div "Hide Button" at bounding box center [72, 209] width 27 height 5
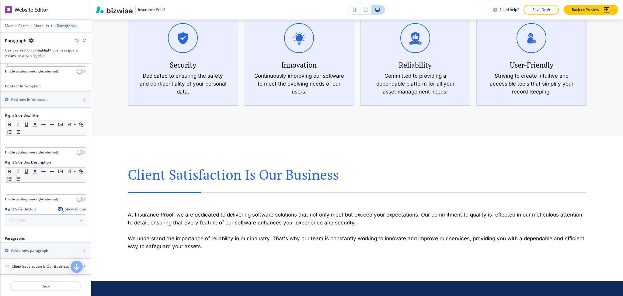
scroll to position [731, 0]
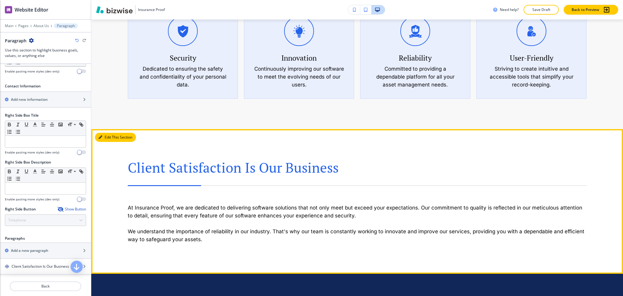
click at [109, 136] on button "Edit This Section" at bounding box center [115, 137] width 41 height 9
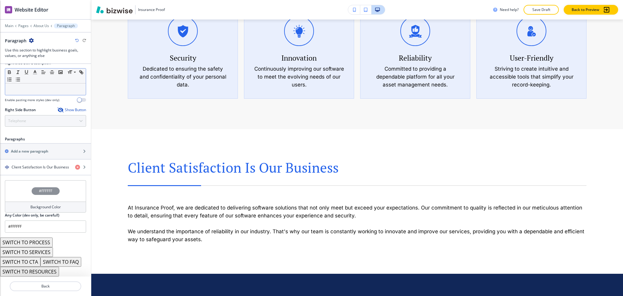
scroll to position [302, 0]
click at [44, 242] on button "SWITCH TO PROCESS" at bounding box center [26, 242] width 53 height 10
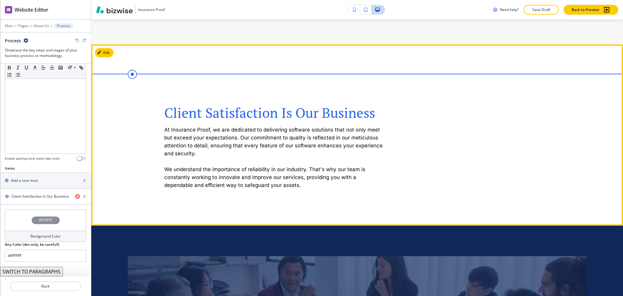
scroll to position [815, 0]
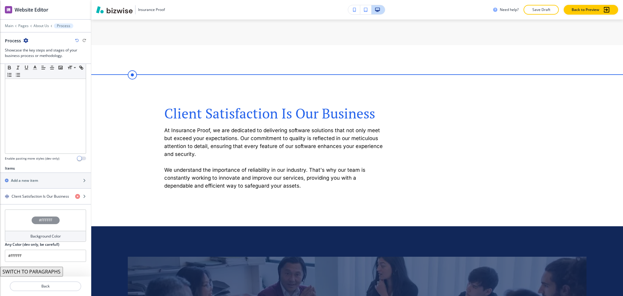
click at [31, 274] on button "SWITCH TO PARAGRAPHS" at bounding box center [31, 272] width 63 height 10
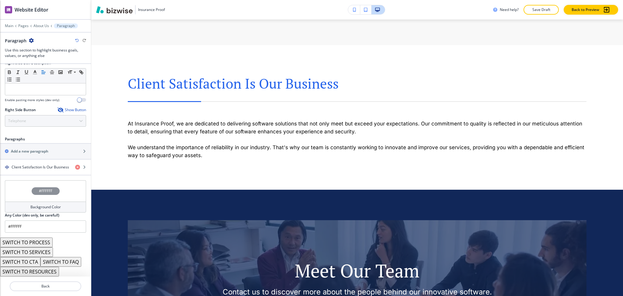
click at [40, 253] on button "SWITCH TO SERVICES" at bounding box center [26, 252] width 53 height 10
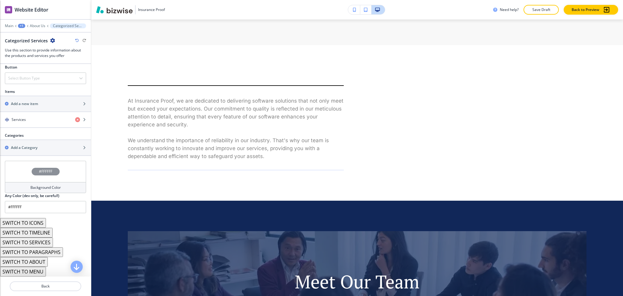
scroll to position [197, 0]
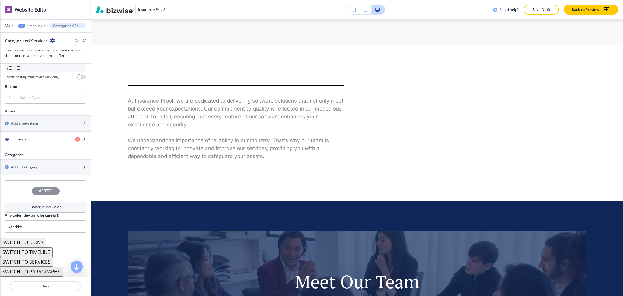
click at [43, 250] on button "SWITCH TO TIMELINE" at bounding box center [26, 252] width 53 height 10
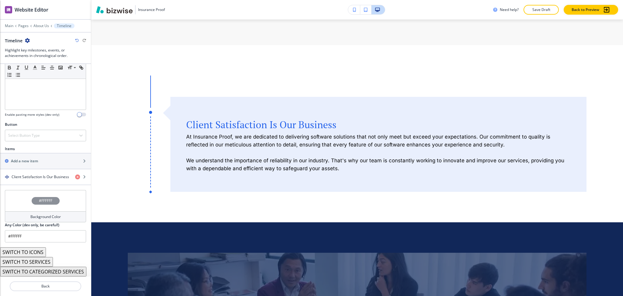
scroll to position [162, 0]
click at [49, 176] on h4 "Client Satisfaction Is Our Business" at bounding box center [41, 176] width 58 height 5
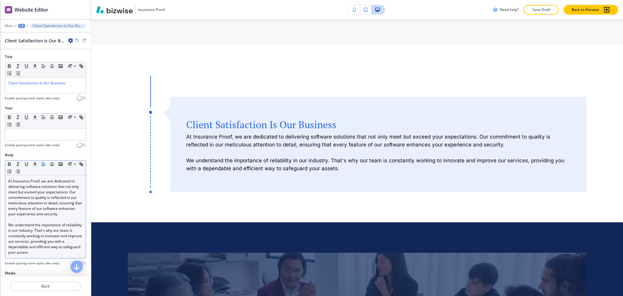
scroll to position [128, 0]
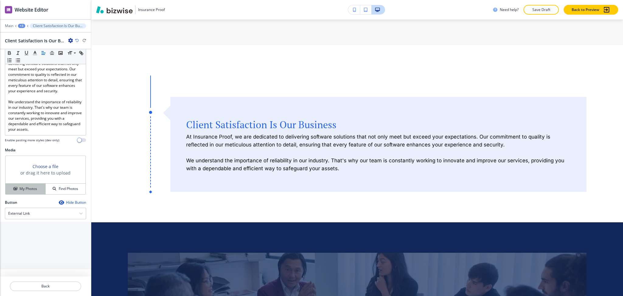
click at [25, 191] on h4 "My Photos" at bounding box center [28, 188] width 18 height 5
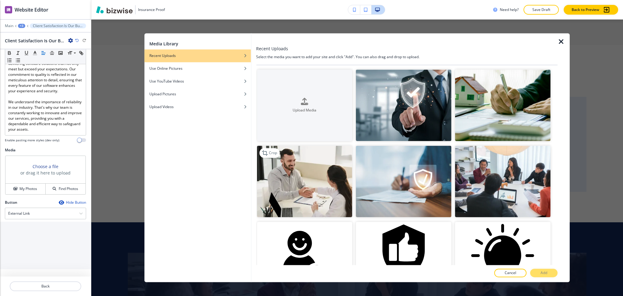
click at [324, 189] on img "button" at bounding box center [305, 182] width 96 height 72
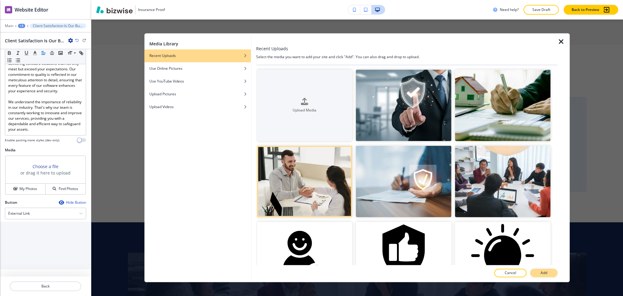
click at [541, 274] on p "Add" at bounding box center [544, 272] width 7 height 5
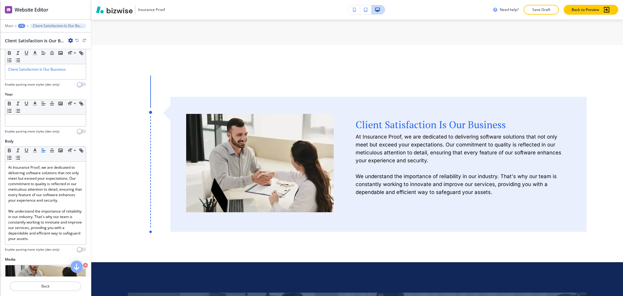
scroll to position [0, 0]
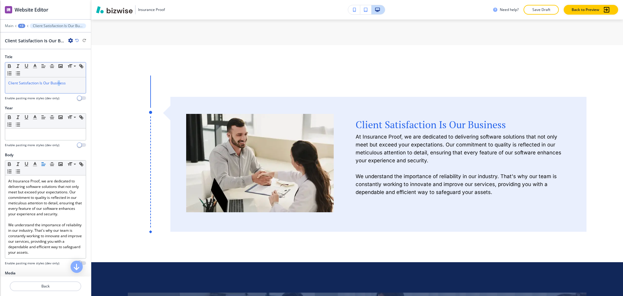
click at [60, 79] on div "Client Satisfaction Is Our Business" at bounding box center [45, 85] width 81 height 16
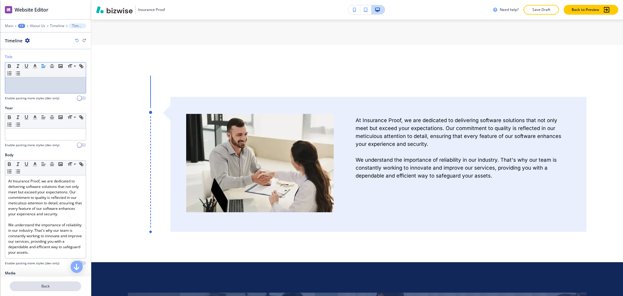
click at [50, 287] on p "Back" at bounding box center [45, 285] width 70 height 5
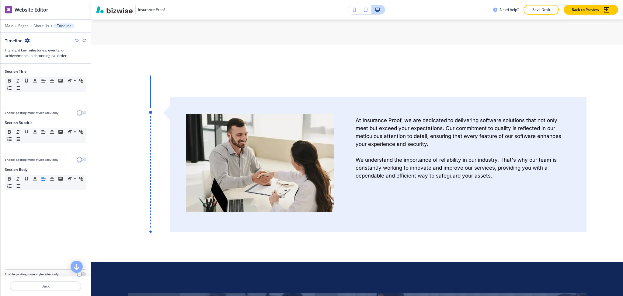
scroll to position [837, 0]
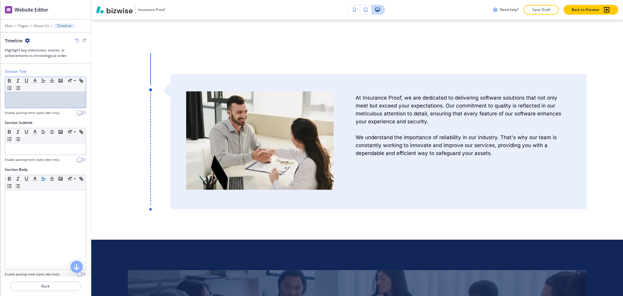
click at [45, 104] on div at bounding box center [45, 100] width 81 height 16
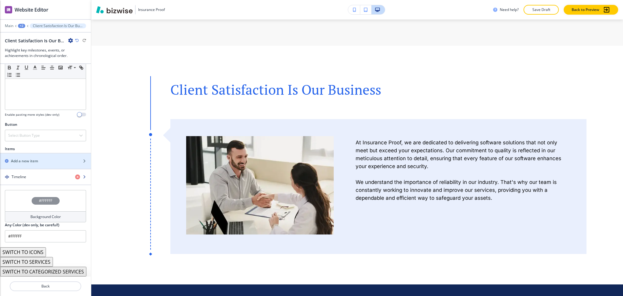
scroll to position [162, 0]
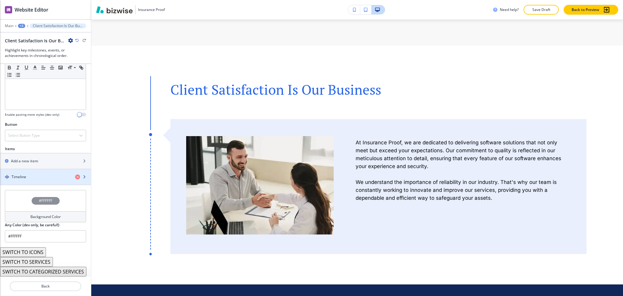
click at [39, 180] on div "button" at bounding box center [45, 182] width 91 height 5
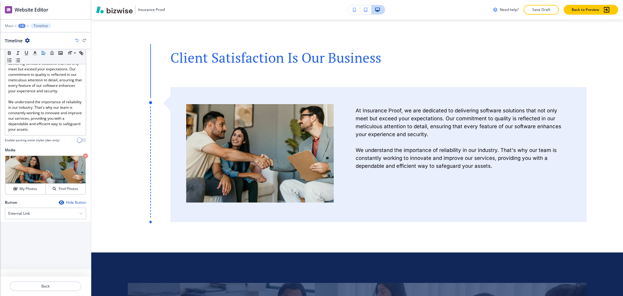
scroll to position [826, 0]
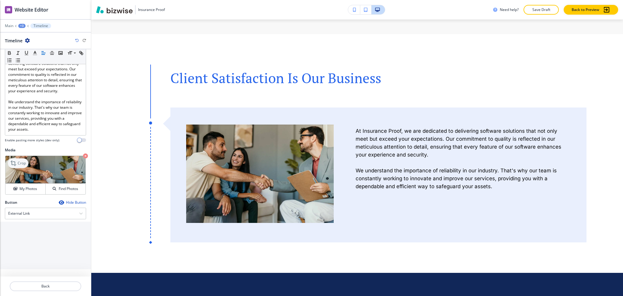
click at [24, 162] on p "Crop" at bounding box center [22, 162] width 8 height 5
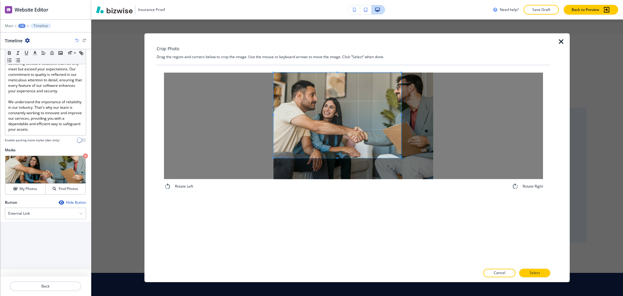
click at [340, 129] on span at bounding box center [338, 114] width 128 height 85
click at [452, 111] on div at bounding box center [353, 125] width 379 height 106
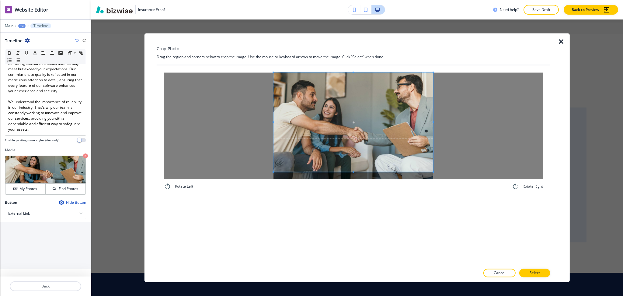
click at [354, 171] on div at bounding box center [354, 121] width 160 height 99
click at [534, 273] on p "Select" at bounding box center [535, 272] width 10 height 5
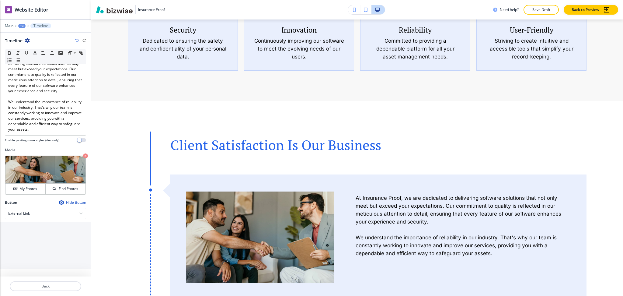
scroll to position [805, 0]
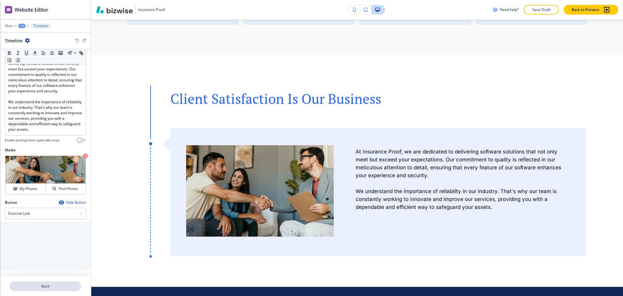
click at [38, 287] on p "Back" at bounding box center [45, 285] width 70 height 5
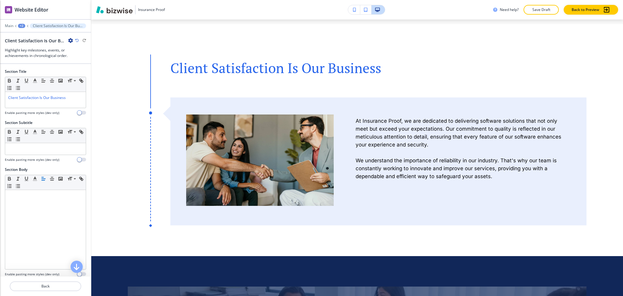
scroll to position [837, 0]
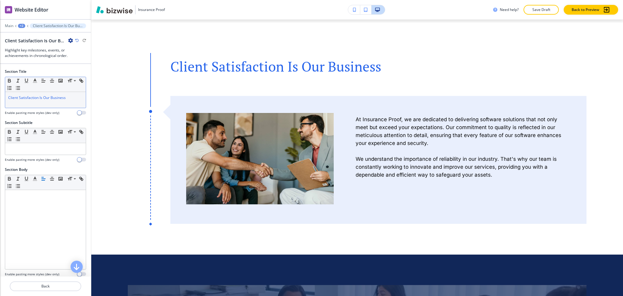
click at [54, 104] on div "Client Satisfaction Is Our Business" at bounding box center [45, 100] width 81 height 16
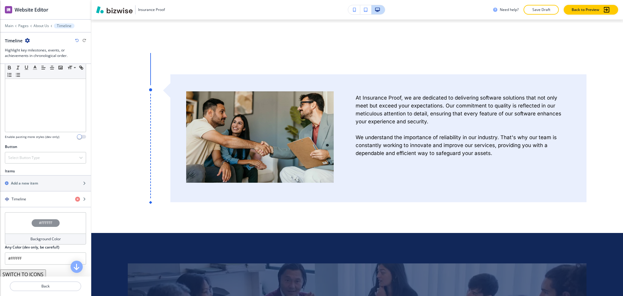
scroll to position [162, 0]
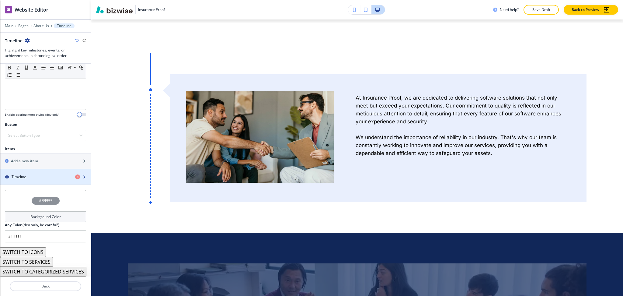
click at [40, 174] on div "Timeline" at bounding box center [35, 176] width 70 height 5
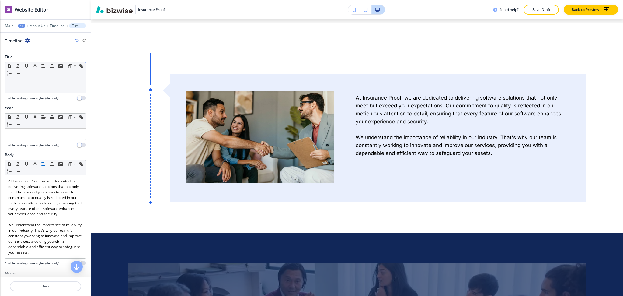
click at [41, 82] on p at bounding box center [45, 82] width 75 height 5
paste div
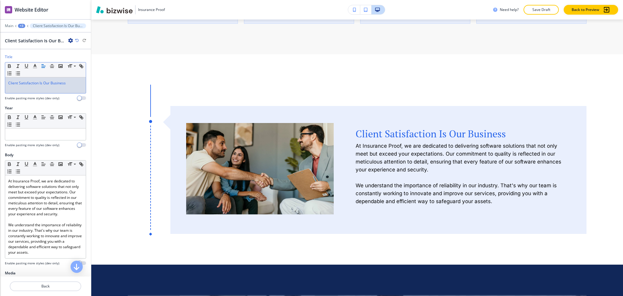
scroll to position [808, 0]
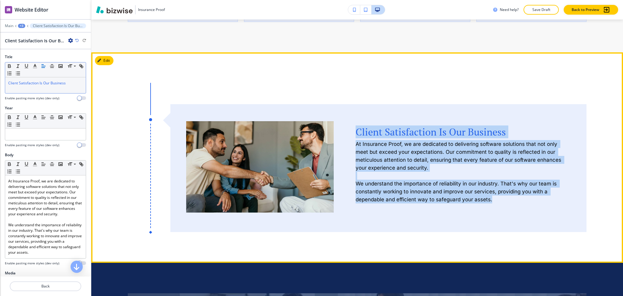
drag, startPoint x: 521, startPoint y: 206, endPoint x: 355, endPoint y: 118, distance: 188.1
click at [355, 118] on div "Client Satisfaction Is Our Business At Insurance Proof, we are dedicated to del…" at bounding box center [452, 163] width 237 height 99
copy div "Client Satisfaction Is Our Business At Insurance Proof, we are dedicated to del…"
click at [106, 57] on button "Edit This Section" at bounding box center [115, 60] width 41 height 9
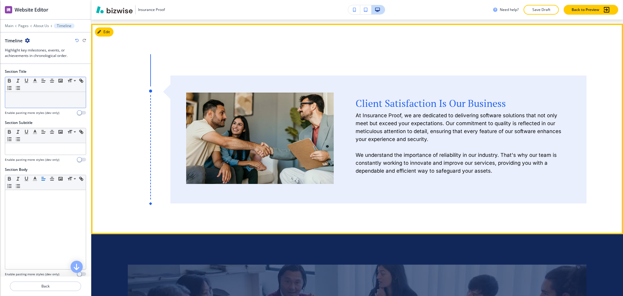
scroll to position [837, 0]
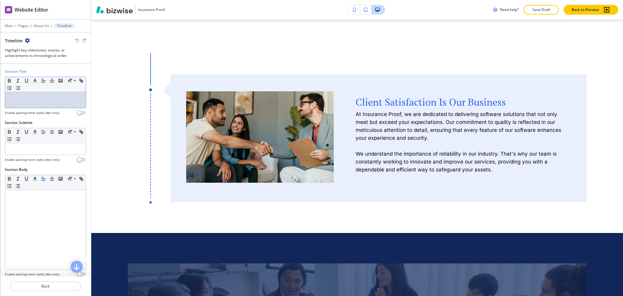
click at [54, 102] on div at bounding box center [45, 100] width 81 height 16
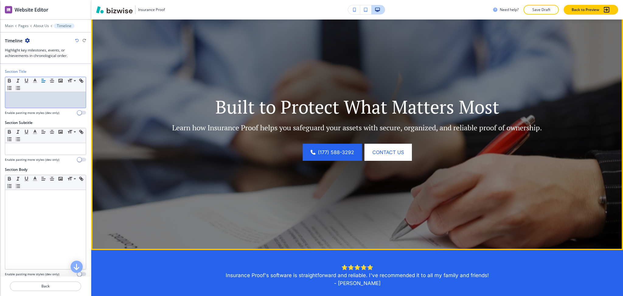
scroll to position [0, 0]
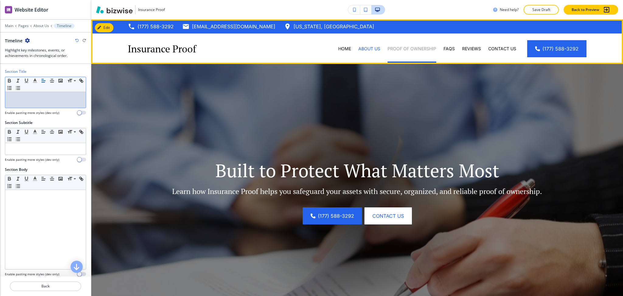
click at [412, 47] on p "Proof of Ownership" at bounding box center [412, 49] width 49 height 6
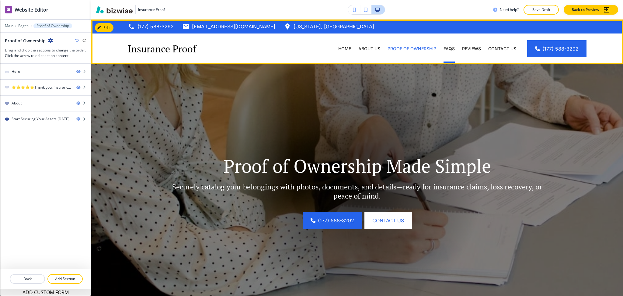
click at [450, 47] on div "FAQs" at bounding box center [449, 49] width 19 height 6
click at [446, 48] on p "FAQs" at bounding box center [449, 49] width 11 height 6
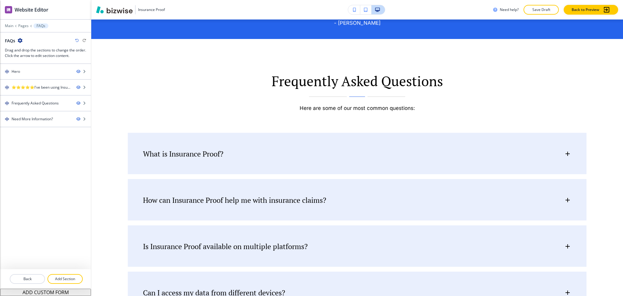
scroll to position [303, 0]
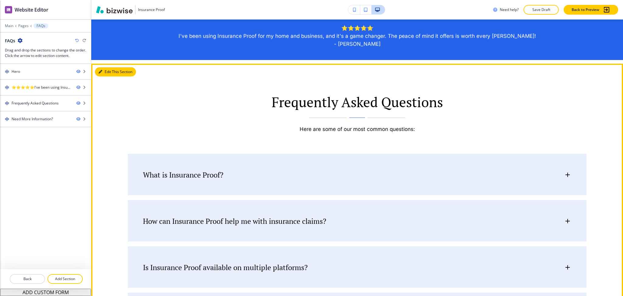
click at [108, 73] on button "Edit This Section" at bounding box center [115, 71] width 41 height 9
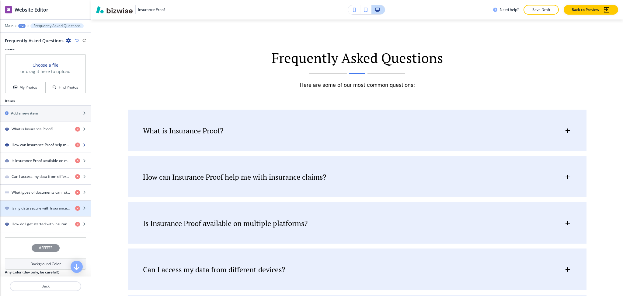
scroll to position [249, 0]
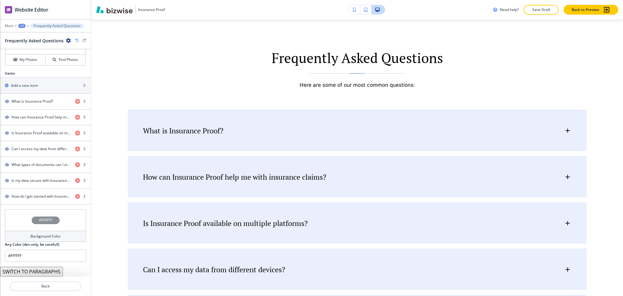
click at [46, 239] on h4 "Background Color" at bounding box center [45, 235] width 30 height 5
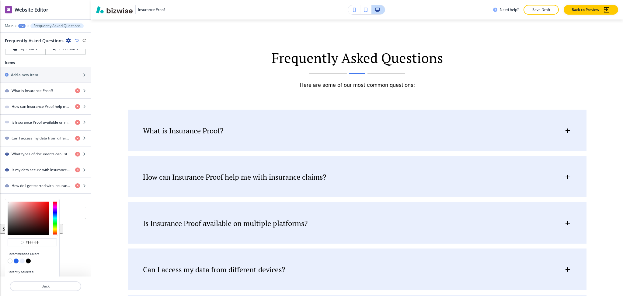
scroll to position [268, 0]
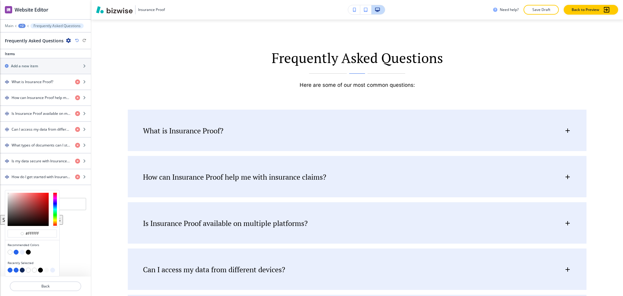
click at [46, 271] on button "button" at bounding box center [46, 269] width 5 height 5
type input "#f8f8f8"
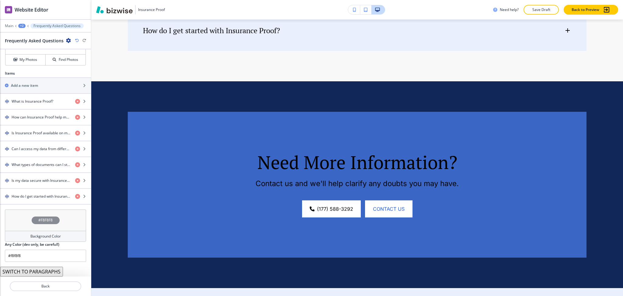
scroll to position [726, 0]
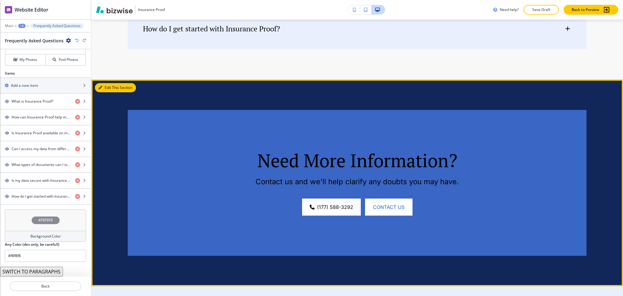
click at [108, 87] on button "Edit This Section" at bounding box center [115, 87] width 41 height 9
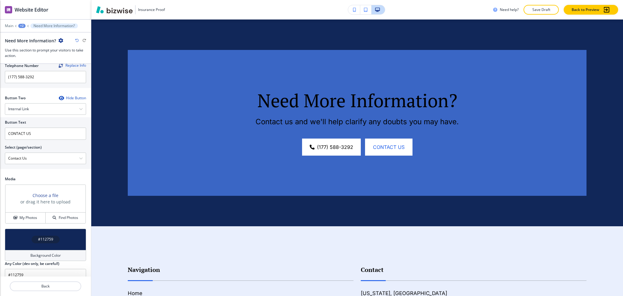
scroll to position [271, 0]
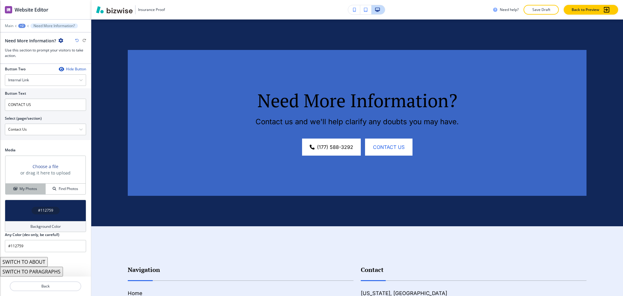
click at [35, 192] on button "My Photos" at bounding box center [25, 188] width 40 height 11
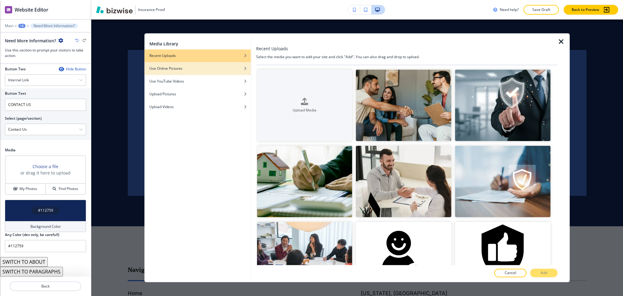
click at [205, 69] on div "Use Online Pictures" at bounding box center [198, 68] width 106 height 5
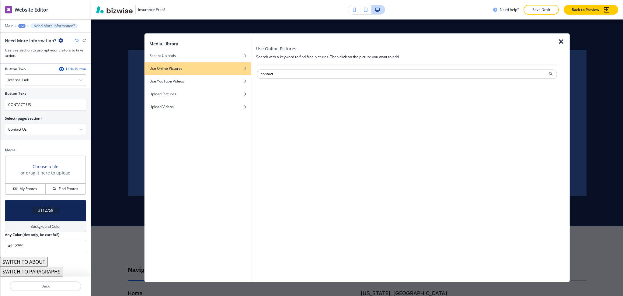
type input "contact"
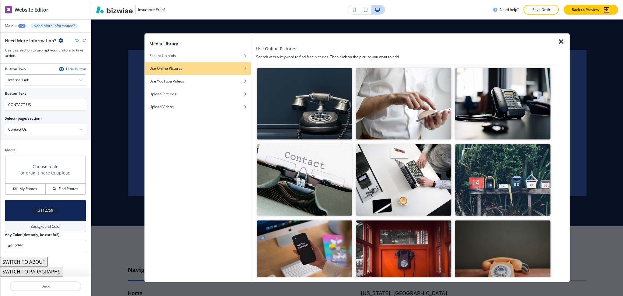
scroll to position [243, 0]
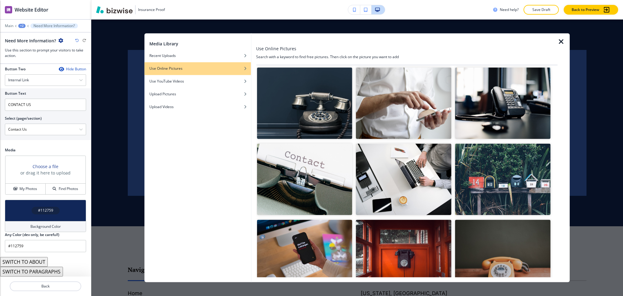
click at [390, 185] on img "button" at bounding box center [404, 179] width 96 height 72
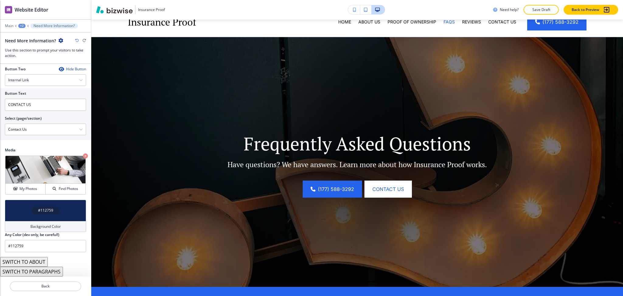
scroll to position [21, 0]
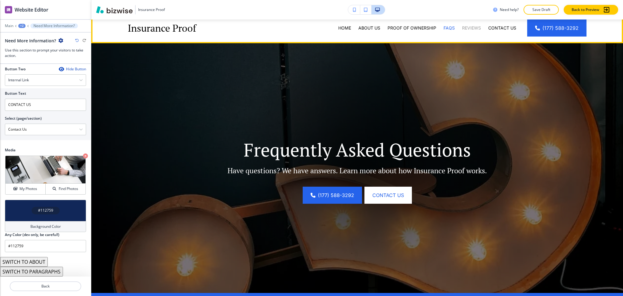
click at [465, 30] on p "Reviews" at bounding box center [471, 28] width 19 height 6
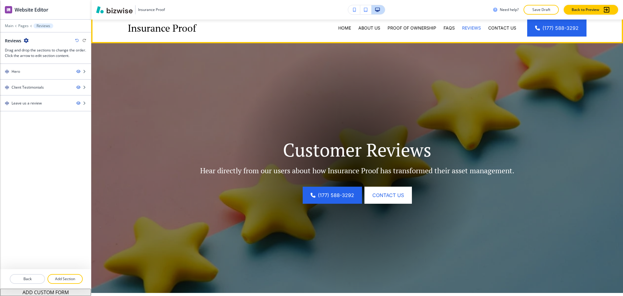
scroll to position [0, 0]
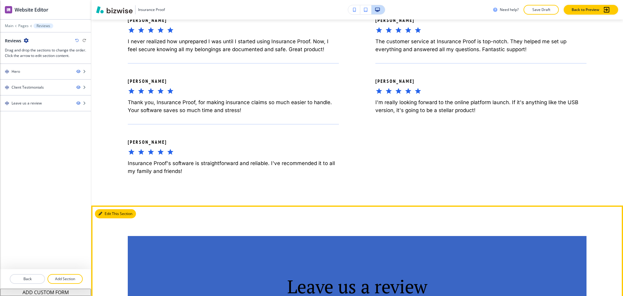
click at [99, 209] on button "Edit This Section" at bounding box center [115, 213] width 41 height 9
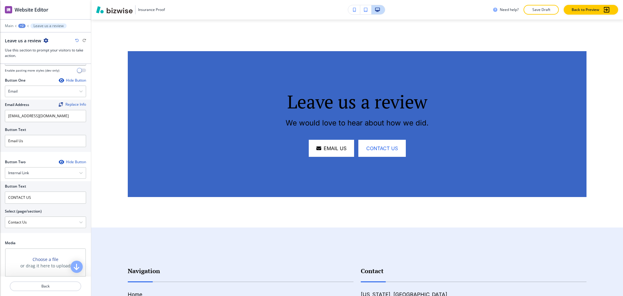
scroll to position [296, 0]
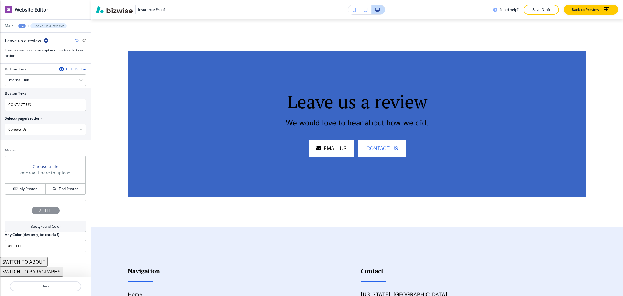
click at [40, 228] on h4 "Background Color" at bounding box center [45, 226] width 30 height 5
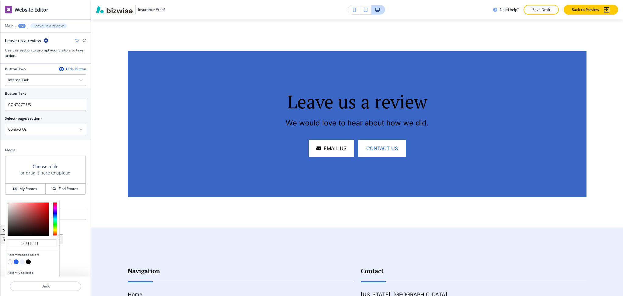
scroll to position [306, 0]
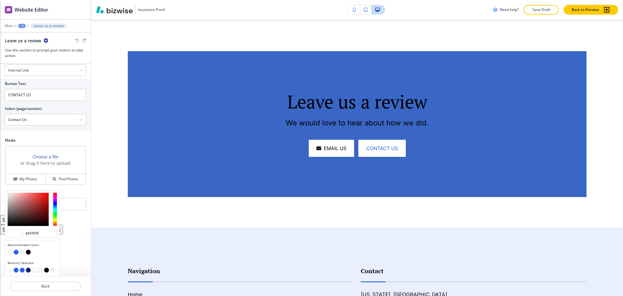
click at [28, 271] on button "button" at bounding box center [28, 269] width 5 height 5
type input "#112759"
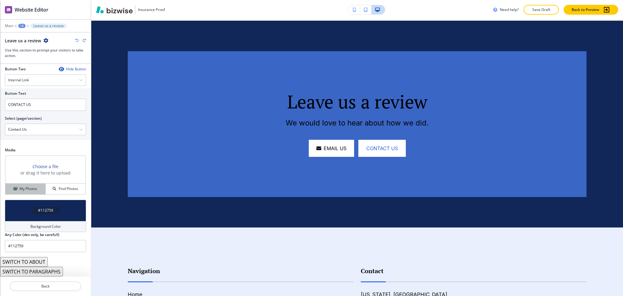
click at [21, 190] on h4 "My Photos" at bounding box center [28, 188] width 18 height 5
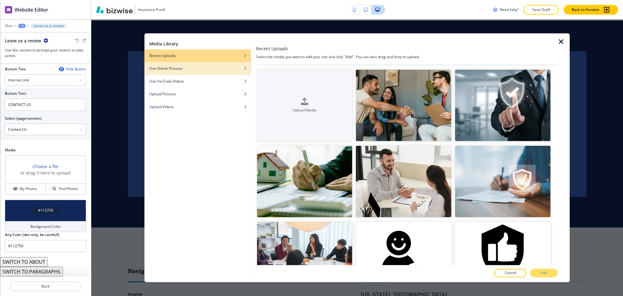
click at [195, 65] on div "button" at bounding box center [198, 64] width 106 height 4
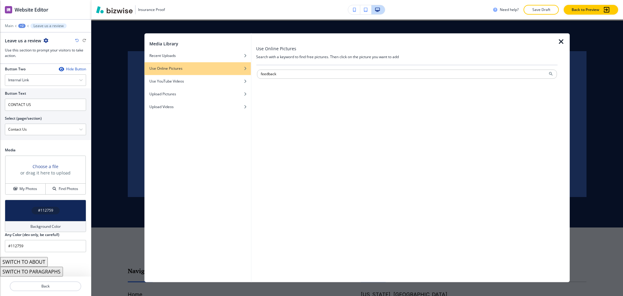
type input "feedback"
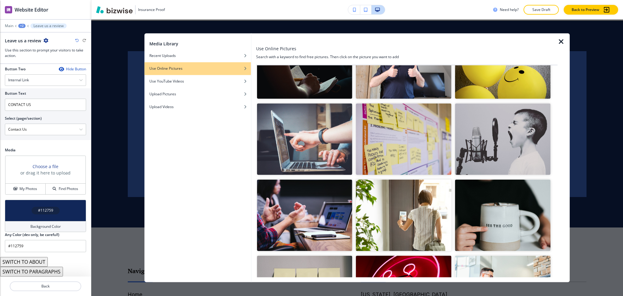
scroll to position [284, 0]
click at [331, 230] on img "button" at bounding box center [305, 215] width 96 height 72
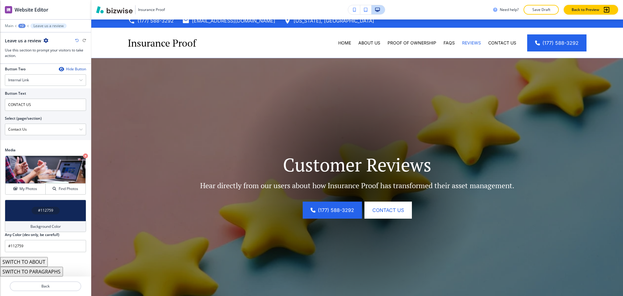
scroll to position [0, 0]
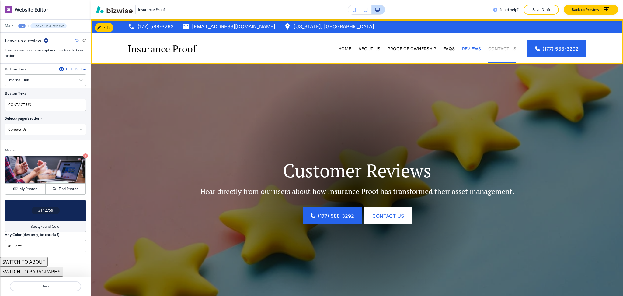
click at [501, 46] on p "Contact Us" at bounding box center [502, 49] width 28 height 6
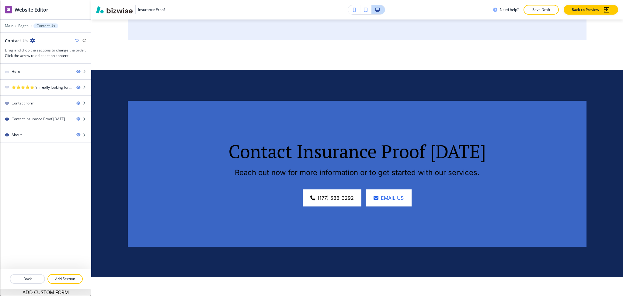
scroll to position [644, 0]
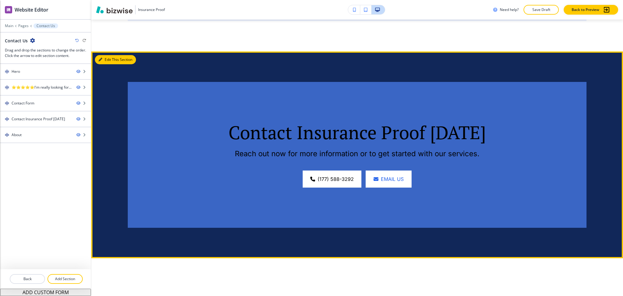
click at [111, 60] on button "Edit This Section" at bounding box center [115, 59] width 41 height 9
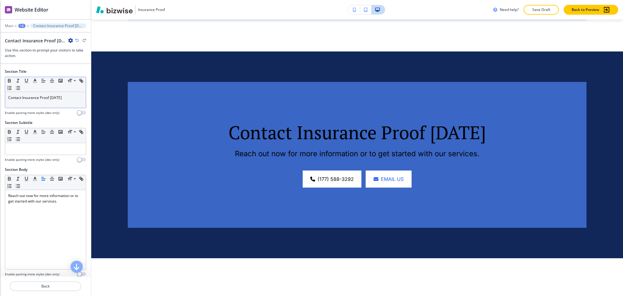
scroll to position [676, 0]
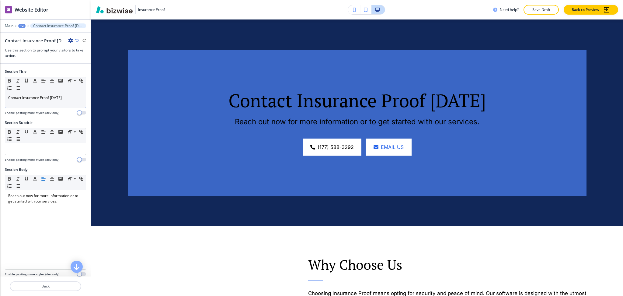
click at [32, 95] on p "Contact Insurance Proof [DATE]" at bounding box center [45, 97] width 75 height 5
copy p "Insurance"
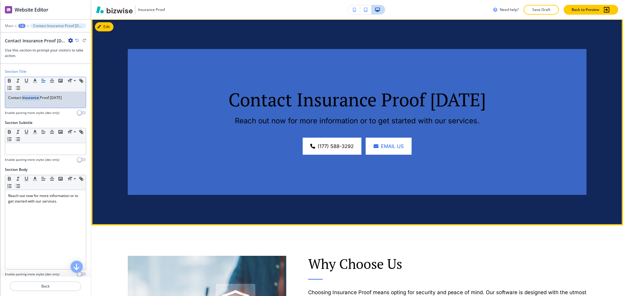
scroll to position [677, 0]
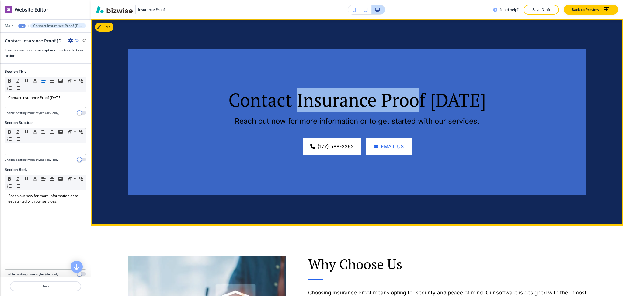
drag, startPoint x: 298, startPoint y: 99, endPoint x: 422, endPoint y: 102, distance: 124.2
click at [422, 102] on p "Contact Insurance Proof [DATE]" at bounding box center [357, 100] width 397 height 22
click at [106, 30] on button "Edit This Section" at bounding box center [115, 27] width 41 height 9
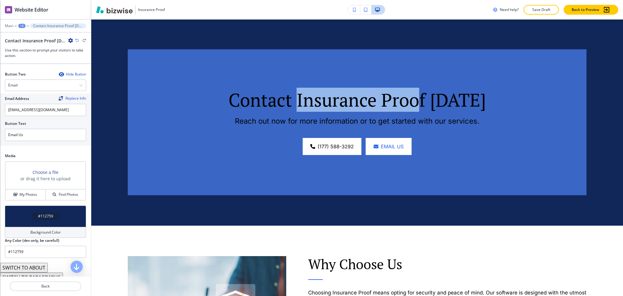
scroll to position [272, 0]
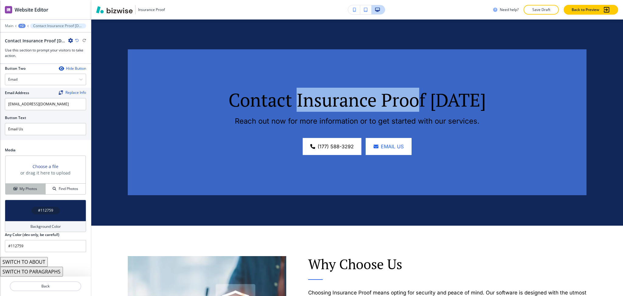
click at [23, 187] on h4 "My Photos" at bounding box center [28, 188] width 18 height 5
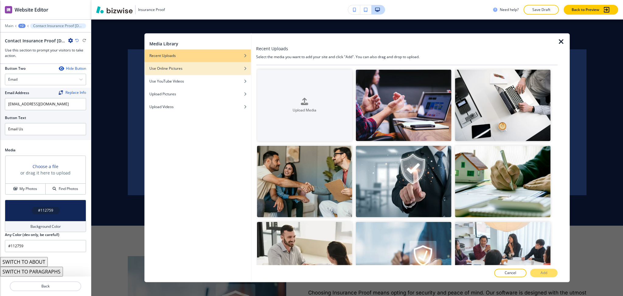
click at [174, 69] on h4 "Use Online Pictures" at bounding box center [165, 68] width 33 height 5
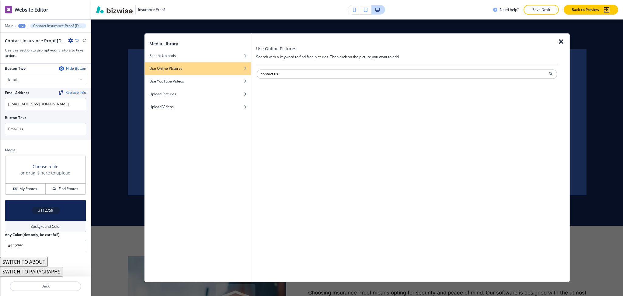
type input "contact us"
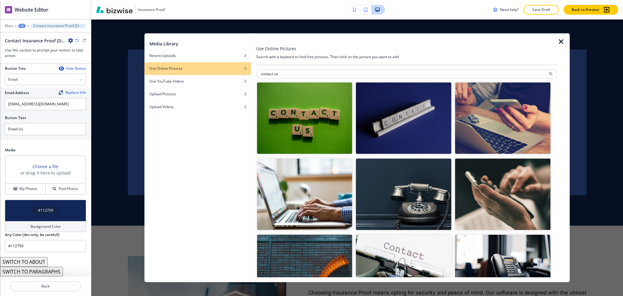
click at [317, 187] on img "button" at bounding box center [305, 195] width 96 height 72
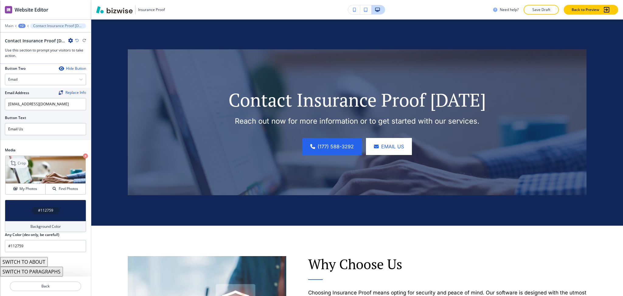
click at [19, 162] on p "Crop" at bounding box center [22, 162] width 8 height 5
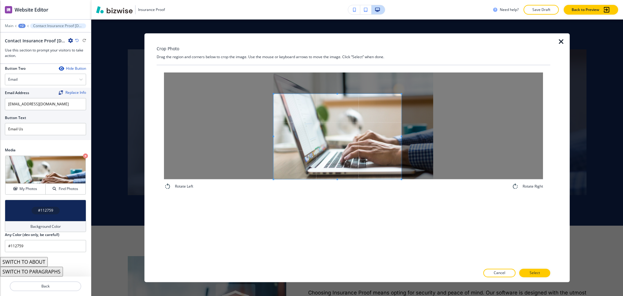
click at [303, 152] on span at bounding box center [338, 136] width 128 height 85
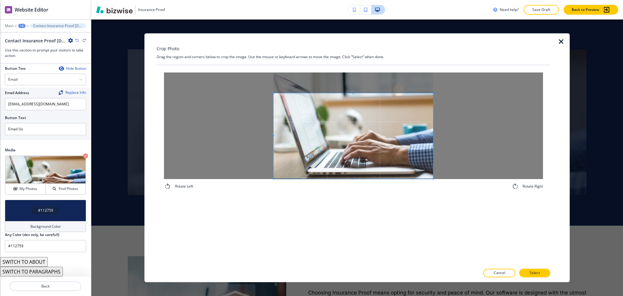
click at [482, 137] on div at bounding box center [353, 125] width 379 height 106
click at [537, 274] on p "Select" at bounding box center [535, 272] width 10 height 5
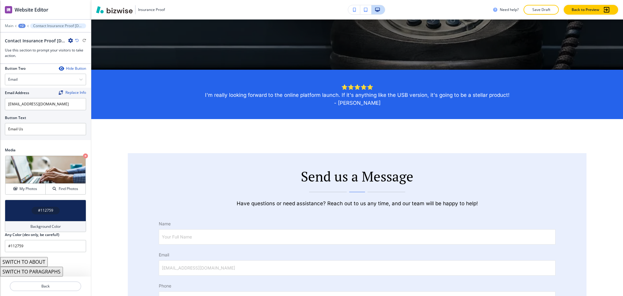
scroll to position [222, 0]
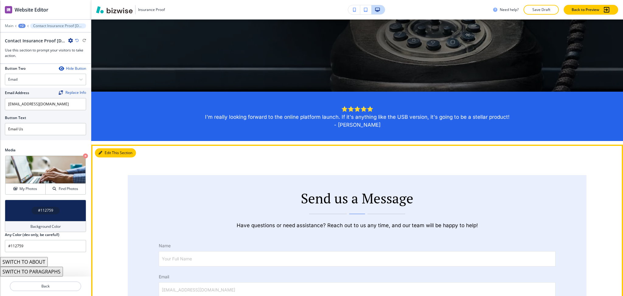
click at [107, 150] on button "Edit This Section" at bounding box center [115, 152] width 41 height 9
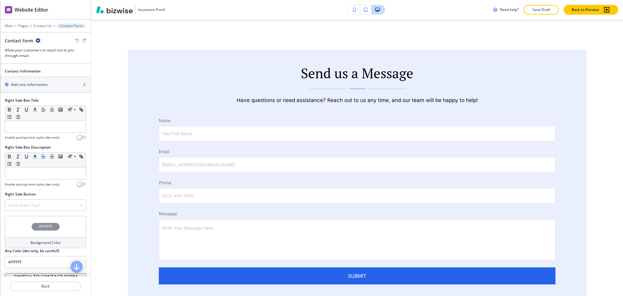
scroll to position [385, 0]
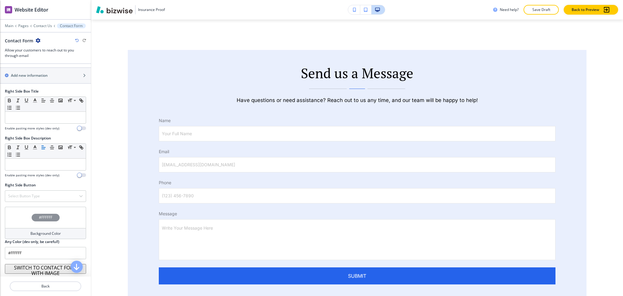
click at [36, 233] on h4 "Background Color" at bounding box center [45, 233] width 30 height 5
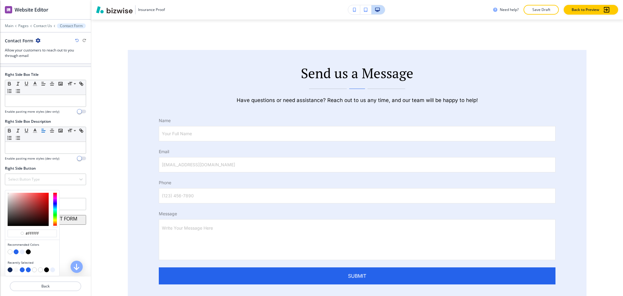
click at [16, 270] on button "button" at bounding box center [16, 269] width 5 height 5
type input "#f8f8f8"
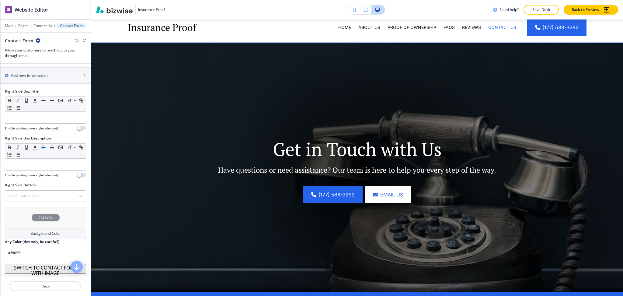
scroll to position [0, 0]
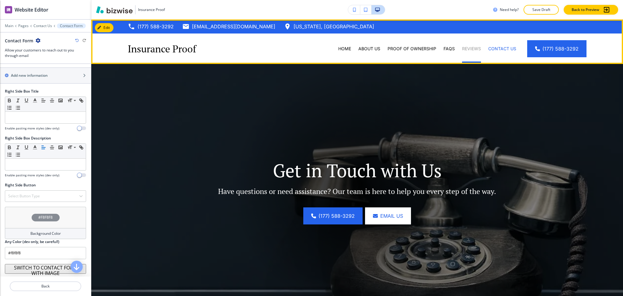
click at [472, 49] on p "Reviews" at bounding box center [471, 49] width 19 height 6
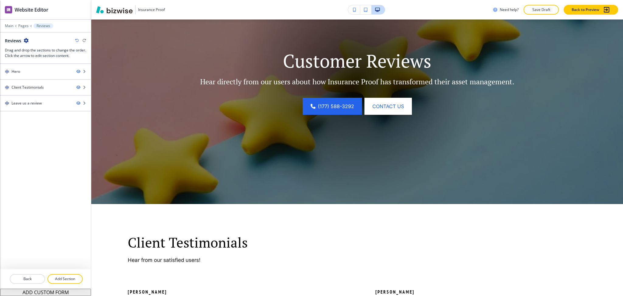
scroll to position [212, 0]
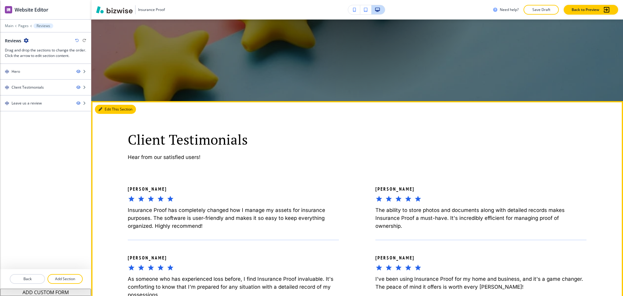
click at [107, 110] on button "Edit This Section" at bounding box center [115, 109] width 41 height 9
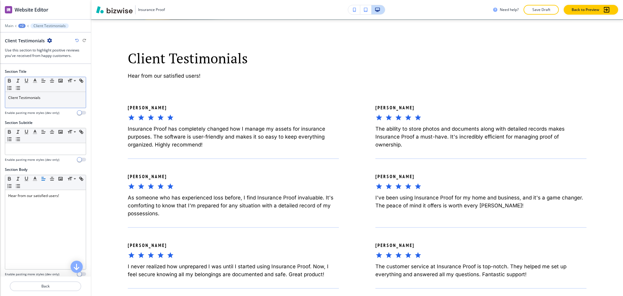
scroll to position [294, 0]
click at [49, 99] on p "Client Testimonials" at bounding box center [45, 97] width 75 height 5
click at [36, 83] on icon "button" at bounding box center [34, 80] width 5 height 5
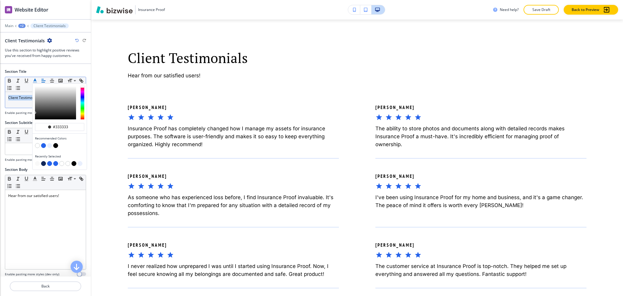
click at [43, 145] on button "button" at bounding box center [43, 145] width 5 height 5
type input "#2563eb"
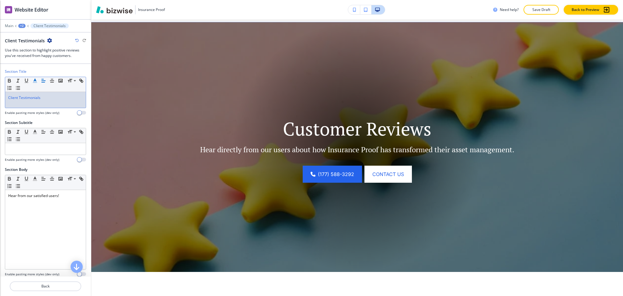
scroll to position [0, 0]
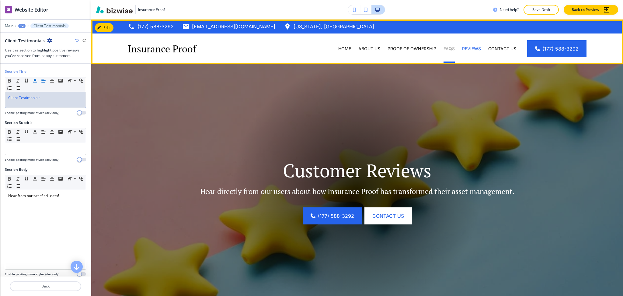
click at [445, 47] on p "FAQs" at bounding box center [449, 49] width 11 height 6
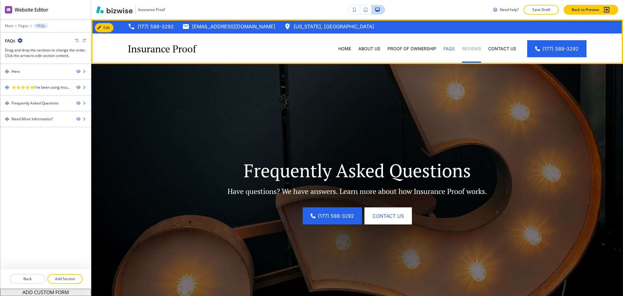
click at [474, 46] on p "Reviews" at bounding box center [471, 49] width 19 height 6
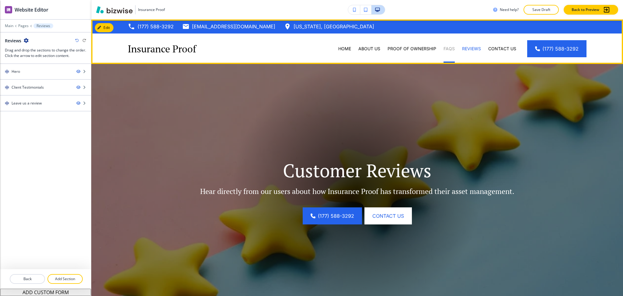
click at [447, 49] on p "FAQs" at bounding box center [449, 49] width 11 height 6
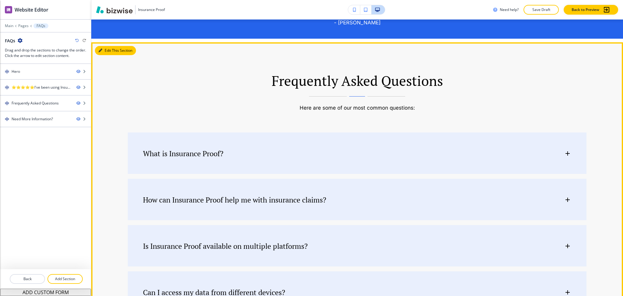
click at [107, 52] on button "Edit This Section" at bounding box center [115, 50] width 41 height 9
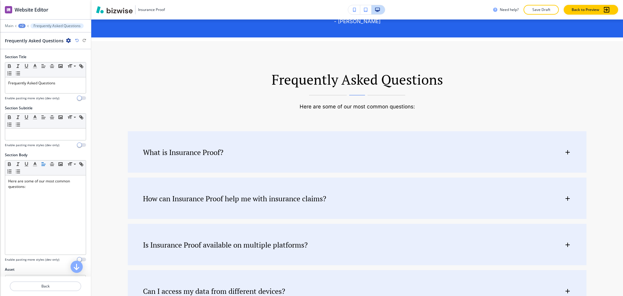
scroll to position [347, 0]
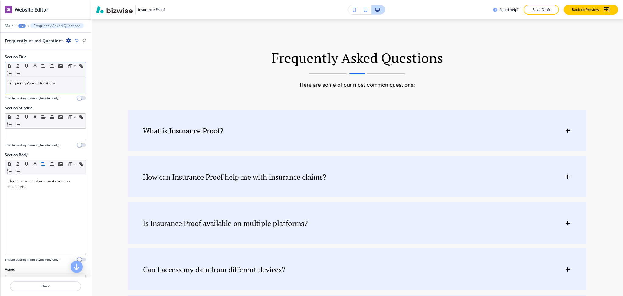
click at [62, 88] on div "Frequently Asked Questions" at bounding box center [45, 85] width 81 height 16
click at [37, 64] on icon "button" at bounding box center [34, 65] width 5 height 5
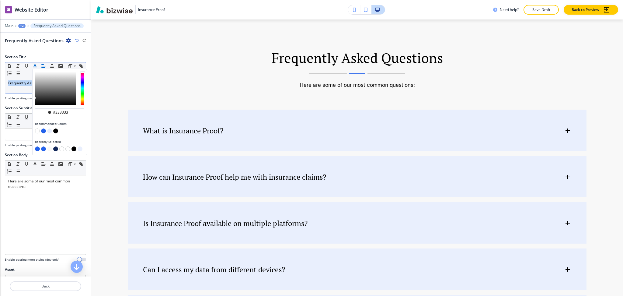
click at [44, 131] on button "button" at bounding box center [43, 130] width 5 height 5
type input "#2563eb"
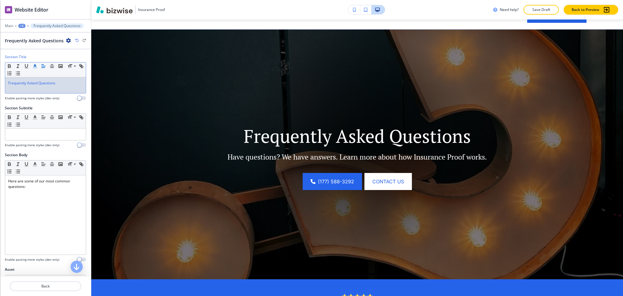
scroll to position [0, 0]
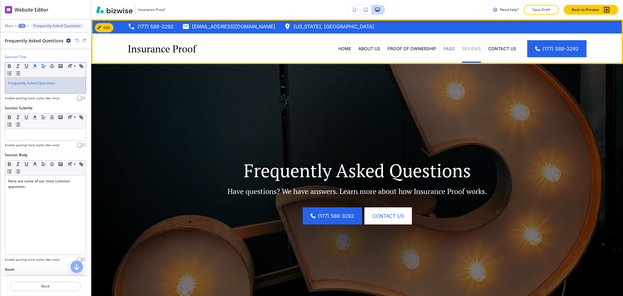
click at [467, 46] on p "Reviews" at bounding box center [471, 49] width 19 height 6
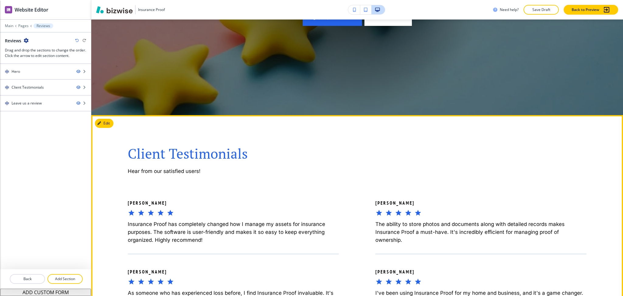
scroll to position [200, 0]
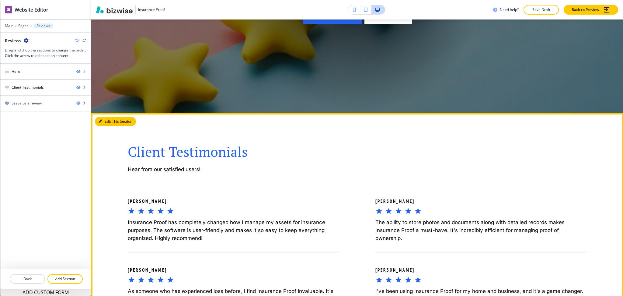
click at [108, 123] on button "Edit This Section" at bounding box center [115, 121] width 41 height 9
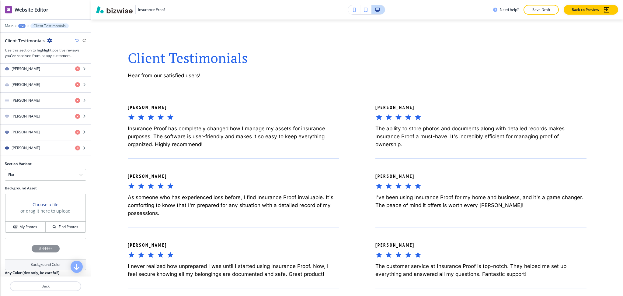
scroll to position [334, 0]
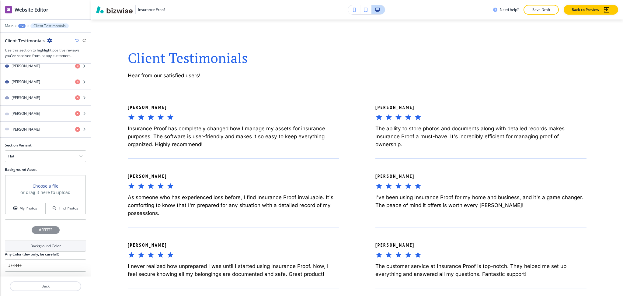
click at [40, 244] on h4 "Background Color" at bounding box center [45, 245] width 30 height 5
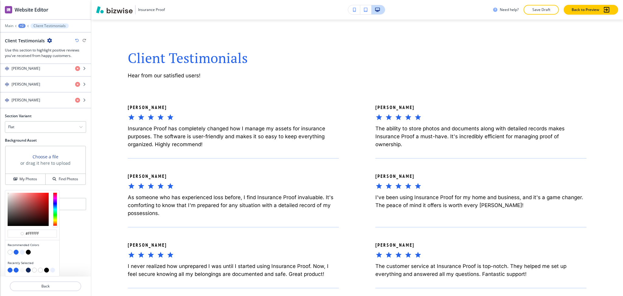
scroll to position [363, 0]
click at [21, 270] on button "button" at bounding box center [22, 269] width 5 height 5
type input "#f8f8f8"
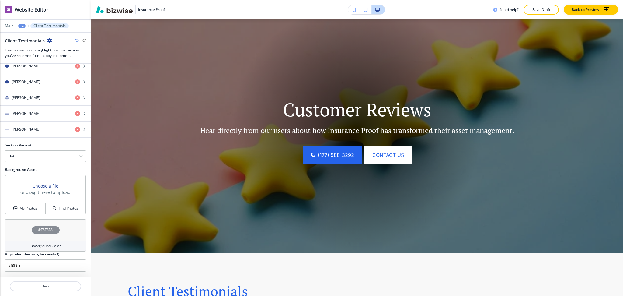
scroll to position [0, 0]
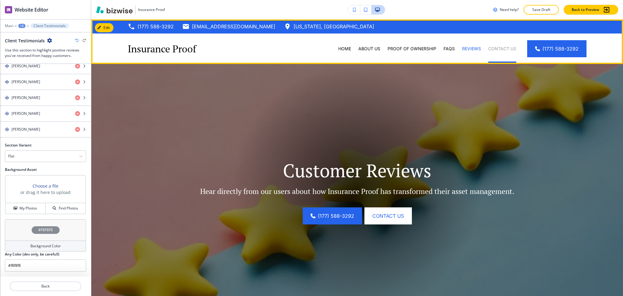
drag, startPoint x: 488, startPoint y: 47, endPoint x: 493, endPoint y: 49, distance: 5.2
click at [488, 48] on p "Contact Us" at bounding box center [502, 49] width 28 height 6
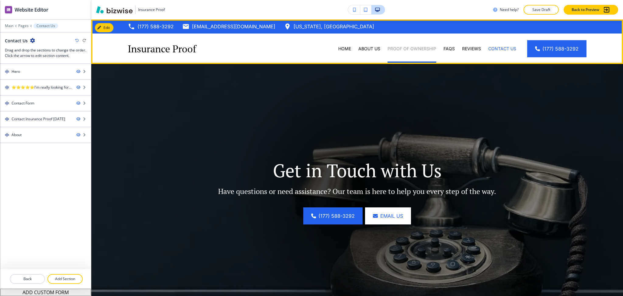
click at [421, 48] on p "Proof of Ownership" at bounding box center [412, 49] width 49 height 6
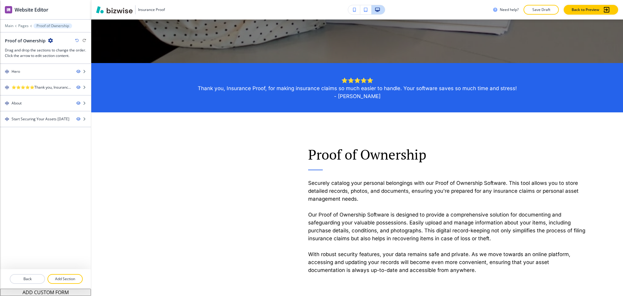
scroll to position [253, 0]
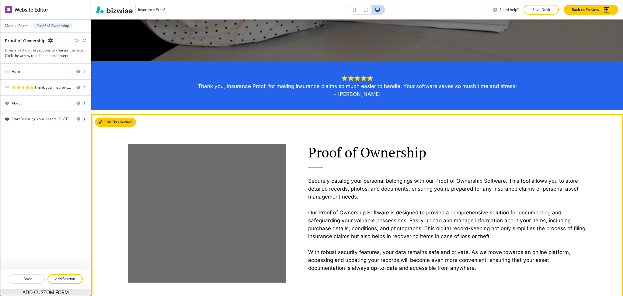
click at [104, 120] on button "Edit This Section" at bounding box center [115, 121] width 41 height 9
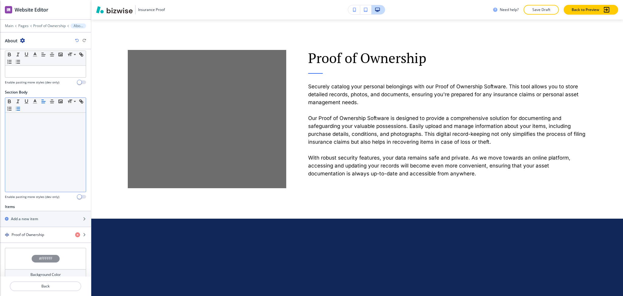
scroll to position [122, 0]
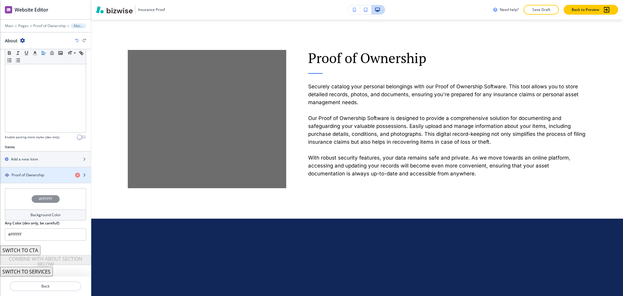
click at [28, 176] on h4 "Proof of Ownership" at bounding box center [28, 174] width 33 height 5
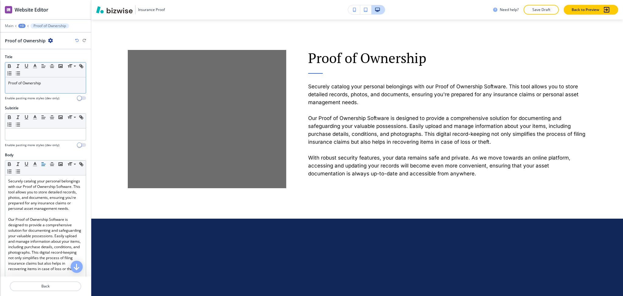
click at [49, 80] on p "Proof of Ownership" at bounding box center [45, 82] width 75 height 5
click at [35, 66] on line "button" at bounding box center [35, 66] width 2 height 0
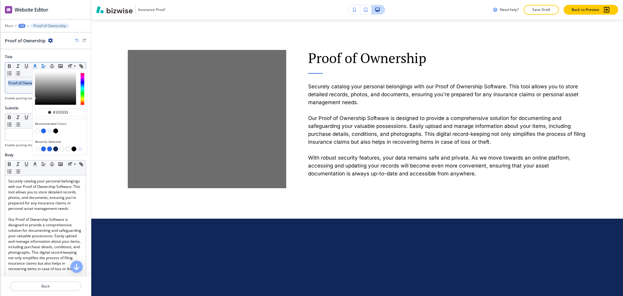
click at [44, 130] on button "button" at bounding box center [43, 130] width 5 height 5
type input "#2563eb"
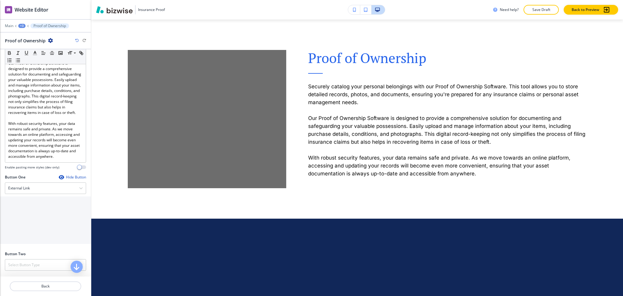
scroll to position [0, 0]
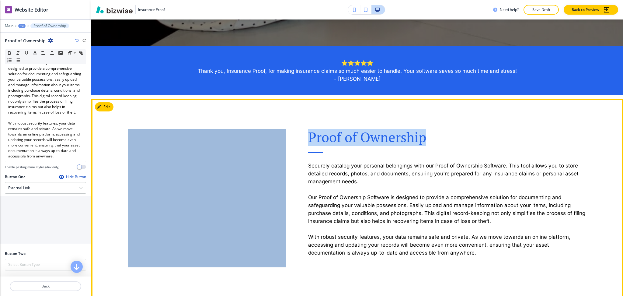
drag, startPoint x: 427, startPoint y: 144, endPoint x: 273, endPoint y: 144, distance: 154.0
click at [273, 144] on div "Proof of Ownership Securely catalog your personal belongings with our Proof of …" at bounding box center [346, 183] width 481 height 169
copy div "Proof of Ownership"
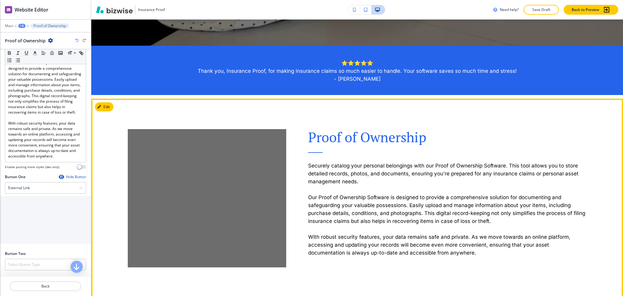
click at [375, 180] on p "Securely catalog your personal belongings with our Proof of Ownership Software.…" at bounding box center [447, 174] width 279 height 24
drag, startPoint x: 357, startPoint y: 165, endPoint x: 552, endPoint y: 168, distance: 195.1
click at [552, 168] on p "Securely catalog your personal belongings with our Proof of Ownership Software.…" at bounding box center [447, 174] width 279 height 24
click at [424, 175] on p "Securely catalog your personal belongings with our Proof of Ownership Software.…" at bounding box center [447, 174] width 279 height 24
click at [327, 173] on p "Securely catalog your personal belongings with our Proof of Ownership Software.…" at bounding box center [447, 174] width 279 height 24
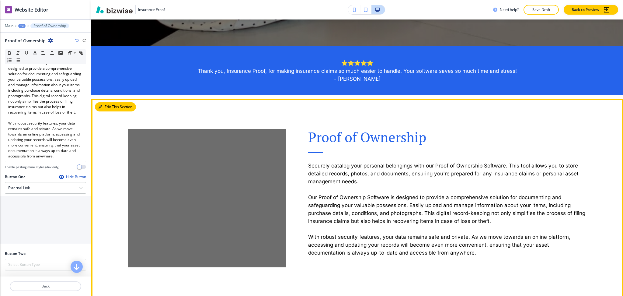
click at [110, 105] on button "Edit This Section" at bounding box center [115, 106] width 41 height 9
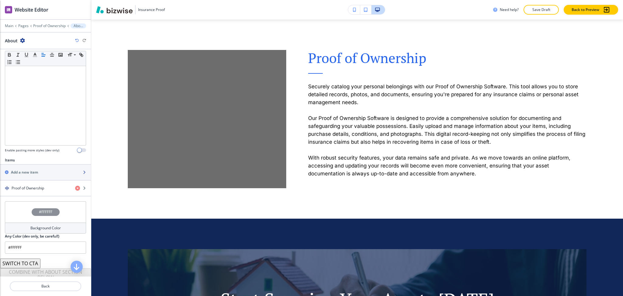
scroll to position [122, 0]
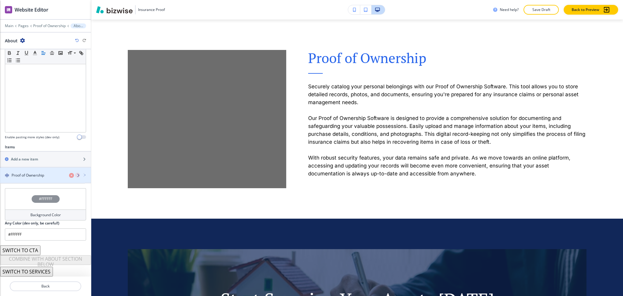
click at [33, 175] on h4 "Proof of Ownership" at bounding box center [28, 174] width 33 height 5
click at [37, 172] on div "button" at bounding box center [45, 169] width 91 height 5
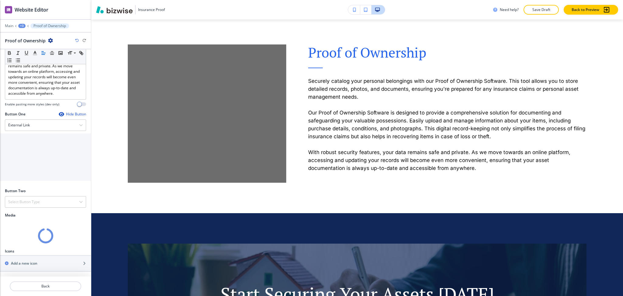
scroll to position [252, 0]
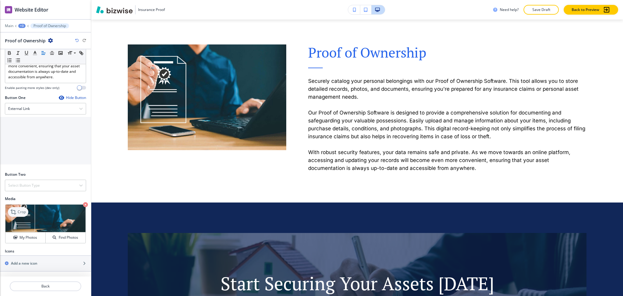
click at [14, 210] on icon at bounding box center [13, 211] width 7 height 7
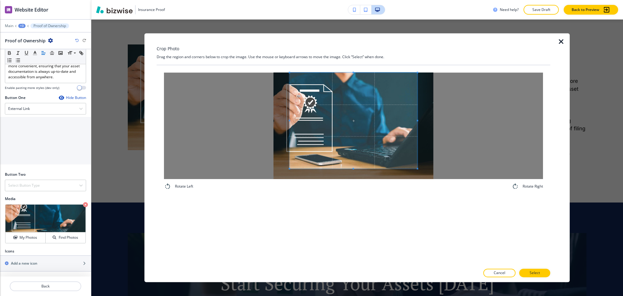
click at [348, 38] on div "Crop Photo Drag the region and corners below to crop the image. Use the mouse o…" at bounding box center [354, 157] width 394 height 249
click at [352, 218] on div "Rotate Left Rotate Right" at bounding box center [354, 165] width 394 height 200
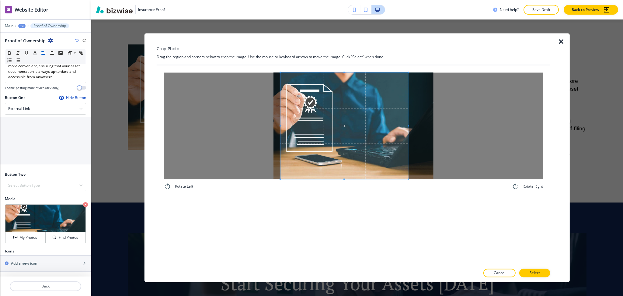
click at [354, 155] on span at bounding box center [345, 125] width 128 height 106
click at [351, 161] on span at bounding box center [343, 125] width 128 height 106
click at [533, 275] on p "Select" at bounding box center [535, 272] width 10 height 5
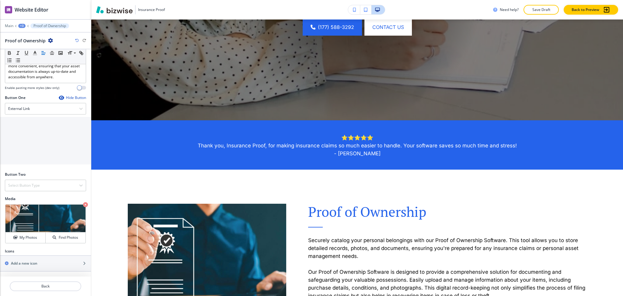
scroll to position [0, 0]
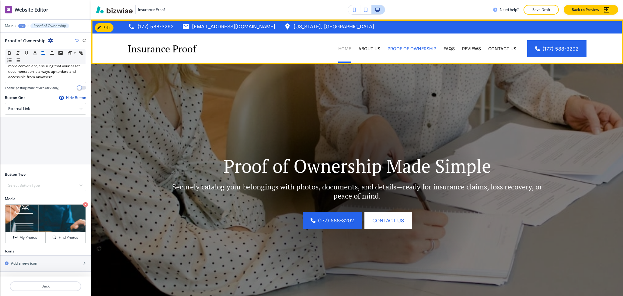
click at [341, 46] on p "Home" at bounding box center [344, 49] width 13 height 6
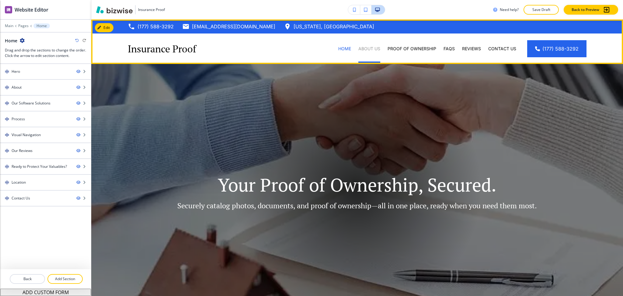
click at [372, 49] on p "About Us" at bounding box center [369, 49] width 22 height 6
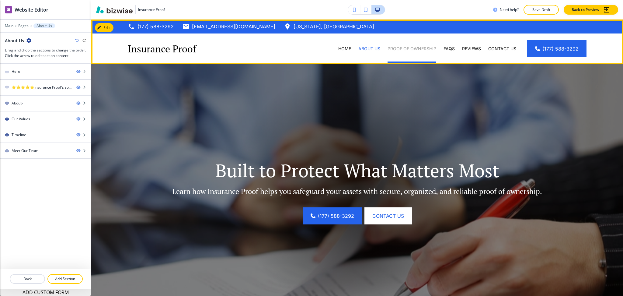
click at [400, 51] on p "Proof of Ownership" at bounding box center [412, 49] width 49 height 6
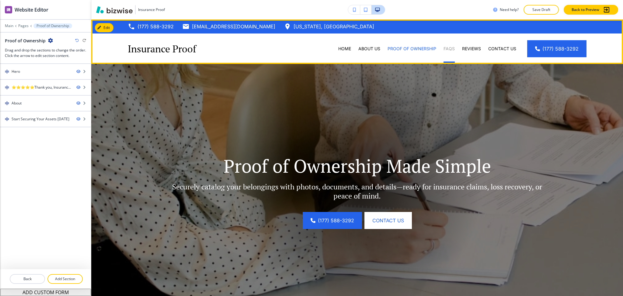
click at [444, 51] on p "FAQs" at bounding box center [449, 49] width 11 height 6
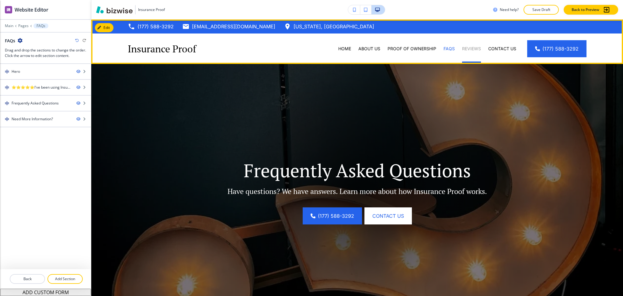
click at [465, 50] on p "Reviews" at bounding box center [471, 49] width 19 height 6
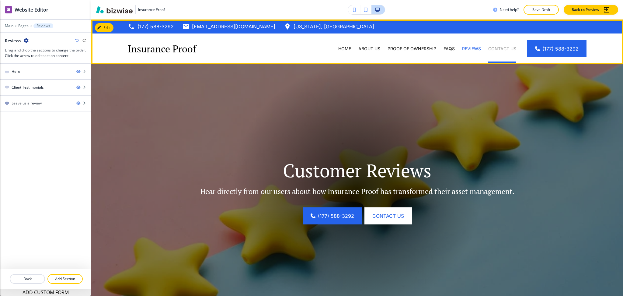
click at [504, 49] on p "Contact Us" at bounding box center [502, 49] width 28 height 6
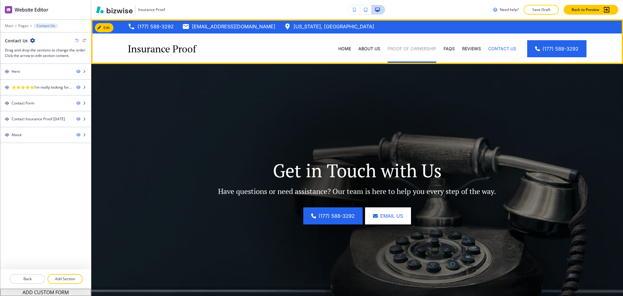
click at [417, 49] on p "Proof of Ownership" at bounding box center [412, 49] width 49 height 6
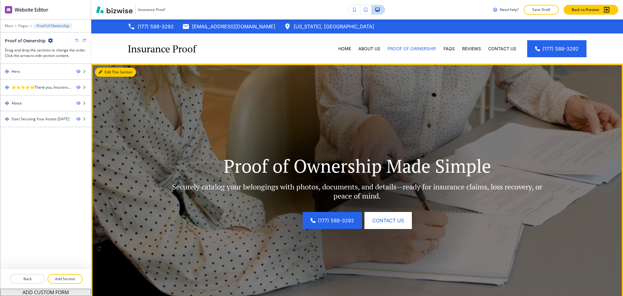
click at [103, 73] on button "Edit This Section" at bounding box center [115, 72] width 41 height 9
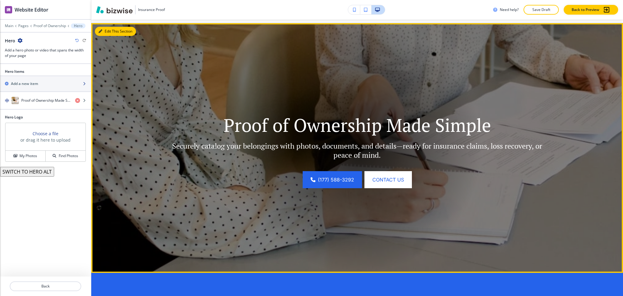
scroll to position [44, 0]
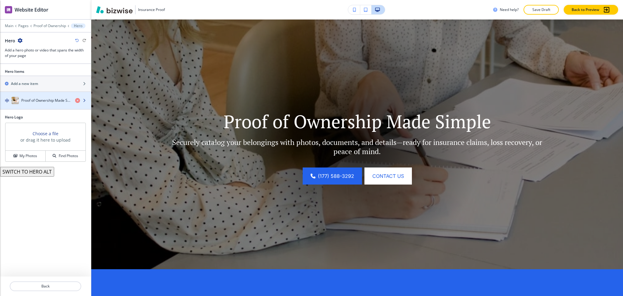
click at [51, 98] on h4 "Proof of Ownership Made Simple" at bounding box center [45, 100] width 49 height 5
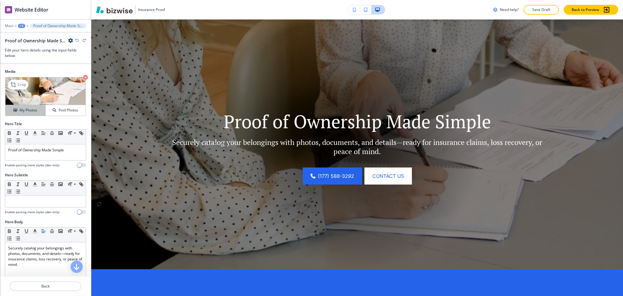
click at [27, 109] on h4 "My Photos" at bounding box center [28, 109] width 18 height 5
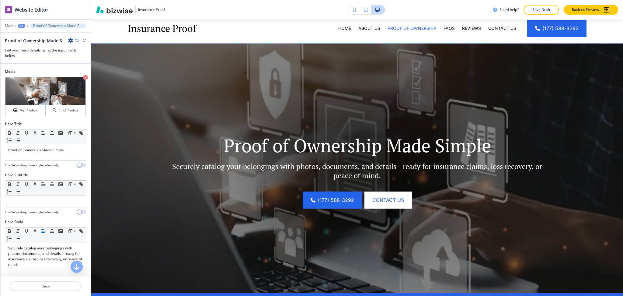
scroll to position [0, 0]
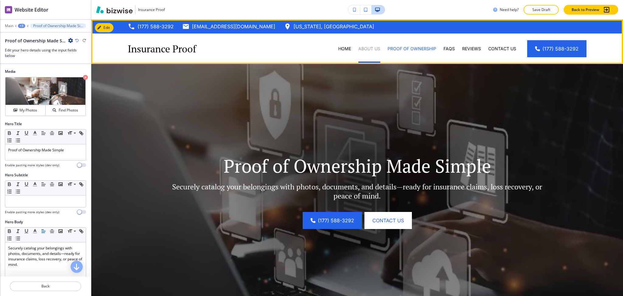
click at [368, 48] on p "About Us" at bounding box center [369, 49] width 22 height 6
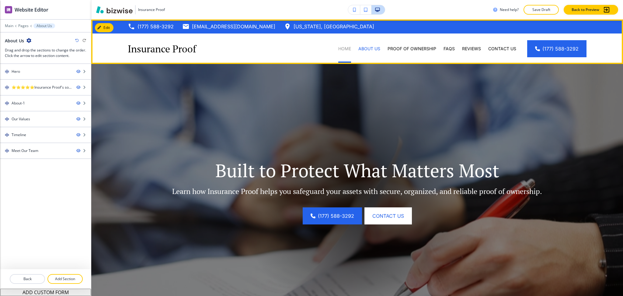
click at [339, 48] on p "Home" at bounding box center [344, 49] width 13 height 6
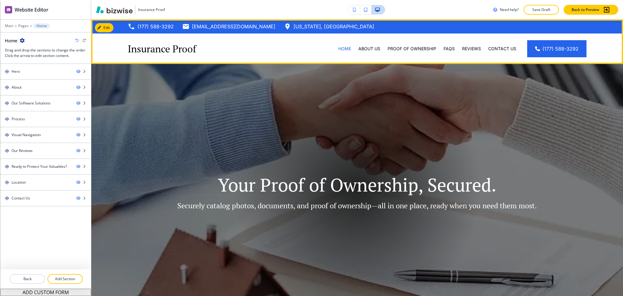
click at [419, 45] on div "Proof of Ownership" at bounding box center [412, 48] width 56 height 30
click at [421, 46] on p "Proof of Ownership" at bounding box center [412, 49] width 49 height 6
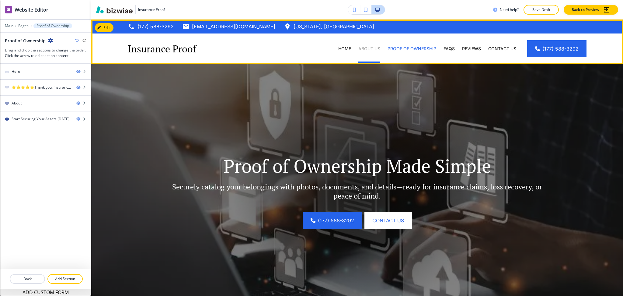
click at [368, 47] on p "About Us" at bounding box center [369, 49] width 22 height 6
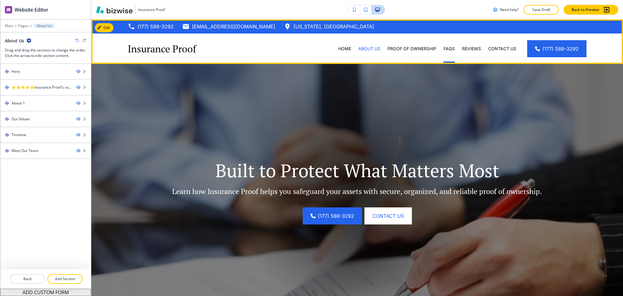
click at [450, 47] on div "FAQs" at bounding box center [449, 49] width 19 height 6
click at [448, 47] on p "FAQs" at bounding box center [449, 49] width 11 height 6
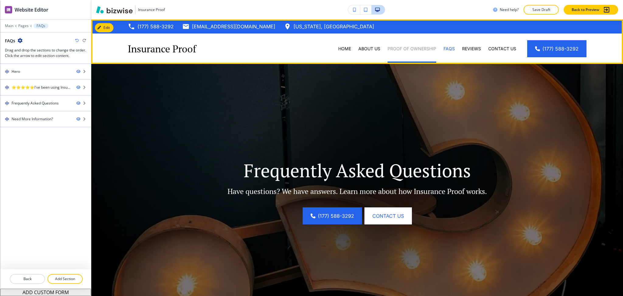
click at [422, 48] on p "Proof of Ownership" at bounding box center [412, 49] width 49 height 6
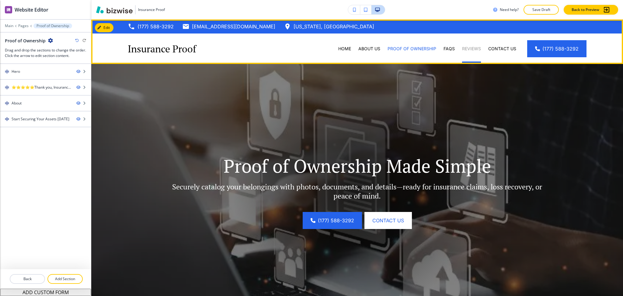
click at [468, 46] on p "Reviews" at bounding box center [471, 49] width 19 height 6
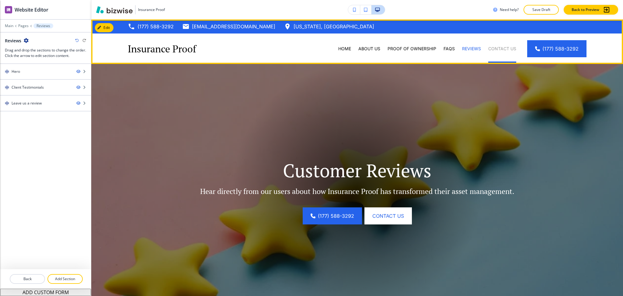
click at [496, 50] on p "Contact Us" at bounding box center [502, 49] width 28 height 6
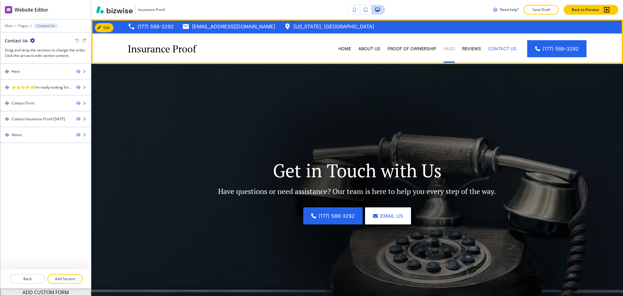
click at [448, 48] on p "FAQs" at bounding box center [449, 49] width 11 height 6
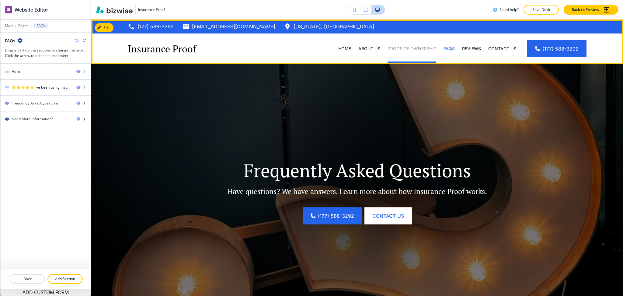
click at [414, 50] on p "Proof of Ownership" at bounding box center [412, 49] width 49 height 6
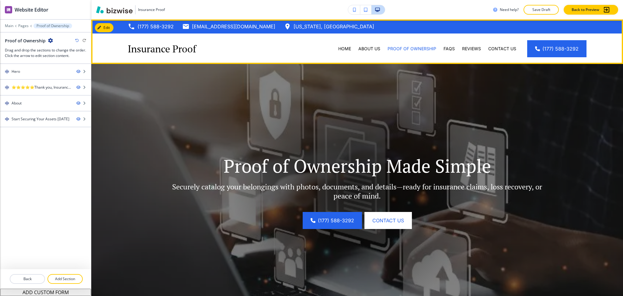
click at [366, 52] on div "About Us" at bounding box center [369, 48] width 29 height 30
click at [366, 50] on p "About Us" at bounding box center [369, 49] width 22 height 6
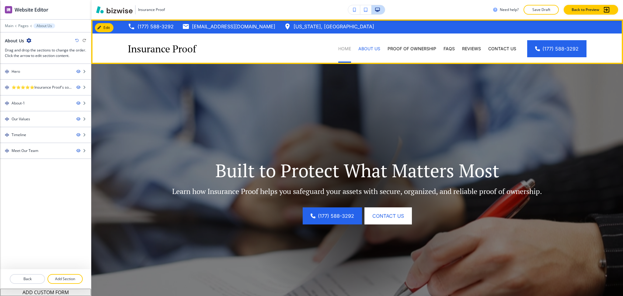
click at [340, 49] on p "Home" at bounding box center [344, 49] width 13 height 6
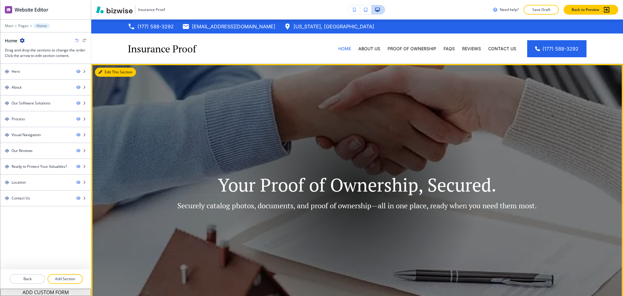
click at [101, 72] on icon "button" at bounding box center [101, 72] width 4 height 4
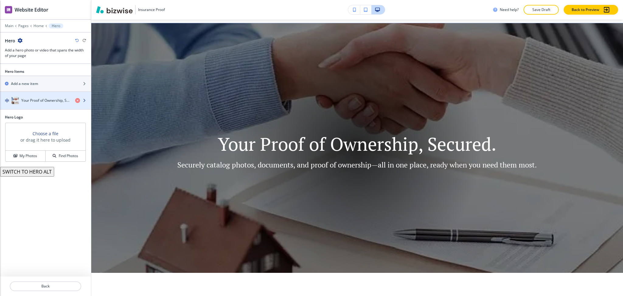
scroll to position [44, 0]
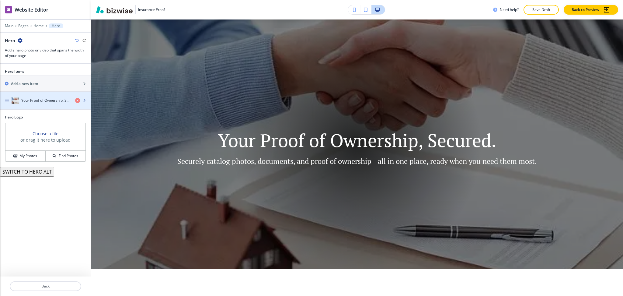
click at [47, 101] on h4 "Your Proof of Ownership, Secured." at bounding box center [45, 100] width 49 height 5
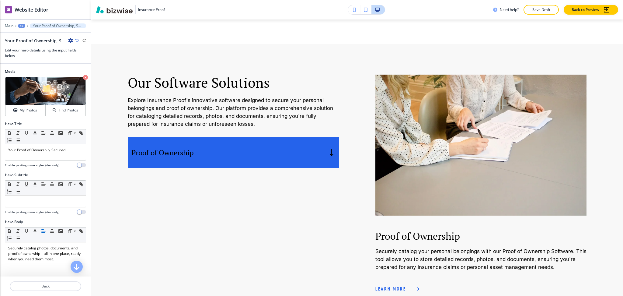
scroll to position [553, 0]
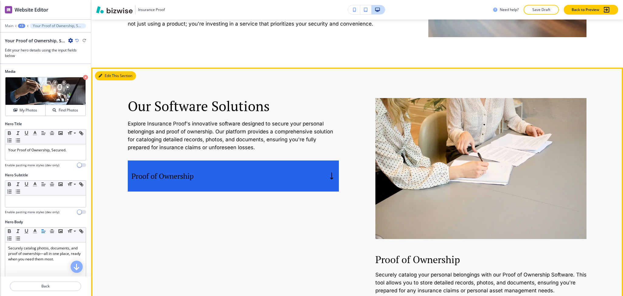
click at [106, 71] on button "Edit This Section" at bounding box center [115, 75] width 41 height 9
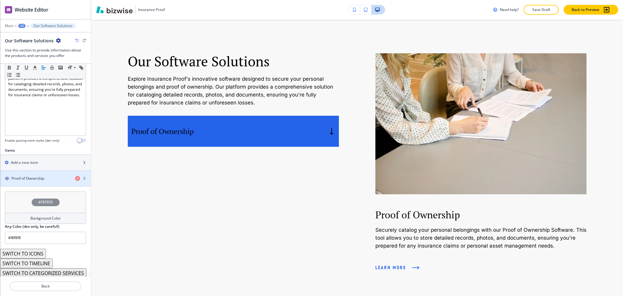
scroll to position [138, 0]
click at [28, 174] on h4 "Proof of Ownership" at bounding box center [28, 176] width 33 height 5
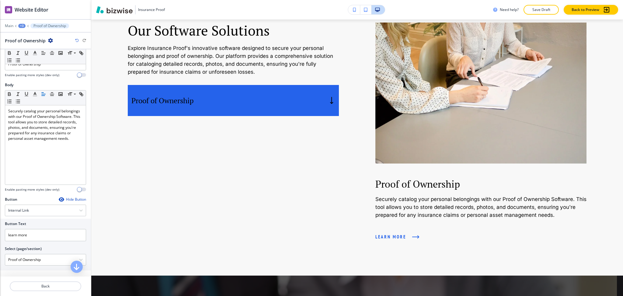
scroll to position [72, 0]
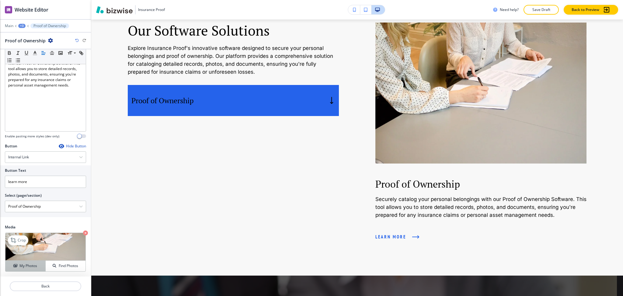
click at [22, 265] on h4 "My Photos" at bounding box center [28, 265] width 18 height 5
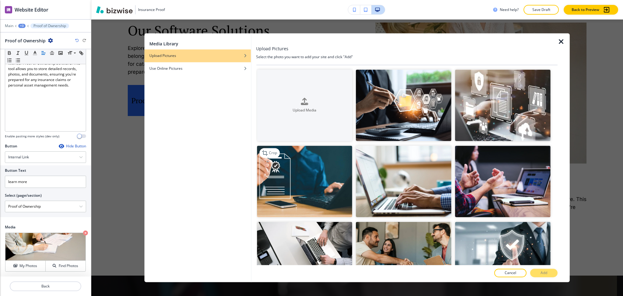
click at [303, 173] on img "button" at bounding box center [305, 182] width 96 height 72
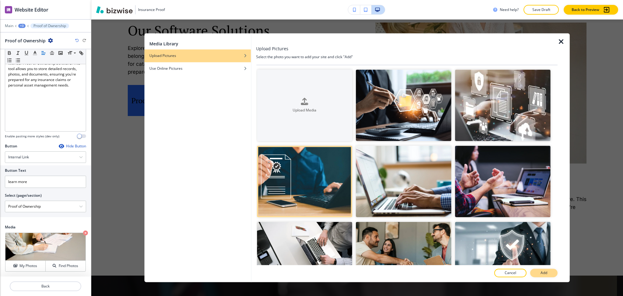
click at [547, 270] on button "Add" at bounding box center [543, 273] width 27 height 9
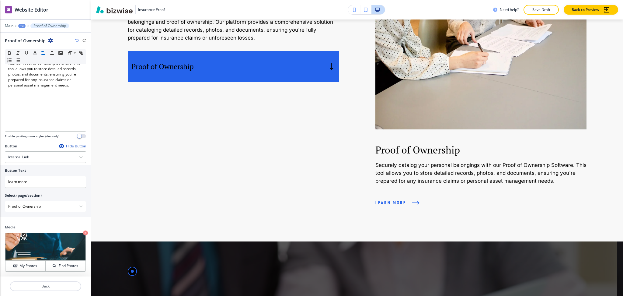
scroll to position [642, 0]
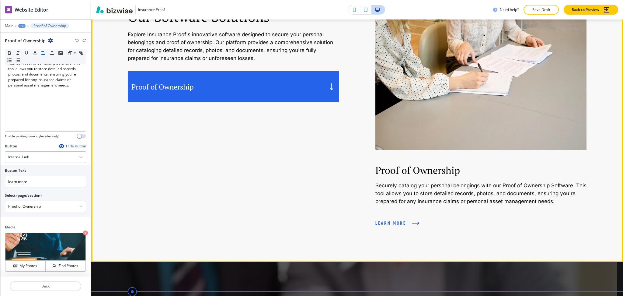
click at [285, 84] on div "Proof of Ownership" at bounding box center [233, 86] width 211 height 31
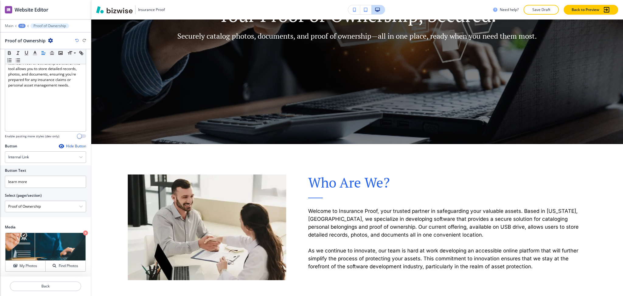
scroll to position [0, 0]
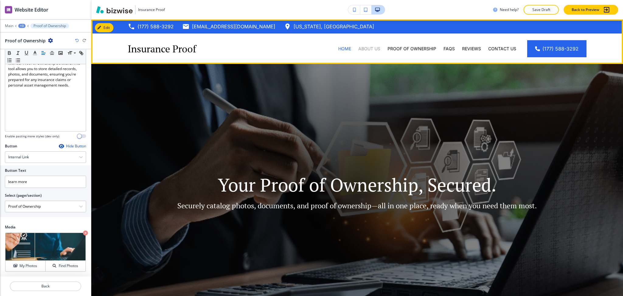
click at [372, 51] on p "About Us" at bounding box center [369, 49] width 22 height 6
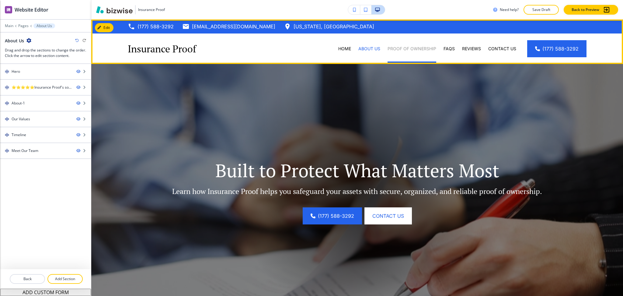
click at [419, 51] on p "Proof of Ownership" at bounding box center [412, 49] width 49 height 6
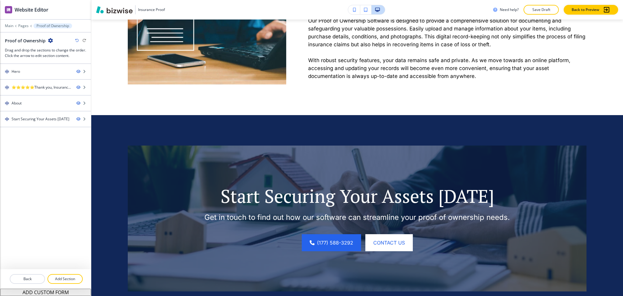
scroll to position [449, 0]
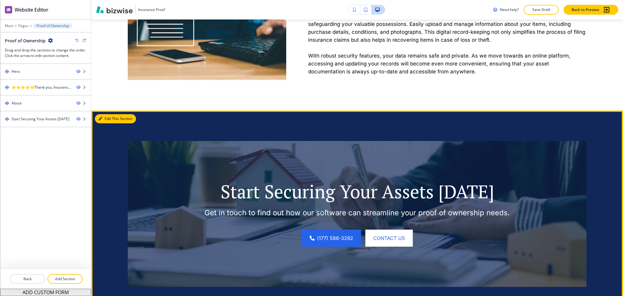
click at [103, 117] on button "Edit This Section" at bounding box center [115, 118] width 41 height 9
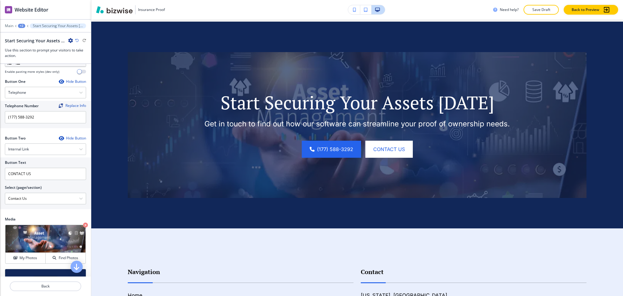
scroll to position [534, 0]
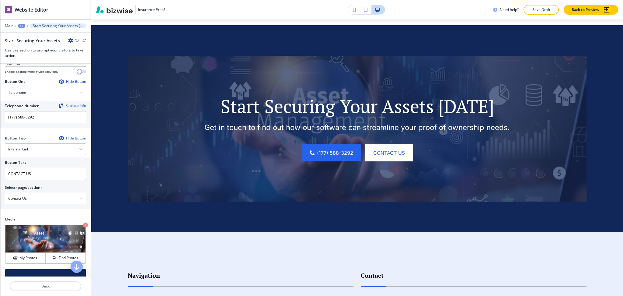
click at [77, 40] on icon "button" at bounding box center [77, 41] width 4 height 4
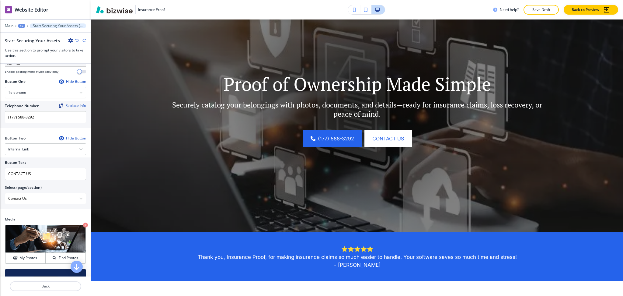
scroll to position [0, 0]
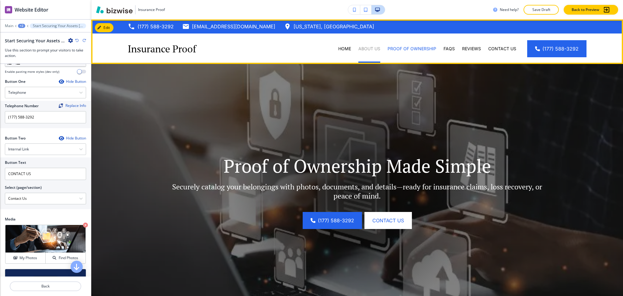
click at [368, 47] on p "About Us" at bounding box center [369, 49] width 22 height 6
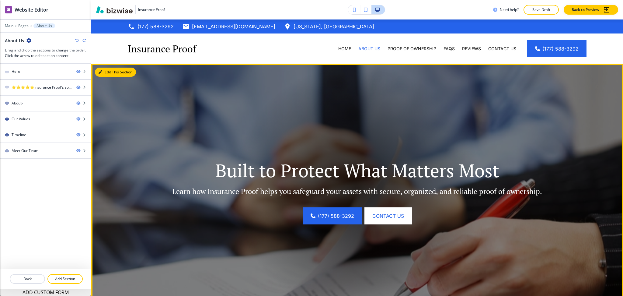
click at [112, 72] on button "Edit This Section" at bounding box center [115, 72] width 41 height 9
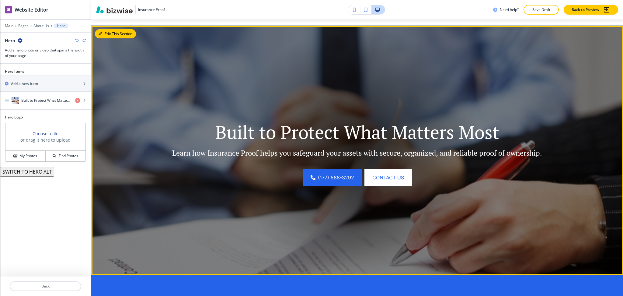
scroll to position [44, 0]
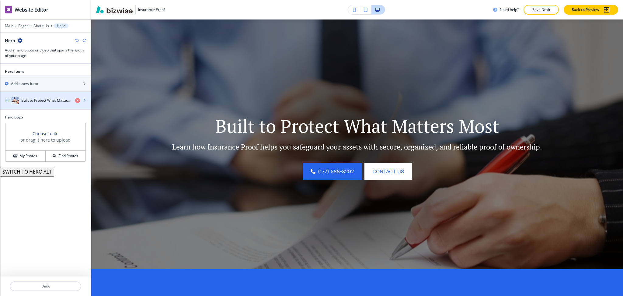
click at [29, 95] on div "button" at bounding box center [45, 94] width 91 height 5
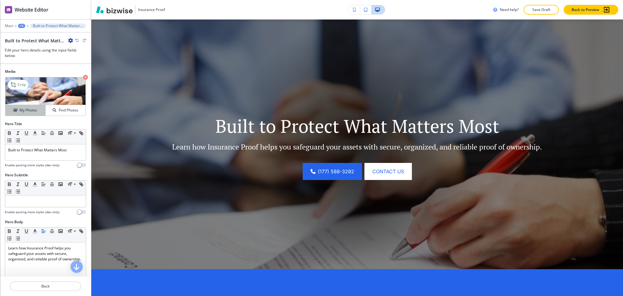
click at [30, 107] on h4 "My Photos" at bounding box center [28, 109] width 18 height 5
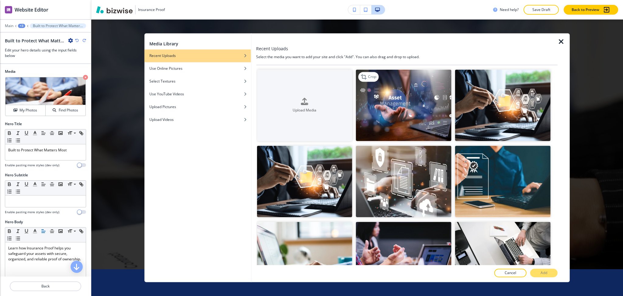
click at [415, 118] on img "button" at bounding box center [404, 105] width 96 height 72
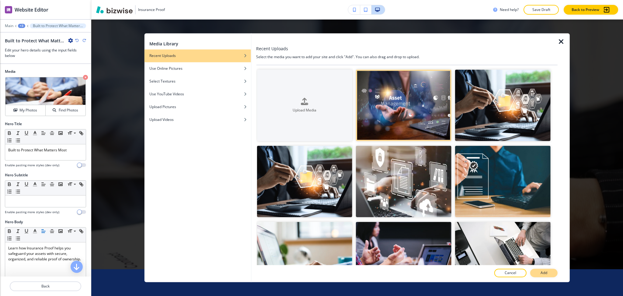
click at [540, 272] on button "Add" at bounding box center [543, 273] width 27 height 9
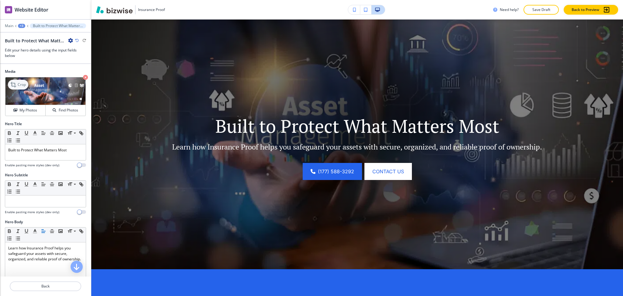
click at [26, 84] on div "Crop" at bounding box center [18, 85] width 20 height 10
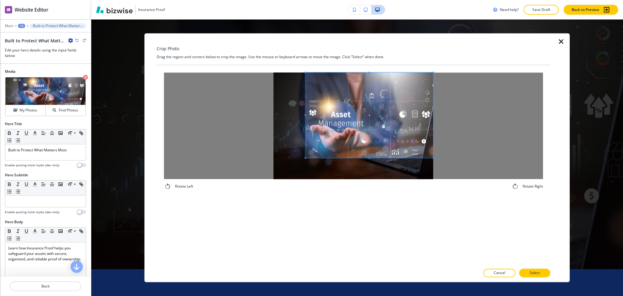
click at [403, 116] on span at bounding box center [369, 114] width 128 height 85
click at [288, 99] on div at bounding box center [360, 114] width 145 height 85
click at [541, 270] on button "Select" at bounding box center [534, 273] width 31 height 9
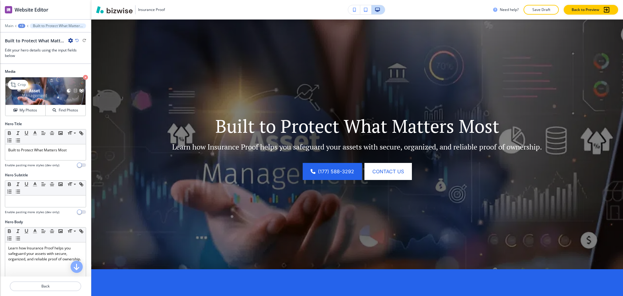
click at [83, 78] on icon "button" at bounding box center [85, 77] width 5 height 5
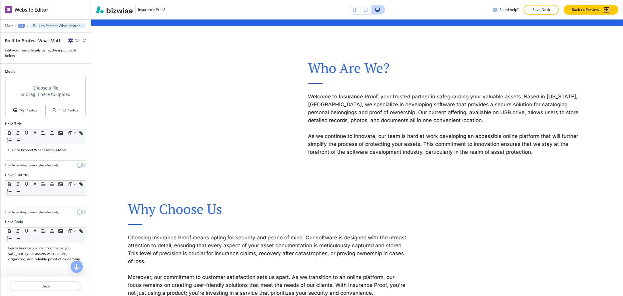
scroll to position [340, 0]
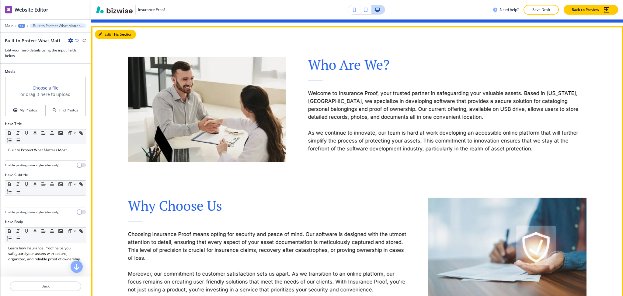
click at [100, 37] on button "Edit This Section" at bounding box center [115, 34] width 41 height 9
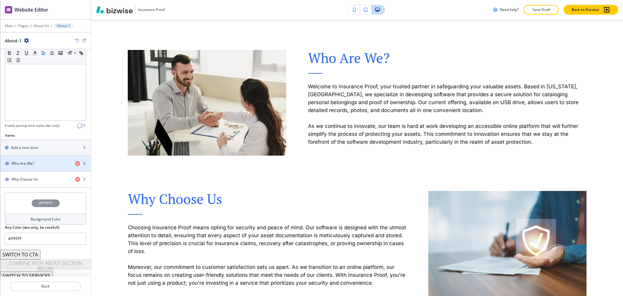
scroll to position [138, 0]
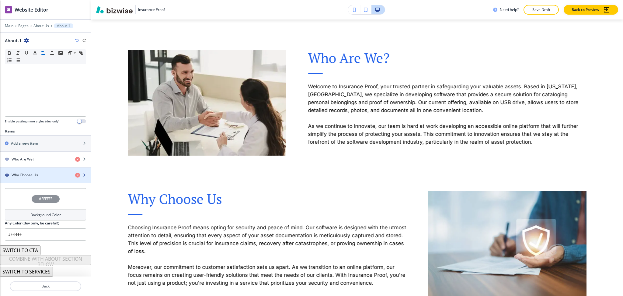
click at [40, 171] on div "button" at bounding box center [45, 169] width 91 height 5
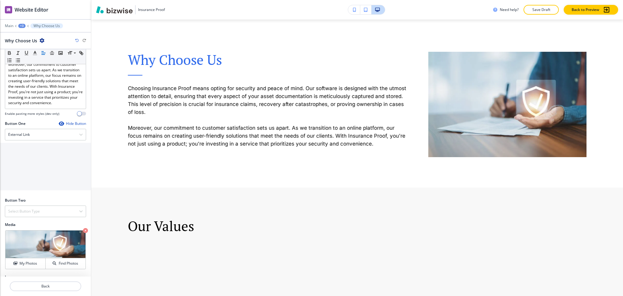
scroll to position [203, 0]
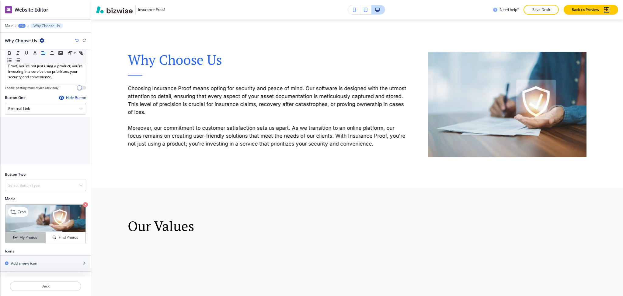
click at [25, 237] on h4 "My Photos" at bounding box center [28, 237] width 18 height 5
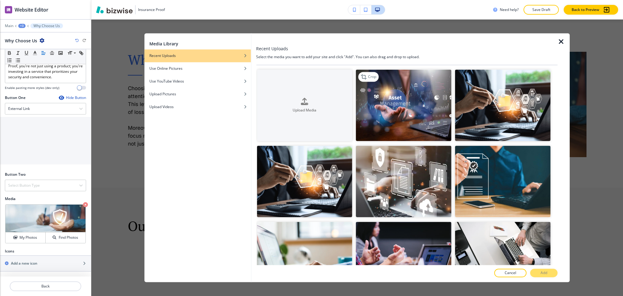
click at [396, 110] on img "button" at bounding box center [404, 105] width 96 height 72
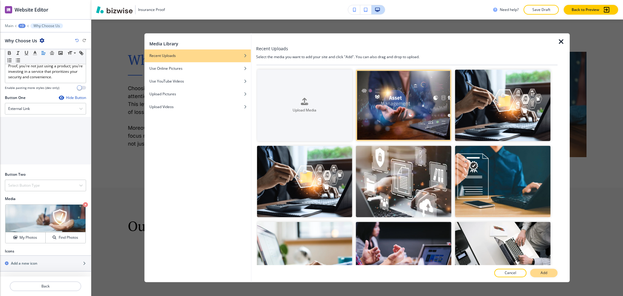
click at [543, 273] on p "Add" at bounding box center [544, 272] width 7 height 5
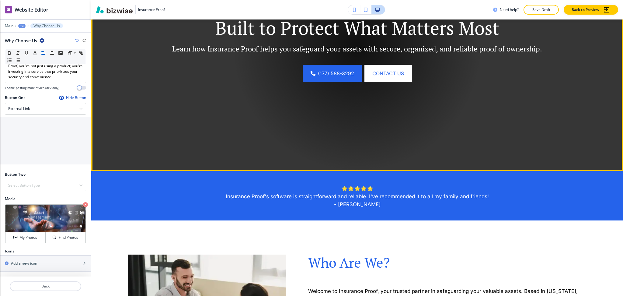
scroll to position [0, 0]
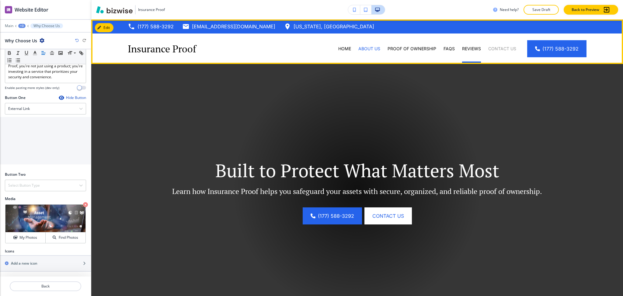
click at [491, 51] on p "Contact Us" at bounding box center [502, 49] width 28 height 6
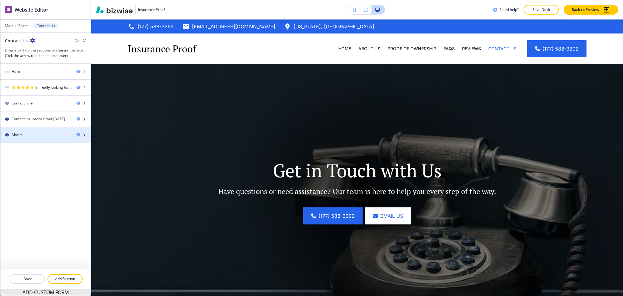
click at [32, 130] on div at bounding box center [45, 129] width 91 height 5
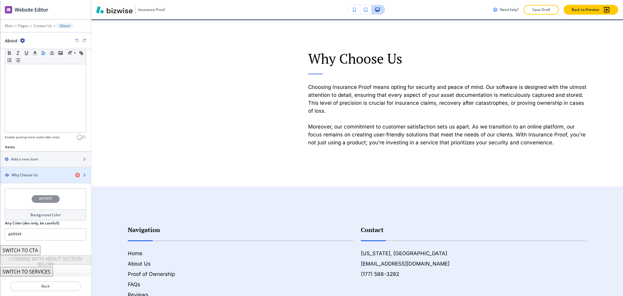
scroll to position [883, 0]
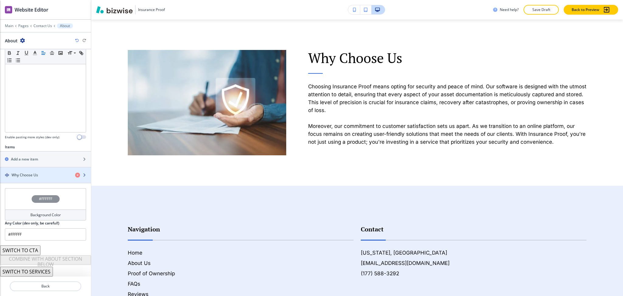
click at [27, 176] on h4 "Why Choose Us" at bounding box center [25, 174] width 26 height 5
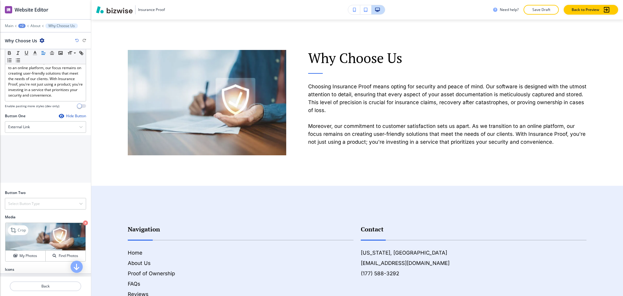
scroll to position [203, 0]
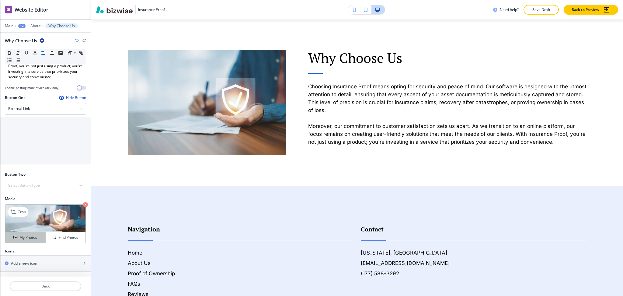
click at [16, 235] on div "My Photos" at bounding box center [25, 237] width 40 height 5
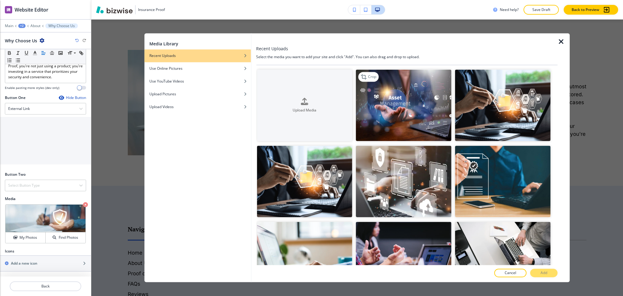
click at [374, 110] on img "button" at bounding box center [404, 105] width 96 height 72
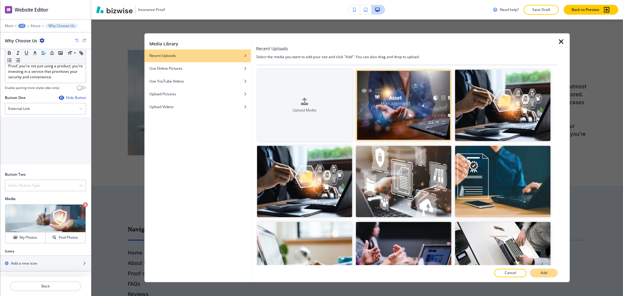
click at [550, 273] on button "Add" at bounding box center [543, 273] width 27 height 9
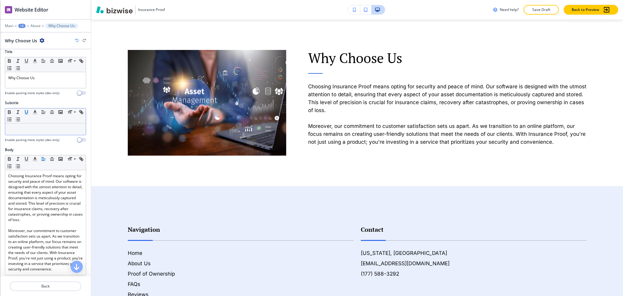
scroll to position [0, 0]
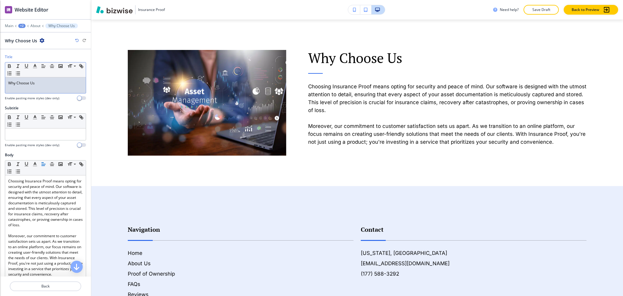
click at [39, 82] on p "Why Choose Us" at bounding box center [45, 82] width 75 height 5
click at [35, 68] on line "button" at bounding box center [35, 68] width 4 height 0
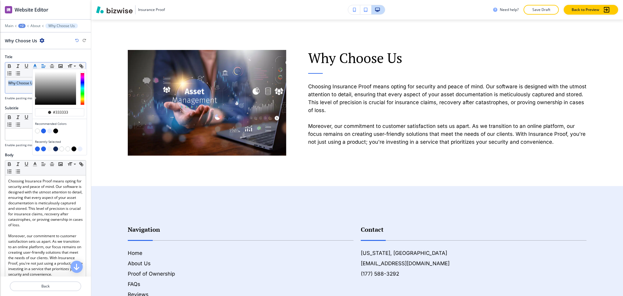
click at [43, 129] on button "button" at bounding box center [43, 130] width 5 height 5
type input "#2563eb"
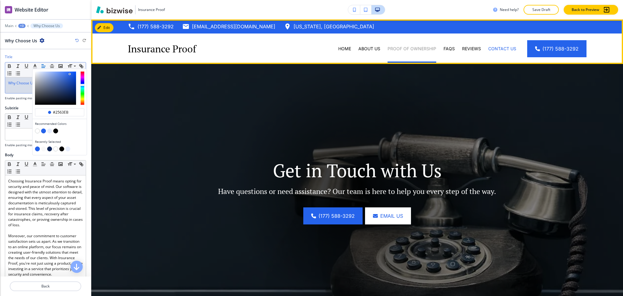
click at [388, 50] on p "Proof of Ownership" at bounding box center [412, 49] width 49 height 6
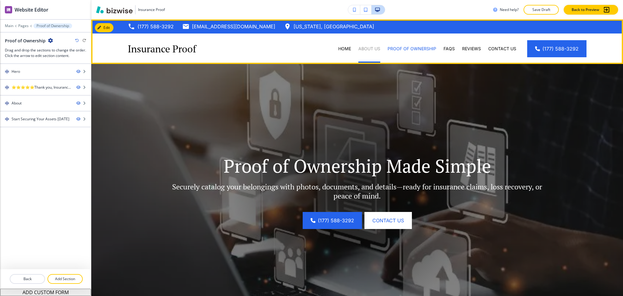
click at [369, 46] on p "About Us" at bounding box center [369, 49] width 22 height 6
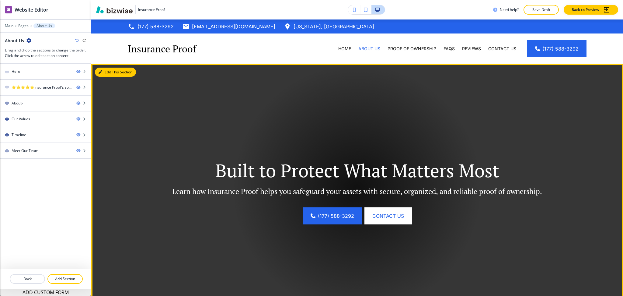
click at [101, 70] on icon "button" at bounding box center [101, 72] width 4 height 4
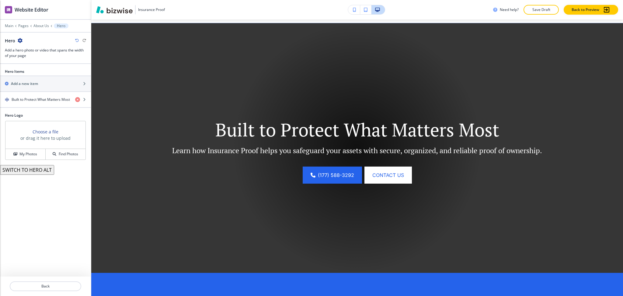
scroll to position [44, 0]
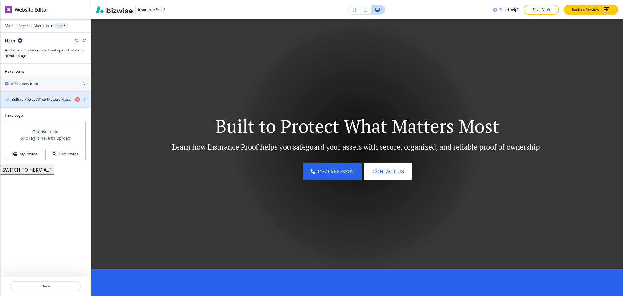
click at [20, 103] on div "button" at bounding box center [45, 104] width 91 height 5
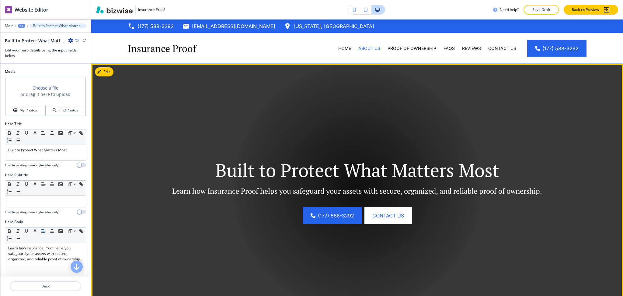
scroll to position [0, 0]
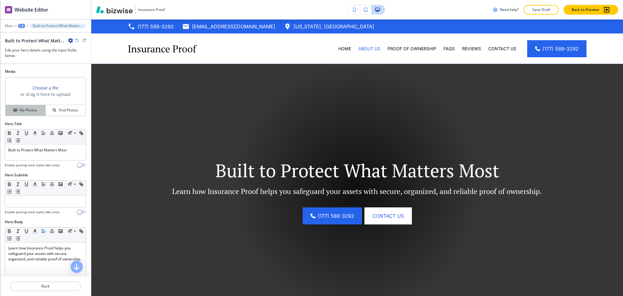
click at [8, 116] on button "My Photos" at bounding box center [25, 110] width 40 height 11
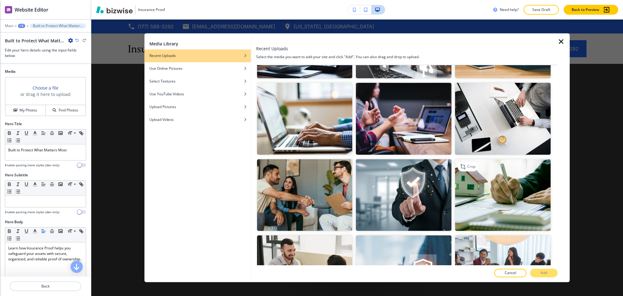
scroll to position [138, 0]
click at [518, 213] on img "button" at bounding box center [503, 195] width 96 height 72
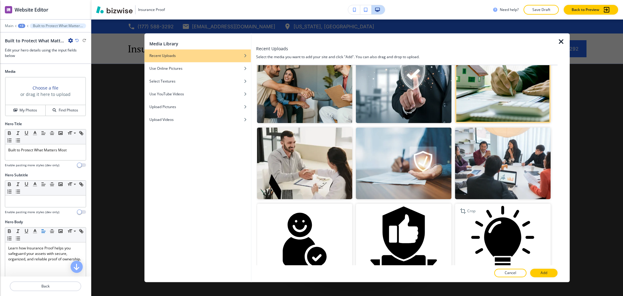
scroll to position [247, 0]
click at [417, 168] on img "button" at bounding box center [404, 163] width 96 height 72
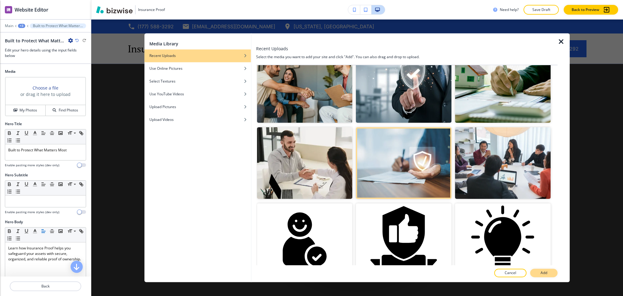
click at [546, 272] on p "Add" at bounding box center [544, 272] width 7 height 5
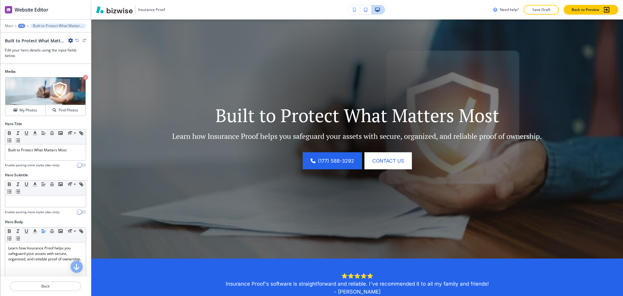
scroll to position [0, 0]
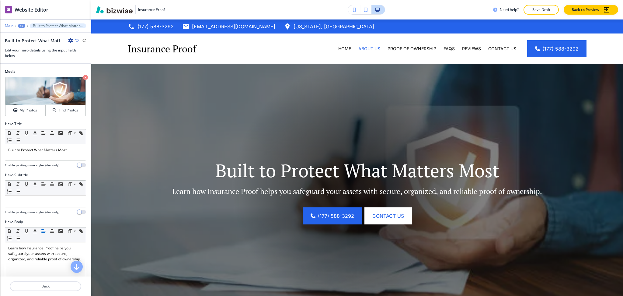
click at [9, 26] on p "Main" at bounding box center [9, 26] width 9 height 4
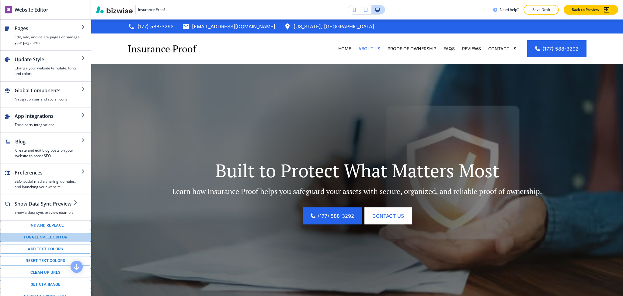
click at [58, 241] on button "Toggle speed editor" at bounding box center [45, 236] width 91 height 9
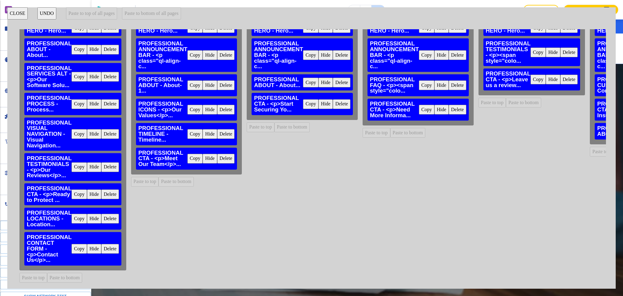
scroll to position [28, 0]
click at [79, 214] on button "Copy" at bounding box center [80, 219] width 16 height 10
click at [150, 12] on button "Paste to bottom of all pages" at bounding box center [151, 13] width 59 height 12
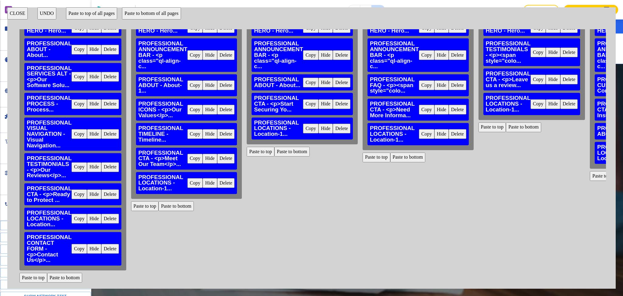
click at [47, 15] on button "UNDO" at bounding box center [46, 13] width 19 height 12
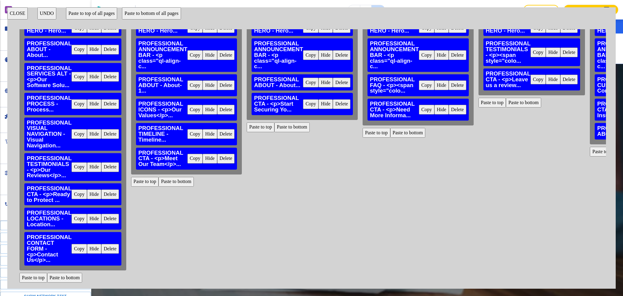
click at [12, 12] on button "CLOSE" at bounding box center [17, 13] width 20 height 12
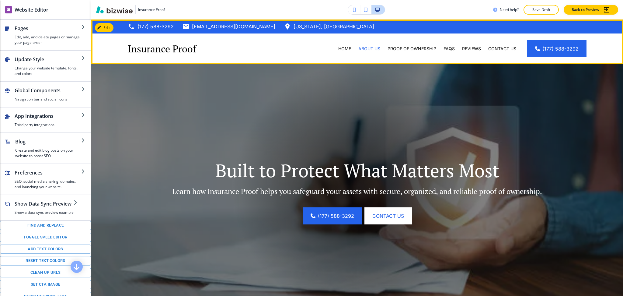
click at [339, 43] on div "Home" at bounding box center [345, 48] width 20 height 30
click at [343, 49] on p "Home" at bounding box center [344, 49] width 13 height 6
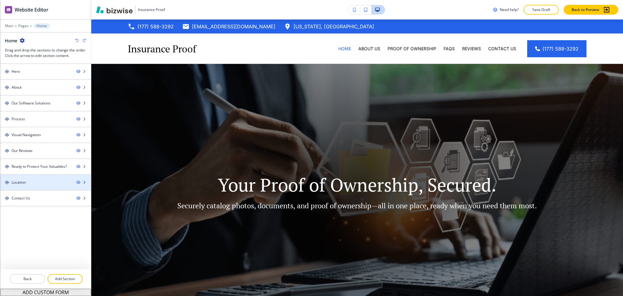
click at [42, 183] on div "Location" at bounding box center [36, 182] width 72 height 5
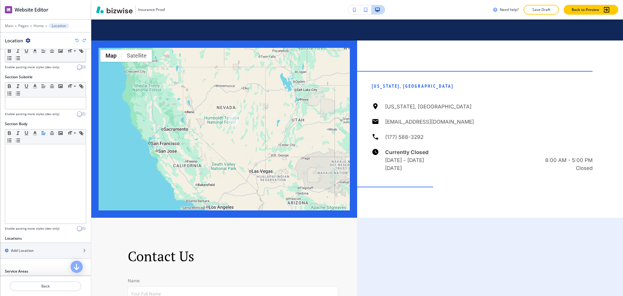
scroll to position [129, 0]
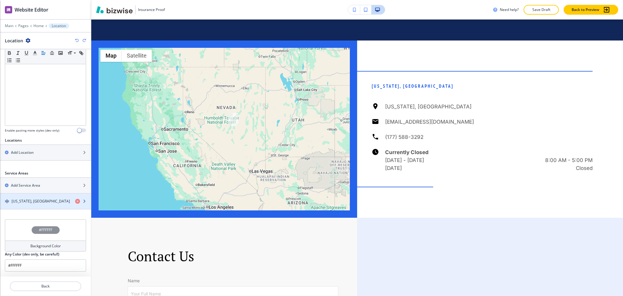
click at [34, 200] on div "[US_STATE], [GEOGRAPHIC_DATA]" at bounding box center [35, 200] width 70 height 5
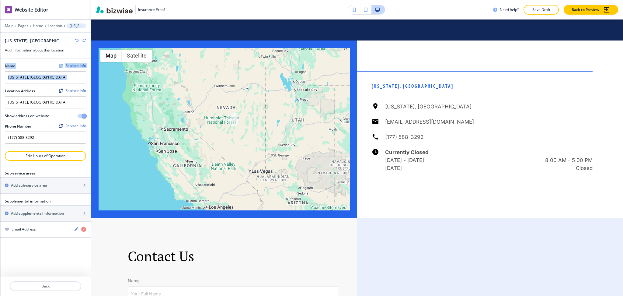
drag, startPoint x: 39, startPoint y: 84, endPoint x: 0, endPoint y: 83, distance: 39.3
click at [0, 83] on div "Name Replace Info Nevada, USA Location Address Replace Info Nevada, USA Nevada,…" at bounding box center [45, 104] width 91 height 92
click at [38, 78] on input "[US_STATE], [GEOGRAPHIC_DATA]" at bounding box center [45, 77] width 81 height 12
drag, startPoint x: 40, startPoint y: 77, endPoint x: 0, endPoint y: 78, distance: 39.6
click at [0, 78] on div "Name Replace Info Nevada, USA Location Address Replace Info Nevada, USA Nevada,…" at bounding box center [45, 104] width 91 height 92
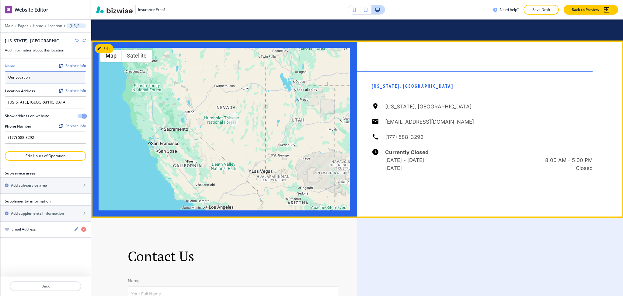
type input "Our Location"
click at [422, 180] on div "Nevada, USA Nevada, USA sparks@familyinsurancestore.com (177) 588-3292 Currentl…" at bounding box center [490, 128] width 266 height 177
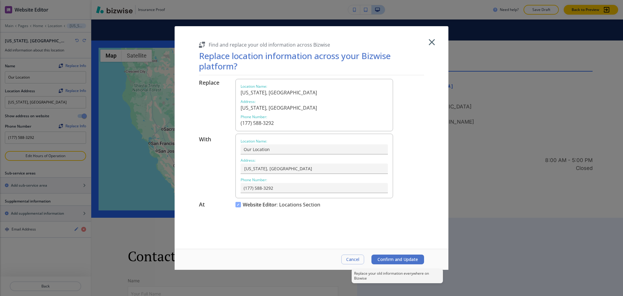
click at [406, 261] on span "Confirm and Update" at bounding box center [398, 259] width 40 height 5
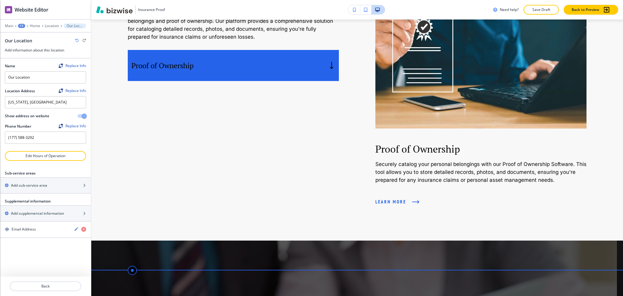
scroll to position [756, 0]
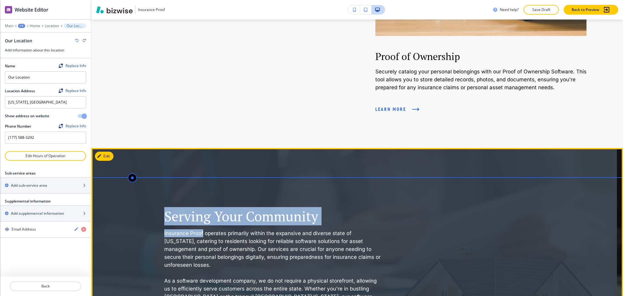
drag, startPoint x: 201, startPoint y: 225, endPoint x: 163, endPoint y: 221, distance: 38.9
click at [163, 221] on div "Serving Your Community Insurance Proof operates primarily within the expansive …" at bounding box center [354, 269] width 526 height 242
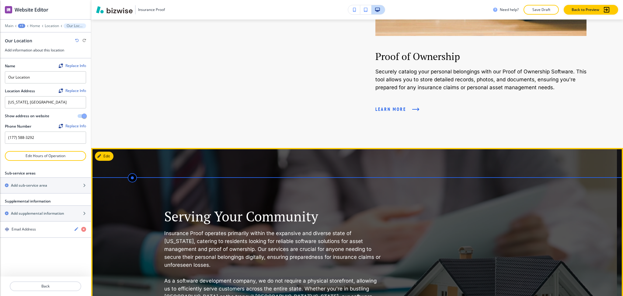
click at [227, 220] on div "Serving Your Community Insurance Proof operates primarily within the expansive …" at bounding box center [273, 269] width 219 height 242
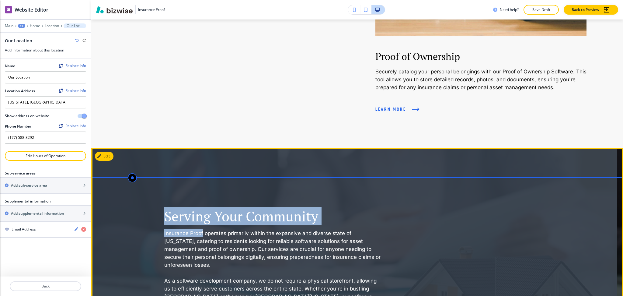
drag, startPoint x: 203, startPoint y: 228, endPoint x: 161, endPoint y: 228, distance: 42.3
click at [161, 228] on div "Serving Your Community Insurance Proof operates primarily within the expansive …" at bounding box center [354, 269] width 526 height 242
click at [161, 228] on img at bounding box center [354, 269] width 526 height 242
click at [163, 228] on img at bounding box center [354, 269] width 526 height 242
click at [165, 229] on p "Insurance Proof operates primarily within the expansive and diverse state of [U…" at bounding box center [273, 249] width 219 height 40
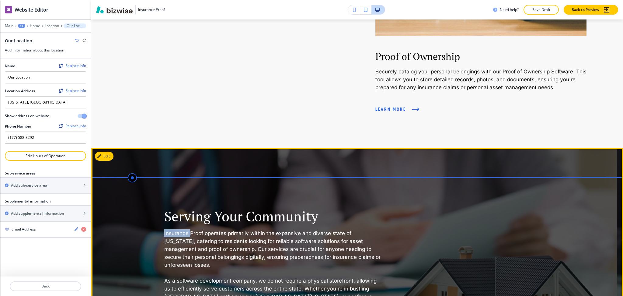
click at [165, 229] on p "Insurance Proof operates primarily within the expansive and diverse state of [U…" at bounding box center [273, 249] width 219 height 40
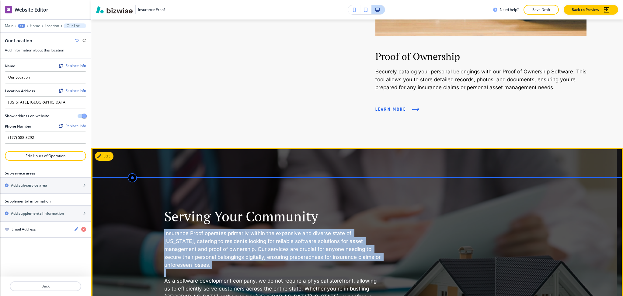
click at [165, 229] on p "Insurance Proof operates primarily within the expansive and diverse state of [U…" at bounding box center [273, 249] width 219 height 40
click at [206, 231] on p "Insurance Proof operates primarily within the expansive and diverse state of [U…" at bounding box center [273, 249] width 219 height 40
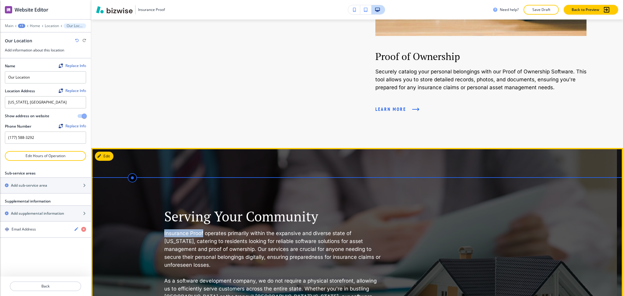
drag, startPoint x: 203, startPoint y: 226, endPoint x: 165, endPoint y: 228, distance: 38.4
click at [165, 229] on p "Insurance Proof operates primarily within the expansive and diverse state of [U…" at bounding box center [273, 249] width 219 height 40
copy p "Insurance Proof"
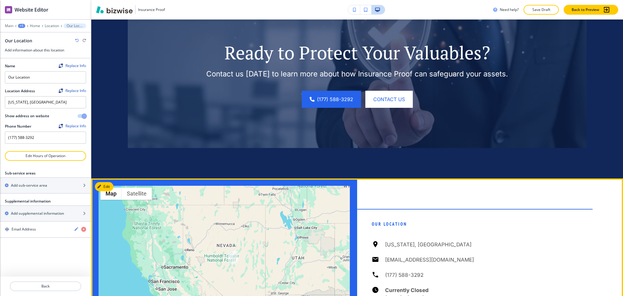
scroll to position [1565, 0]
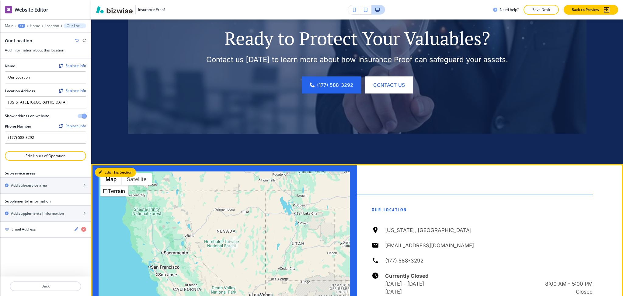
click at [102, 168] on button "Edit This Section" at bounding box center [115, 172] width 41 height 9
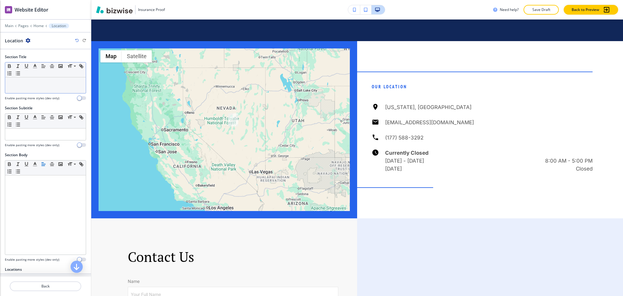
scroll to position [1688, 0]
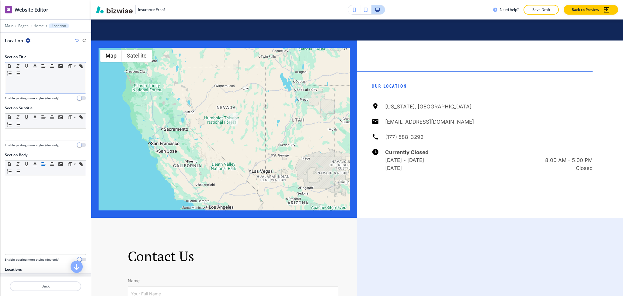
click at [40, 82] on p at bounding box center [45, 82] width 75 height 5
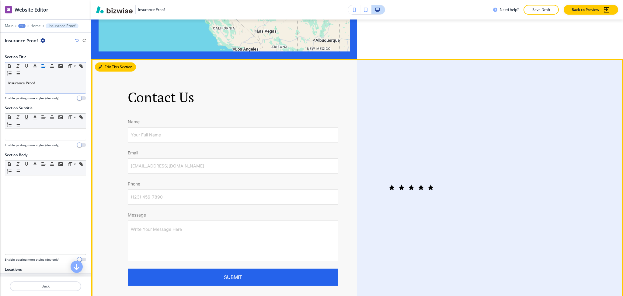
click at [107, 62] on button "Edit This Section" at bounding box center [115, 66] width 41 height 9
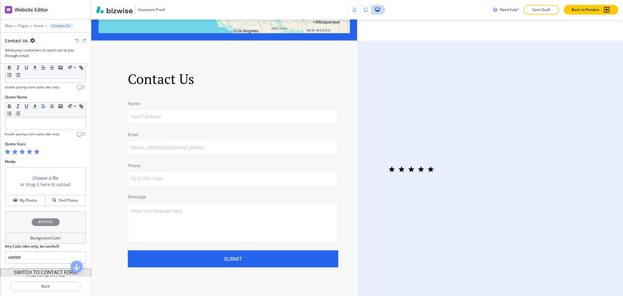
scroll to position [284, 0]
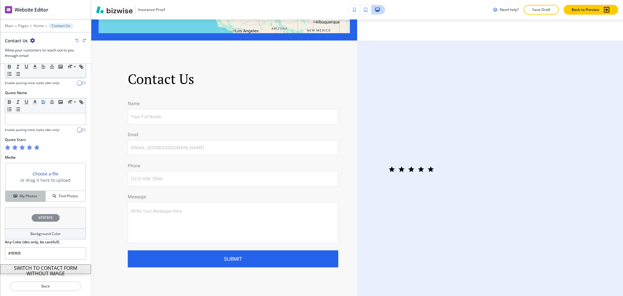
click at [27, 197] on h4 "My Photos" at bounding box center [28, 195] width 18 height 5
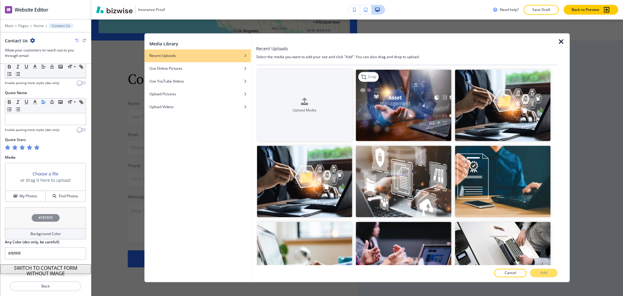
click at [430, 121] on img "button" at bounding box center [404, 105] width 96 height 72
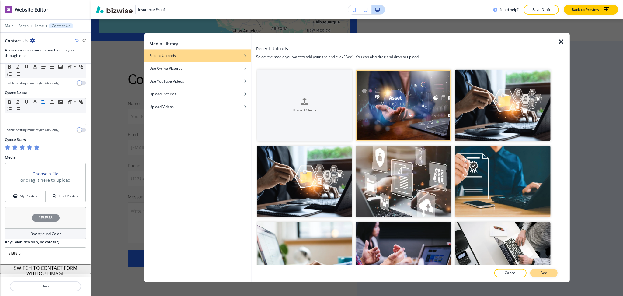
click at [544, 271] on p "Add" at bounding box center [544, 272] width 7 height 5
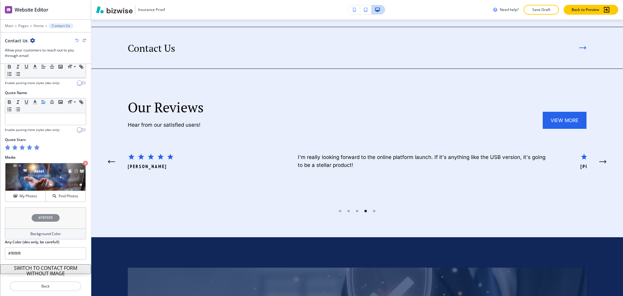
scroll to position [0, 0]
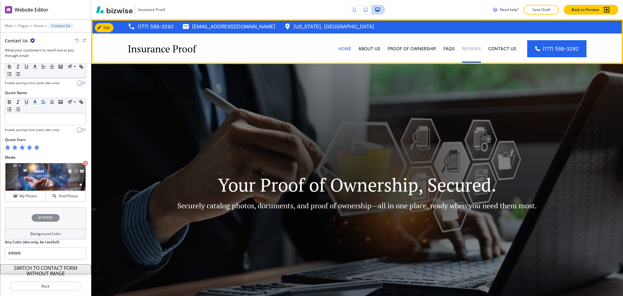
click at [469, 48] on p "Reviews" at bounding box center [471, 49] width 19 height 6
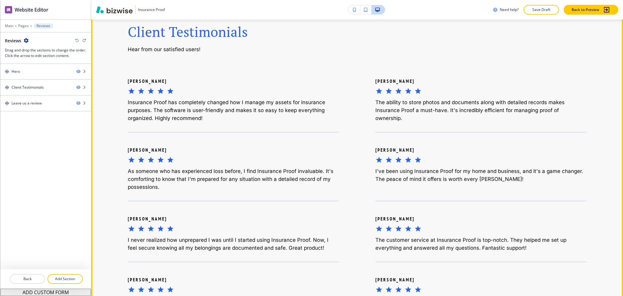
scroll to position [320, 0]
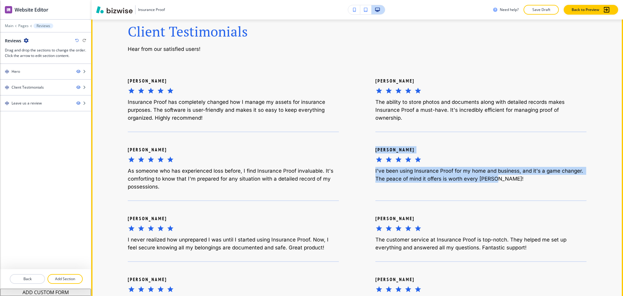
drag, startPoint x: 515, startPoint y: 186, endPoint x: 371, endPoint y: 148, distance: 148.7
click at [371, 148] on div "John Martinez I've been using Insurance Proof for my home and business, and it'…" at bounding box center [463, 160] width 248 height 59
copy div "John Martinez I've been using Insurance Proof for my home and business, and it'…"
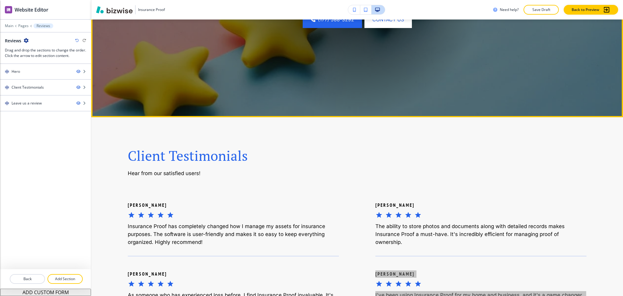
scroll to position [118, 0]
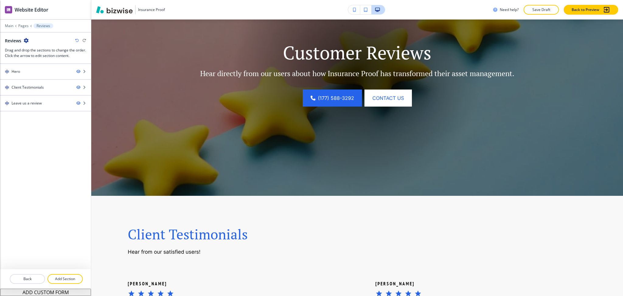
click at [25, 28] on div "Main Pages Reviews" at bounding box center [45, 25] width 81 height 5
click at [23, 26] on p "Pages" at bounding box center [23, 26] width 10 height 4
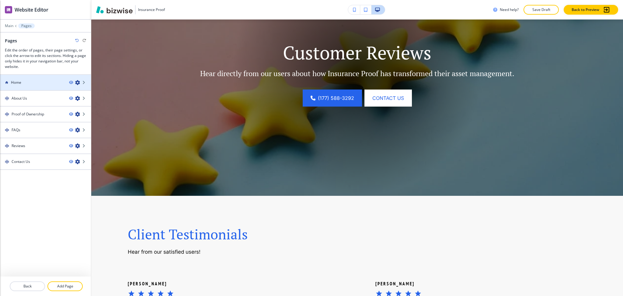
click at [16, 82] on h4 "Home" at bounding box center [16, 82] width 10 height 5
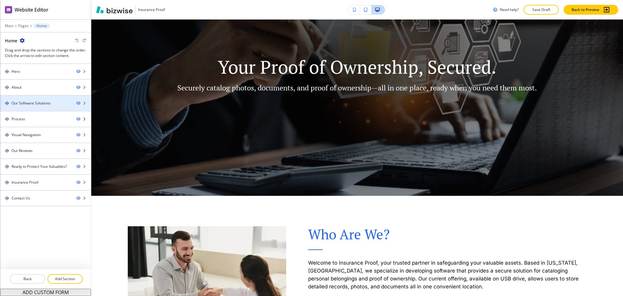
scroll to position [0, 0]
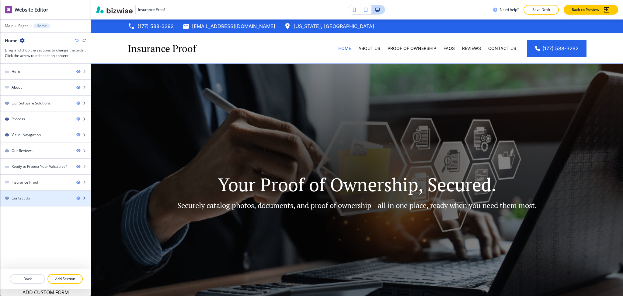
click at [31, 198] on div "Contact Us" at bounding box center [36, 197] width 72 height 5
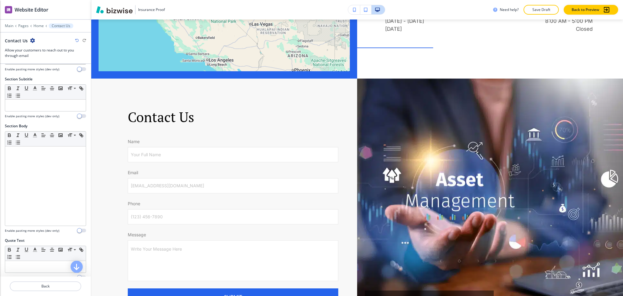
scroll to position [0, 0]
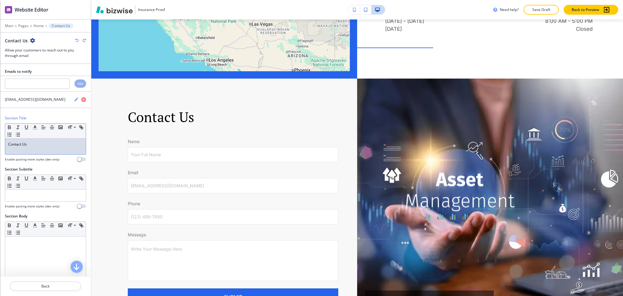
click at [37, 148] on div "Contact Us" at bounding box center [45, 146] width 81 height 16
click at [33, 128] on icon "button" at bounding box center [34, 126] width 5 height 5
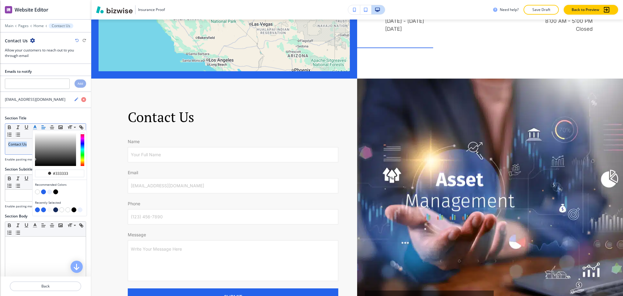
click at [44, 191] on button "button" at bounding box center [43, 191] width 5 height 5
type input "#2563eb"
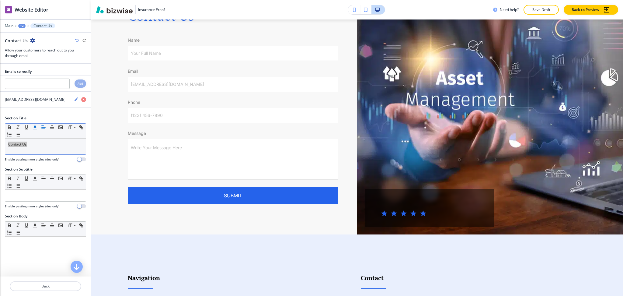
scroll to position [162, 0]
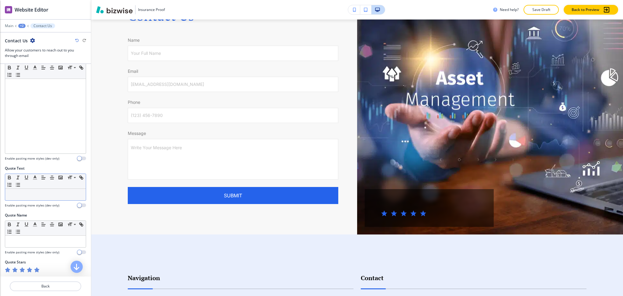
click at [23, 195] on p at bounding box center [45, 194] width 75 height 5
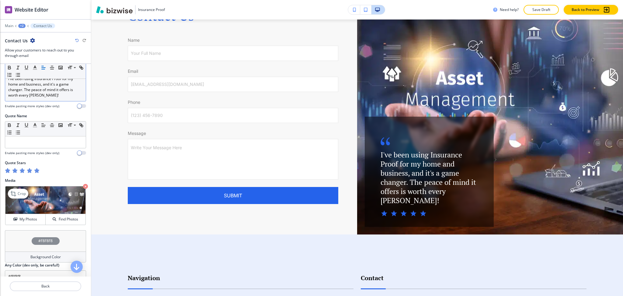
scroll to position [284, 0]
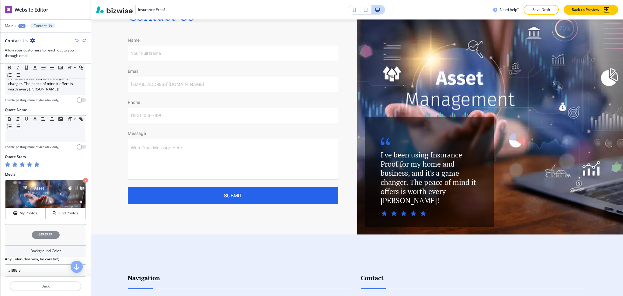
click at [36, 138] on p at bounding box center [45, 135] width 75 height 5
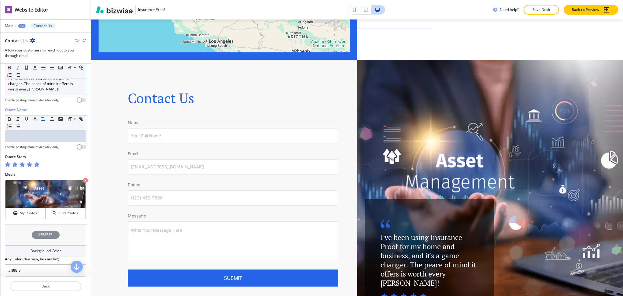
scroll to position [1857, 0]
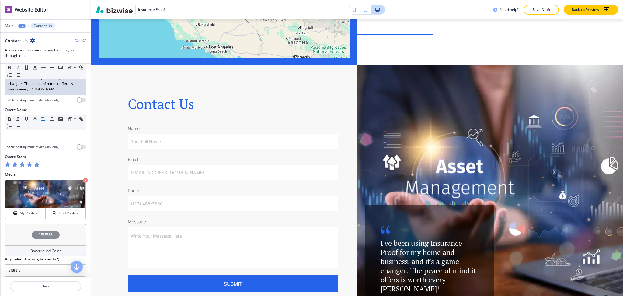
click at [48, 91] on p "I've been using Insurance Proof for my home and business, and it's a game chang…" at bounding box center [45, 81] width 75 height 22
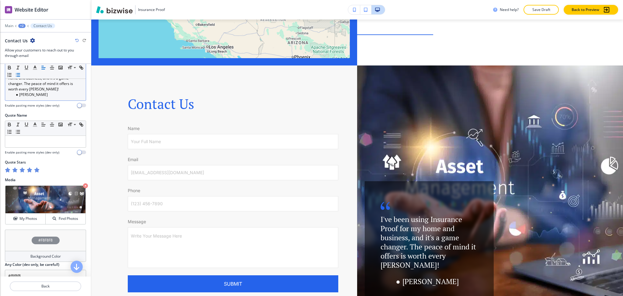
click at [77, 39] on icon "button" at bounding box center [77, 41] width 4 height 4
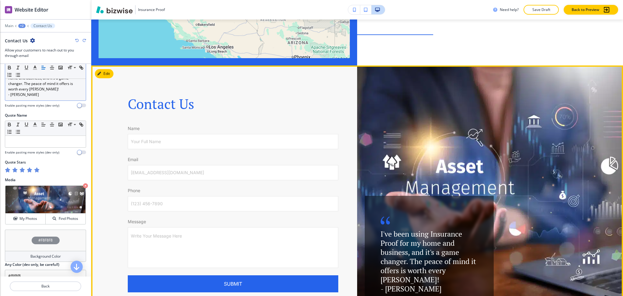
click at [434, 244] on p "I've been using Insurance Proof for my home and business, and it's a game chang…" at bounding box center [429, 256] width 97 height 55
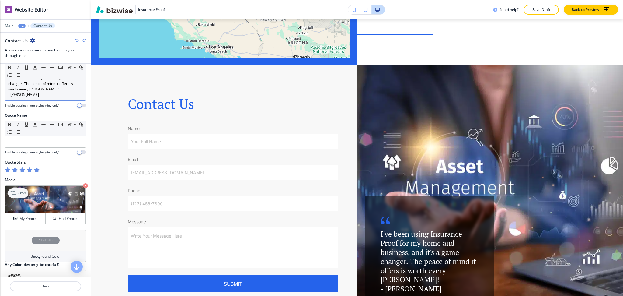
click at [19, 193] on p "Crop" at bounding box center [22, 192] width 8 height 5
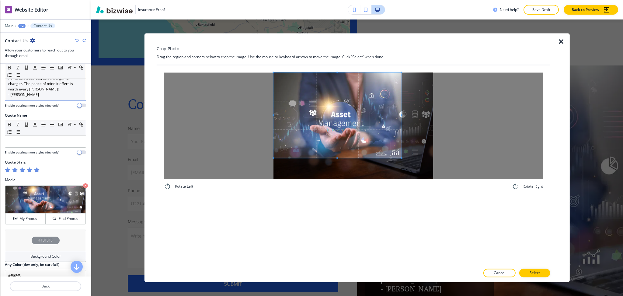
click at [347, 120] on span at bounding box center [338, 114] width 128 height 85
click at [335, 211] on div "Rotate Left Rotate Right" at bounding box center [354, 165] width 394 height 200
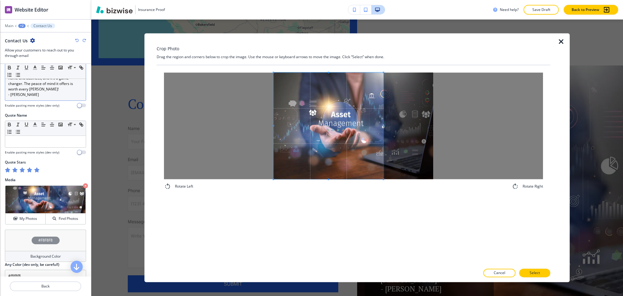
click at [383, 121] on span at bounding box center [384, 125] width 2 height 106
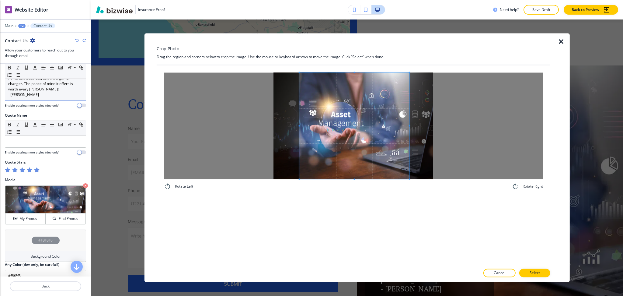
click at [364, 151] on span at bounding box center [355, 125] width 110 height 106
click at [404, 124] on div at bounding box center [352, 125] width 104 height 106
click at [402, 153] on span at bounding box center [361, 125] width 104 height 106
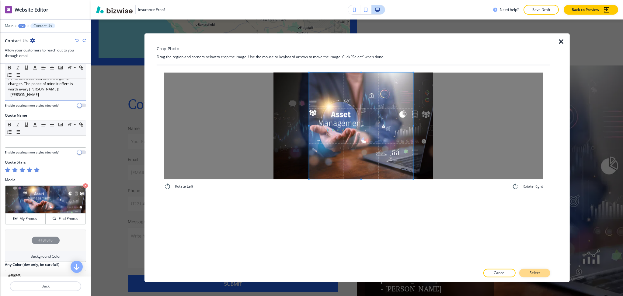
click at [530, 273] on p "Select" at bounding box center [535, 272] width 10 height 5
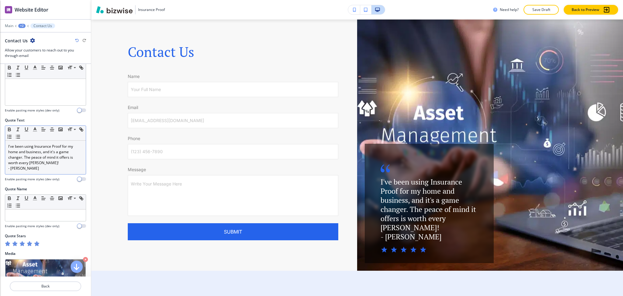
scroll to position [210, 0]
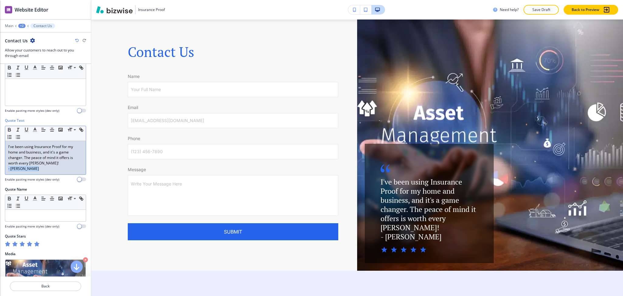
drag, startPoint x: 47, startPoint y: 171, endPoint x: 0, endPoint y: 167, distance: 47.1
click at [0, 167] on div "Quote Text Small Normal Large Huge I've been using Insurance Proof for my home …" at bounding box center [45, 152] width 91 height 69
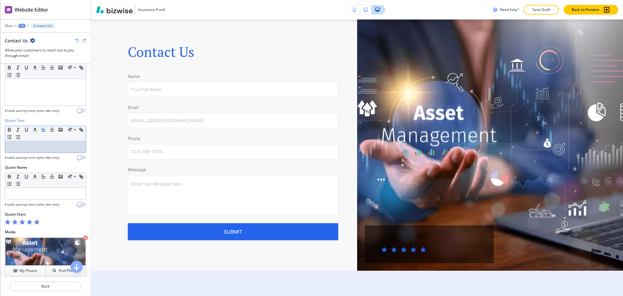
click at [37, 223] on icon "button" at bounding box center [36, 221] width 5 height 5
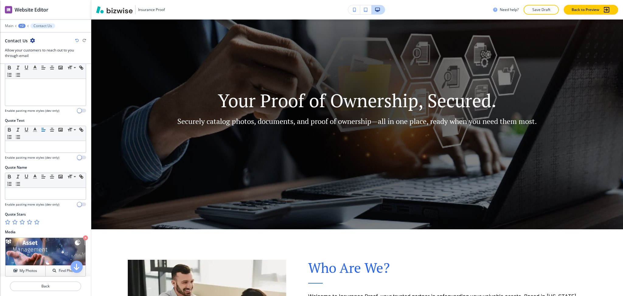
scroll to position [0, 0]
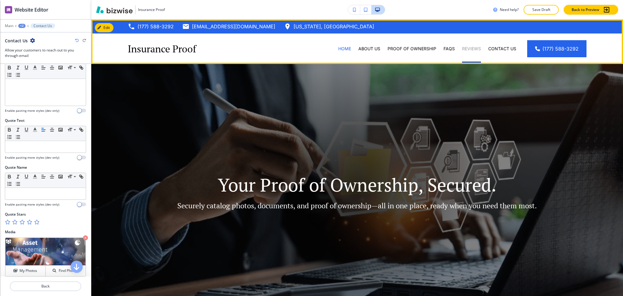
click at [464, 46] on p "Reviews" at bounding box center [471, 49] width 19 height 6
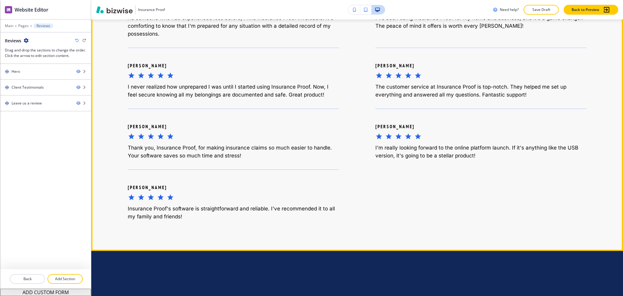
scroll to position [473, 0]
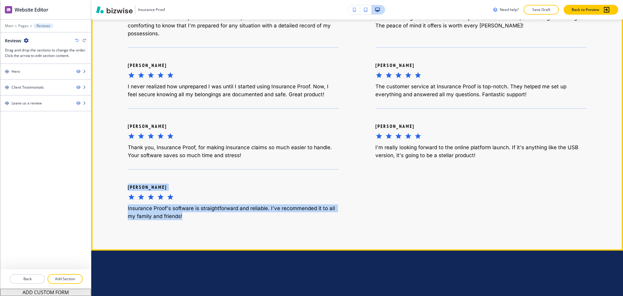
drag, startPoint x: 194, startPoint y: 218, endPoint x: 127, endPoint y: 185, distance: 74.6
click at [127, 185] on div "Robert Fisher Insurance Proof's software is straightforward and reliable. I've …" at bounding box center [215, 194] width 248 height 51
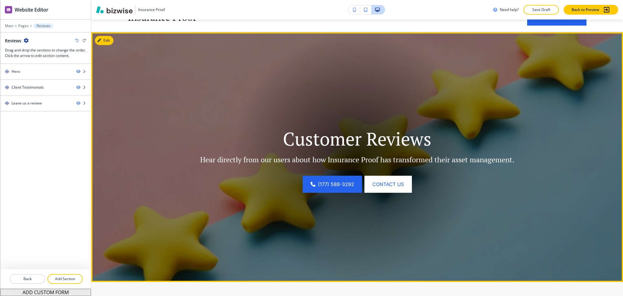
scroll to position [0, 0]
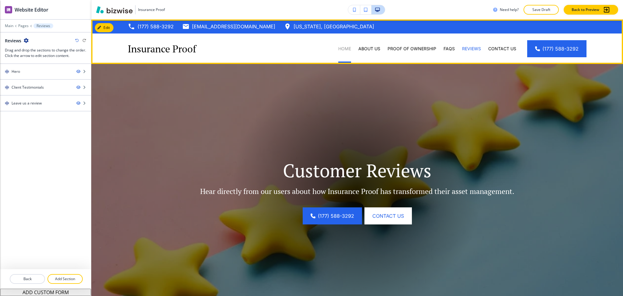
click at [338, 49] on p "Home" at bounding box center [344, 49] width 13 height 6
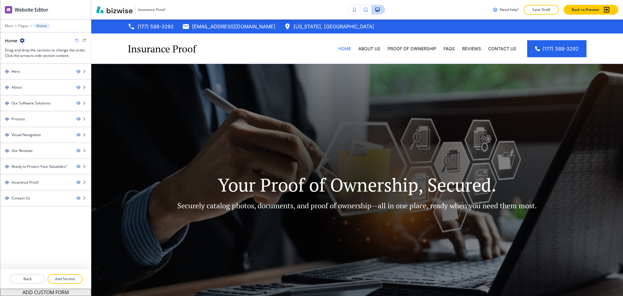
click at [36, 207] on div "Hero About Our Software Solutions Process Visual Navigation Our Reviews Ready t…" at bounding box center [45, 166] width 91 height 205
click at [33, 193] on div at bounding box center [45, 192] width 91 height 5
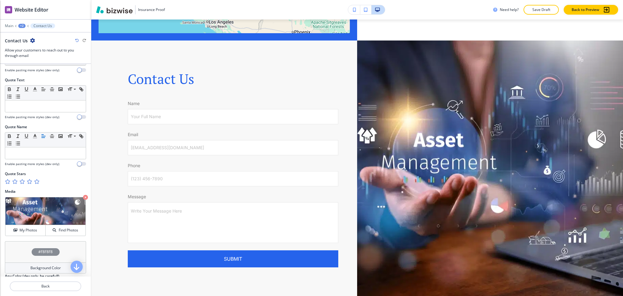
scroll to position [203, 0]
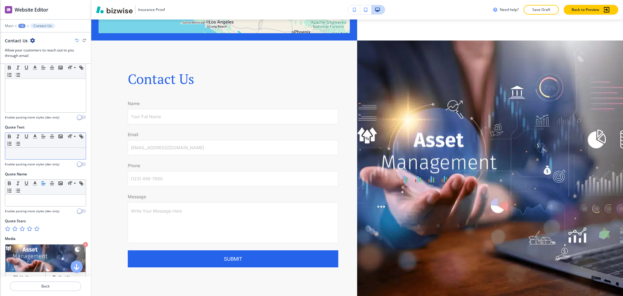
click at [33, 155] on p at bounding box center [45, 153] width 75 height 5
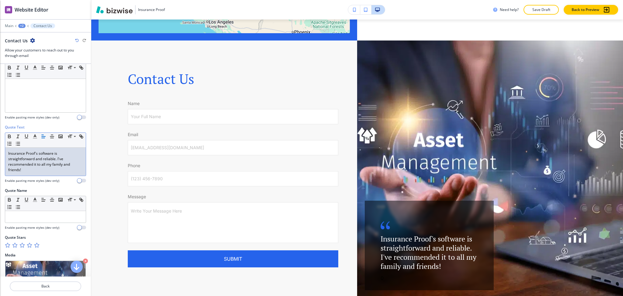
click at [36, 246] on icon "button" at bounding box center [36, 245] width 5 height 5
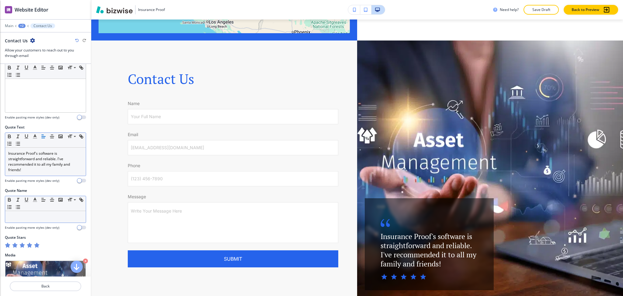
click at [21, 215] on p at bounding box center [45, 216] width 75 height 5
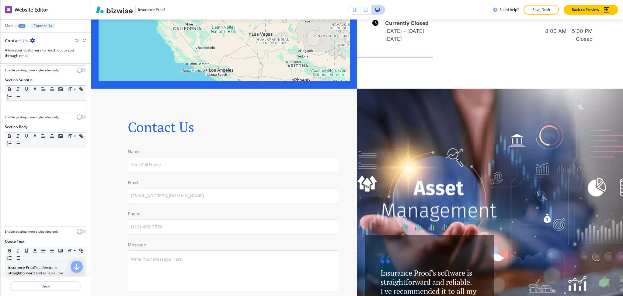
scroll to position [0, 0]
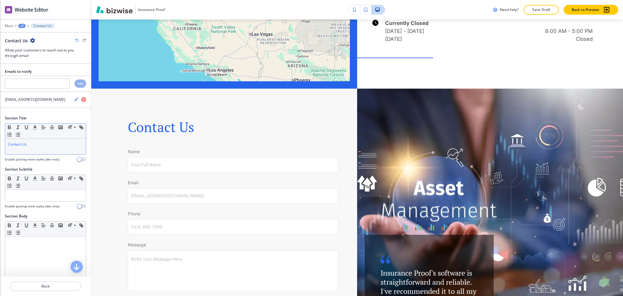
click at [39, 146] on p "Contact Us" at bounding box center [45, 143] width 75 height 5
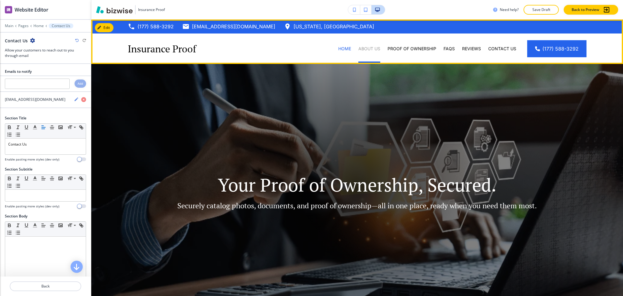
click at [362, 46] on p "About Us" at bounding box center [369, 49] width 22 height 6
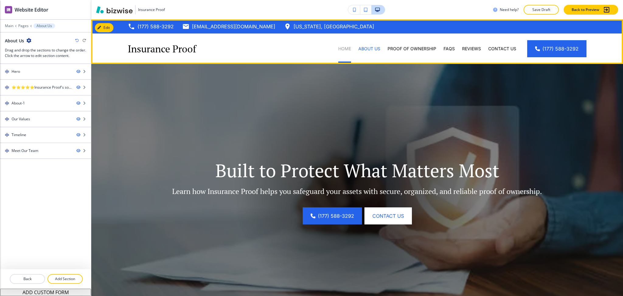
click at [340, 48] on p "Home" at bounding box center [344, 49] width 13 height 6
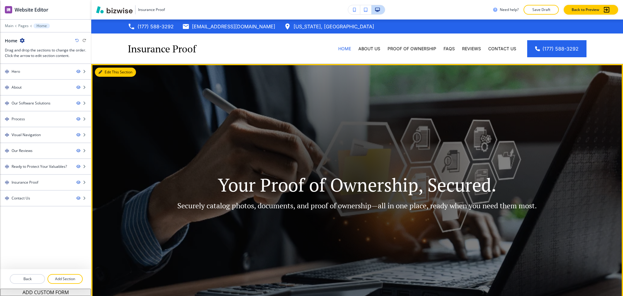
click at [99, 75] on button "Edit This Section" at bounding box center [115, 72] width 41 height 9
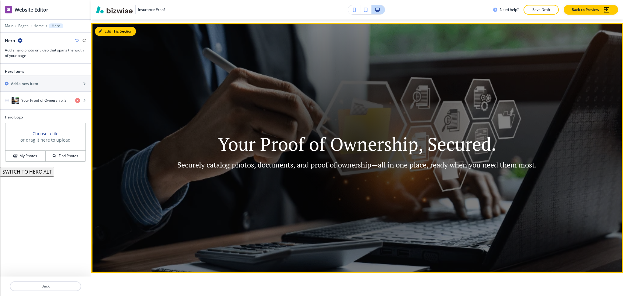
scroll to position [44, 0]
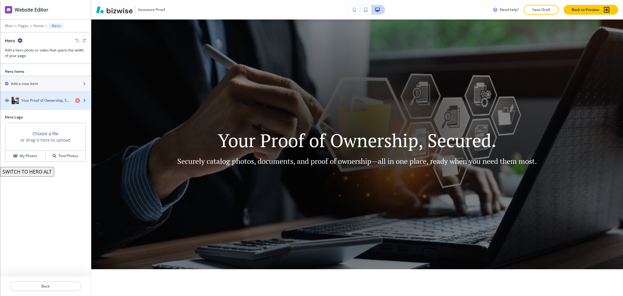
click at [39, 105] on div "button" at bounding box center [45, 106] width 91 height 5
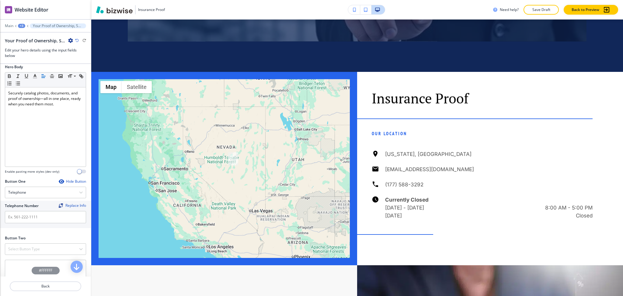
scroll to position [1654, 0]
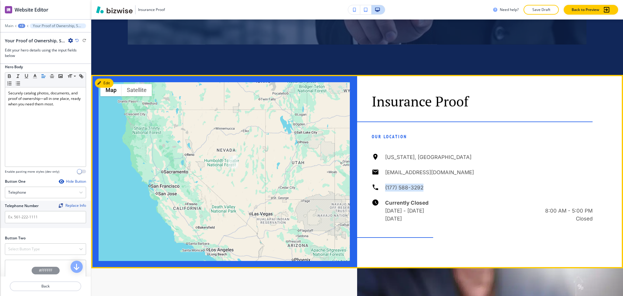
drag, startPoint x: 425, startPoint y: 166, endPoint x: 380, endPoint y: 167, distance: 44.4
click at [380, 167] on div "Nevada, USA sparks@familyinsurancestore.com (177) 588-3292 Currently Closed Mon…" at bounding box center [482, 187] width 221 height 69
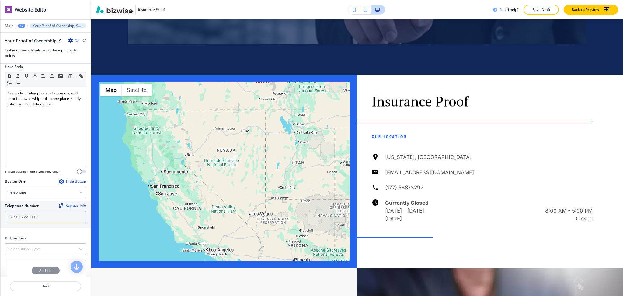
click at [54, 217] on input "text" at bounding box center [45, 217] width 81 height 12
paste input "(177) 588-3292"
type input "(177) 588-3292"
click at [44, 249] on div "Select Button Type" at bounding box center [45, 248] width 81 height 11
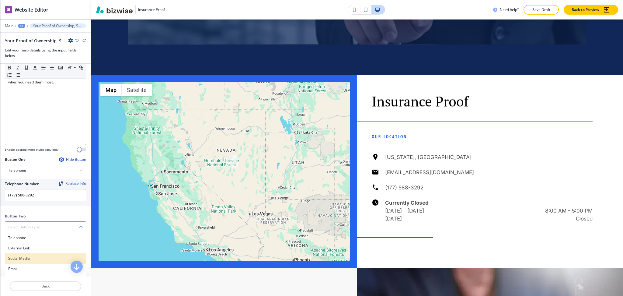
scroll to position [195, 0]
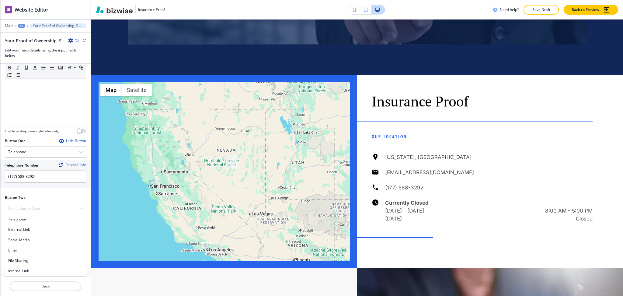
click at [34, 269] on h4 "Internal Link" at bounding box center [45, 270] width 75 height 5
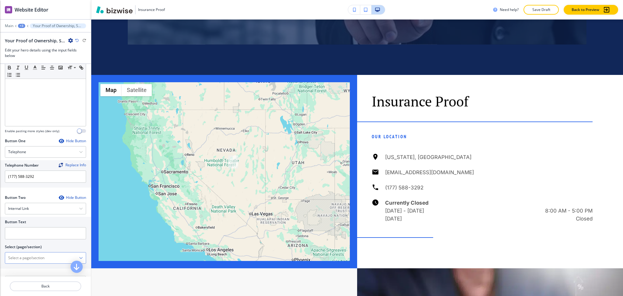
click at [35, 260] on \(page\/section\) "Manual Input" at bounding box center [42, 258] width 74 height 10
drag, startPoint x: 43, startPoint y: 258, endPoint x: 0, endPoint y: 252, distance: 43.6
click at [0, 252] on div "Button Text Select (page/section) CONTACT US Contact Us Contact Us | Hero Conta…" at bounding box center [45, 243] width 91 height 52
click at [20, 266] on h4 "Contact Us" at bounding box center [45, 268] width 75 height 5
type \(page\/section\) "Contact Us"
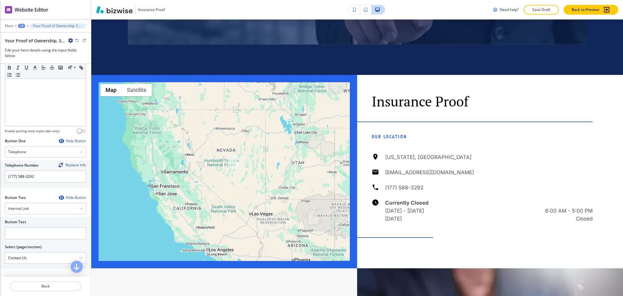
click at [15, 240] on div at bounding box center [45, 241] width 81 height 5
click at [15, 234] on input "text" at bounding box center [45, 233] width 81 height 12
paste input "CONTACT US"
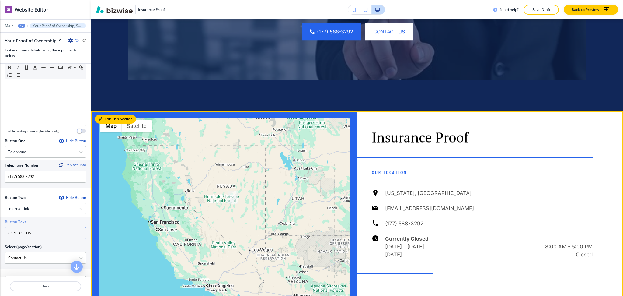
type input "CONTACT US"
click at [109, 114] on button "Edit This Section" at bounding box center [115, 118] width 41 height 9
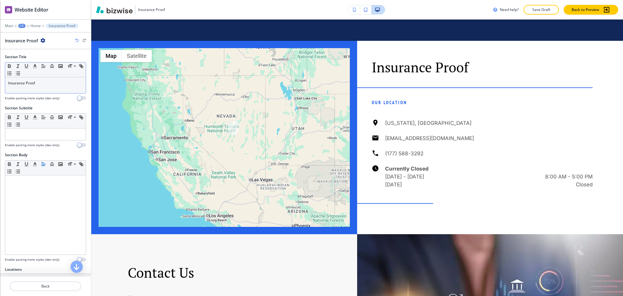
scroll to position [1688, 0]
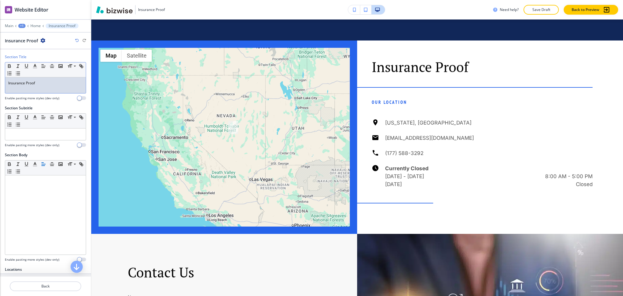
click at [48, 89] on div "Insurance Proof" at bounding box center [45, 85] width 81 height 16
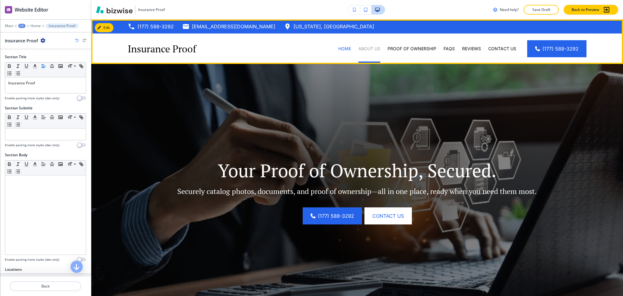
click at [372, 48] on p "About Us" at bounding box center [369, 49] width 22 height 6
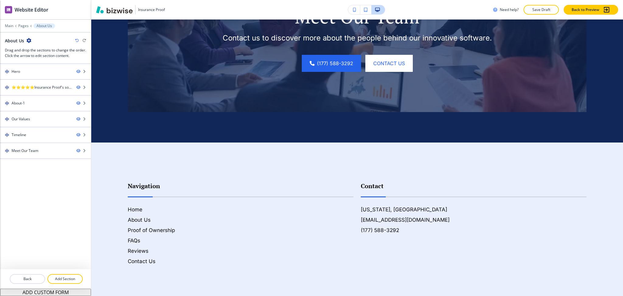
scroll to position [974, 0]
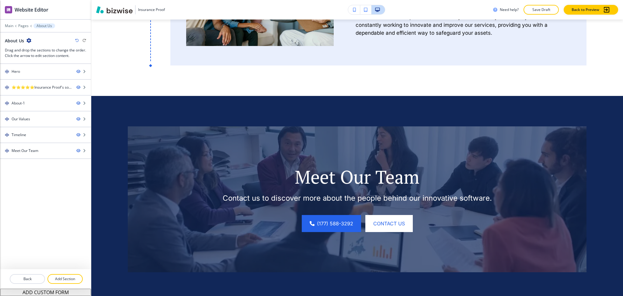
click at [10, 23] on div "Main Pages About Us" at bounding box center [45, 25] width 81 height 5
click at [9, 26] on p "Main" at bounding box center [9, 26] width 9 height 4
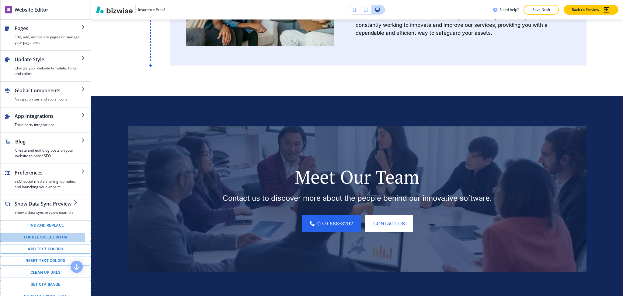
click at [37, 242] on button "Toggle speed editor" at bounding box center [45, 236] width 91 height 9
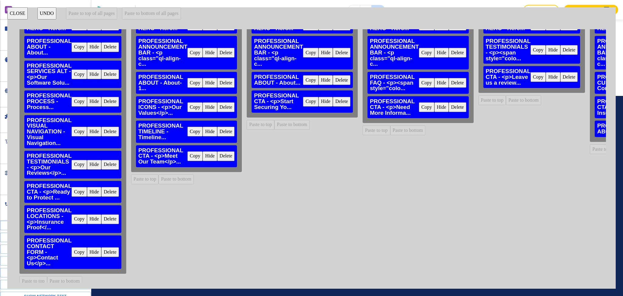
scroll to position [33, 0]
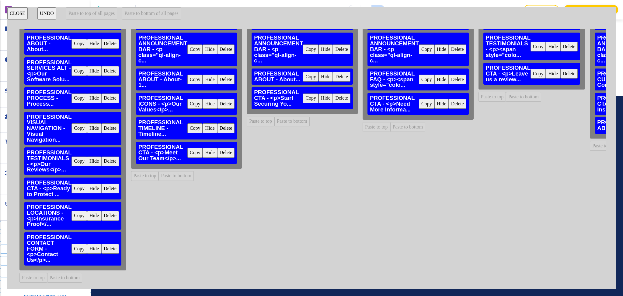
click at [82, 211] on button "Copy" at bounding box center [80, 216] width 16 height 10
click at [152, 12] on button "Paste to bottom of all pages" at bounding box center [151, 13] width 59 height 12
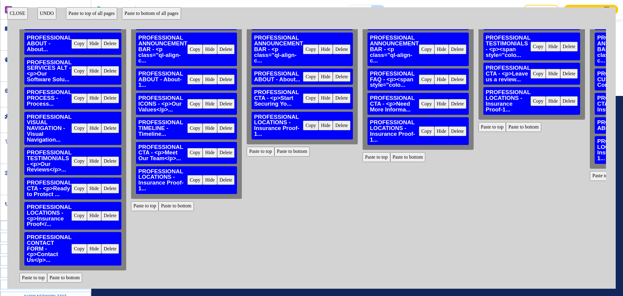
click at [81, 244] on button "Copy" at bounding box center [80, 249] width 16 height 10
click at [151, 13] on button "Paste to bottom of all pages" at bounding box center [151, 13] width 59 height 12
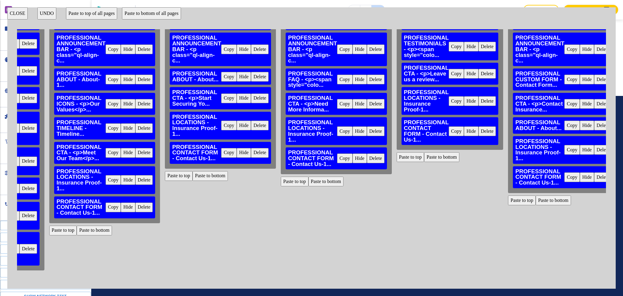
scroll to position [33, 93]
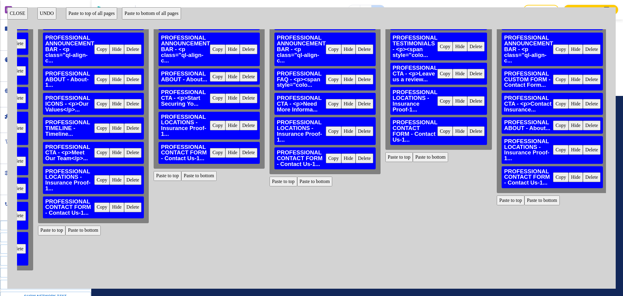
click at [583, 172] on button "Delete" at bounding box center [592, 177] width 18 height 10
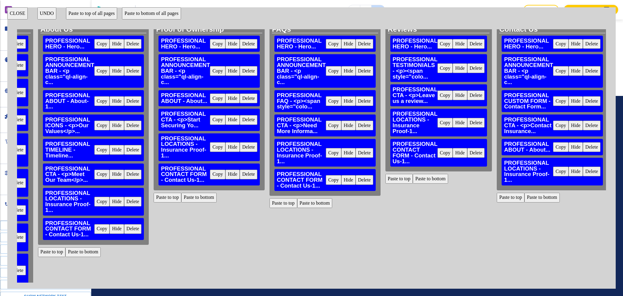
scroll to position [0, 93]
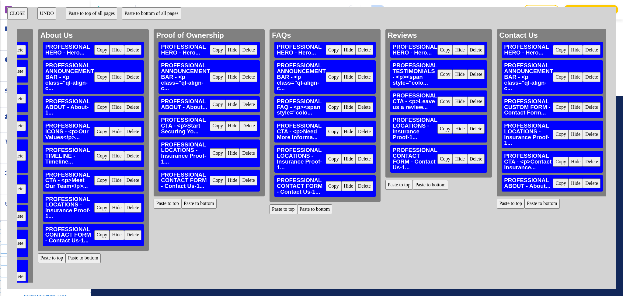
click at [16, 14] on button "CLOSE" at bounding box center [17, 13] width 20 height 12
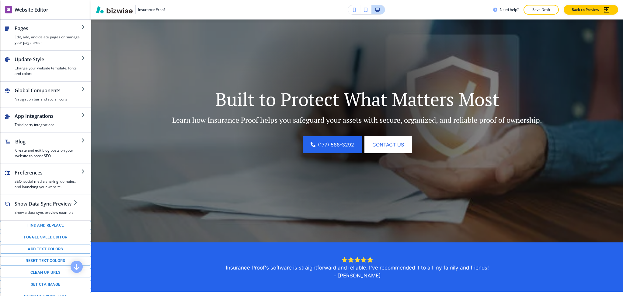
scroll to position [0, 0]
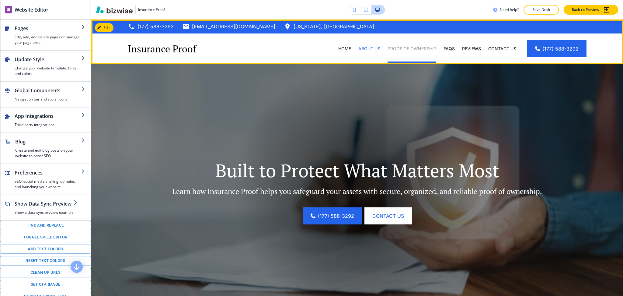
click at [391, 47] on p "Proof of Ownership" at bounding box center [412, 49] width 49 height 6
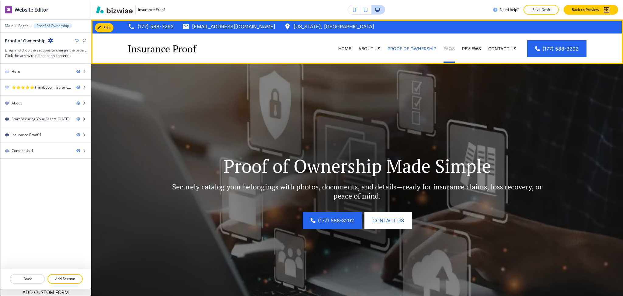
click at [444, 46] on p "FAQs" at bounding box center [449, 49] width 11 height 6
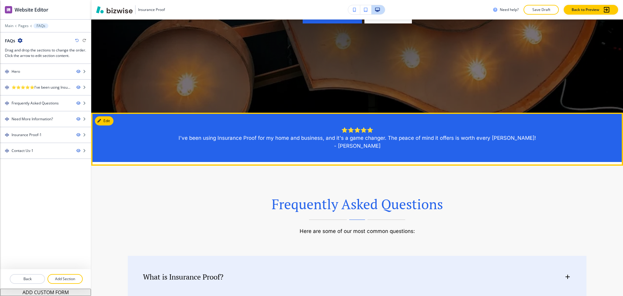
scroll to position [201, 0]
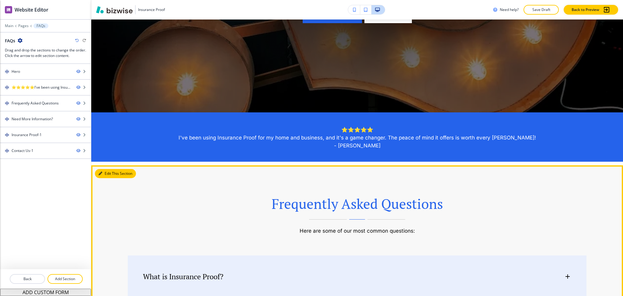
click at [109, 173] on button "Edit This Section" at bounding box center [115, 173] width 41 height 9
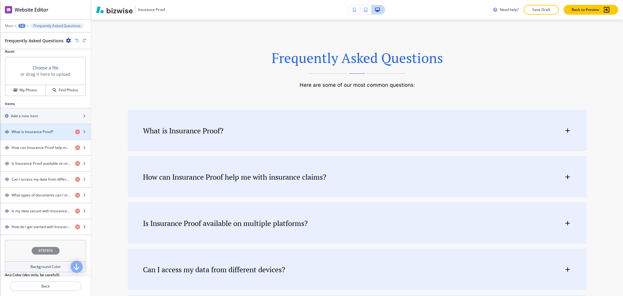
scroll to position [249, 0]
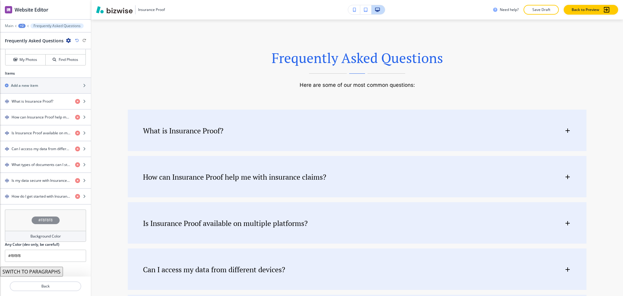
click at [44, 237] on h4 "Background Color" at bounding box center [45, 235] width 30 height 5
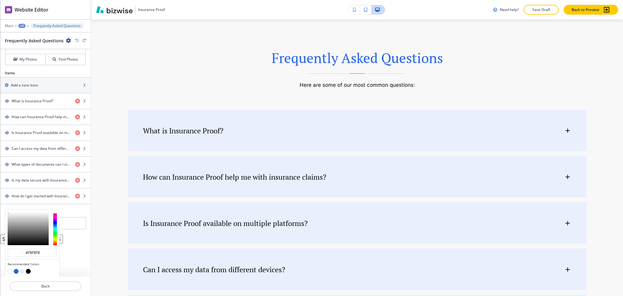
click at [10, 272] on button "button" at bounding box center [10, 271] width 5 height 5
type input "#FFFFFF"
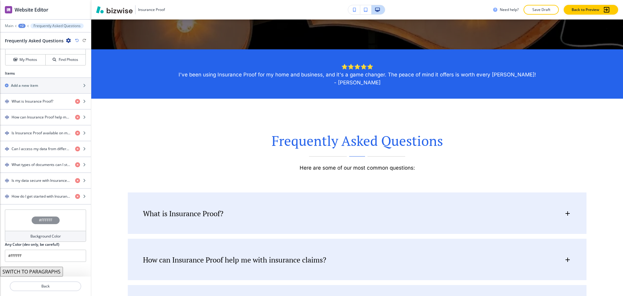
scroll to position [0, 0]
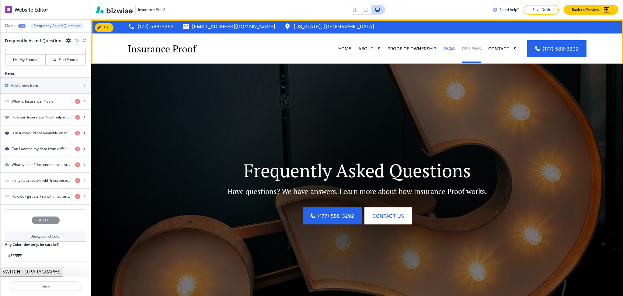
click at [472, 48] on p "Reviews" at bounding box center [471, 49] width 19 height 6
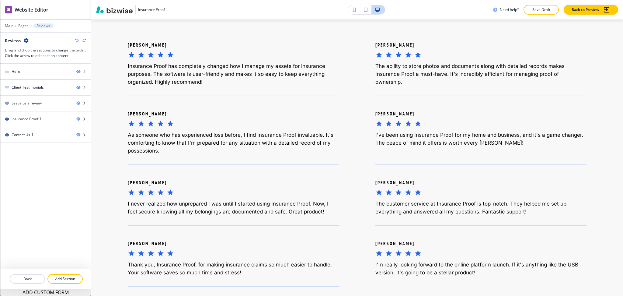
scroll to position [216, 0]
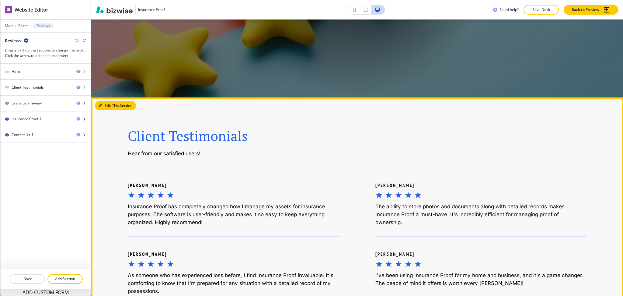
click at [106, 105] on button "Edit This Section" at bounding box center [115, 105] width 41 height 9
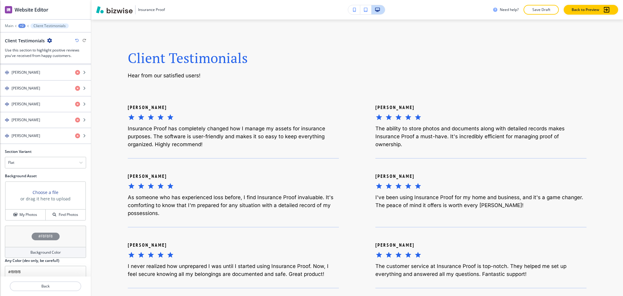
scroll to position [328, 0]
click at [40, 251] on h4 "Background Color" at bounding box center [45, 251] width 30 height 5
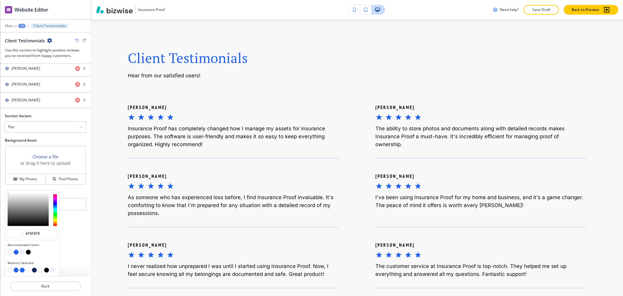
click at [9, 252] on button "button" at bounding box center [10, 252] width 5 height 5
type input "#FFFFFF"
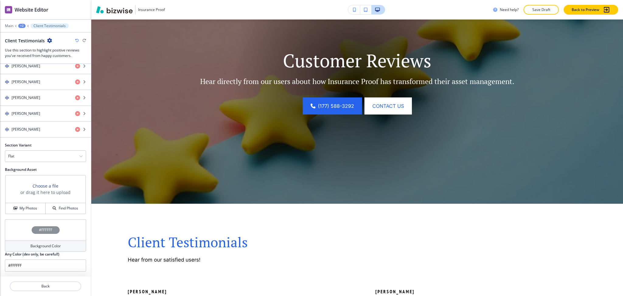
scroll to position [0, 0]
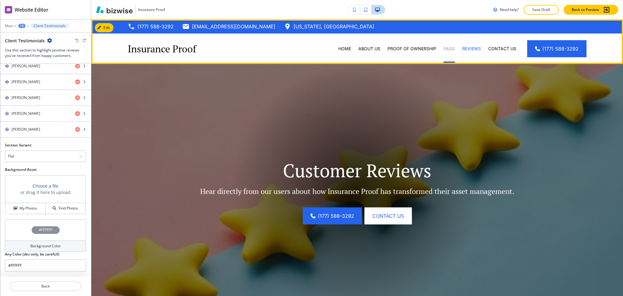
click at [446, 49] on p "FAQs" at bounding box center [449, 49] width 11 height 6
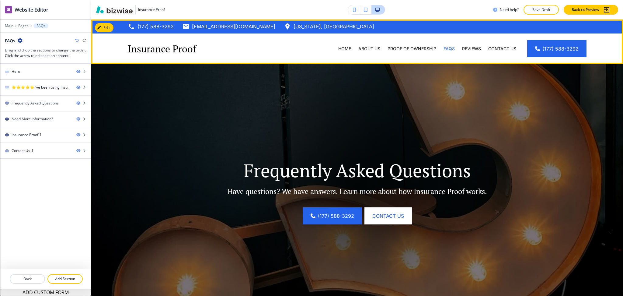
click at [493, 44] on div "Contact Us" at bounding box center [502, 48] width 35 height 30
click at [495, 49] on p "Contact Us" at bounding box center [502, 49] width 28 height 6
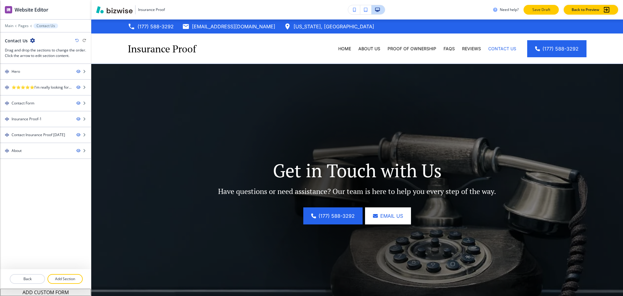
click at [541, 7] on p "Save Draft" at bounding box center [541, 9] width 19 height 5
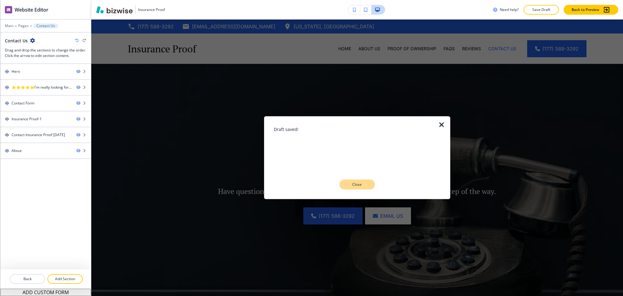
click at [361, 184] on p "Close" at bounding box center [356, 184] width 19 height 5
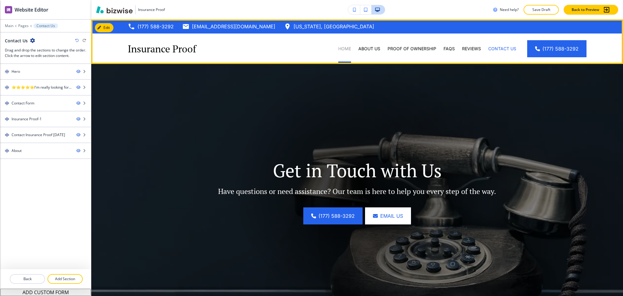
click at [338, 50] on p "Home" at bounding box center [344, 49] width 13 height 6
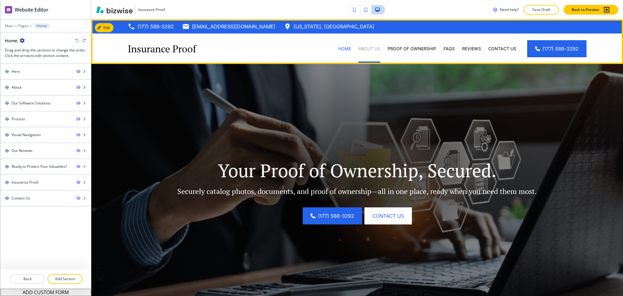
click at [372, 47] on p "About Us" at bounding box center [369, 49] width 22 height 6
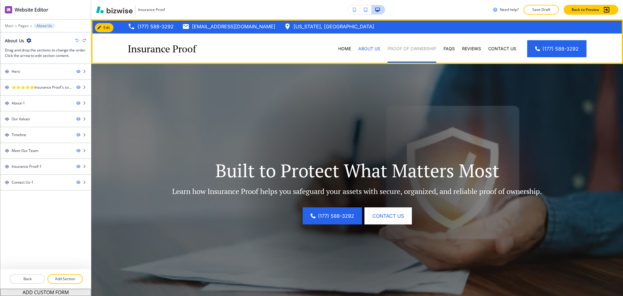
click at [421, 49] on p "Proof of Ownership" at bounding box center [412, 49] width 49 height 6
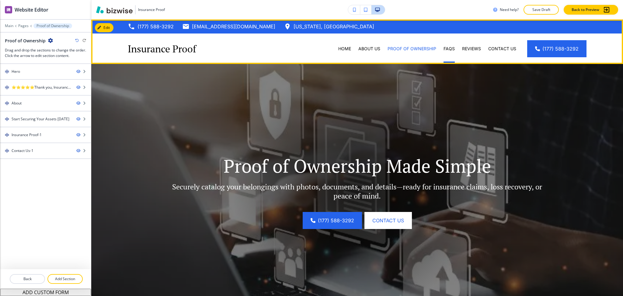
drag, startPoint x: 442, startPoint y: 51, endPoint x: 452, endPoint y: 49, distance: 9.6
click at [444, 51] on p "FAQs" at bounding box center [449, 49] width 11 height 6
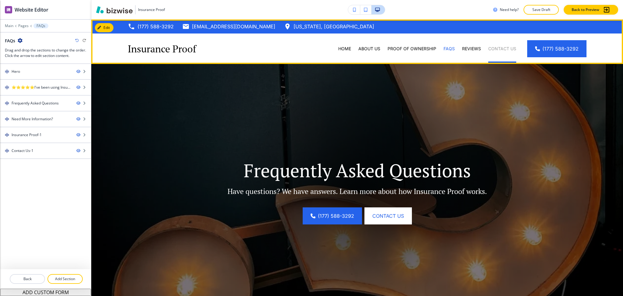
click at [495, 50] on p "Contact Us" at bounding box center [502, 49] width 28 height 6
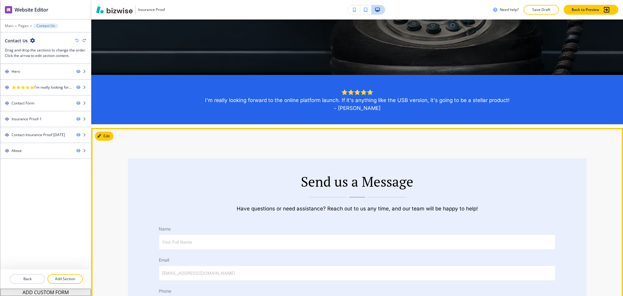
scroll to position [239, 0]
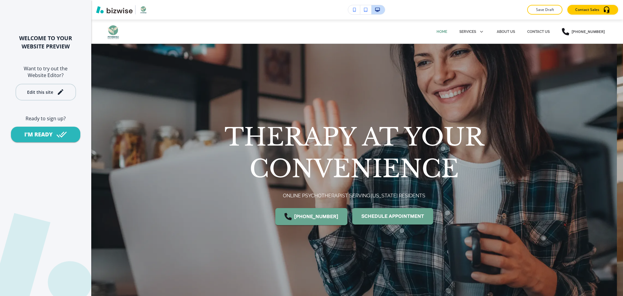
click at [50, 90] on div "Edit this site" at bounding box center [40, 92] width 26 height 5
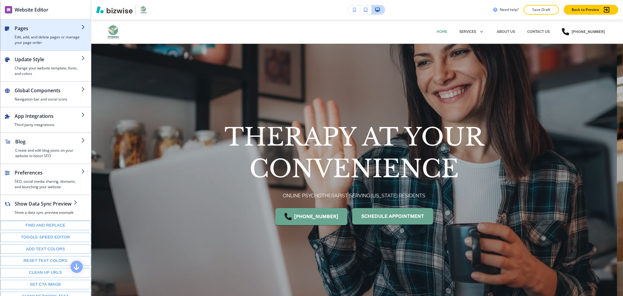
click at [35, 28] on h2 "Pages" at bounding box center [48, 28] width 67 height 7
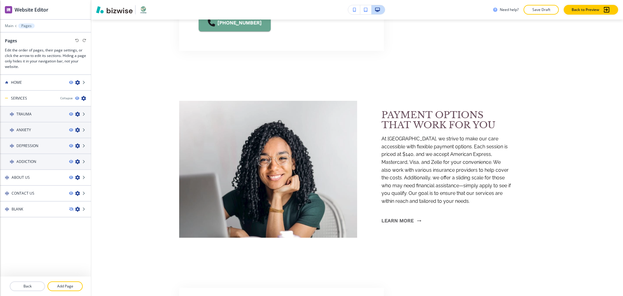
scroll to position [1728, 0]
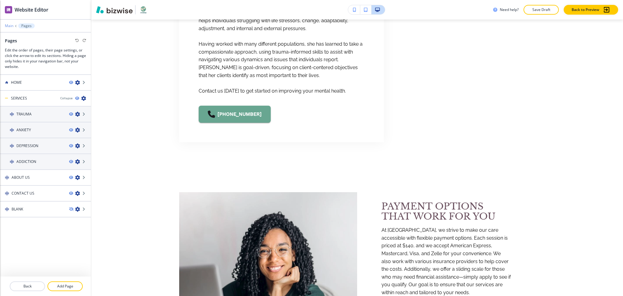
click at [9, 26] on p "Main" at bounding box center [9, 26] width 9 height 4
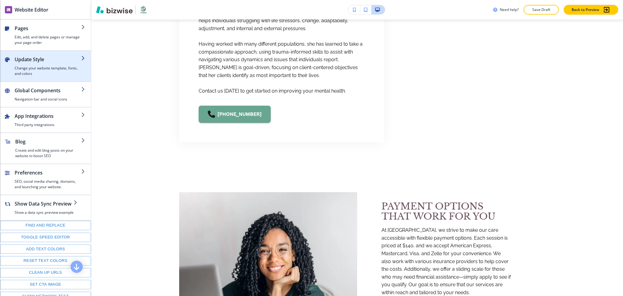
click at [32, 64] on div "button" at bounding box center [48, 64] width 67 height 2
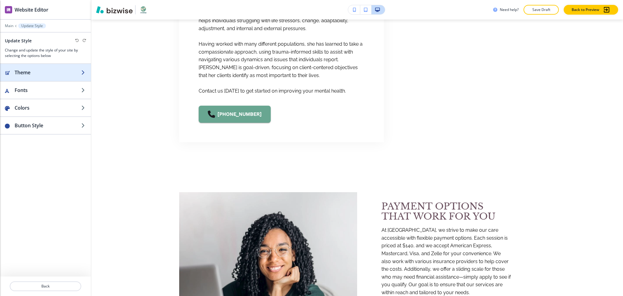
click at [35, 74] on h2 "Theme" at bounding box center [48, 72] width 67 height 7
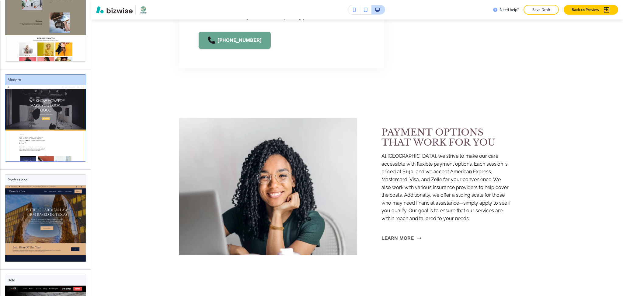
scroll to position [190, 0]
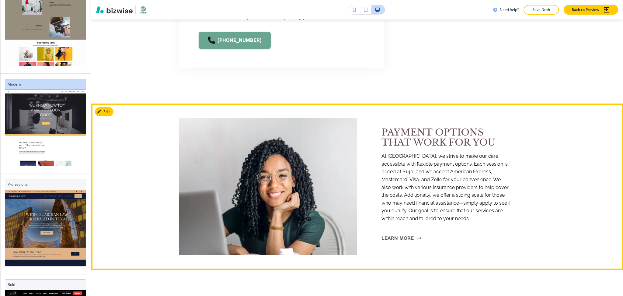
click at [476, 192] on span "At Pembroke Mental Health Center, we strive to make our care accessible with fl…" at bounding box center [447, 187] width 131 height 68
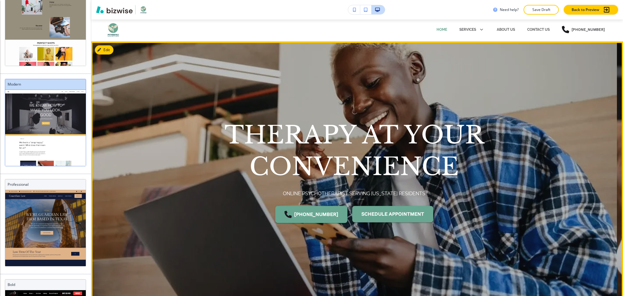
scroll to position [0, 0]
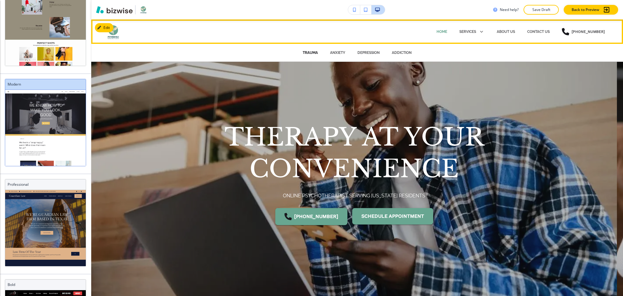
click at [303, 54] on p "TRAUMA" at bounding box center [310, 52] width 15 height 5
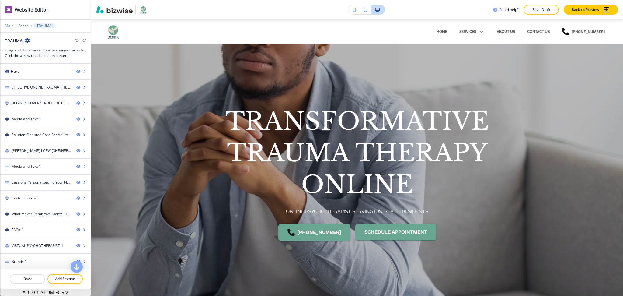
click at [10, 26] on p "Main" at bounding box center [9, 26] width 9 height 4
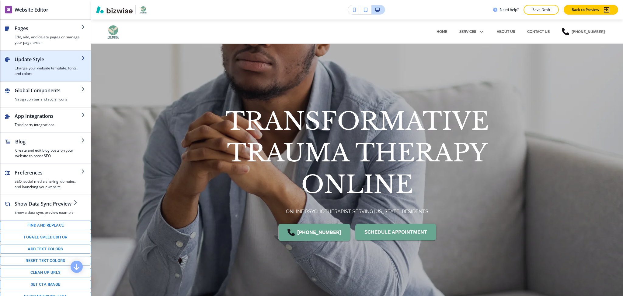
click at [31, 62] on h2 "Update Style" at bounding box center [48, 59] width 67 height 7
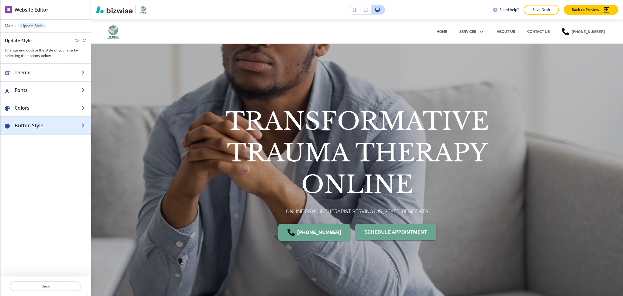
click at [33, 127] on h2 "Button Style" at bounding box center [48, 125] width 67 height 7
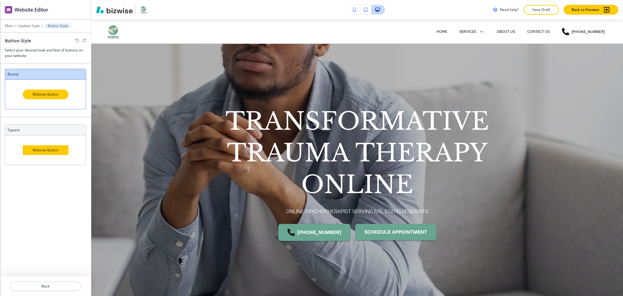
click at [24, 23] on div at bounding box center [45, 22] width 91 height 4
click at [26, 25] on p "Update Style" at bounding box center [29, 26] width 22 height 4
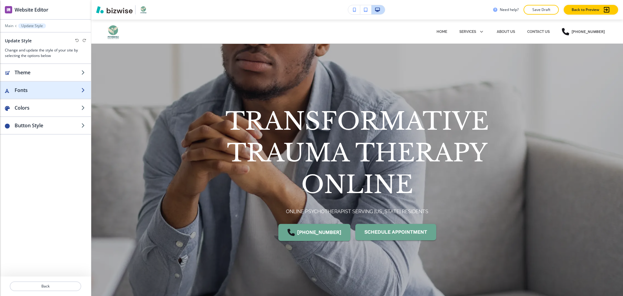
click at [31, 92] on h2 "Fonts" at bounding box center [48, 89] width 67 height 7
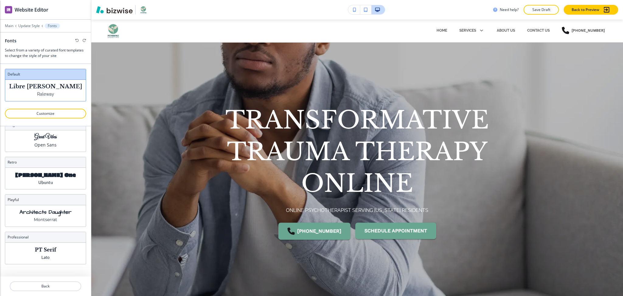
scroll to position [2, 0]
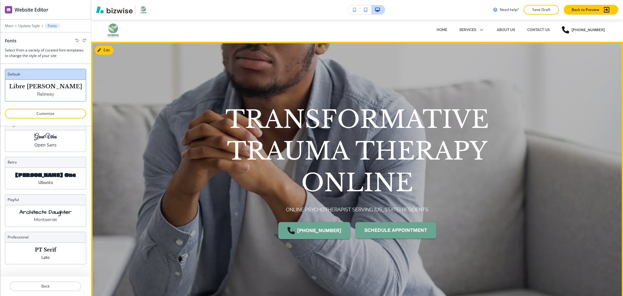
click at [259, 152] on p "TRANSFORMATIVE TRAUMA THERAPY ONLINE" at bounding box center [357, 150] width 312 height 95
click at [105, 49] on button "Edit This Section" at bounding box center [115, 50] width 41 height 9
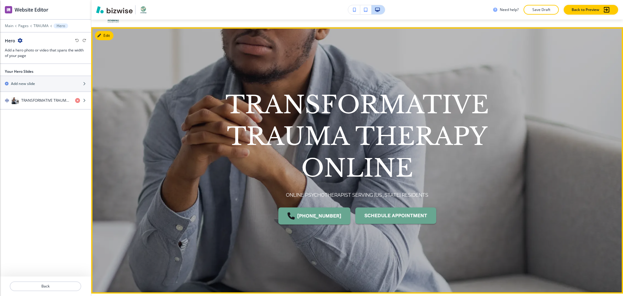
scroll to position [0, 0]
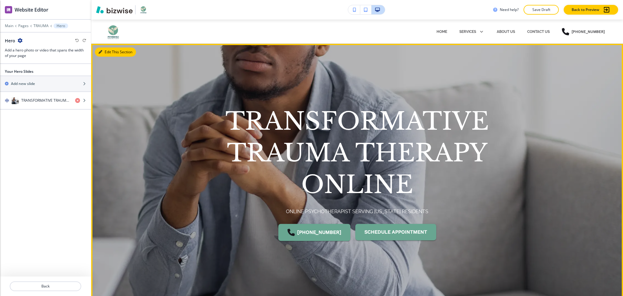
click at [108, 50] on button "Edit This Section" at bounding box center [115, 51] width 41 height 9
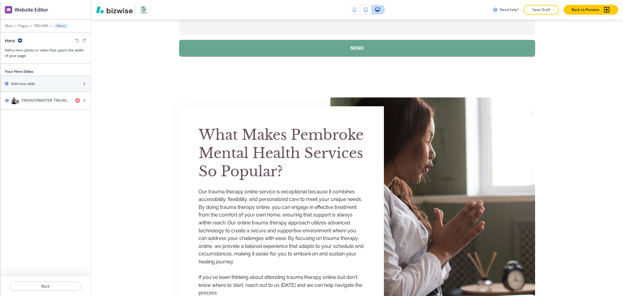
scroll to position [3004, 0]
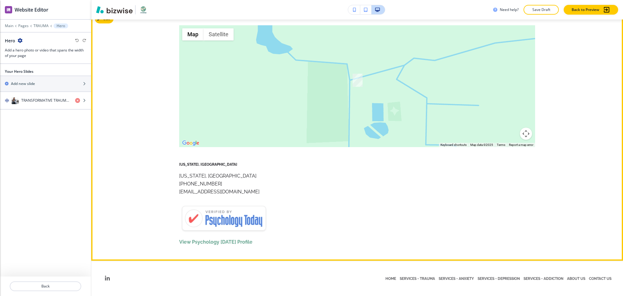
click at [237, 216] on img at bounding box center [224, 219] width 91 height 33
click at [210, 196] on p at bounding box center [224, 199] width 91 height 8
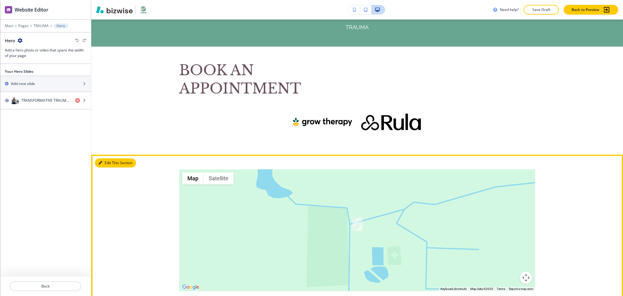
click at [105, 167] on button "Edit This Section" at bounding box center [115, 162] width 41 height 9
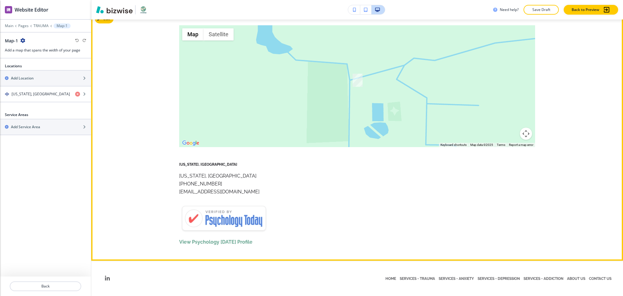
scroll to position [2995, 0]
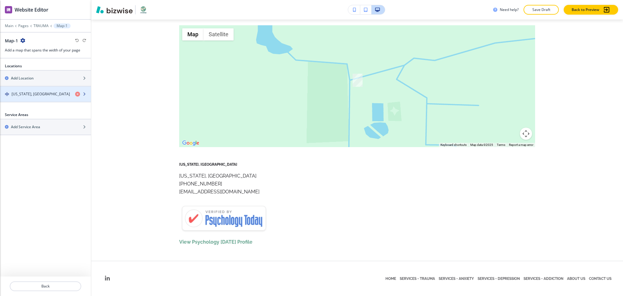
click at [31, 93] on h4 "Florida, USA" at bounding box center [41, 93] width 58 height 5
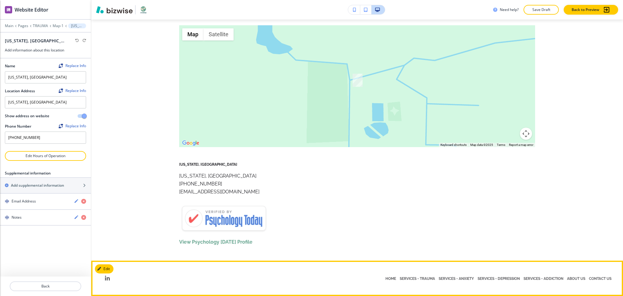
scroll to position [3004, 0]
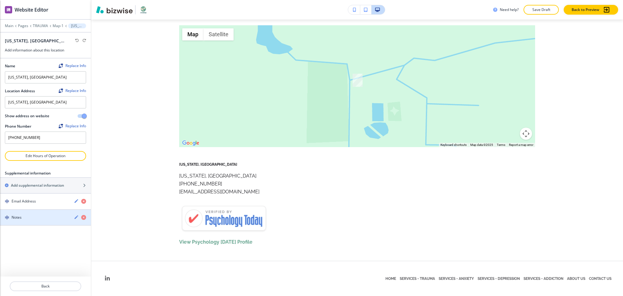
click at [29, 221] on div "button" at bounding box center [45, 222] width 91 height 5
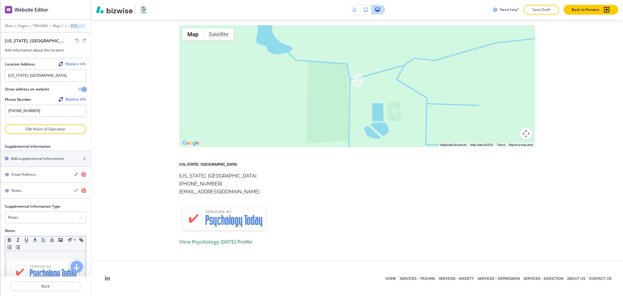
scroll to position [62, 0]
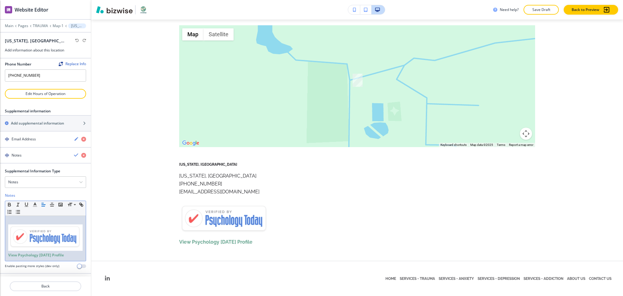
click at [15, 222] on p at bounding box center [45, 221] width 75 height 5
click at [44, 26] on p "TRAUMA" at bounding box center [40, 26] width 15 height 4
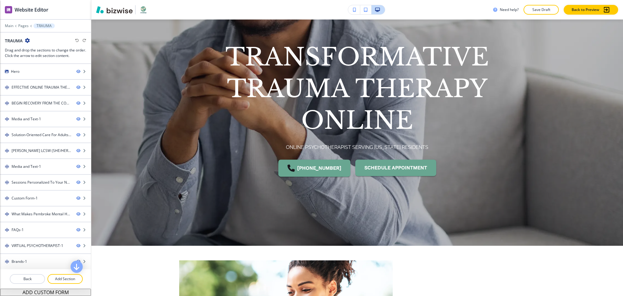
scroll to position [0, 0]
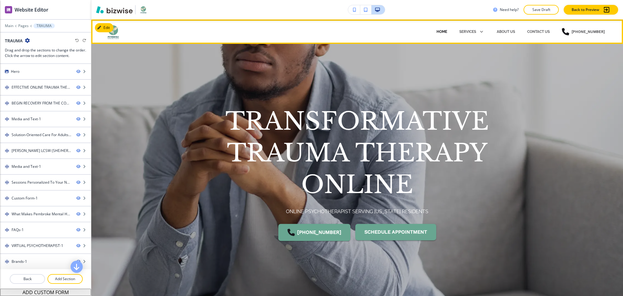
click at [438, 30] on p "HOME" at bounding box center [442, 31] width 11 height 5
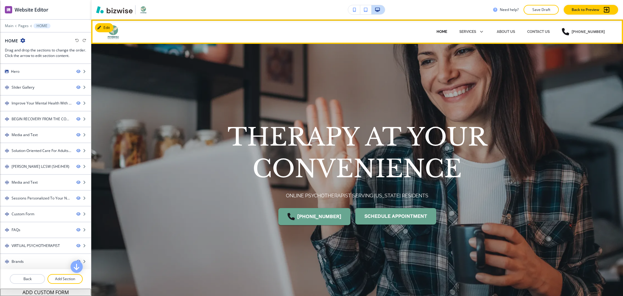
click at [438, 31] on p "HOME" at bounding box center [442, 31] width 11 height 5
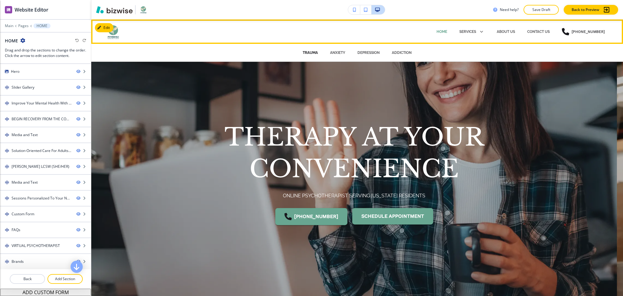
click at [305, 53] on p "TRAUMA" at bounding box center [310, 52] width 15 height 5
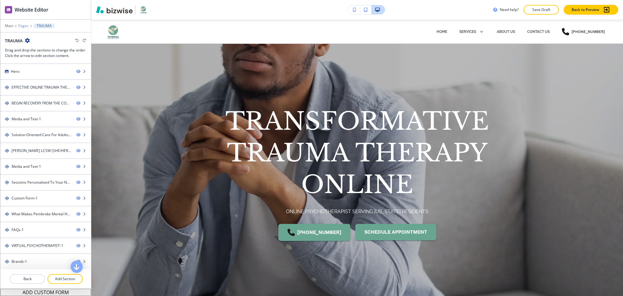
click at [22, 26] on p "Pages" at bounding box center [23, 26] width 10 height 4
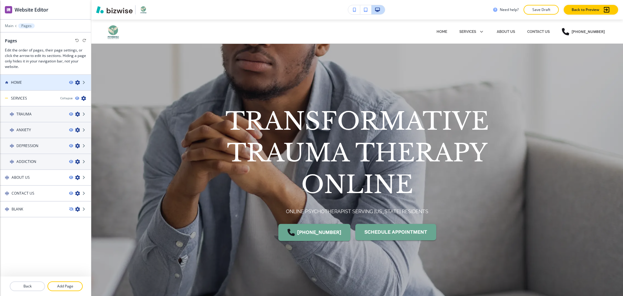
click at [19, 83] on h4 "HOME" at bounding box center [16, 82] width 11 height 5
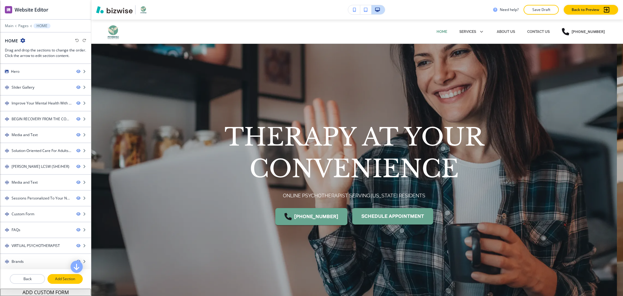
click at [60, 278] on p "Add Section" at bounding box center [65, 278] width 34 height 5
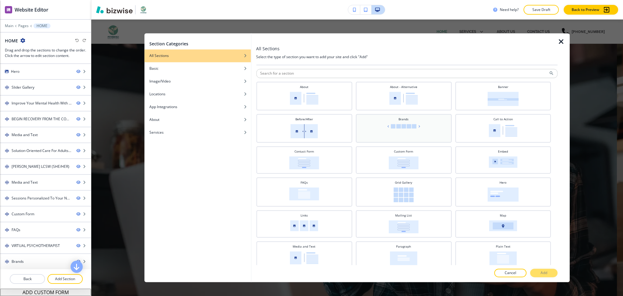
click at [422, 131] on div "Brands" at bounding box center [404, 127] width 90 height 21
drag, startPoint x: 541, startPoint y: 274, endPoint x: 544, endPoint y: 277, distance: 4.7
click at [542, 274] on p "Add" at bounding box center [544, 272] width 7 height 5
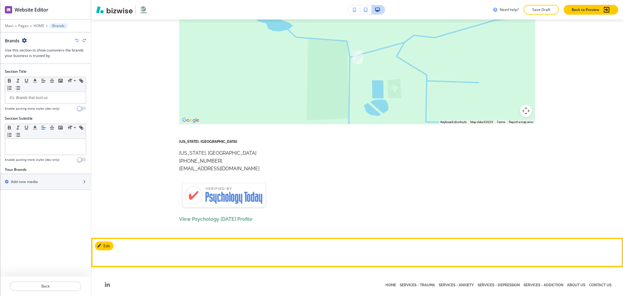
scroll to position [2943, 0]
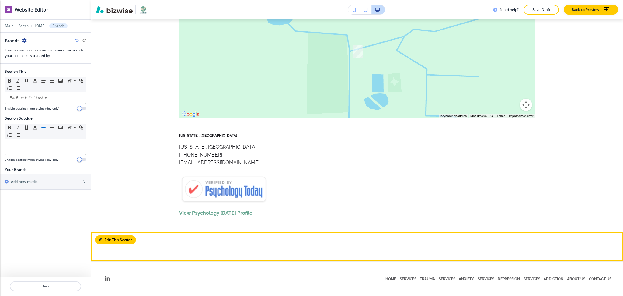
click at [108, 237] on button "Edit This Section" at bounding box center [115, 239] width 41 height 9
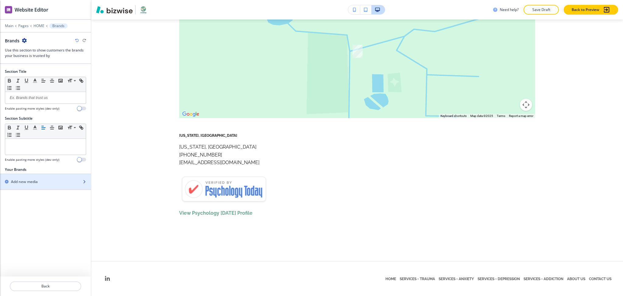
click at [33, 179] on h2 "Add new media" at bounding box center [24, 181] width 27 height 5
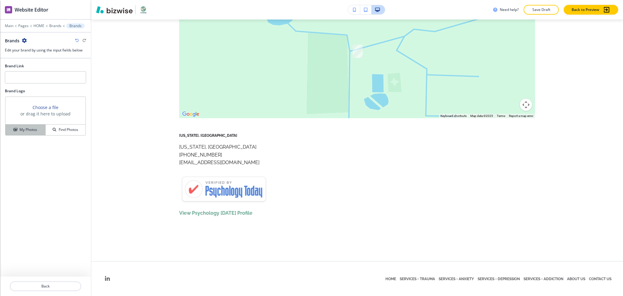
click at [32, 131] on h4 "My Photos" at bounding box center [28, 129] width 18 height 5
click at [55, 82] on input "text" at bounding box center [45, 77] width 81 height 12
type input "v"
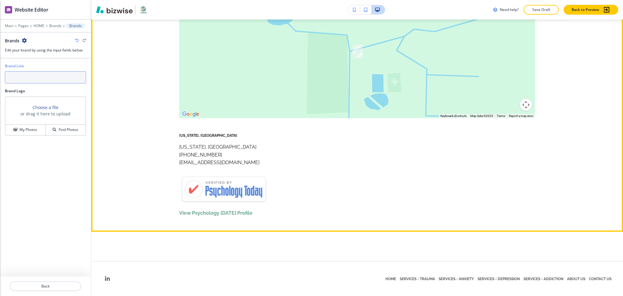
paste input "https://app.bizwise.com/preview?id=ilo9j2l5ftjz"
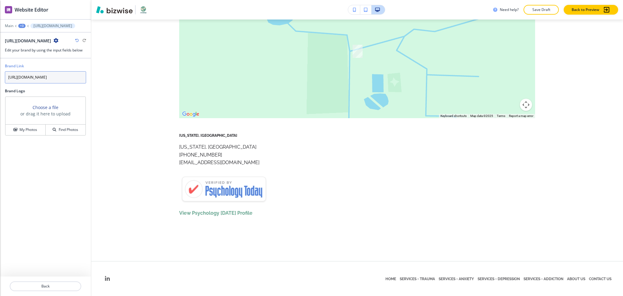
scroll to position [0, 0]
click at [66, 81] on input "https://app.bizwise.com/preview?id=ilo9j2l5ftjz" at bounding box center [45, 77] width 81 height 12
paste input "www.psychologytoday.com/us/therapists/antovise-connor-jacksonville-fl/1127568"
type input "https://www.psychologytoday.com/us/therapists/antovise-connor-jacksonville-fl/1…"
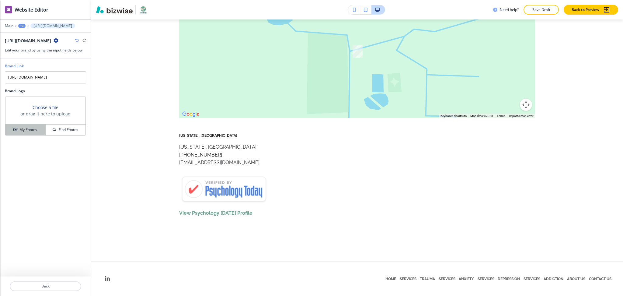
click at [26, 127] on h4 "My Photos" at bounding box center [28, 129] width 18 height 5
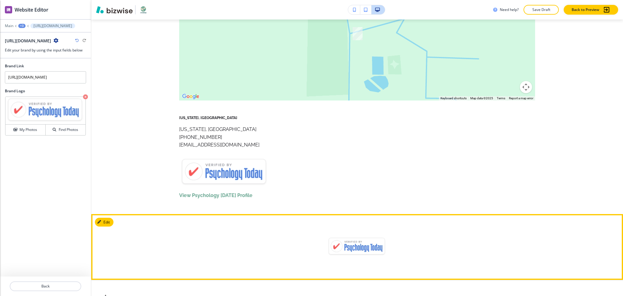
scroll to position [2980, 0]
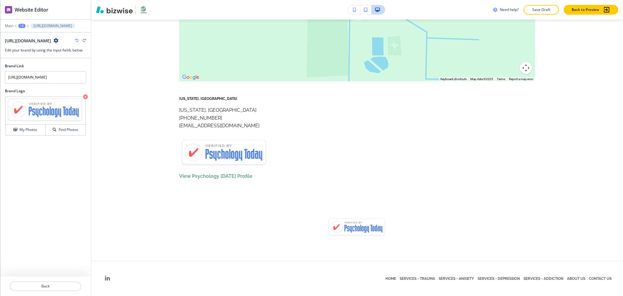
click at [22, 25] on div "+3" at bounding box center [21, 26] width 7 height 4
click at [33, 55] on p "Brands" at bounding box center [37, 56] width 31 height 5
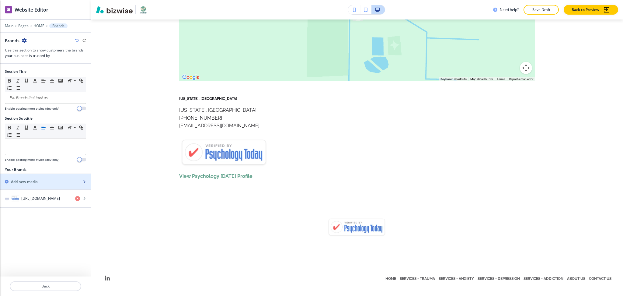
click at [42, 181] on div "Add new media" at bounding box center [39, 181] width 78 height 5
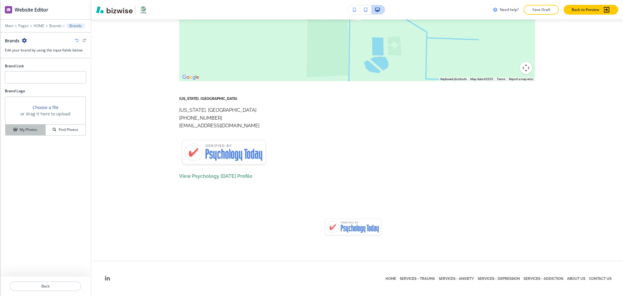
click at [33, 127] on button "My Photos" at bounding box center [25, 129] width 40 height 11
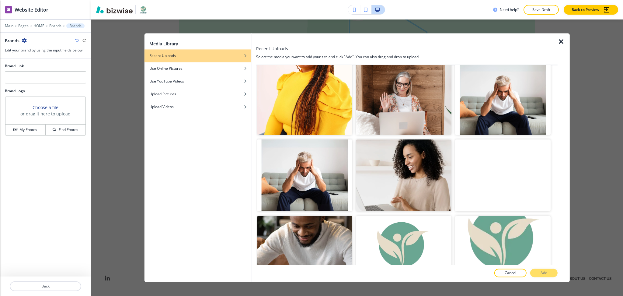
scroll to position [403, 0]
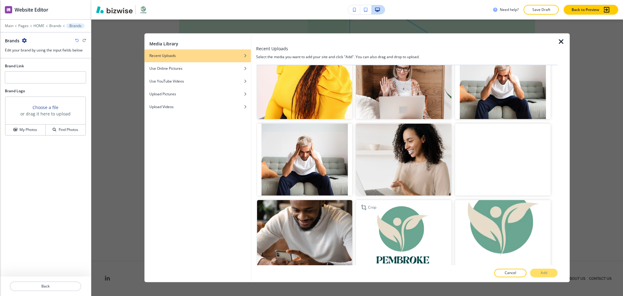
click at [412, 245] on img "button" at bounding box center [404, 236] width 96 height 72
click at [541, 275] on p "Add" at bounding box center [544, 272] width 7 height 5
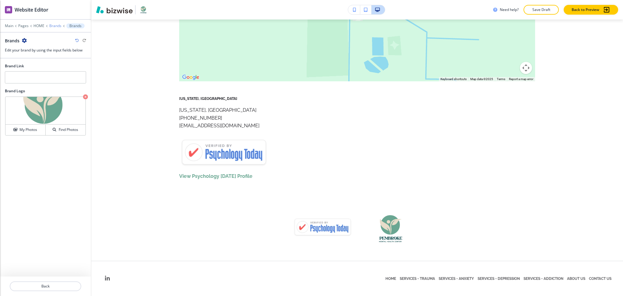
click at [58, 25] on p "Brands" at bounding box center [55, 26] width 12 height 4
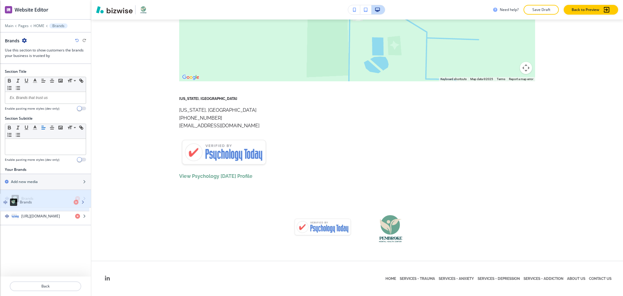
drag, startPoint x: 45, startPoint y: 218, endPoint x: 44, endPoint y: 202, distance: 15.9
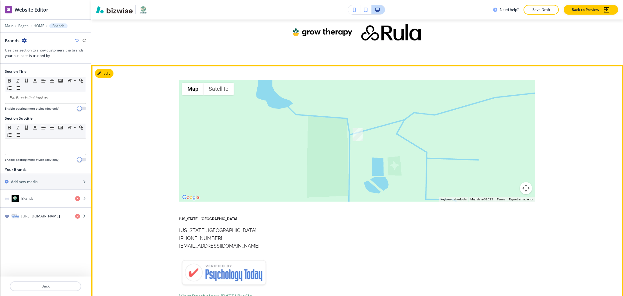
scroll to position [2859, 0]
click at [111, 68] on section "← Move left → Move right ↑ Move up ↓ Move down + Zoom in - Zoom out Home Jump l…" at bounding box center [357, 190] width 532 height 250
click at [109, 74] on button "Edit This Section" at bounding box center [115, 73] width 41 height 9
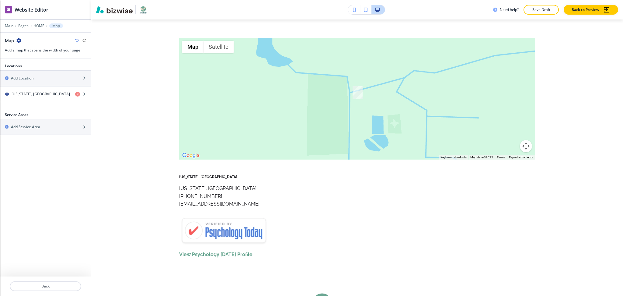
scroll to position [2905, 0]
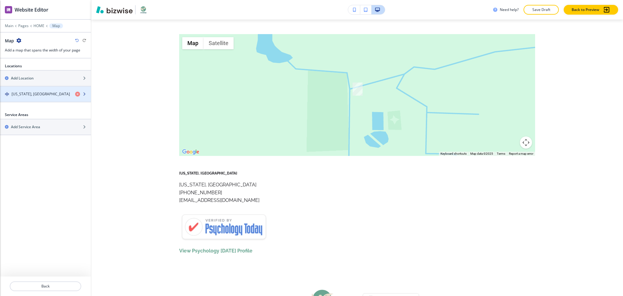
click at [39, 91] on div "button" at bounding box center [45, 88] width 91 height 5
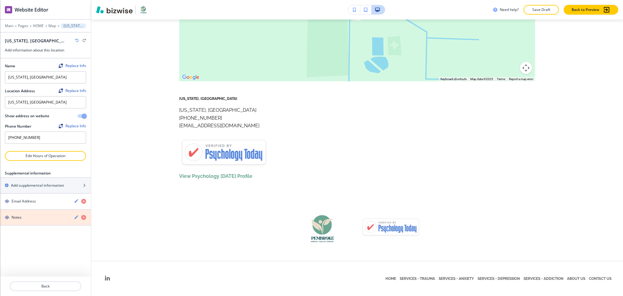
click at [84, 217] on icon "button" at bounding box center [83, 217] width 5 height 5
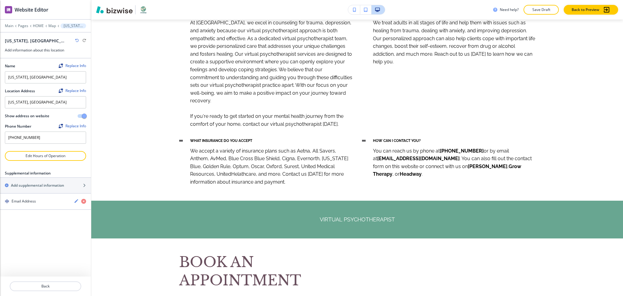
scroll to position [2678, 0]
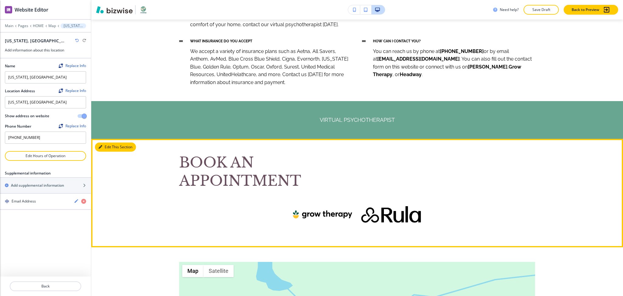
click at [101, 151] on button "Edit This Section" at bounding box center [115, 146] width 41 height 9
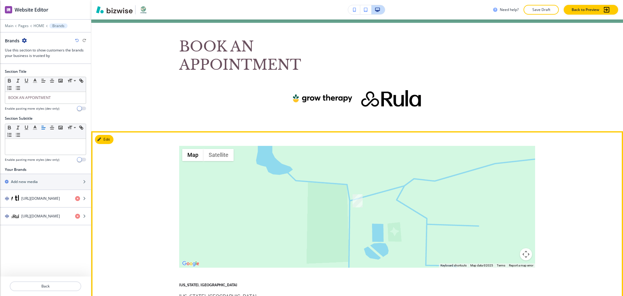
scroll to position [2797, 0]
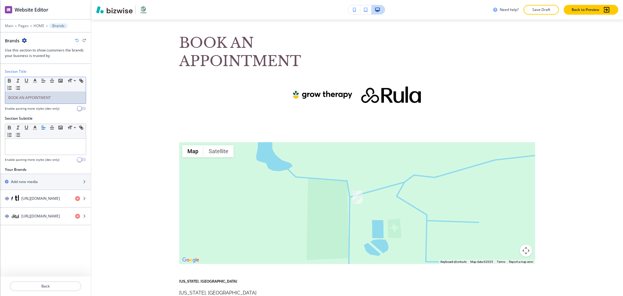
click at [60, 95] on p "BOOK AN APPOINTMENT" at bounding box center [45, 97] width 75 height 5
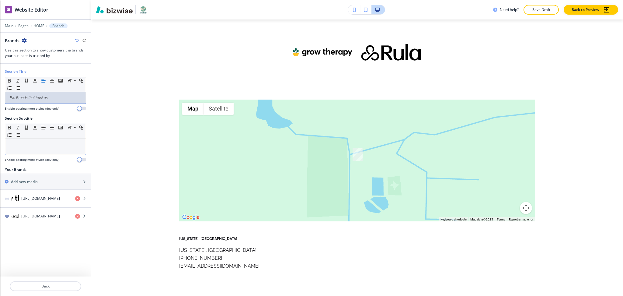
click at [51, 147] on p at bounding box center [45, 144] width 75 height 5
click at [50, 98] on p at bounding box center [45, 97] width 75 height 5
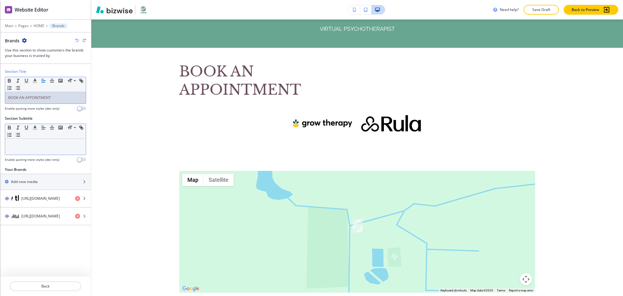
scroll to position [2669, 0]
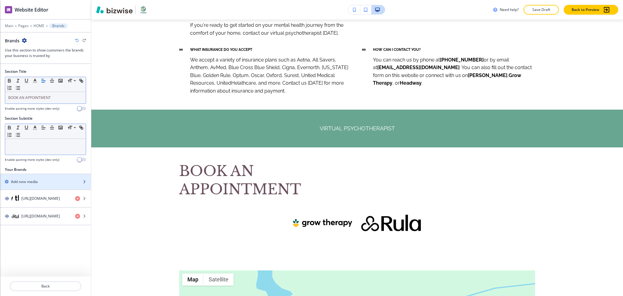
click at [57, 184] on div "Add new media" at bounding box center [39, 181] width 78 height 5
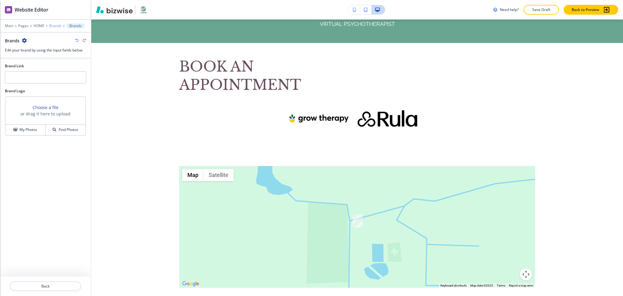
scroll to position [2773, 0]
click at [77, 39] on icon "button" at bounding box center [77, 41] width 4 height 4
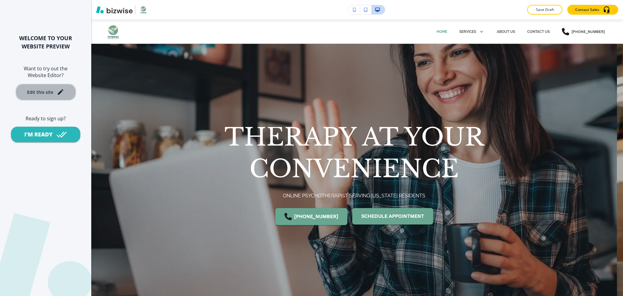
click at [58, 96] on button "Edit this site" at bounding box center [46, 92] width 61 height 17
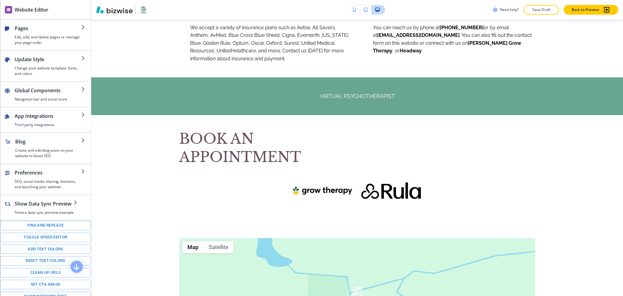
scroll to position [2685, 0]
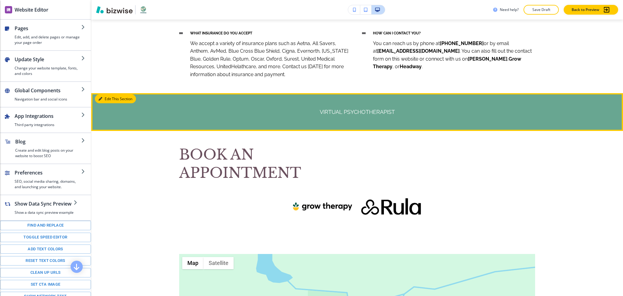
click at [107, 99] on button "Edit This Section" at bounding box center [115, 98] width 41 height 9
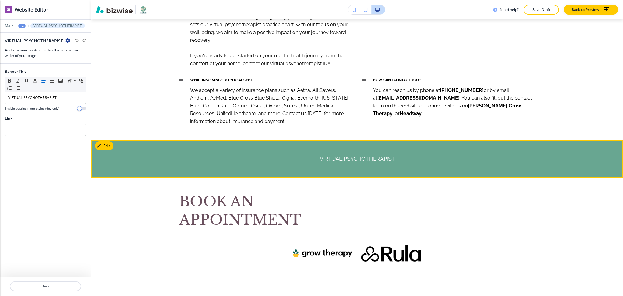
scroll to position [2638, 0]
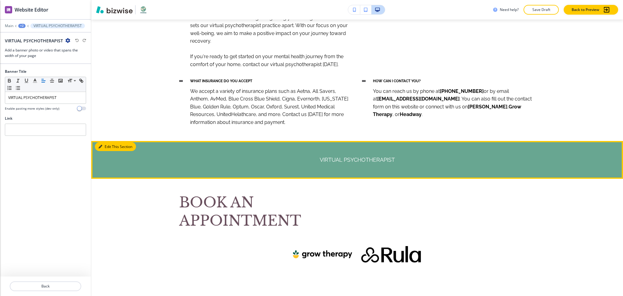
click at [105, 145] on button "Edit This Section" at bounding box center [115, 146] width 41 height 9
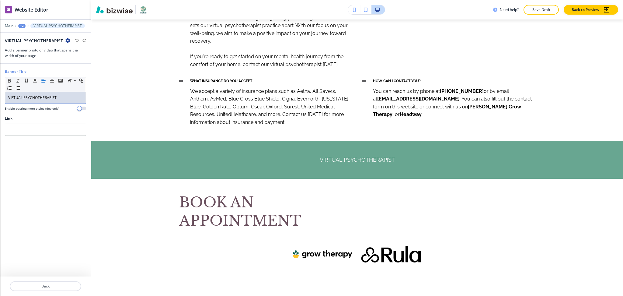
click at [62, 99] on p "VIRTUAL PSYCHOTHERAPIST" at bounding box center [45, 97] width 75 height 5
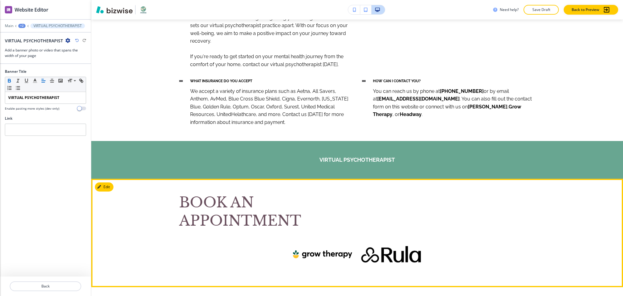
click at [420, 222] on div "BOOK AN APPOINTMENT" at bounding box center [357, 232] width 356 height 79
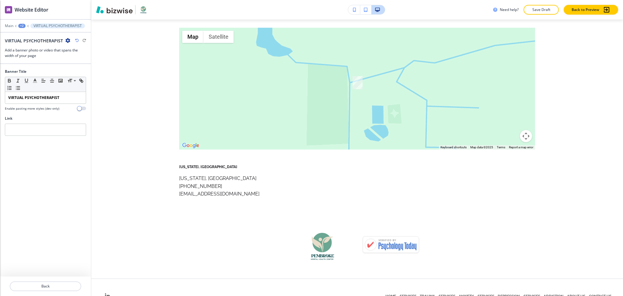
scroll to position [2929, 0]
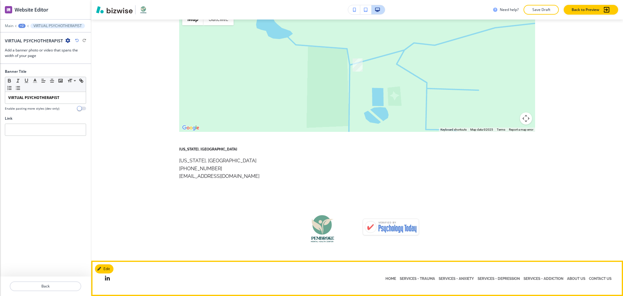
click at [108, 279] on span "Open linkedin page for business" at bounding box center [107, 278] width 5 height 5
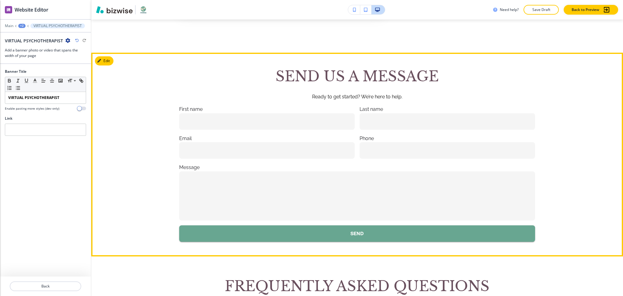
scroll to position [2277, 0]
click at [109, 59] on button "Edit This Section" at bounding box center [115, 61] width 41 height 9
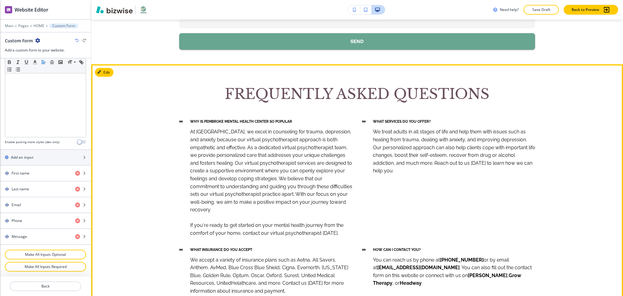
scroll to position [2472, 0]
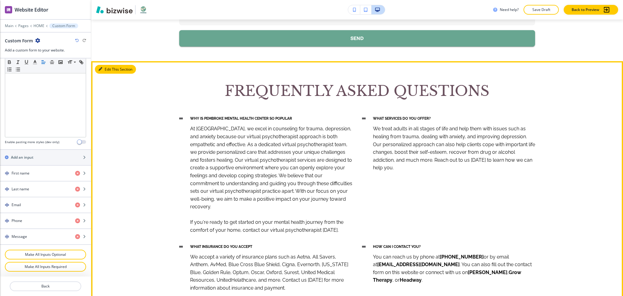
click at [109, 69] on button "Edit This Section" at bounding box center [115, 69] width 41 height 9
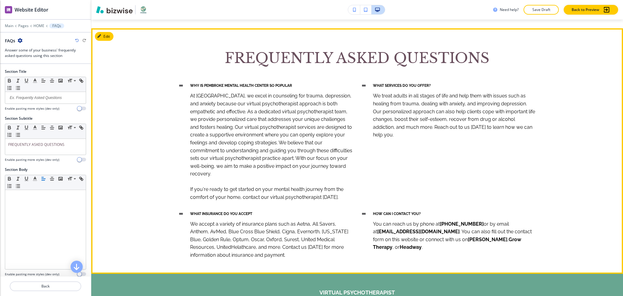
scroll to position [2505, 0]
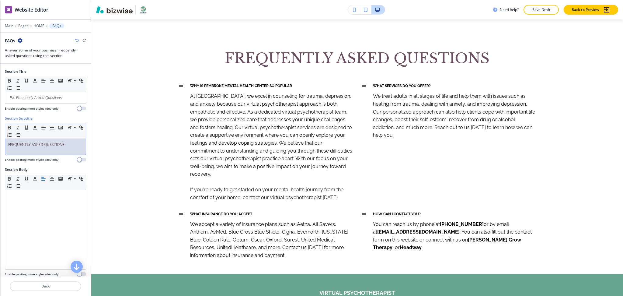
click at [75, 144] on p "FREQUENTLY ASKED QUESTIONS" at bounding box center [45, 144] width 75 height 5
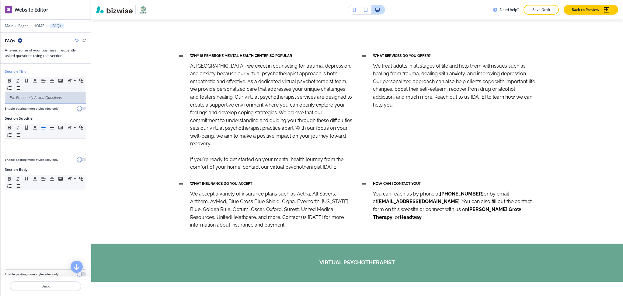
click at [37, 99] on p at bounding box center [45, 97] width 75 height 5
click at [52, 145] on p at bounding box center [45, 144] width 75 height 5
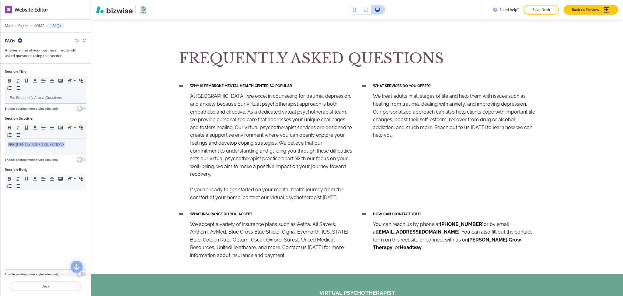
click at [51, 130] on icon "button" at bounding box center [51, 127] width 5 height 5
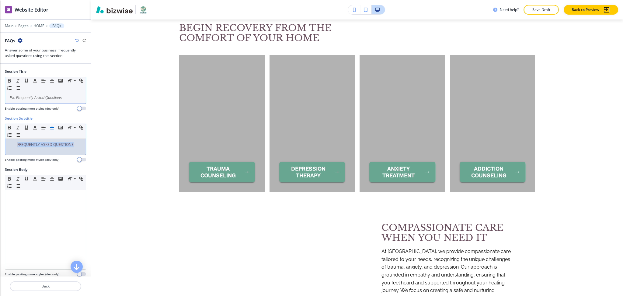
scroll to position [737, 0]
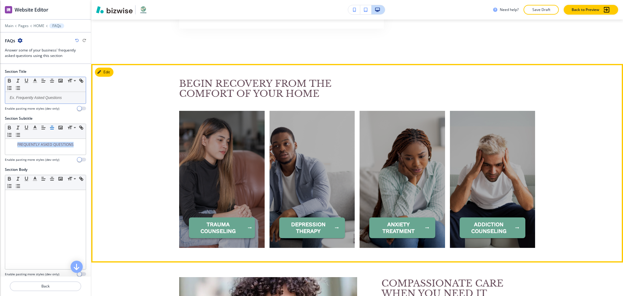
click at [235, 228] on button "TRAUMA COUNSELING" at bounding box center [222, 227] width 66 height 21
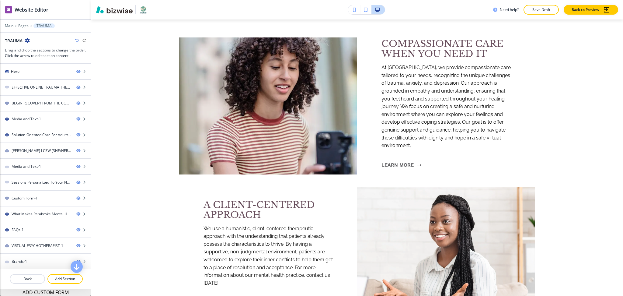
scroll to position [0, 0]
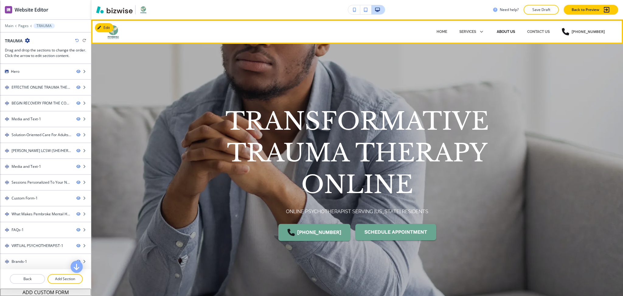
click at [501, 33] on p "ABOUT US" at bounding box center [506, 31] width 18 height 5
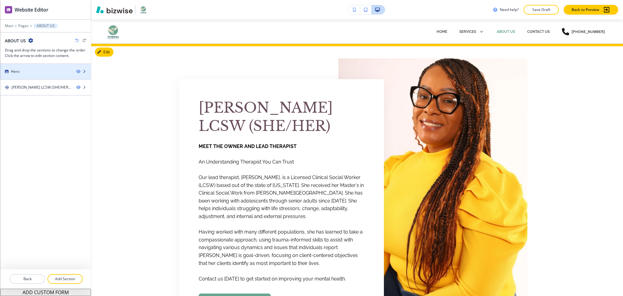
click at [44, 66] on div at bounding box center [45, 66] width 91 height 5
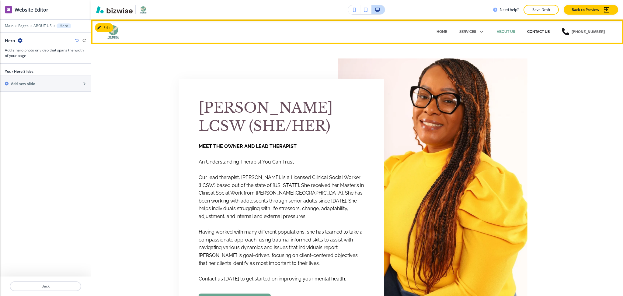
click at [539, 30] on p "CONTACT US" at bounding box center [538, 31] width 23 height 5
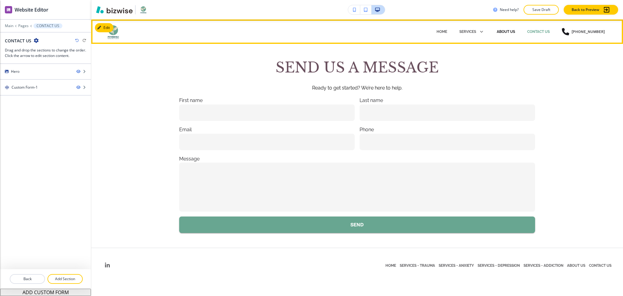
click at [514, 29] on p "ABOUT US" at bounding box center [506, 31] width 18 height 5
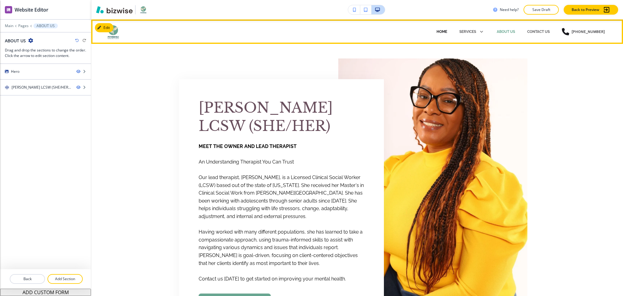
click at [439, 31] on p "HOME" at bounding box center [442, 31] width 11 height 5
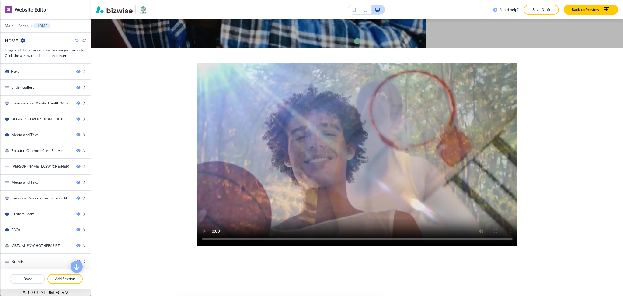
scroll to position [266, 0]
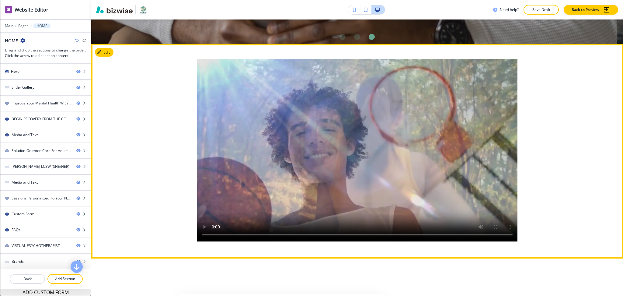
click at [105, 54] on button "Edit" at bounding box center [104, 52] width 19 height 9
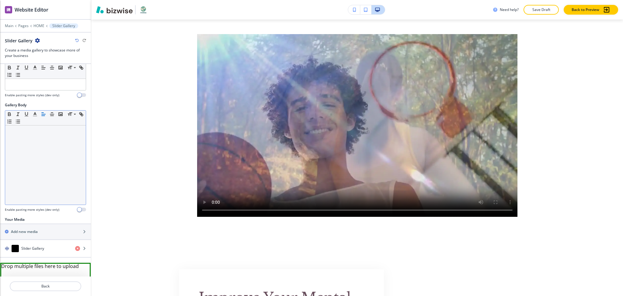
scroll to position [71, 0]
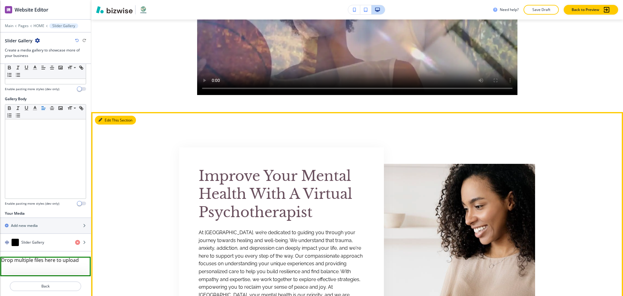
click at [110, 121] on button "Edit This Section" at bounding box center [115, 120] width 41 height 9
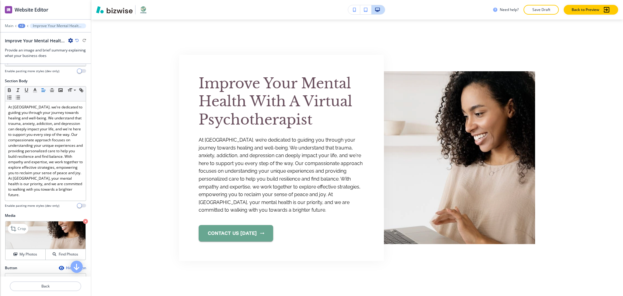
scroll to position [153, 0]
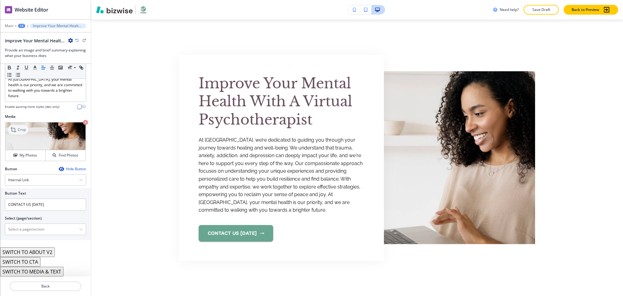
click at [22, 127] on p "Crop" at bounding box center [22, 129] width 8 height 5
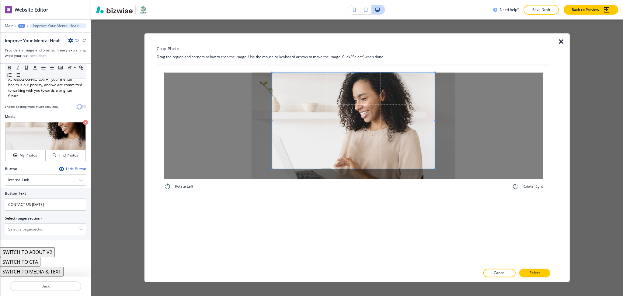
click at [363, 56] on div "Crop Photo Drag the region and corners below to crop the image. Use the mouse o…" at bounding box center [354, 157] width 394 height 249
click at [367, 211] on div "Rotate Left Rotate Right" at bounding box center [354, 165] width 394 height 200
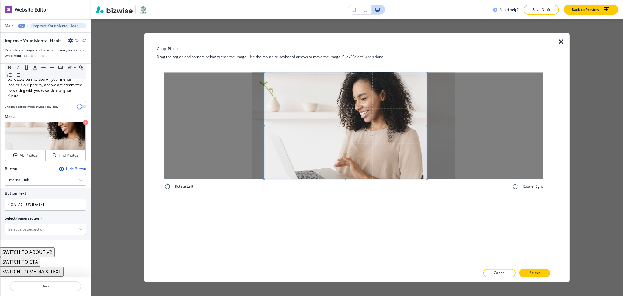
click at [355, 169] on span at bounding box center [345, 125] width 163 height 106
click at [540, 272] on p "Select" at bounding box center [535, 272] width 10 height 5
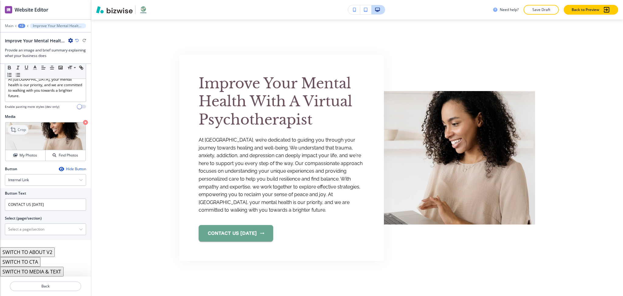
click at [20, 129] on p "Crop" at bounding box center [22, 129] width 8 height 5
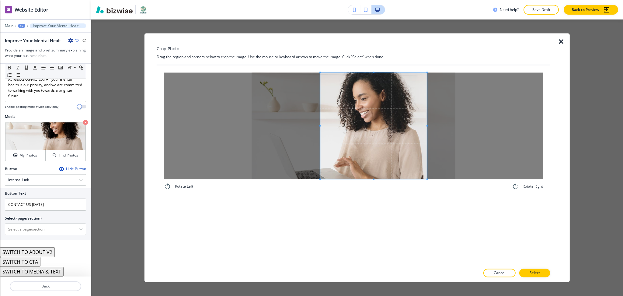
click at [320, 121] on span at bounding box center [320, 125] width 2 height 106
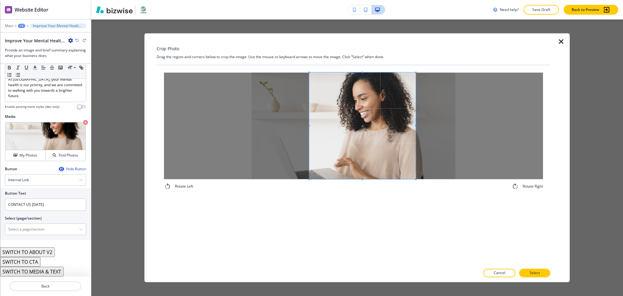
click at [347, 123] on span at bounding box center [362, 125] width 106 height 106
click at [532, 270] on button "Select" at bounding box center [534, 273] width 31 height 9
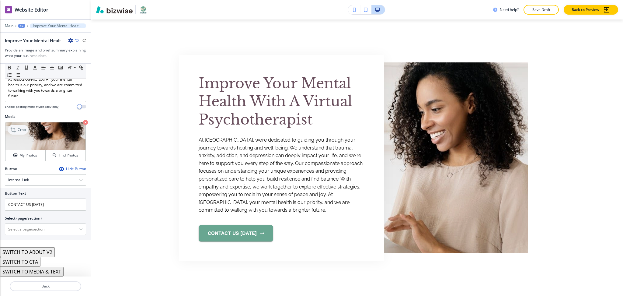
click at [20, 131] on p "Crop" at bounding box center [22, 129] width 8 height 5
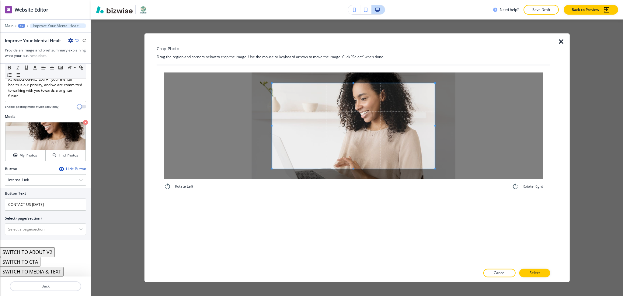
click at [562, 44] on icon "button" at bounding box center [561, 41] width 7 height 7
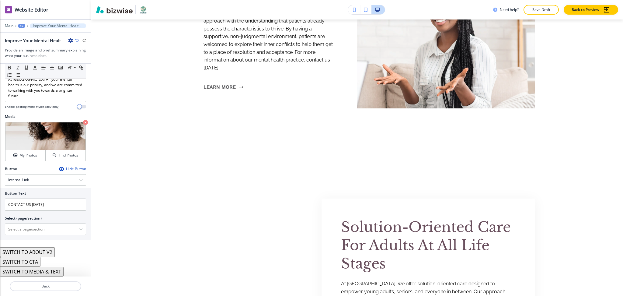
scroll to position [1192, 0]
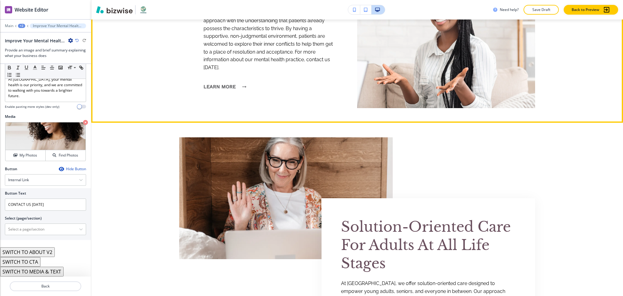
click at [225, 89] on button "Learn More" at bounding box center [224, 87] width 40 height 16
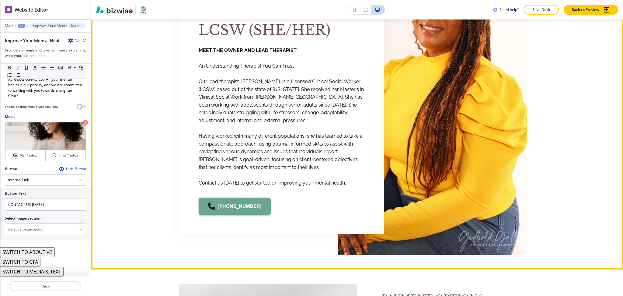
scroll to position [1635, 0]
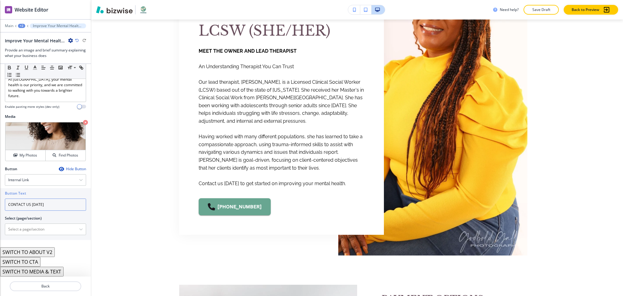
drag, startPoint x: 56, startPoint y: 207, endPoint x: 3, endPoint y: 207, distance: 52.3
click at [3, 207] on div "Button Text CONTACT US TODAY Select (page/section) HOME HOME | Hero HOME | Slid…" at bounding box center [45, 214] width 91 height 52
click at [44, 230] on \(page\/section\) "Manual Input" at bounding box center [42, 229] width 74 height 10
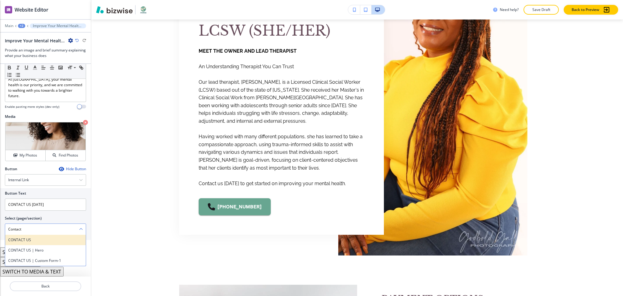
click at [28, 238] on h4 "CONTACT US" at bounding box center [45, 239] width 75 height 5
type \(page\/section\) "CONTACT US"
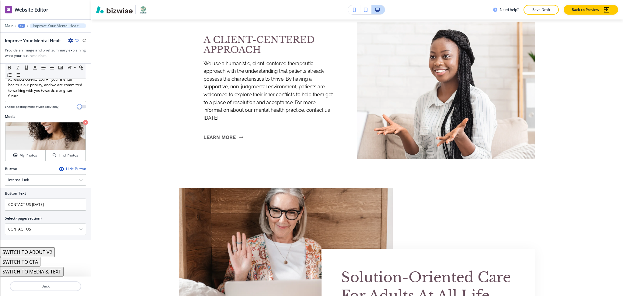
scroll to position [1169, 0]
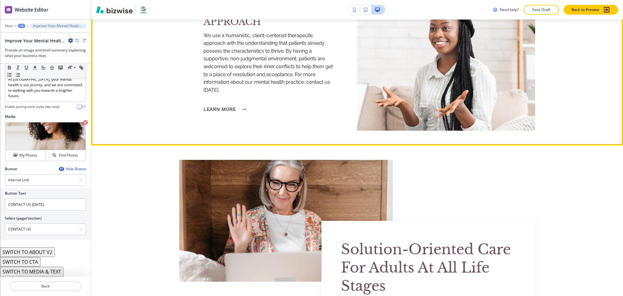
click at [222, 113] on button "Learn More" at bounding box center [224, 109] width 40 height 16
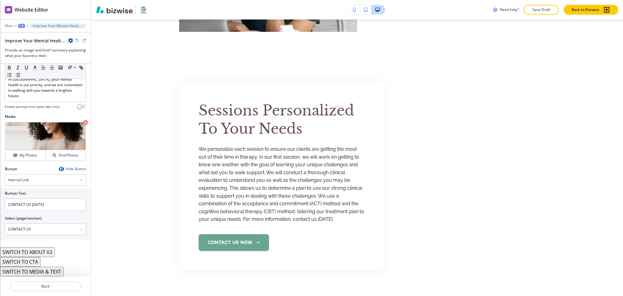
scroll to position [1993, 0]
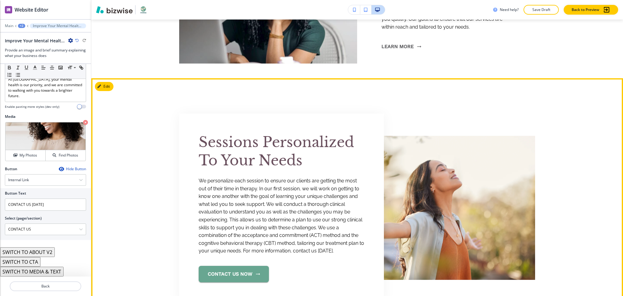
click at [212, 272] on button "contact us now" at bounding box center [234, 274] width 70 height 16
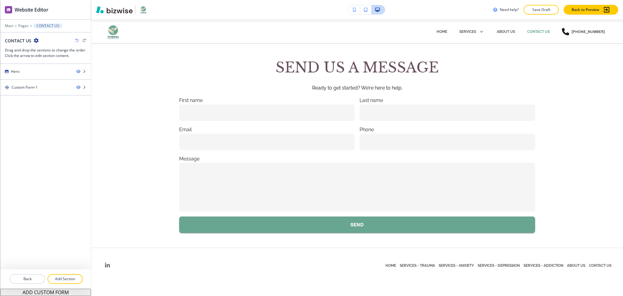
scroll to position [0, 0]
click at [8, 28] on div "Main Pages CONTACT US" at bounding box center [45, 25] width 81 height 5
click at [9, 24] on p "Main" at bounding box center [9, 26] width 9 height 4
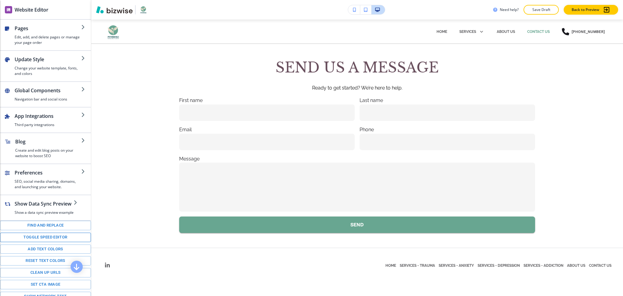
click at [39, 242] on button "Toggle speed editor" at bounding box center [45, 236] width 91 height 9
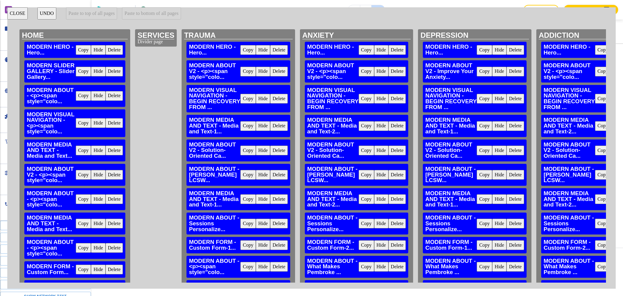
click at [19, 12] on button "CLOSE" at bounding box center [17, 13] width 20 height 12
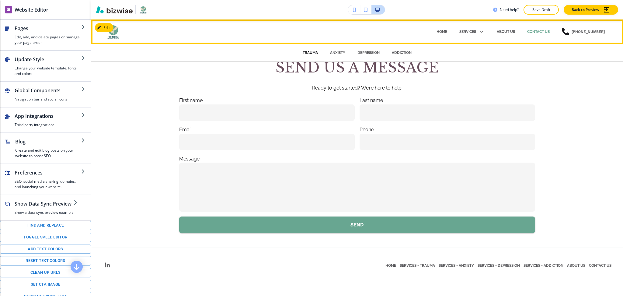
click at [315, 52] on p "TRAUMA" at bounding box center [310, 52] width 15 height 5
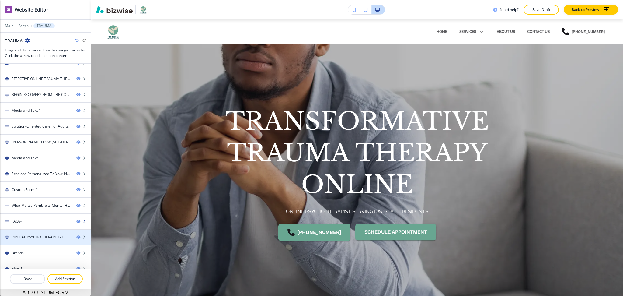
scroll to position [16, 0]
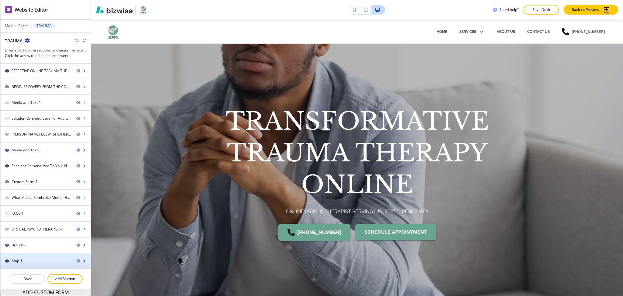
click at [27, 260] on div "Map-1" at bounding box center [36, 260] width 72 height 5
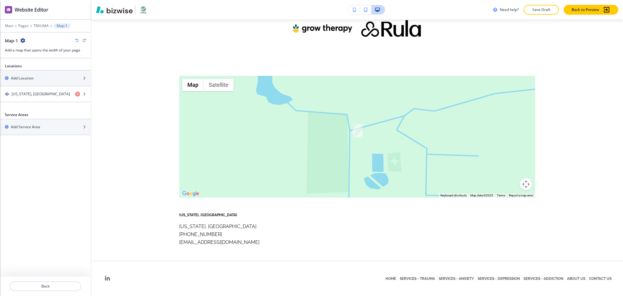
scroll to position [2953, 0]
click at [8, 26] on p "Main" at bounding box center [9, 26] width 9 height 4
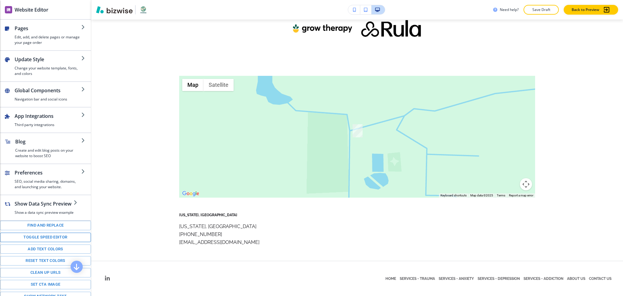
click at [46, 242] on button "Toggle speed editor" at bounding box center [45, 236] width 91 height 9
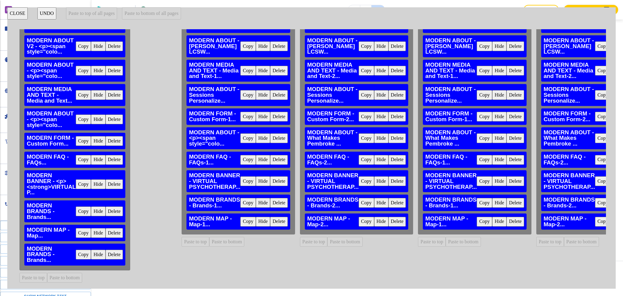
scroll to position [134, 0]
click at [85, 250] on button "Copy" at bounding box center [84, 255] width 16 height 10
click at [152, 12] on button "Paste to bottom of all pages" at bounding box center [151, 13] width 59 height 12
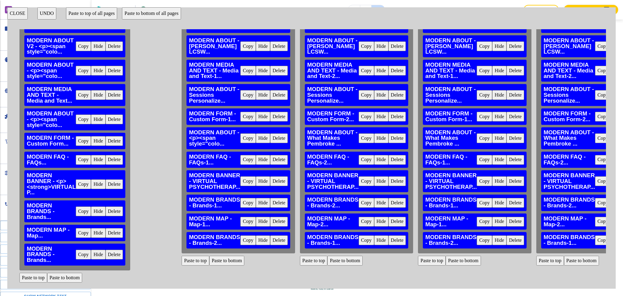
drag, startPoint x: 20, startPoint y: 15, endPoint x: 91, endPoint y: 51, distance: 79.7
click at [20, 14] on button "CLOSE" at bounding box center [17, 13] width 20 height 12
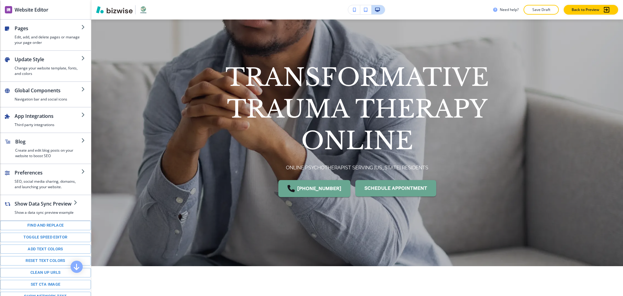
scroll to position [0, 0]
